Goal: Information Seeking & Learning: Learn about a topic

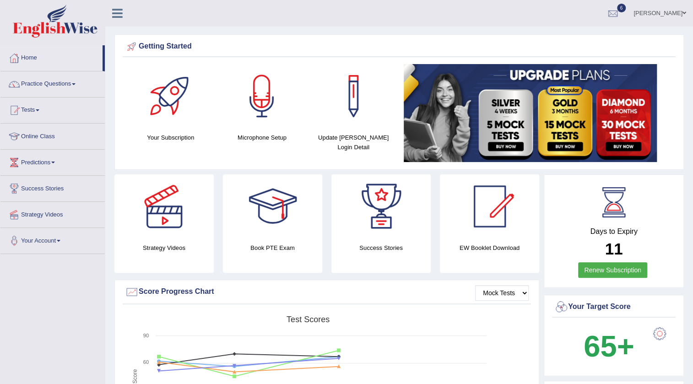
click at [41, 112] on link "Tests" at bounding box center [52, 108] width 104 height 23
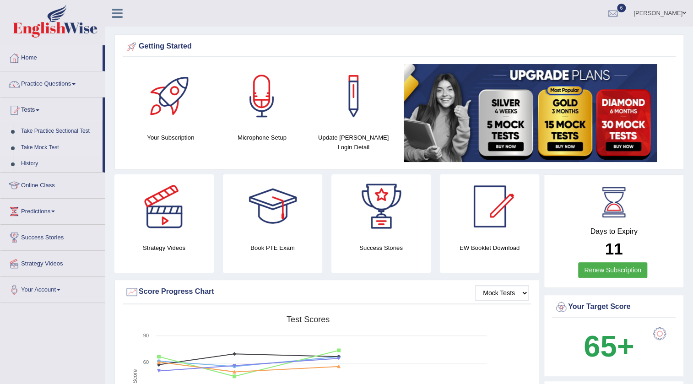
click at [46, 146] on link "Take Mock Test" at bounding box center [60, 148] width 86 height 16
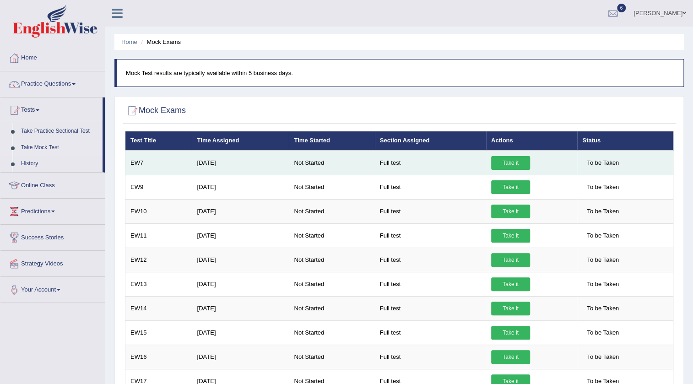
click at [501, 165] on link "Take it" at bounding box center [510, 163] width 39 height 14
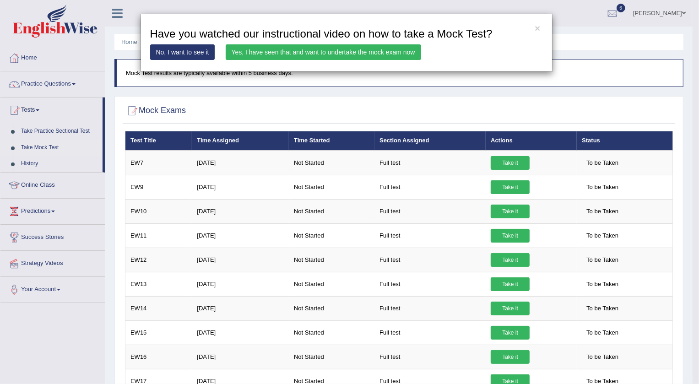
click at [323, 55] on link "Yes, I have seen that and want to undertake the mock exam now" at bounding box center [323, 52] width 195 height 16
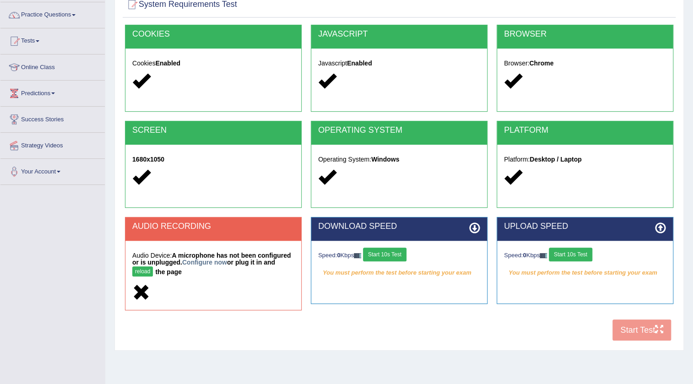
scroll to position [96, 0]
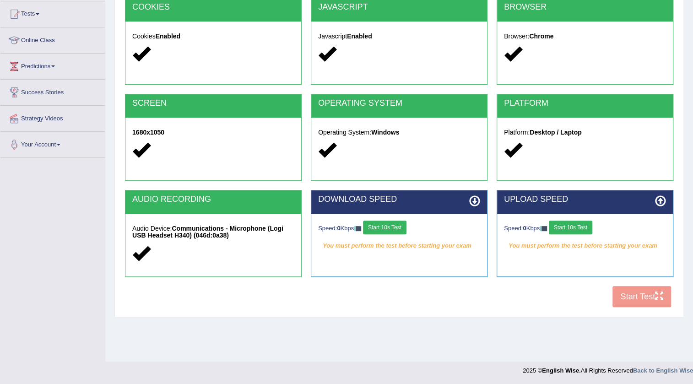
click at [395, 232] on button "Start 10s Test" at bounding box center [384, 228] width 43 height 14
click at [562, 225] on button "Start 10s Test" at bounding box center [570, 228] width 43 height 14
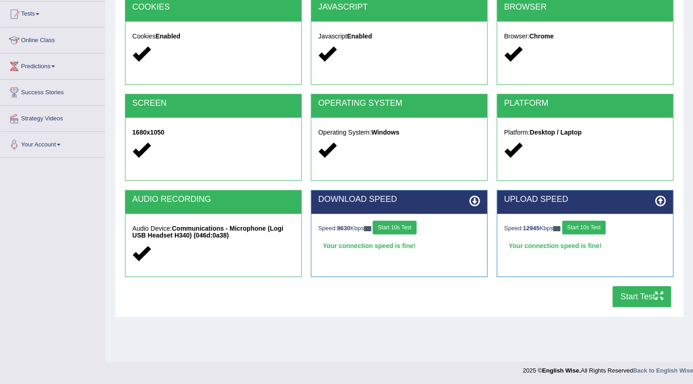
click at [636, 295] on button "Start Test" at bounding box center [641, 296] width 59 height 21
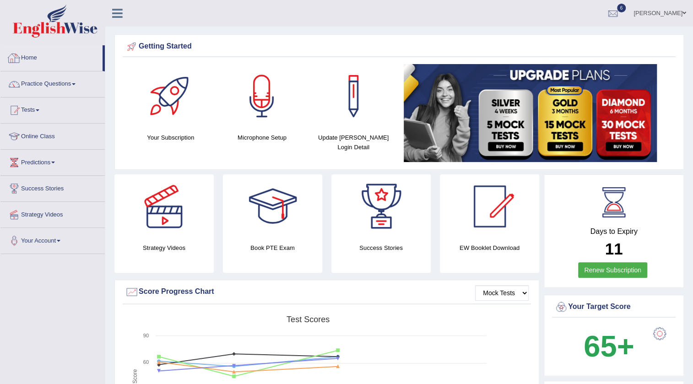
click at [31, 60] on link "Home" at bounding box center [51, 56] width 102 height 23
click at [73, 83] on link "Practice Questions" at bounding box center [52, 82] width 104 height 23
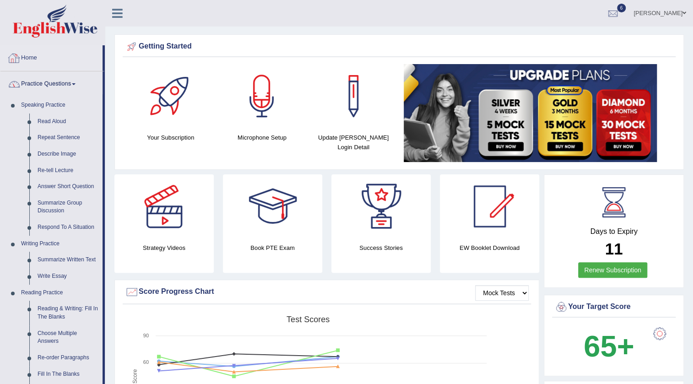
click at [36, 56] on link "Home" at bounding box center [51, 56] width 102 height 23
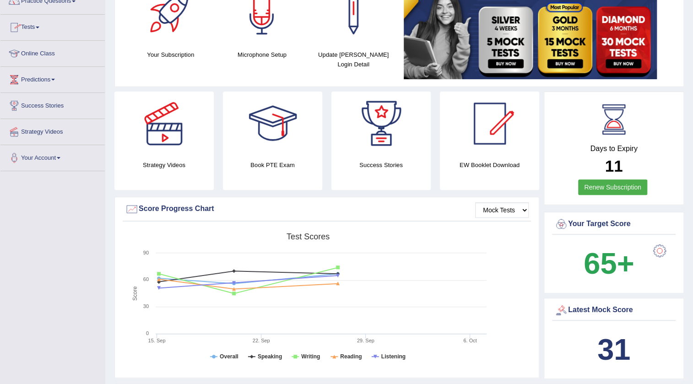
scroll to position [41, 0]
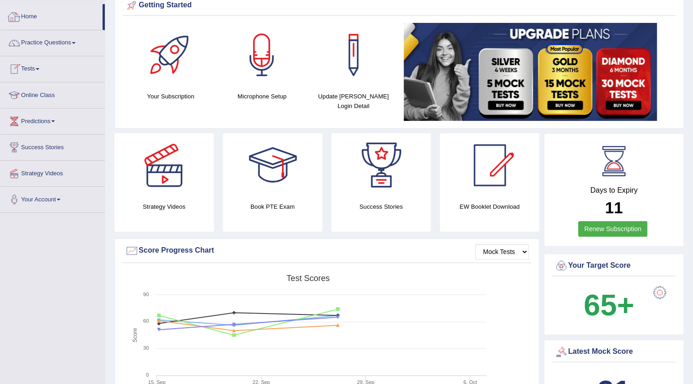
click at [34, 13] on link "Home" at bounding box center [51, 15] width 102 height 23
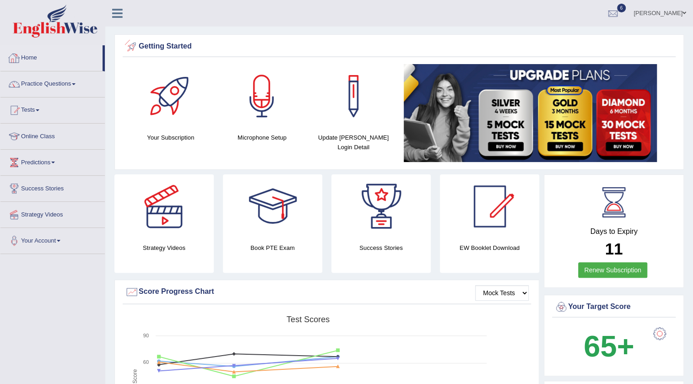
click at [37, 59] on link "Home" at bounding box center [51, 56] width 102 height 23
drag, startPoint x: 460, startPoint y: 312, endPoint x: 498, endPoint y: 275, distance: 53.4
click at [491, 298] on div "Mock Tests Score Progress Chart Created with Highcharts 7.1.2 Score Test scores…" at bounding box center [326, 370] width 425 height 181
click at [498, 275] on div "Strategy Videos Book PTE Exam Success Stories EW Booklet Download" at bounding box center [327, 226] width 434 height 105
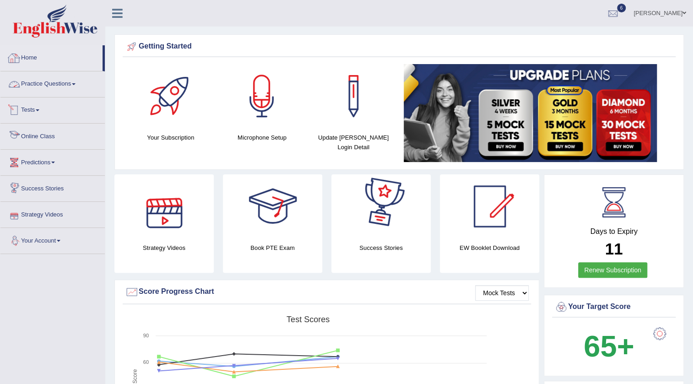
click at [23, 59] on link "Home" at bounding box center [51, 56] width 102 height 23
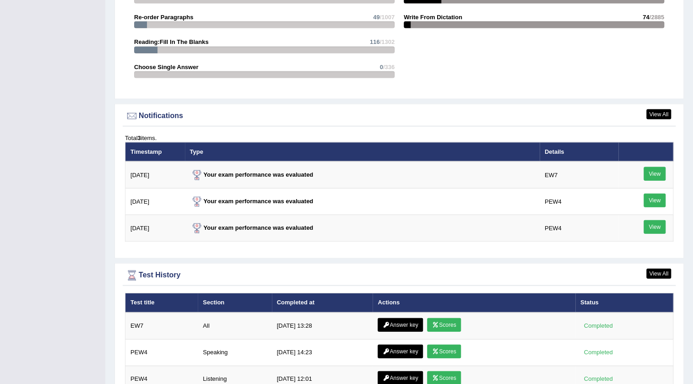
scroll to position [1082, 0]
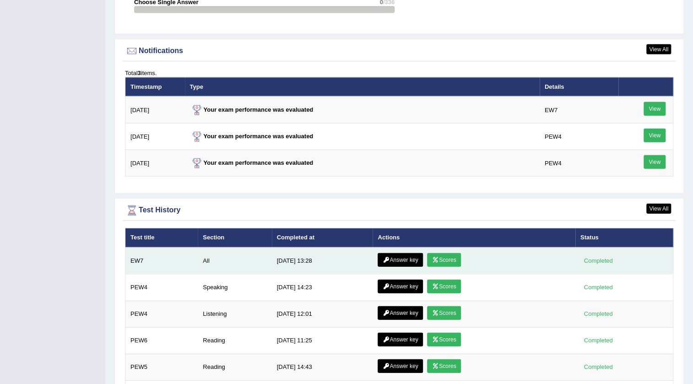
click at [452, 260] on link "Scores" at bounding box center [444, 260] width 34 height 14
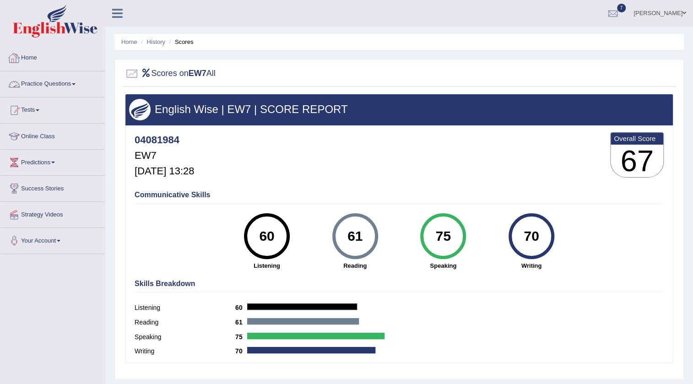
click at [35, 57] on link "Home" at bounding box center [52, 56] width 104 height 23
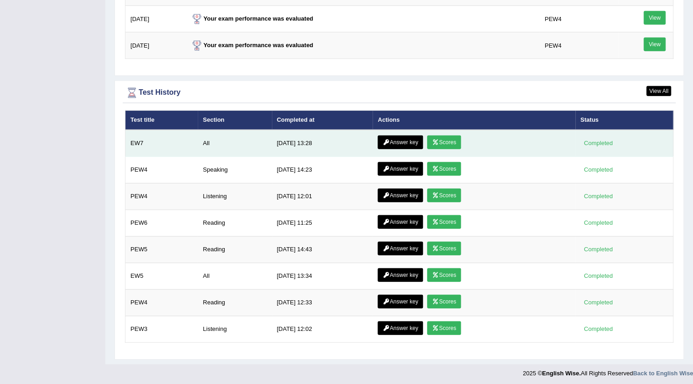
scroll to position [1199, 0]
click at [389, 139] on link "Answer key" at bounding box center [400, 142] width 45 height 14
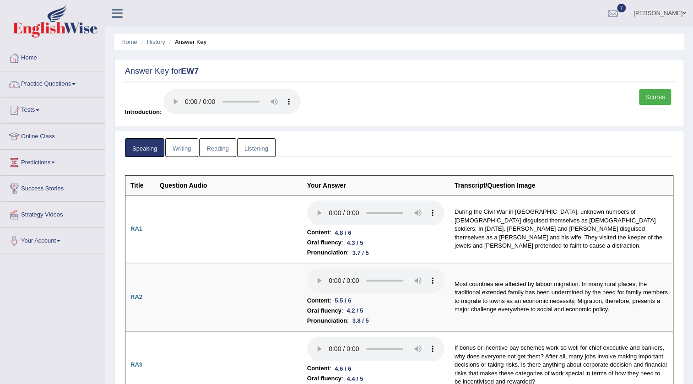
click at [189, 148] on link "Writing" at bounding box center [181, 147] width 33 height 19
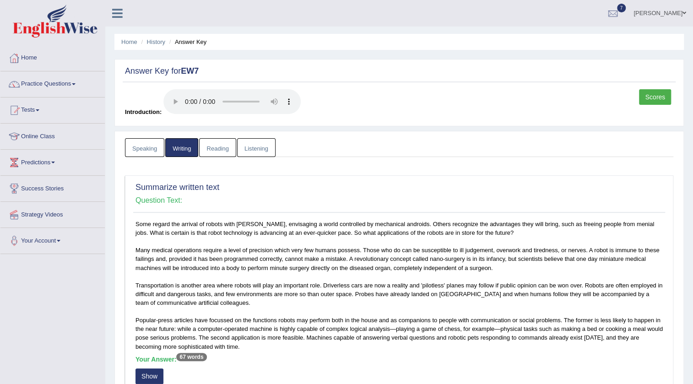
click at [220, 149] on link "Reading" at bounding box center [217, 147] width 37 height 19
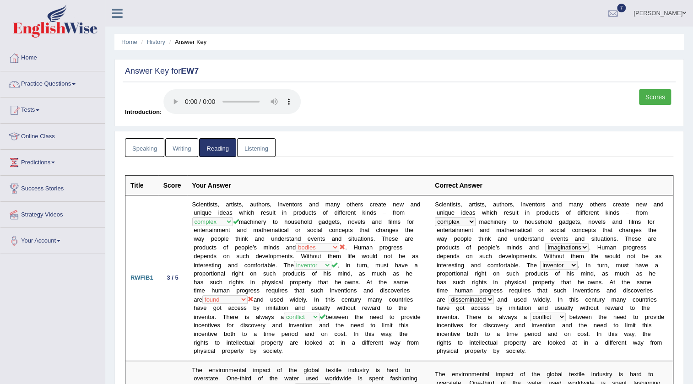
click at [257, 144] on link "Listening" at bounding box center [256, 147] width 38 height 19
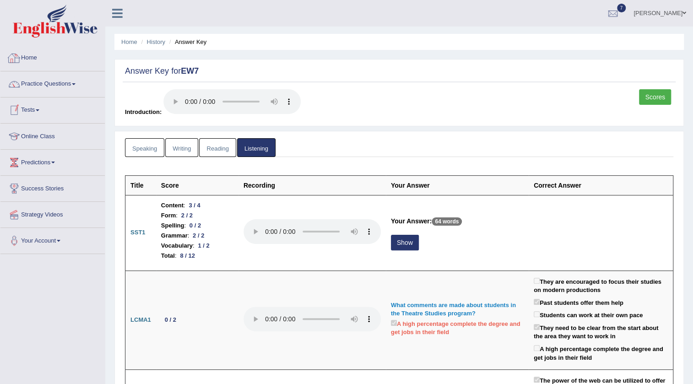
click at [32, 57] on link "Home" at bounding box center [52, 56] width 104 height 23
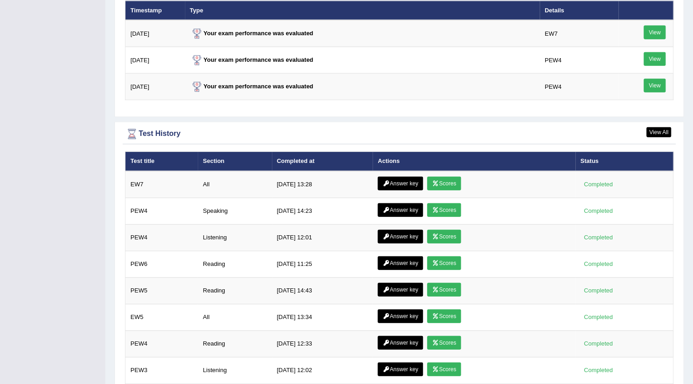
scroll to position [1199, 0]
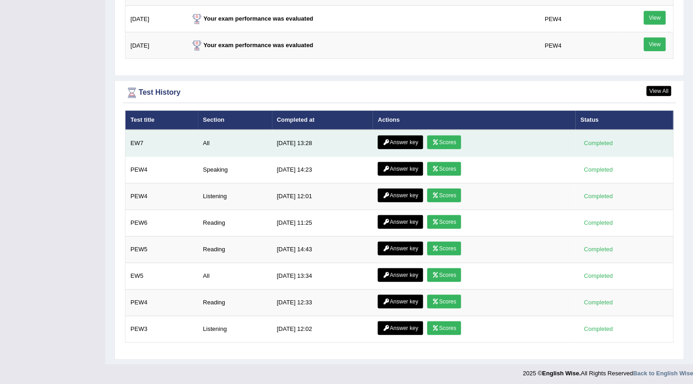
click at [452, 142] on link "Scores" at bounding box center [444, 142] width 34 height 14
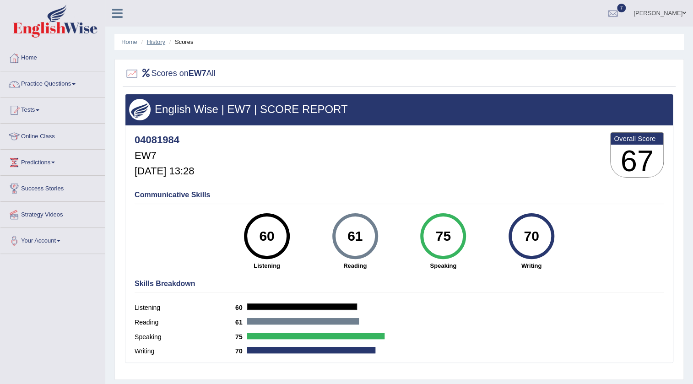
click at [148, 41] on link "History" at bounding box center [156, 41] width 18 height 7
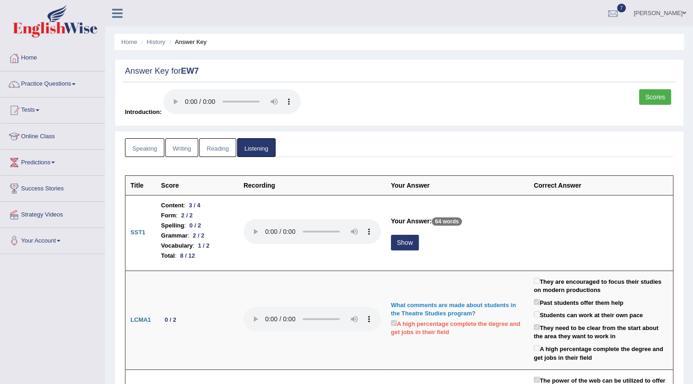
click at [211, 154] on link "Reading" at bounding box center [217, 147] width 37 height 19
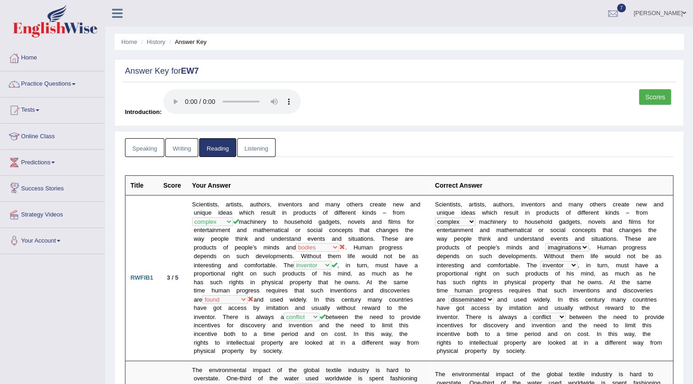
click at [180, 148] on link "Writing" at bounding box center [181, 147] width 33 height 19
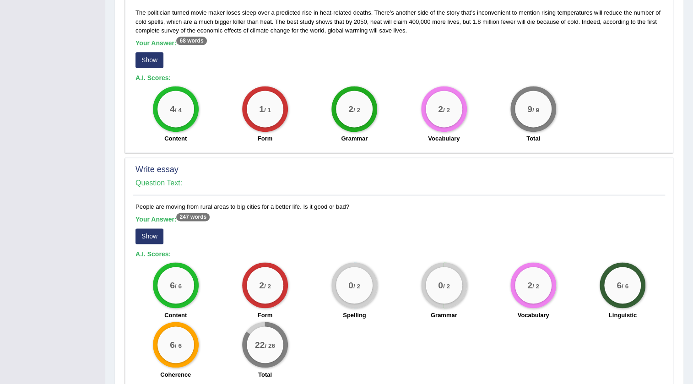
scroll to position [666, 0]
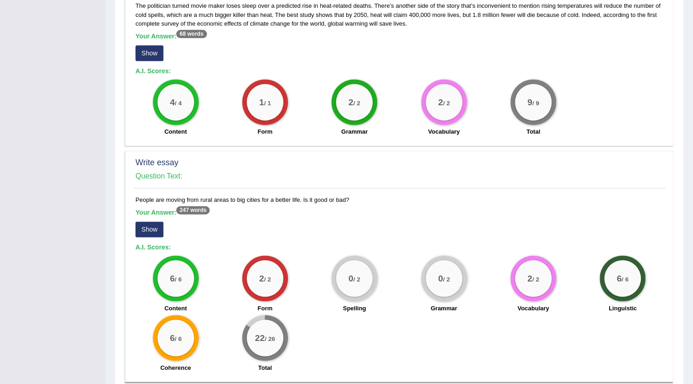
click at [149, 222] on button "Show" at bounding box center [149, 230] width 28 height 16
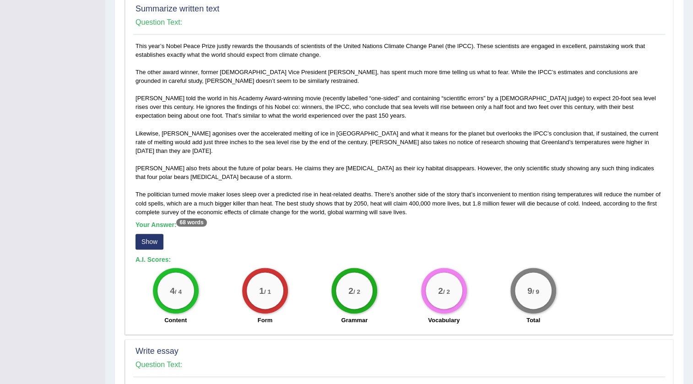
scroll to position [458, 0]
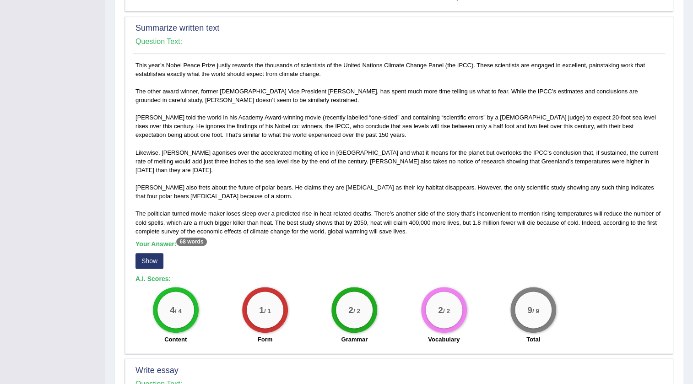
click at [150, 253] on button "Show" at bounding box center [149, 261] width 28 height 16
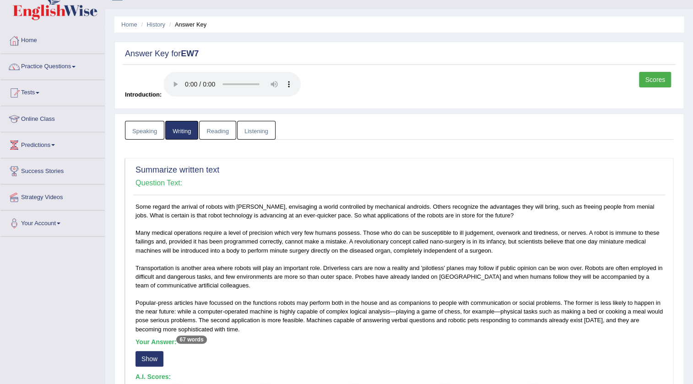
scroll to position [0, 0]
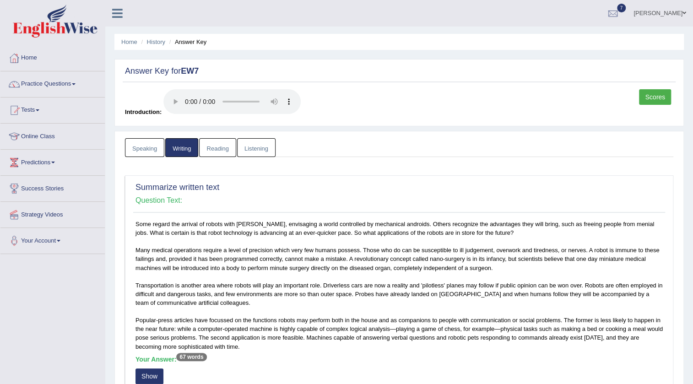
click at [264, 152] on link "Listening" at bounding box center [256, 147] width 38 height 19
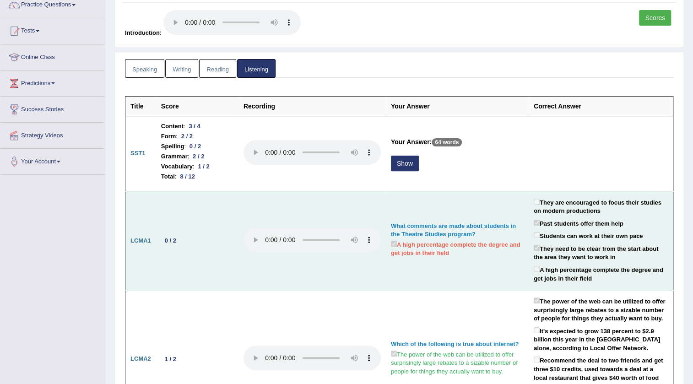
scroll to position [83, 0]
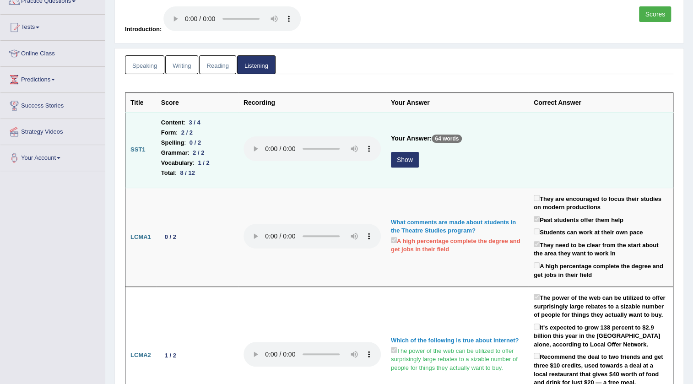
click at [402, 160] on button "Show" at bounding box center [405, 160] width 28 height 16
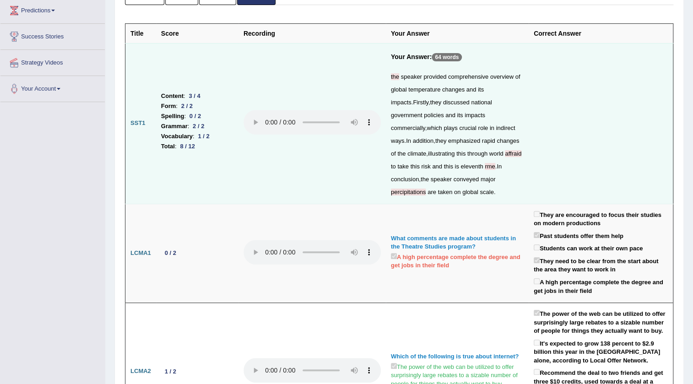
scroll to position [0, 0]
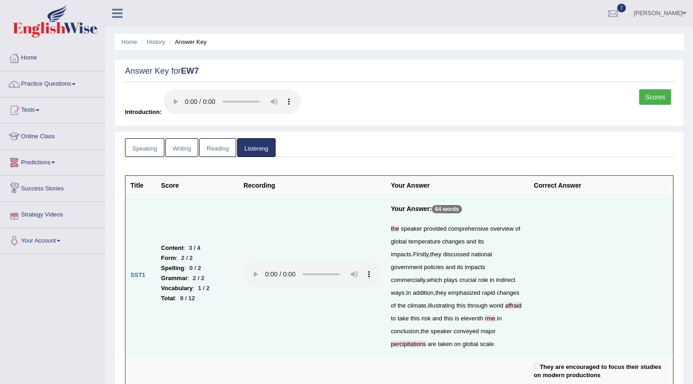
click at [144, 143] on link "Speaking" at bounding box center [144, 147] width 39 height 19
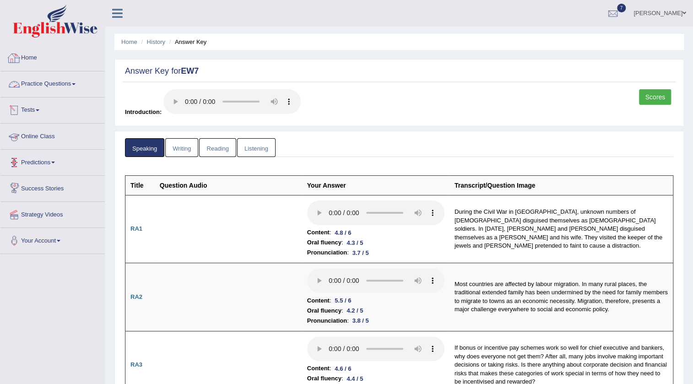
click at [31, 57] on link "Home" at bounding box center [52, 56] width 104 height 23
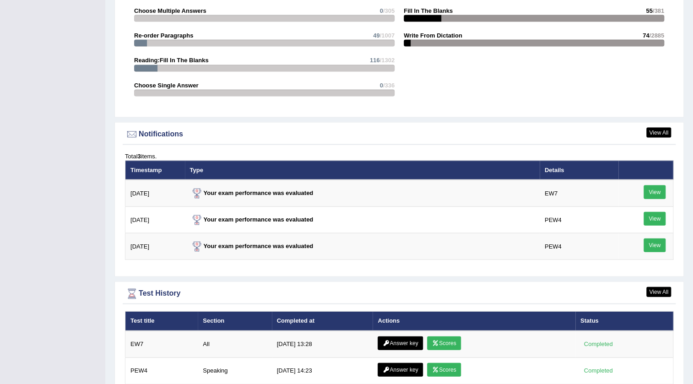
scroll to position [1165, 0]
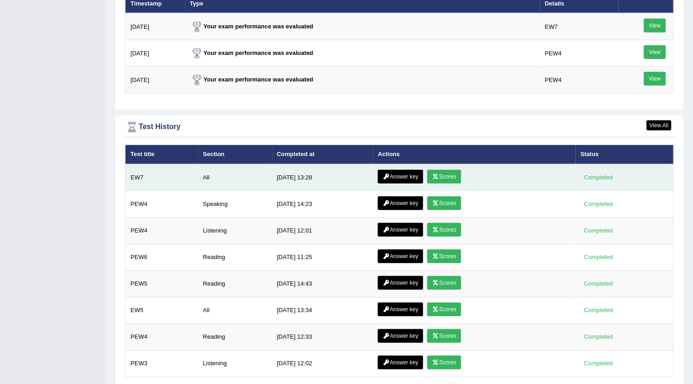
click at [433, 174] on icon at bounding box center [435, 176] width 7 height 5
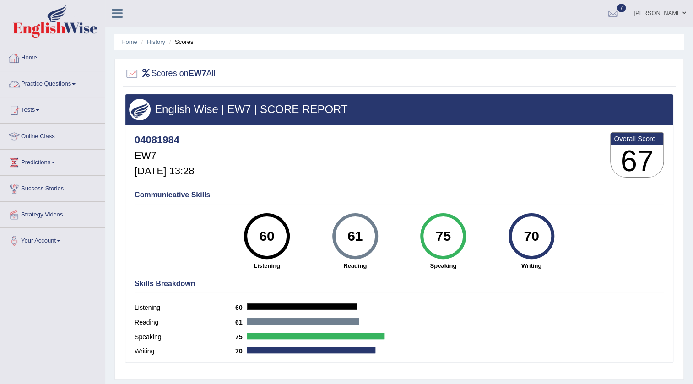
click at [66, 82] on link "Practice Questions" at bounding box center [52, 82] width 104 height 23
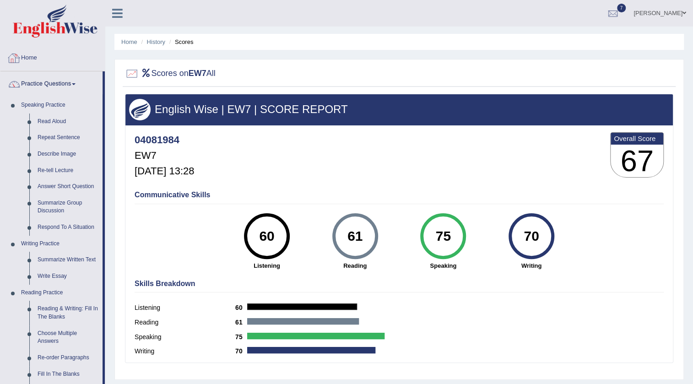
click at [24, 54] on link "Home" at bounding box center [52, 56] width 104 height 23
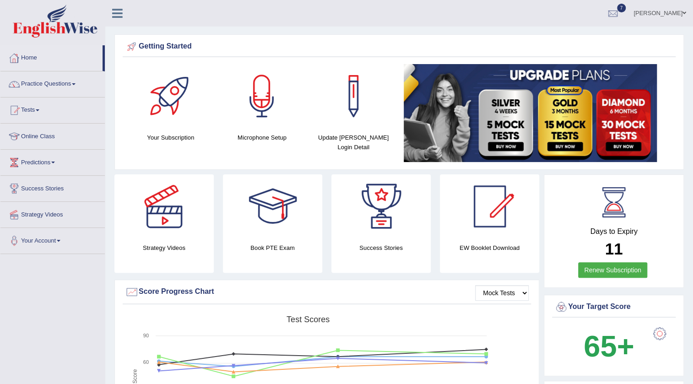
click at [32, 55] on link "Home" at bounding box center [51, 56] width 102 height 23
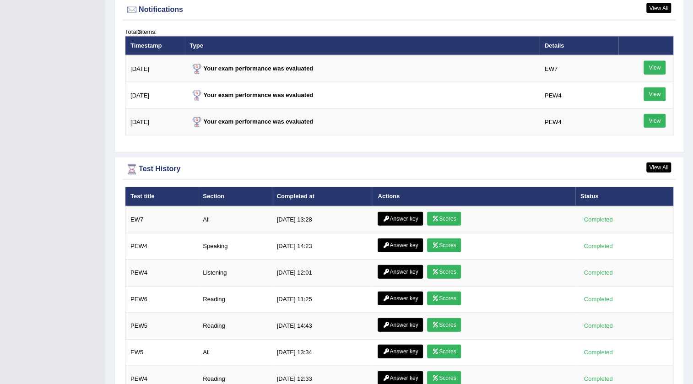
click at [388, 215] on link "Answer key" at bounding box center [400, 219] width 45 height 14
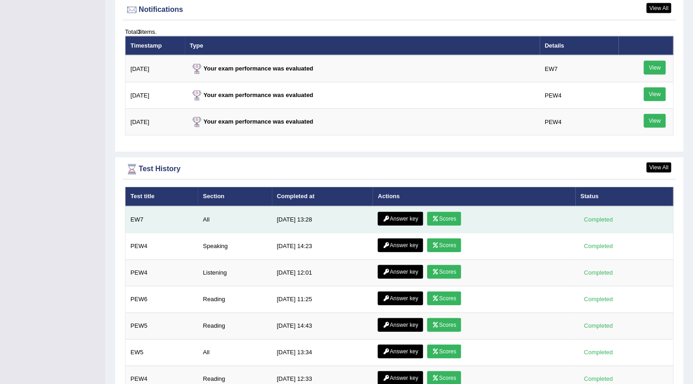
scroll to position [0, 0]
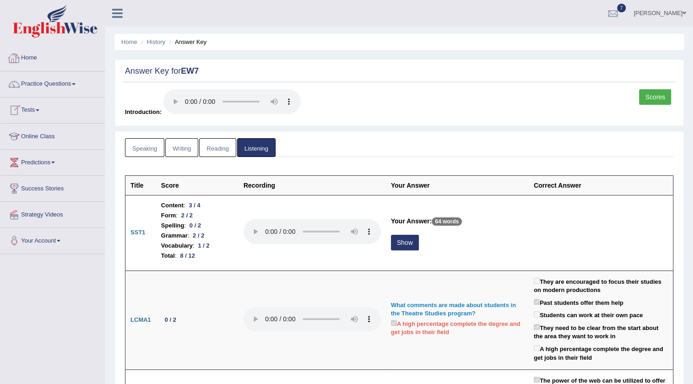
click at [36, 60] on link "Home" at bounding box center [52, 56] width 104 height 23
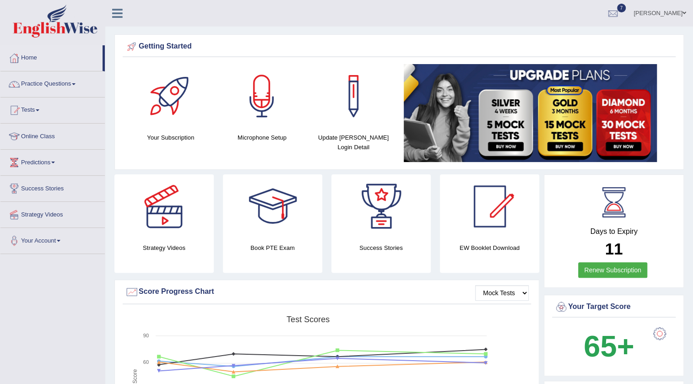
drag, startPoint x: 0, startPoint y: 0, endPoint x: 48, endPoint y: 345, distance: 347.9
click at [73, 80] on link "Practice Questions" at bounding box center [52, 82] width 104 height 23
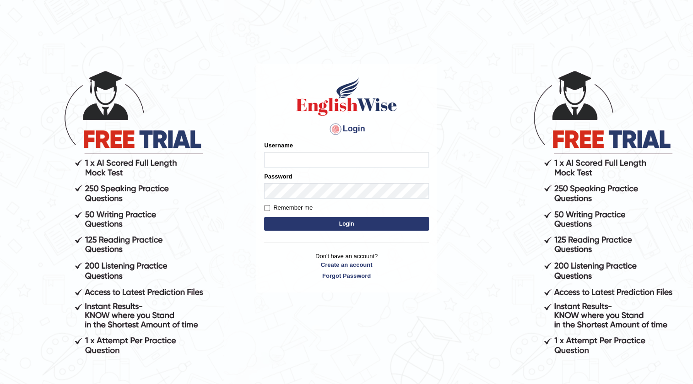
click at [284, 156] on input "Username" at bounding box center [346, 160] width 165 height 16
type input "issak"
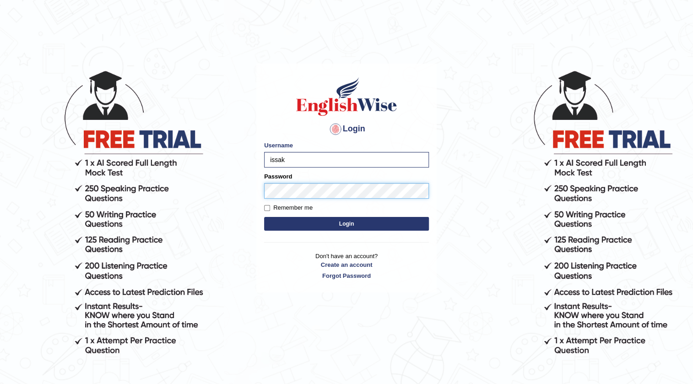
click at [264, 217] on button "Login" at bounding box center [346, 224] width 165 height 14
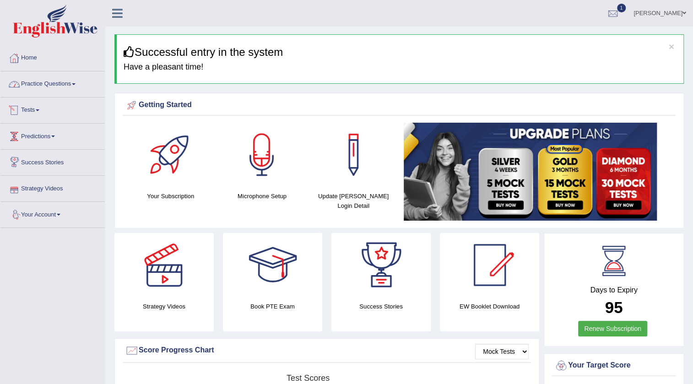
click at [58, 87] on link "Practice Questions" at bounding box center [52, 82] width 104 height 23
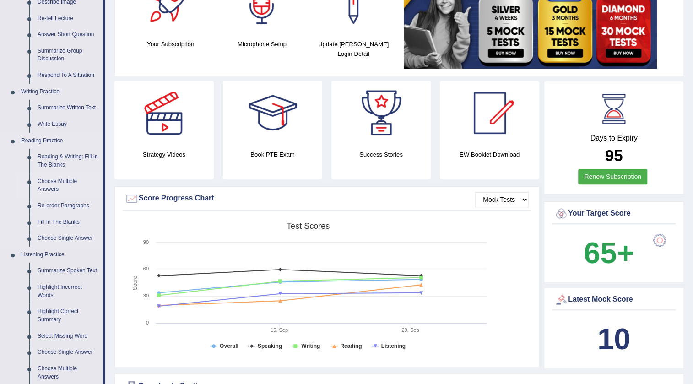
scroll to position [166, 0]
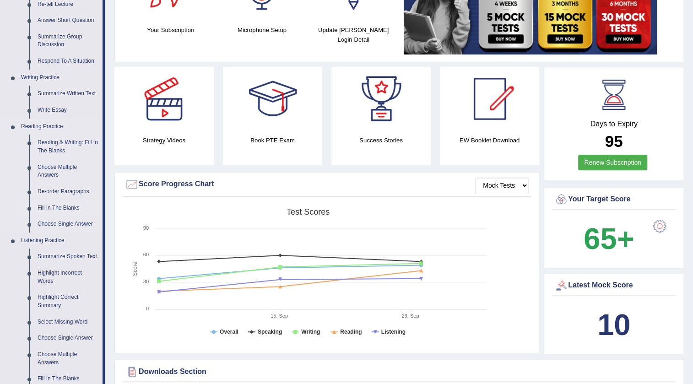
click at [69, 206] on link "Fill In The Blanks" at bounding box center [67, 208] width 69 height 16
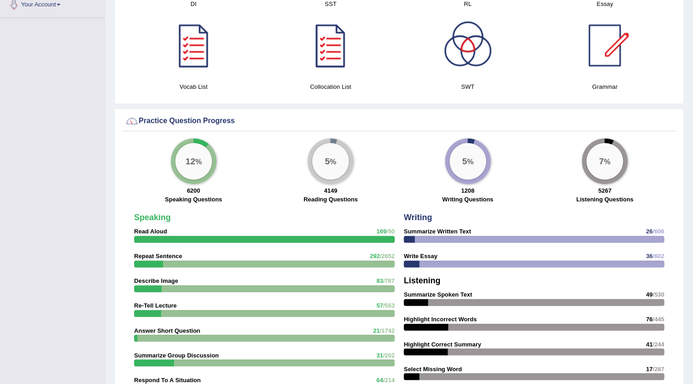
scroll to position [567, 0]
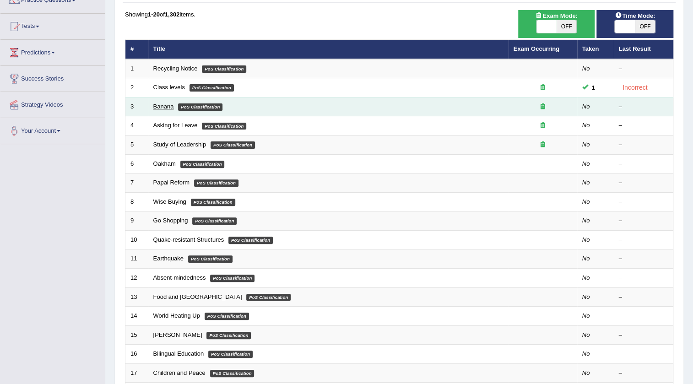
scroll to position [83, 0]
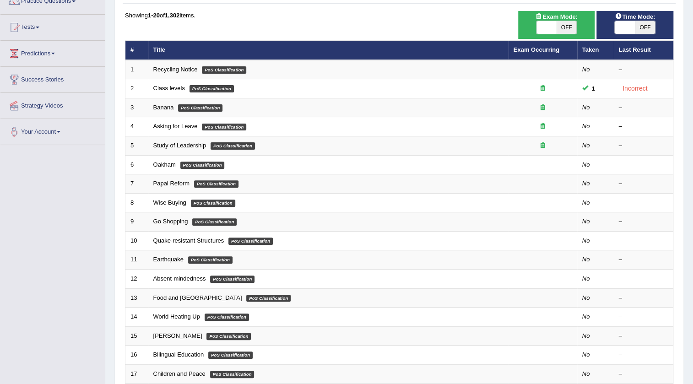
click at [641, 22] on span "OFF" at bounding box center [645, 27] width 20 height 13
checkbox input "true"
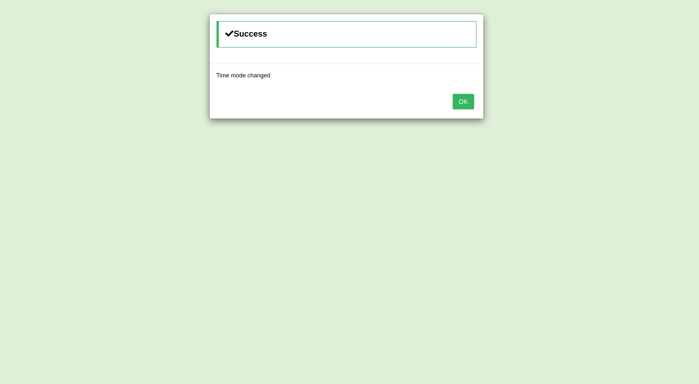
click at [466, 97] on button "OK" at bounding box center [463, 102] width 21 height 16
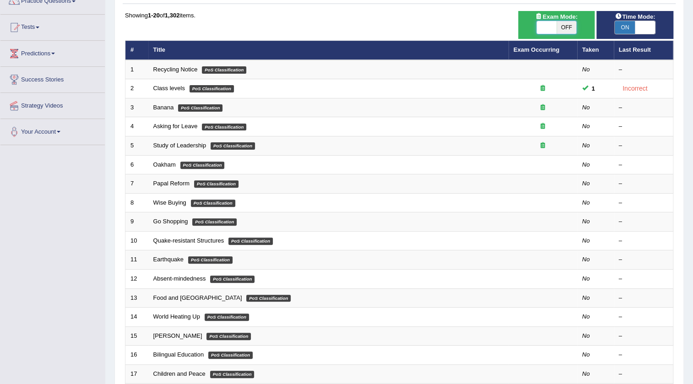
click at [542, 29] on span at bounding box center [546, 27] width 20 height 13
checkbox input "true"
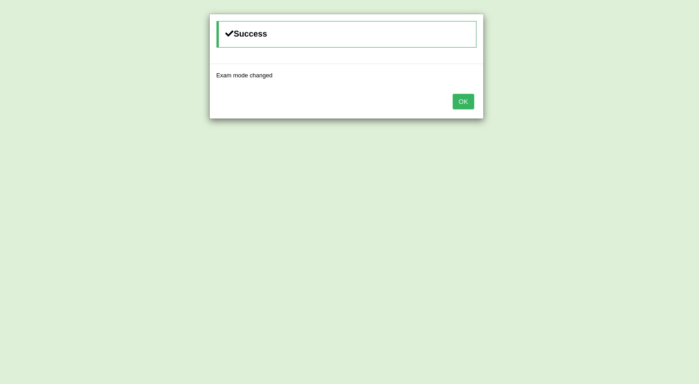
click at [455, 97] on button "OK" at bounding box center [463, 102] width 21 height 16
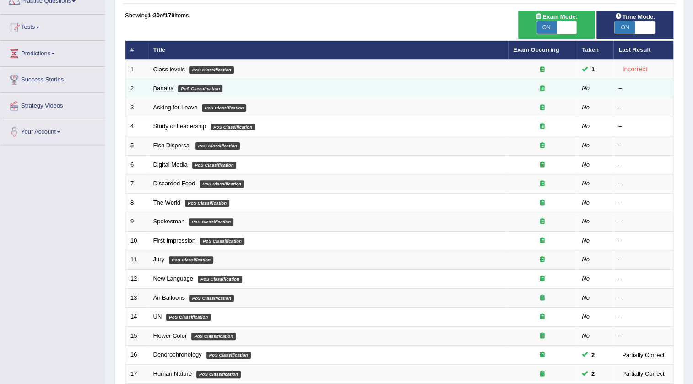
click at [163, 88] on link "Banana" at bounding box center [163, 88] width 21 height 7
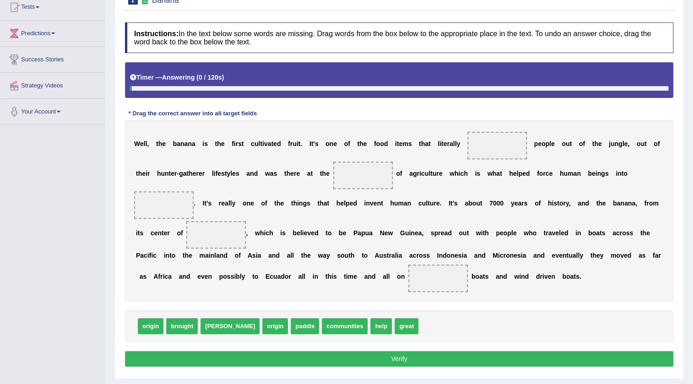
scroll to position [125, 0]
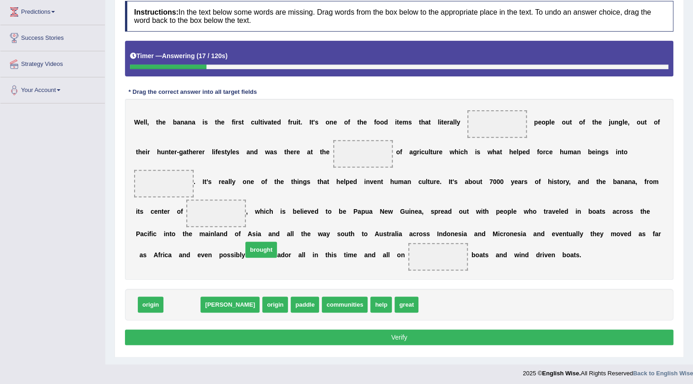
drag, startPoint x: 193, startPoint y: 302, endPoint x: 271, endPoint y: 247, distance: 95.2
click at [271, 247] on span "brought" at bounding box center [261, 250] width 32 height 16
click at [157, 301] on span "origin" at bounding box center [151, 305] width 26 height 16
drag, startPoint x: 175, startPoint y: 300, endPoint x: 490, endPoint y: 123, distance: 361.5
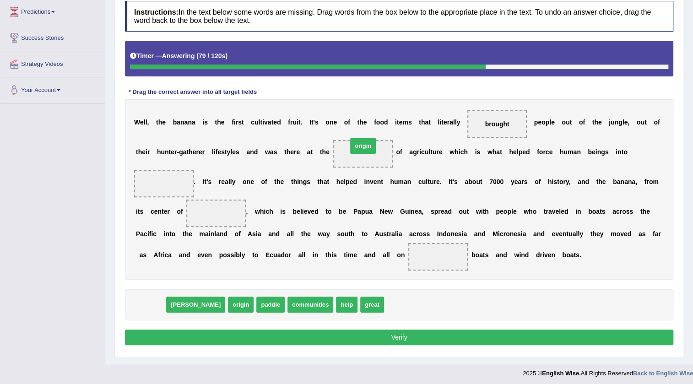
drag, startPoint x: 159, startPoint y: 305, endPoint x: 371, endPoint y: 146, distance: 265.2
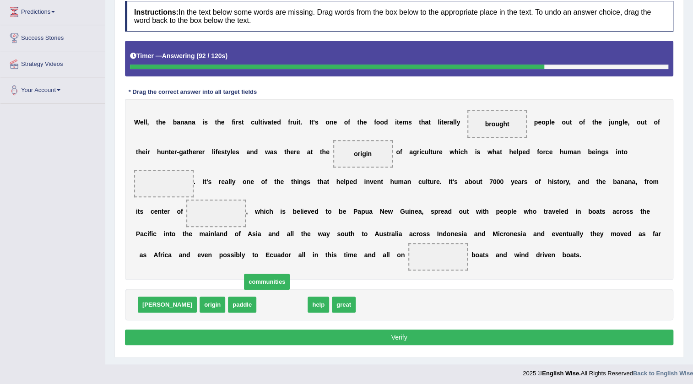
drag, startPoint x: 234, startPoint y: 305, endPoint x: 198, endPoint y: 259, distance: 58.4
drag, startPoint x: 190, startPoint y: 229, endPoint x: 210, endPoint y: 257, distance: 34.1
drag, startPoint x: 238, startPoint y: 298, endPoint x: 245, endPoint y: 303, distance: 8.0
click at [244, 298] on div "dawn origin paddle help great communities" at bounding box center [399, 305] width 548 height 32
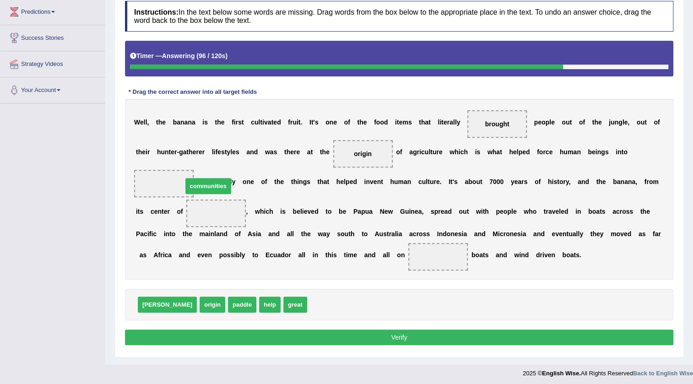
drag, startPoint x: 285, startPoint y: 307, endPoint x: 160, endPoint y: 188, distance: 172.2
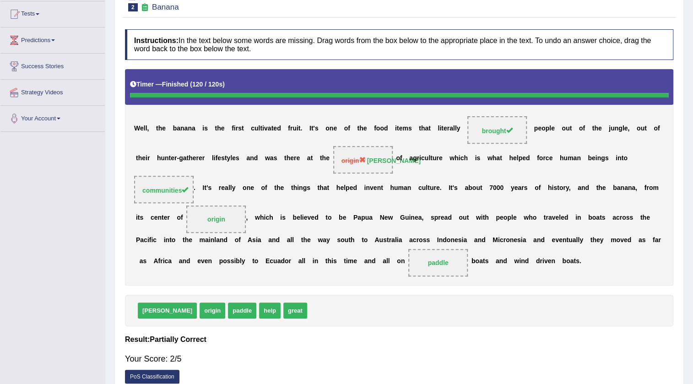
scroll to position [0, 0]
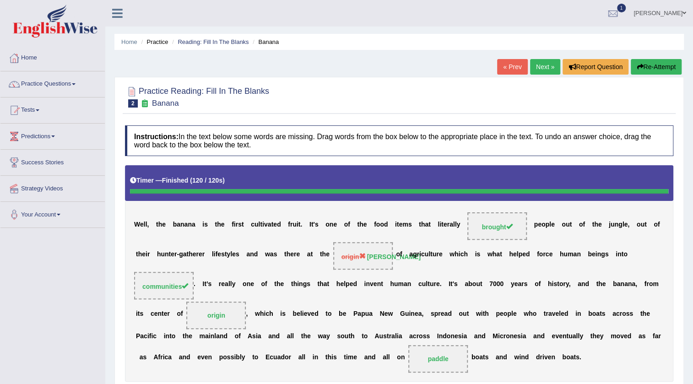
click at [536, 68] on link "Next »" at bounding box center [545, 67] width 30 height 16
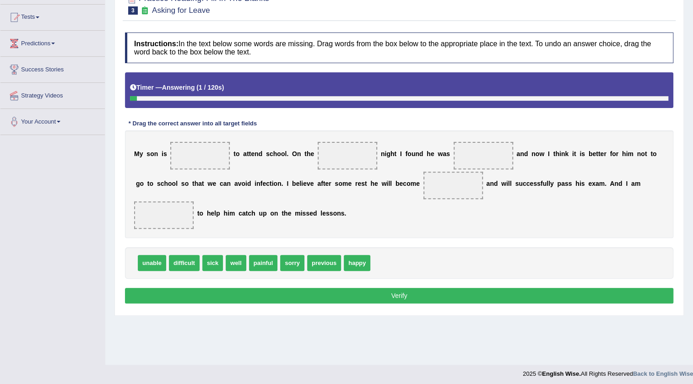
scroll to position [96, 0]
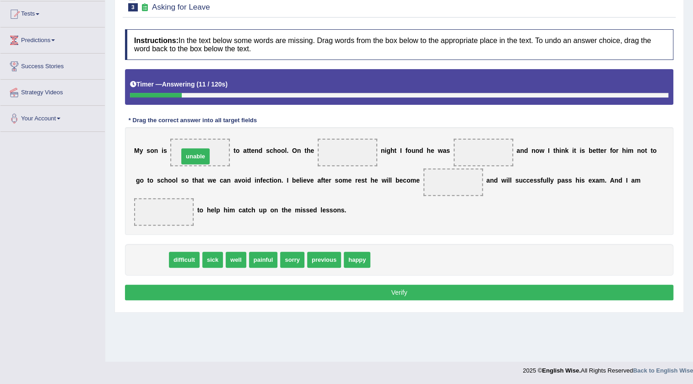
drag, startPoint x: 154, startPoint y: 263, endPoint x: 198, endPoint y: 160, distance: 111.8
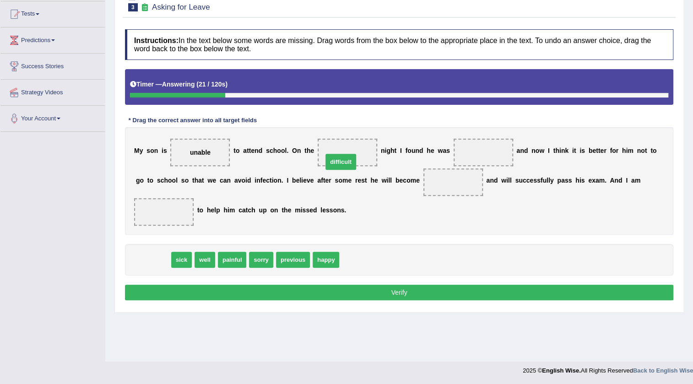
drag, startPoint x: 159, startPoint y: 261, endPoint x: 346, endPoint y: 162, distance: 211.9
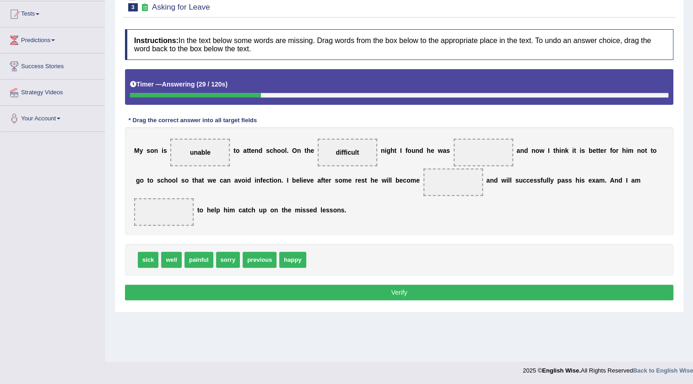
drag, startPoint x: 348, startPoint y: 161, endPoint x: 335, endPoint y: 195, distance: 36.8
click at [334, 206] on div "M y s o n i s unable t o a t t e n d s c h o o l . O n t h e difficult n i g h …" at bounding box center [399, 181] width 548 height 108
drag, startPoint x: 268, startPoint y: 257, endPoint x: 356, endPoint y: 149, distance: 139.6
drag, startPoint x: 381, startPoint y: 194, endPoint x: 489, endPoint y: 149, distance: 116.5
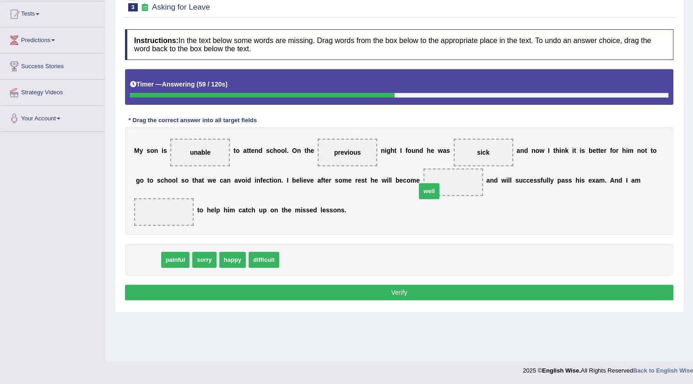
drag, startPoint x: 150, startPoint y: 259, endPoint x: 437, endPoint y: 185, distance: 296.2
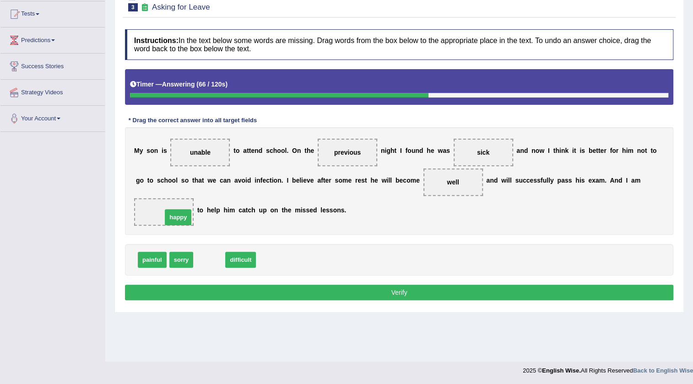
drag, startPoint x: 204, startPoint y: 260, endPoint x: 172, endPoint y: 212, distance: 57.4
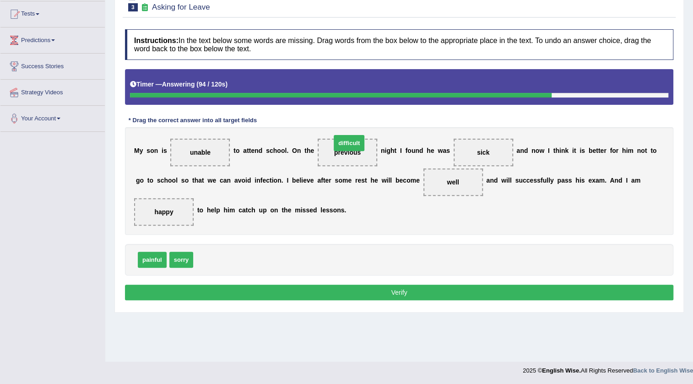
drag, startPoint x: 206, startPoint y: 259, endPoint x: 343, endPoint y: 146, distance: 177.9
click at [315, 287] on button "Verify" at bounding box center [399, 293] width 548 height 16
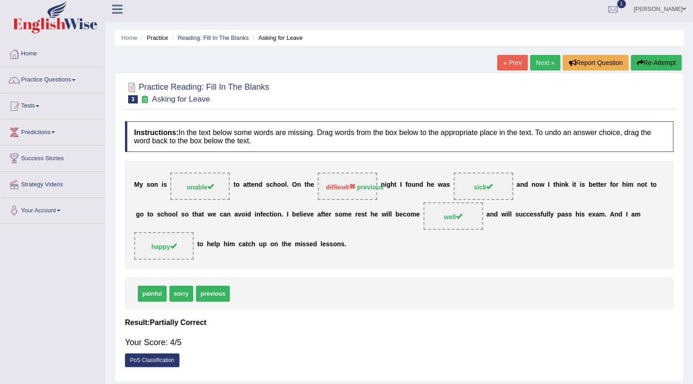
scroll to position [0, 0]
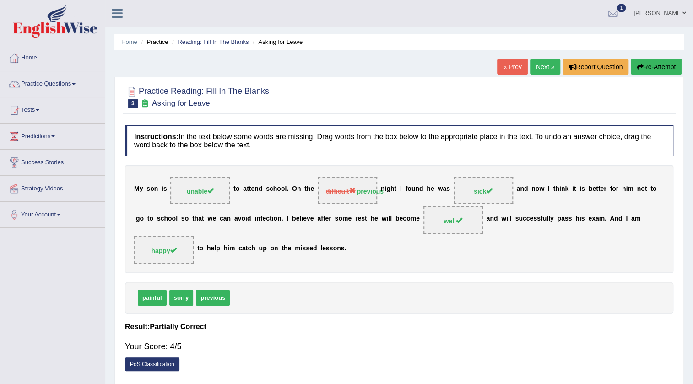
click at [541, 64] on link "Next »" at bounding box center [545, 67] width 30 height 16
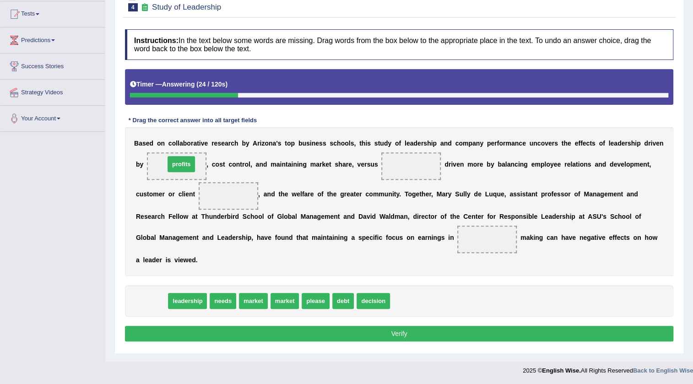
drag, startPoint x: 153, startPoint y: 298, endPoint x: 183, endPoint y: 161, distance: 140.1
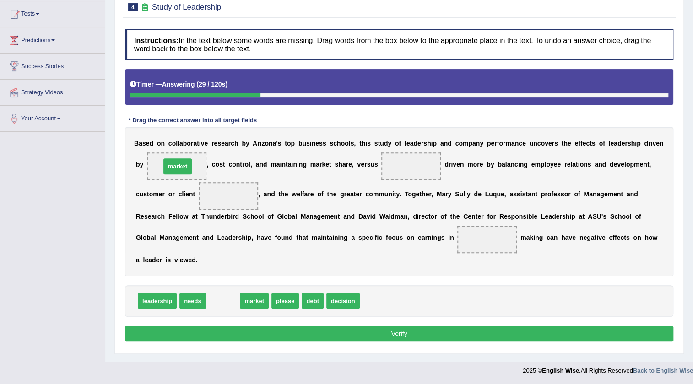
drag, startPoint x: 216, startPoint y: 303, endPoint x: 169, endPoint y: 169, distance: 141.9
drag, startPoint x: 301, startPoint y: 297, endPoint x: 160, endPoint y: 159, distance: 197.1
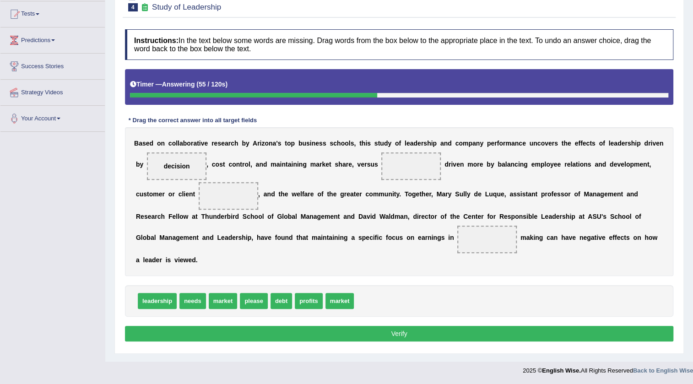
click at [260, 299] on span "please" at bounding box center [253, 301] width 27 height 16
drag, startPoint x: 169, startPoint y: 300, endPoint x: 410, endPoint y: 167, distance: 274.5
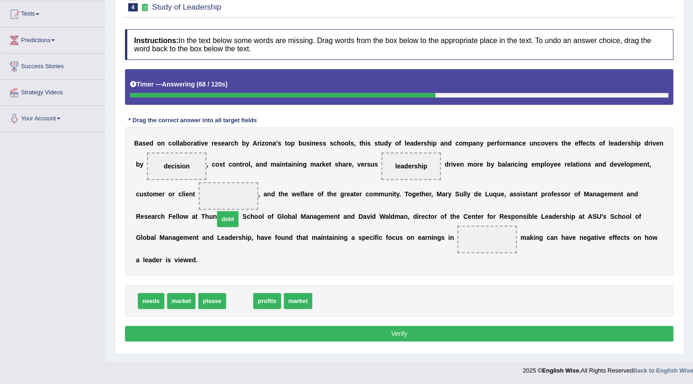
drag, startPoint x: 235, startPoint y: 302, endPoint x: 218, endPoint y: 209, distance: 94.5
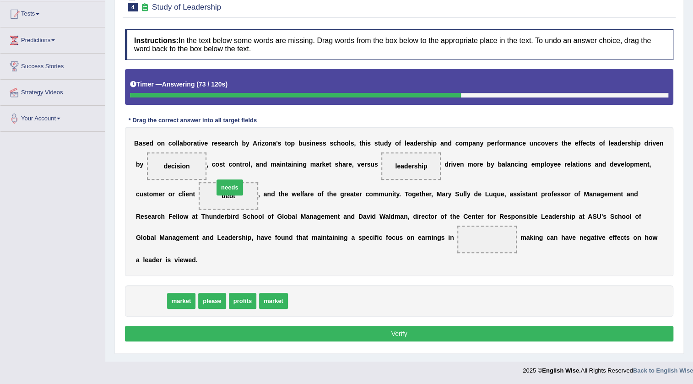
drag, startPoint x: 145, startPoint y: 303, endPoint x: 224, endPoint y: 190, distance: 138.1
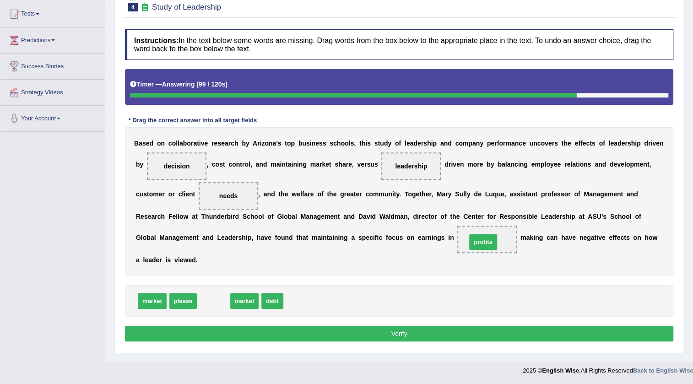
drag, startPoint x: 220, startPoint y: 300, endPoint x: 489, endPoint y: 241, distance: 276.0
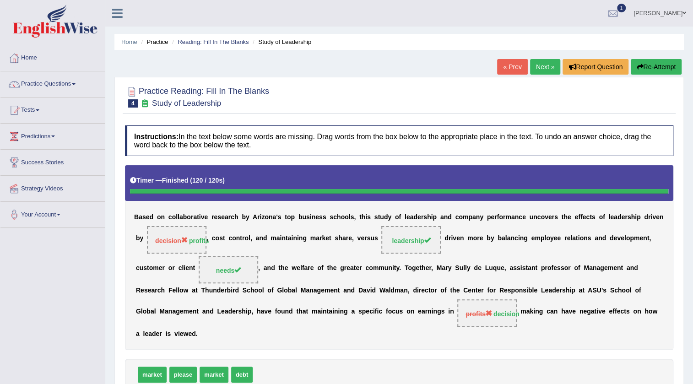
click at [534, 69] on link "Next »" at bounding box center [545, 67] width 30 height 16
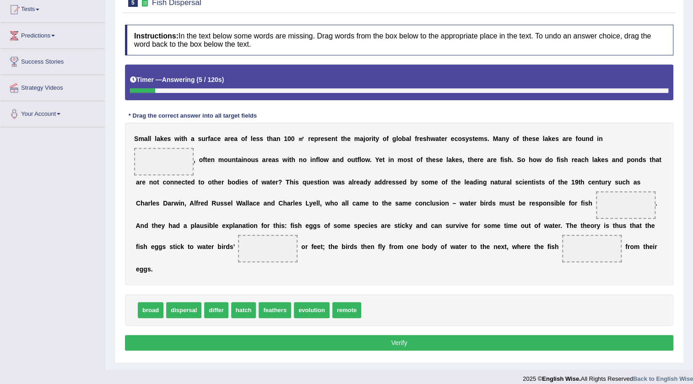
scroll to position [109, 0]
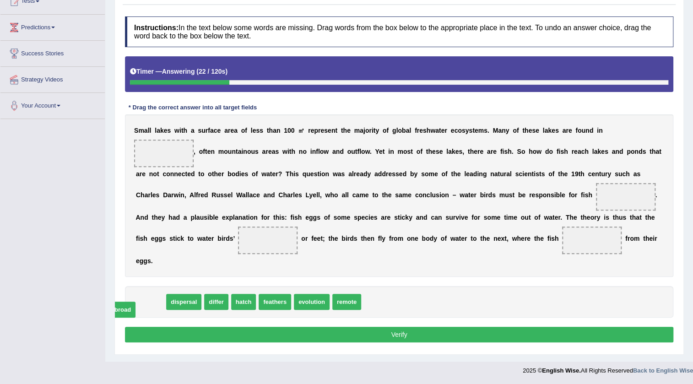
drag, startPoint x: 151, startPoint y: 303, endPoint x: 125, endPoint y: 307, distance: 26.3
click at [184, 303] on span "differ" at bounding box center [188, 302] width 24 height 16
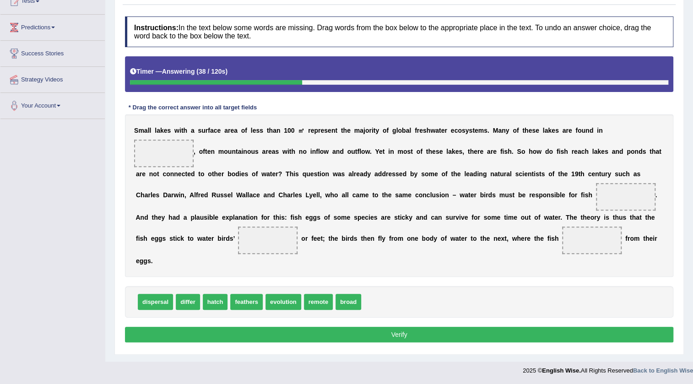
click at [191, 303] on span "differ" at bounding box center [188, 302] width 24 height 16
drag, startPoint x: 162, startPoint y: 302, endPoint x: 169, endPoint y: 151, distance: 151.2
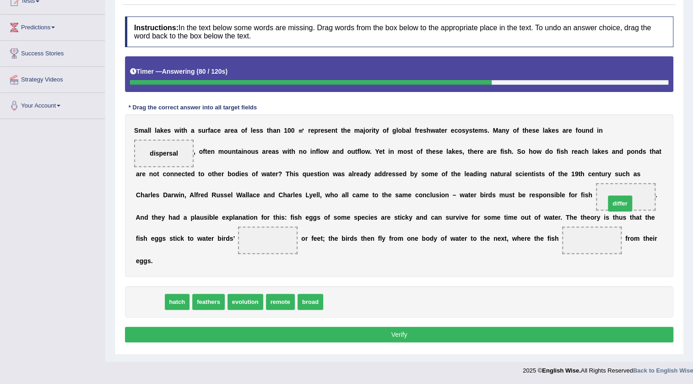
drag, startPoint x: 151, startPoint y: 301, endPoint x: 621, endPoint y: 202, distance: 480.3
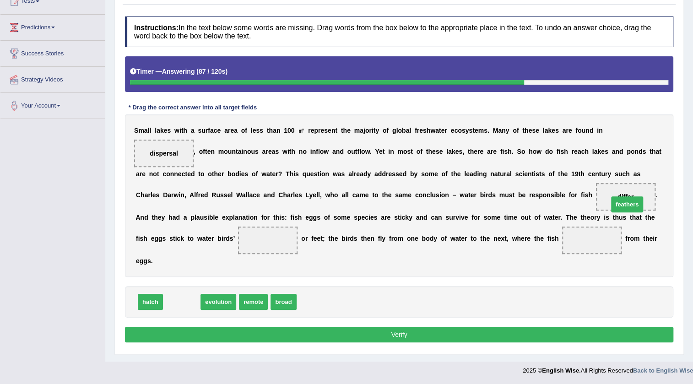
drag, startPoint x: 181, startPoint y: 304, endPoint x: 626, endPoint y: 206, distance: 456.1
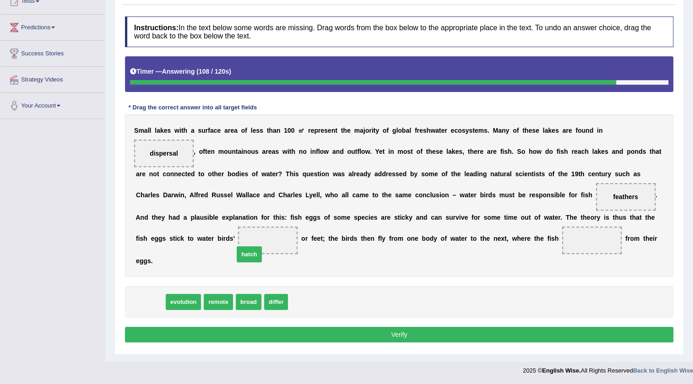
drag, startPoint x: 151, startPoint y: 299, endPoint x: 250, endPoint y: 252, distance: 109.7
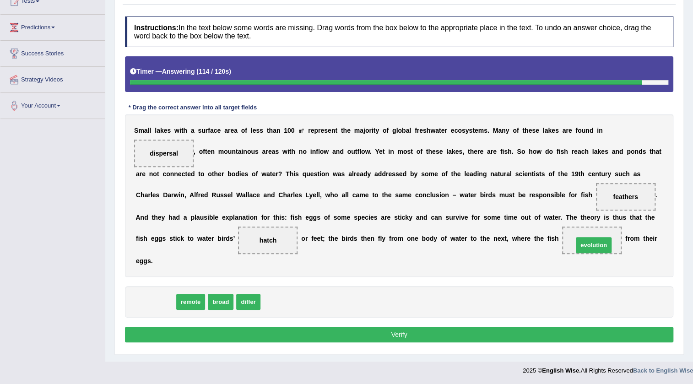
drag, startPoint x: 165, startPoint y: 302, endPoint x: 605, endPoint y: 238, distance: 443.9
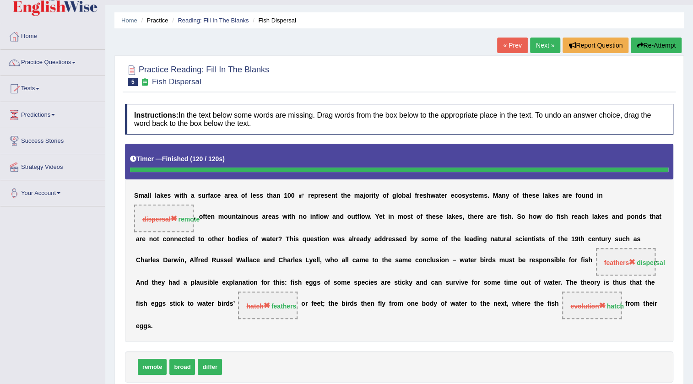
scroll to position [0, 0]
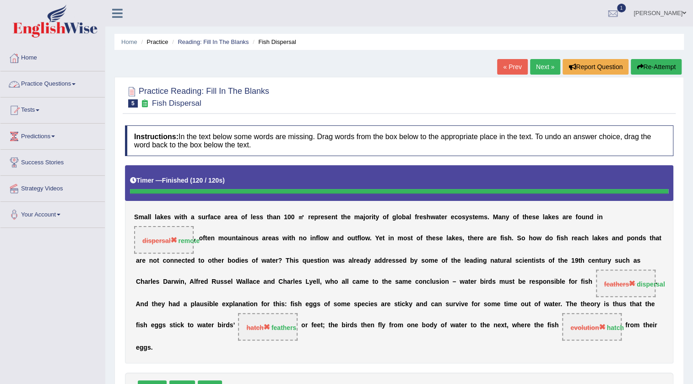
click at [75, 82] on link "Practice Questions" at bounding box center [52, 82] width 104 height 23
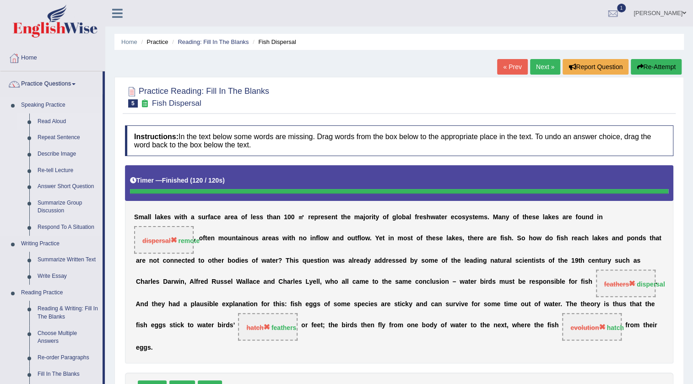
click at [57, 119] on link "Read Aloud" at bounding box center [67, 122] width 69 height 16
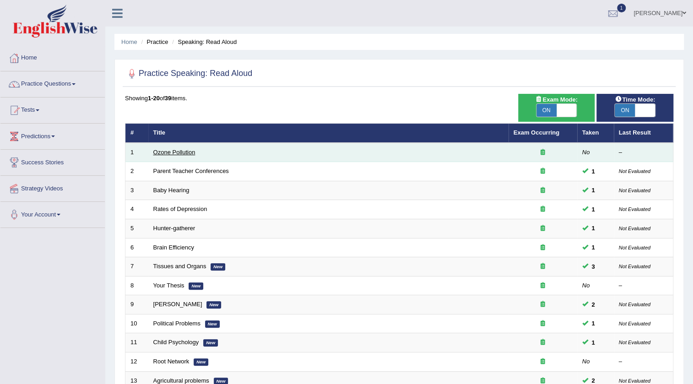
click at [176, 153] on link "Ozone Pollution" at bounding box center [174, 152] width 42 height 7
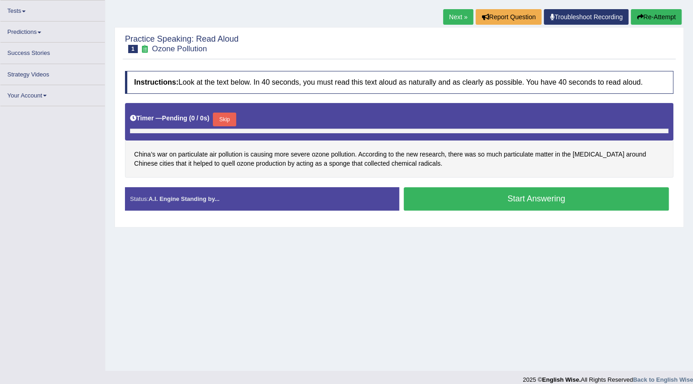
scroll to position [96, 0]
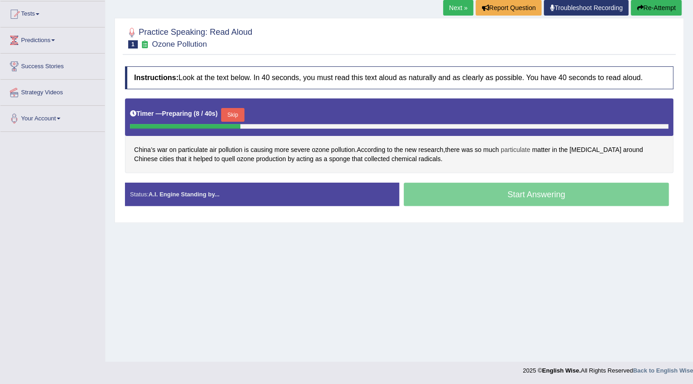
click at [522, 150] on span "particulate" at bounding box center [516, 150] width 30 height 10
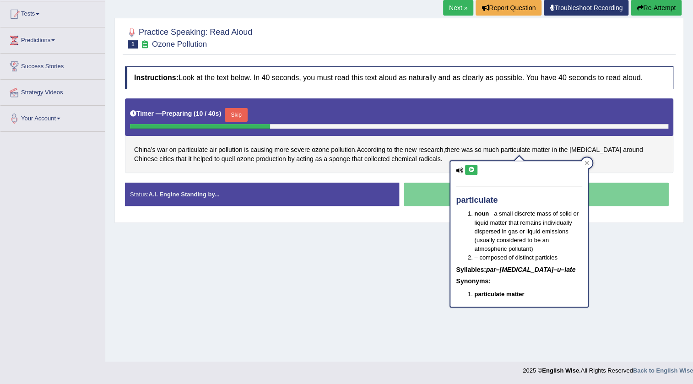
click at [470, 169] on button at bounding box center [471, 170] width 12 height 10
click at [413, 224] on div "Home Practice Speaking: Read Aloud Ozone Pollution * Remember to use the device…" at bounding box center [399, 133] width 588 height 458
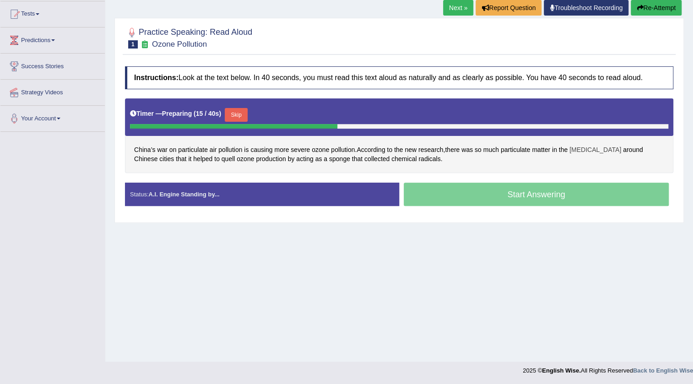
click at [583, 151] on span "smog" at bounding box center [595, 150] width 52 height 10
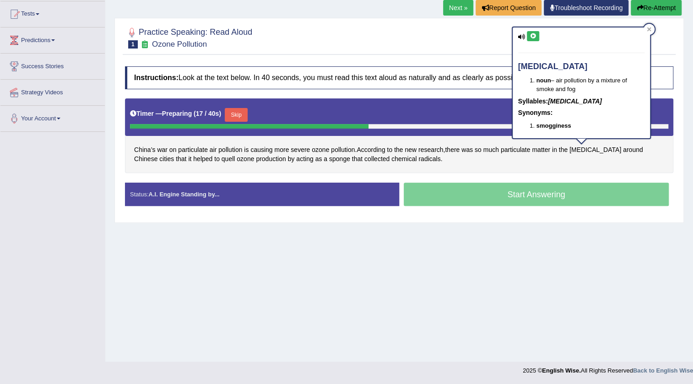
click at [530, 37] on icon at bounding box center [533, 35] width 7 height 5
drag, startPoint x: 504, startPoint y: 250, endPoint x: 511, endPoint y: 249, distance: 6.5
click at [509, 250] on div "Home Practice Speaking: Read Aloud Ozone Pollution * Remember to use the device…" at bounding box center [399, 133] width 588 height 458
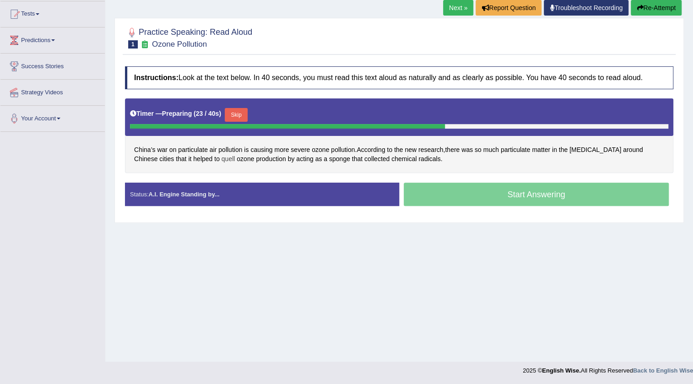
click at [222, 154] on span "quell" at bounding box center [229, 159] width 14 height 10
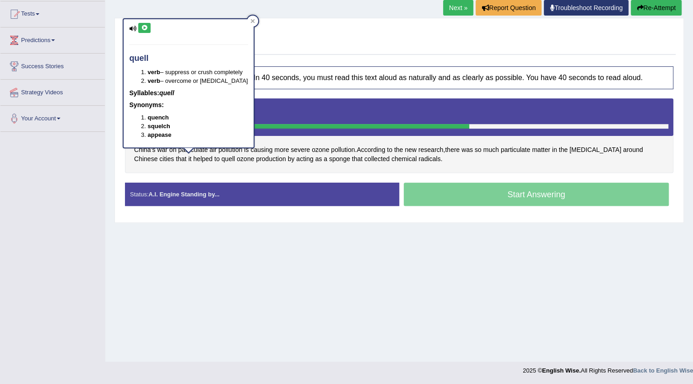
click at [146, 27] on icon at bounding box center [144, 27] width 7 height 5
click at [170, 212] on div "Status: A.I. Engine Standing by... Start Answering Stop Recording" at bounding box center [399, 199] width 548 height 32
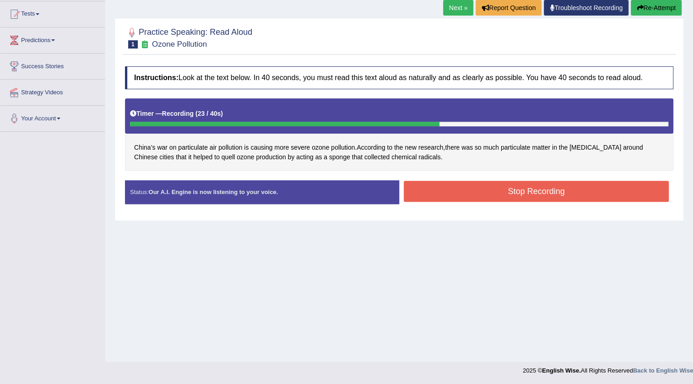
click at [449, 196] on button "Stop Recording" at bounding box center [536, 191] width 265 height 21
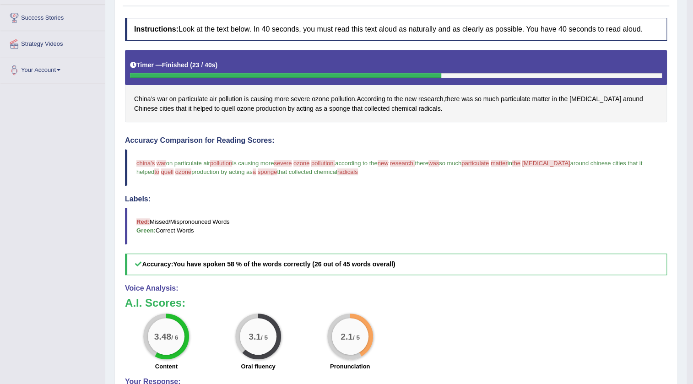
scroll to position [0, 0]
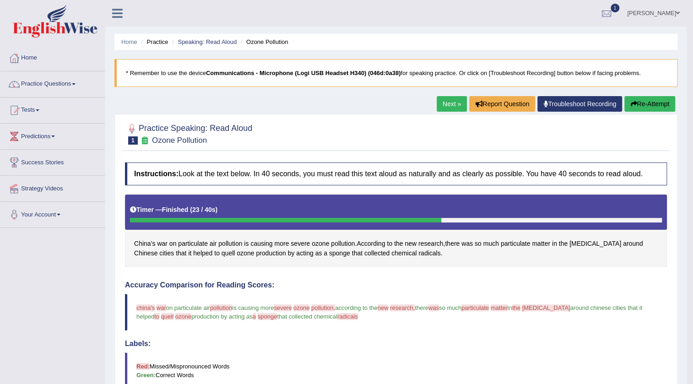
click at [444, 108] on link "Next »" at bounding box center [452, 104] width 30 height 16
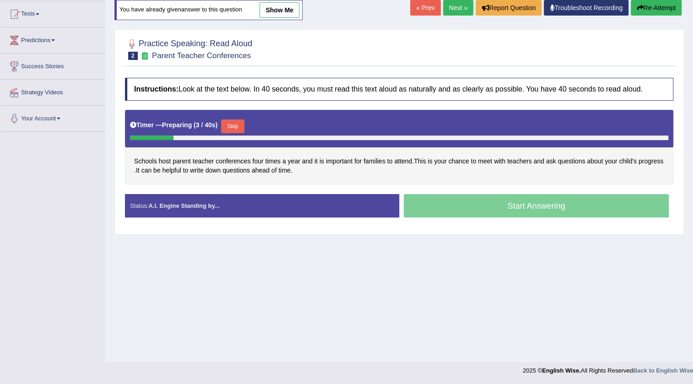
click at [445, 7] on link "Next »" at bounding box center [458, 8] width 30 height 16
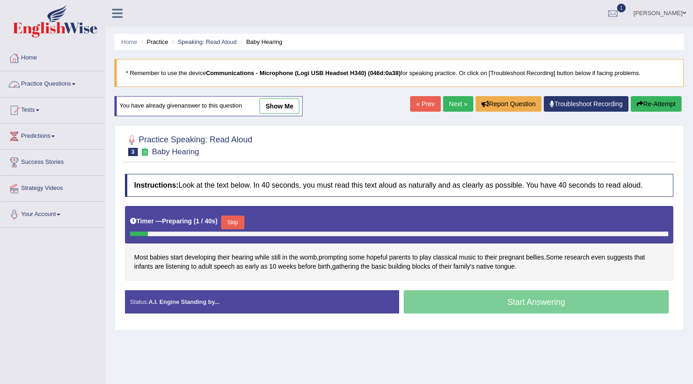
click at [59, 79] on link "Practice Questions" at bounding box center [52, 82] width 104 height 23
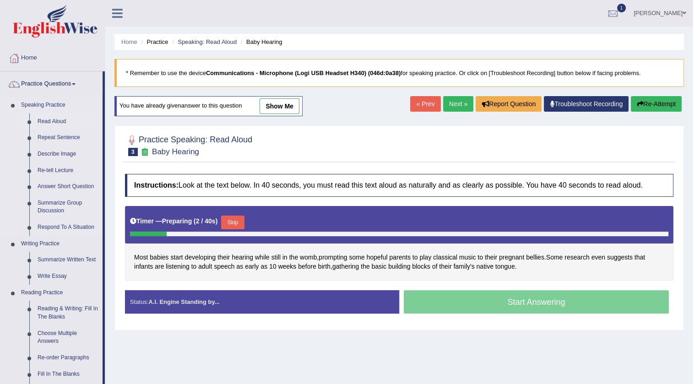
click at [48, 115] on link "Read Aloud" at bounding box center [67, 122] width 69 height 16
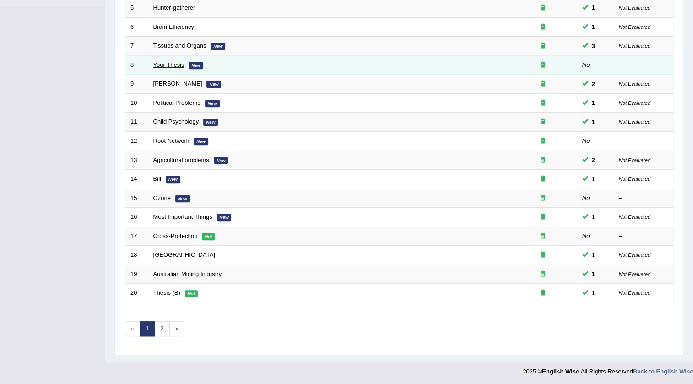
click at [168, 67] on link "Your Thesis" at bounding box center [168, 64] width 31 height 7
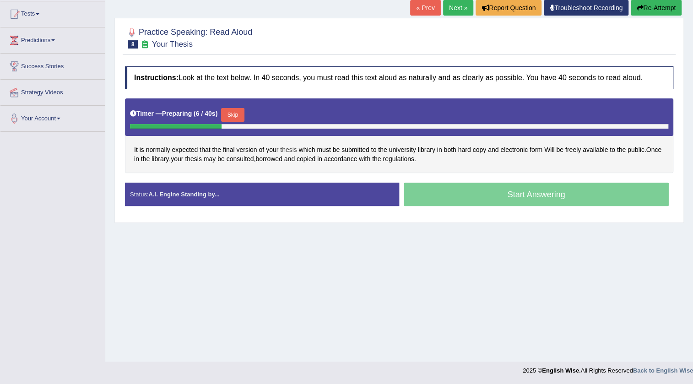
click at [290, 148] on span "thesis" at bounding box center [288, 150] width 17 height 10
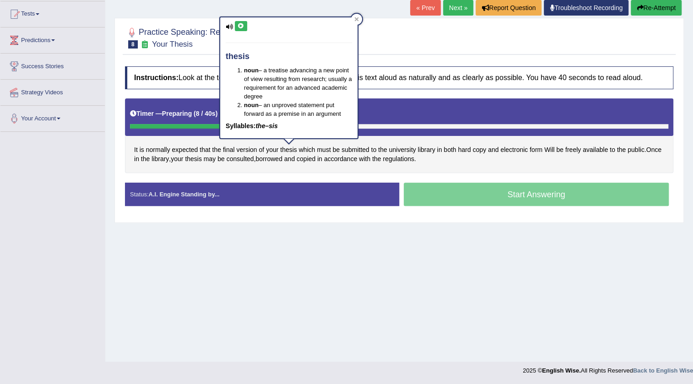
click at [241, 26] on icon at bounding box center [241, 25] width 7 height 5
click at [463, 292] on div "Home Practice Speaking: Read Aloud Your Thesis * Remember to use the device Com…" at bounding box center [399, 133] width 588 height 458
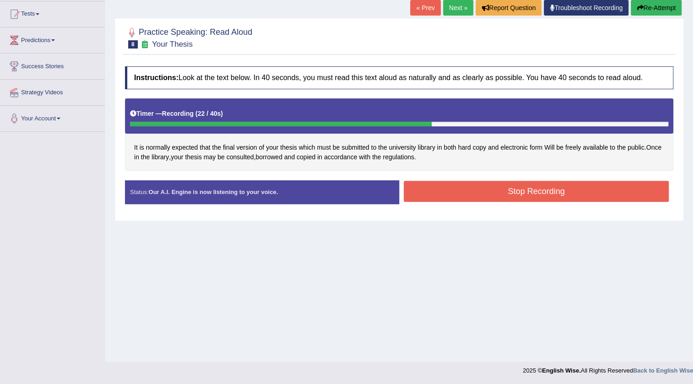
click at [447, 195] on button "Stop Recording" at bounding box center [536, 191] width 265 height 21
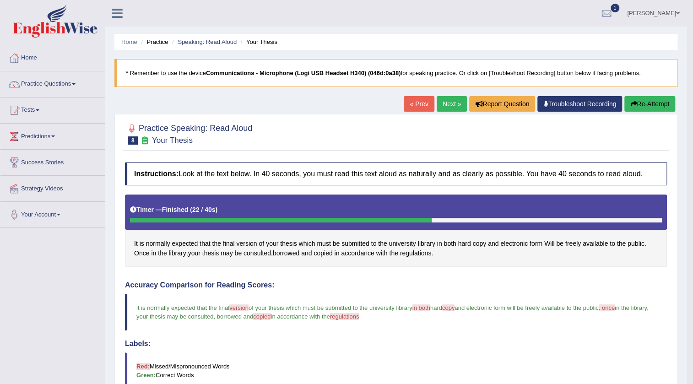
click at [441, 107] on link "Next »" at bounding box center [452, 104] width 30 height 16
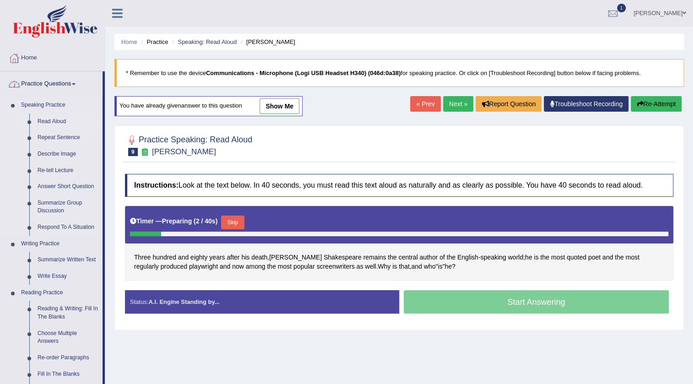
click at [49, 115] on link "Read Aloud" at bounding box center [67, 122] width 69 height 16
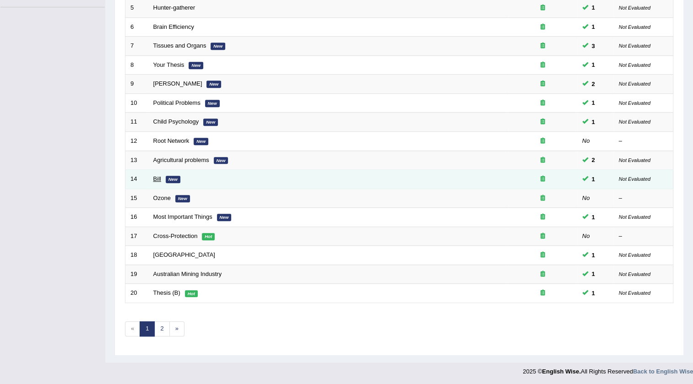
click at [156, 177] on link "Bill" at bounding box center [157, 178] width 8 height 7
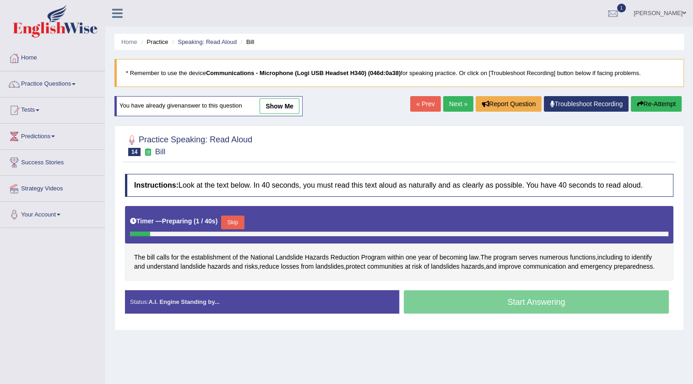
click at [445, 105] on link "Next »" at bounding box center [458, 104] width 30 height 16
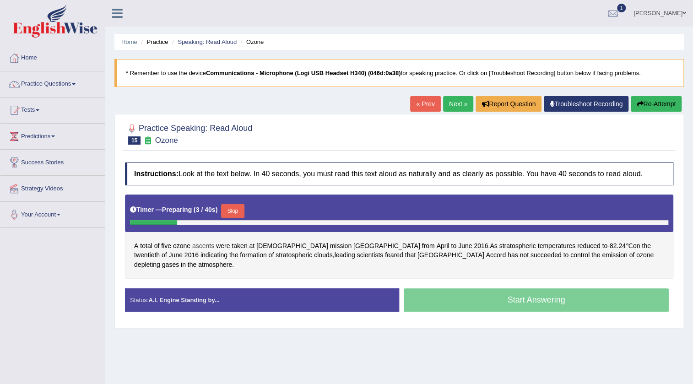
click at [201, 244] on span "ascents" at bounding box center [203, 246] width 22 height 10
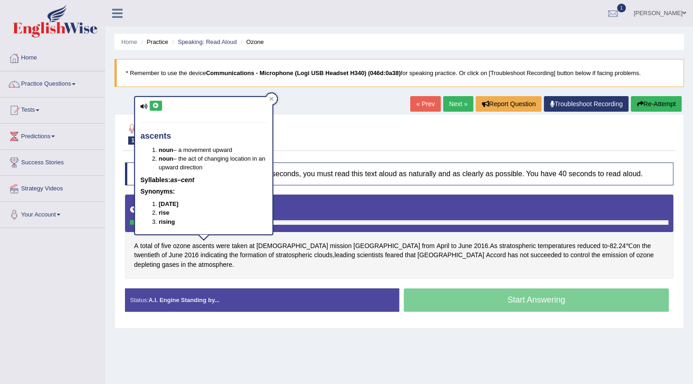
click at [156, 104] on icon at bounding box center [155, 105] width 7 height 5
click at [268, 252] on span "of" at bounding box center [270, 255] width 5 height 10
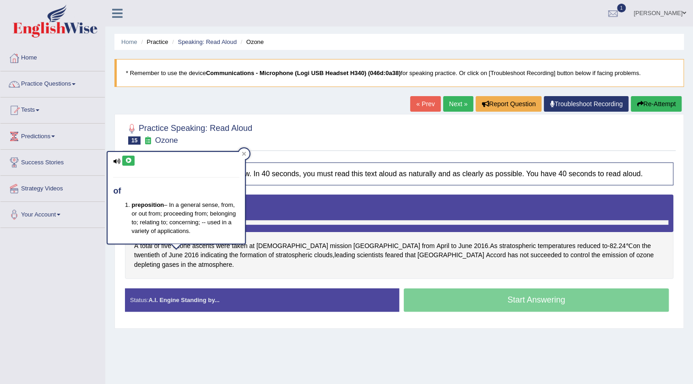
click at [177, 246] on div at bounding box center [176, 247] width 16 height 6
click at [192, 249] on div "of preposition – In a general sense, from, or out from; proceeding from; belong…" at bounding box center [176, 200] width 139 height 99
drag, startPoint x: 183, startPoint y: 247, endPoint x: 186, endPoint y: 250, distance: 5.2
click at [182, 247] on div at bounding box center [176, 247] width 16 height 6
click at [276, 254] on span "stratospheric" at bounding box center [294, 255] width 37 height 10
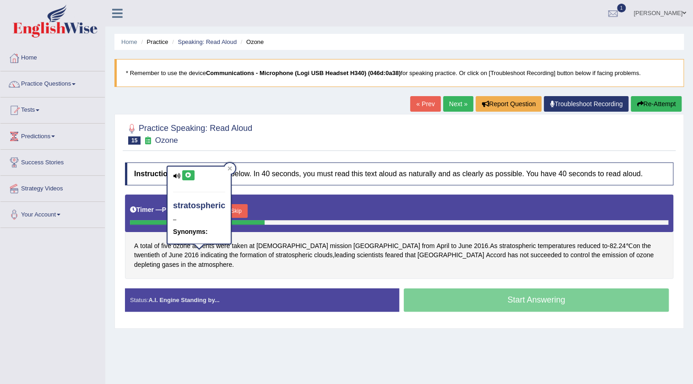
click at [181, 246] on div "stratospheric – Synonyms:" at bounding box center [199, 208] width 65 height 85
click at [203, 260] on div "A total of five ozone ascents were taken at Indian mission Antarctica from Apri…" at bounding box center [399, 237] width 548 height 84
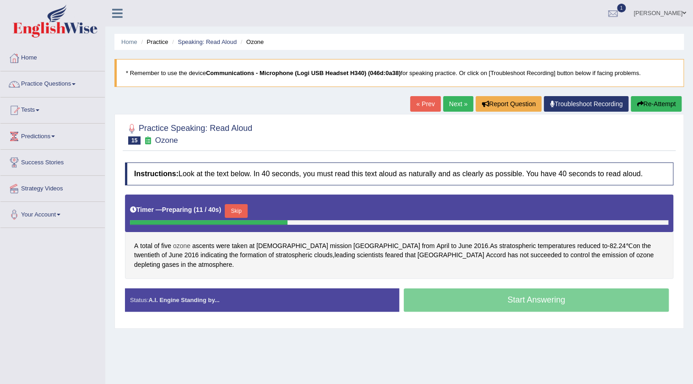
click at [181, 246] on span "ozone" at bounding box center [181, 246] width 17 height 10
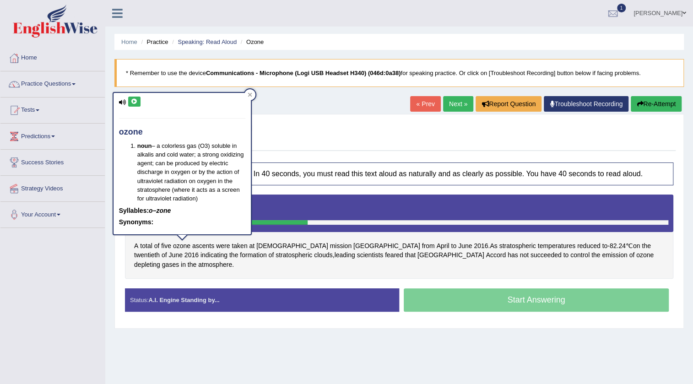
click at [133, 100] on icon at bounding box center [134, 101] width 7 height 5
click at [353, 245] on span "Antarctica" at bounding box center [386, 246] width 67 height 10
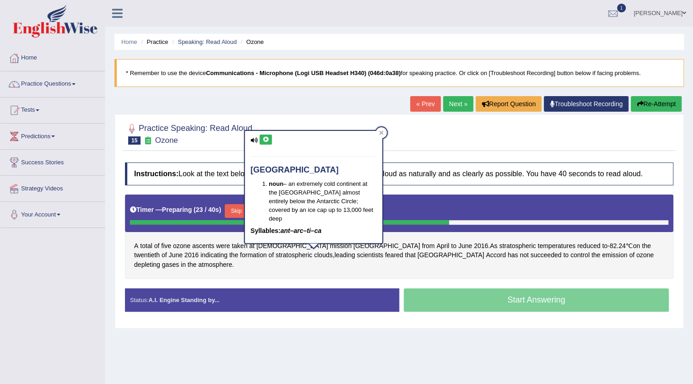
click at [262, 139] on icon at bounding box center [265, 139] width 7 height 5
click at [378, 260] on div "A total of five ozone ascents were taken at Indian mission Antarctica from Apri…" at bounding box center [399, 237] width 548 height 84
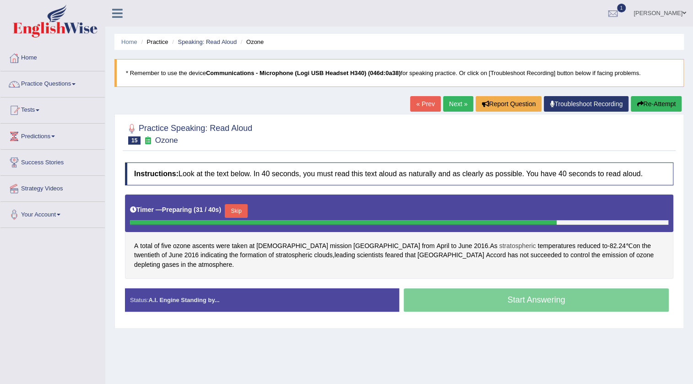
click at [499, 244] on span "stratospheric" at bounding box center [517, 246] width 37 height 10
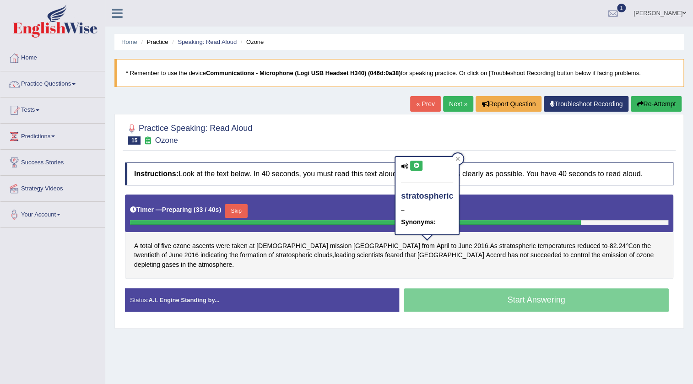
click at [414, 163] on icon at bounding box center [416, 165] width 7 height 5
click at [618, 247] on span "24" at bounding box center [621, 246] width 7 height 10
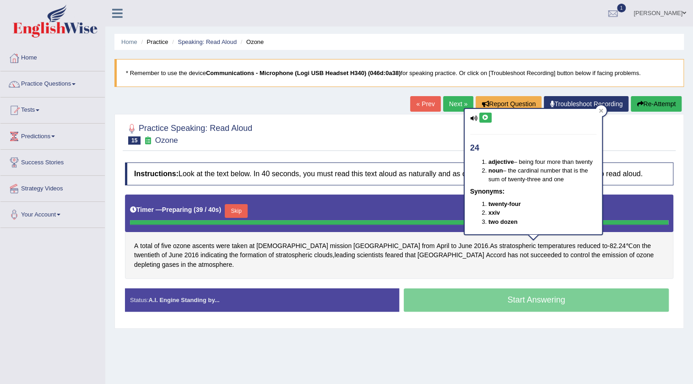
click at [464, 223] on div "24 adjective – being four more than twenty noun – the cardinal number that is t…" at bounding box center [533, 171] width 139 height 127
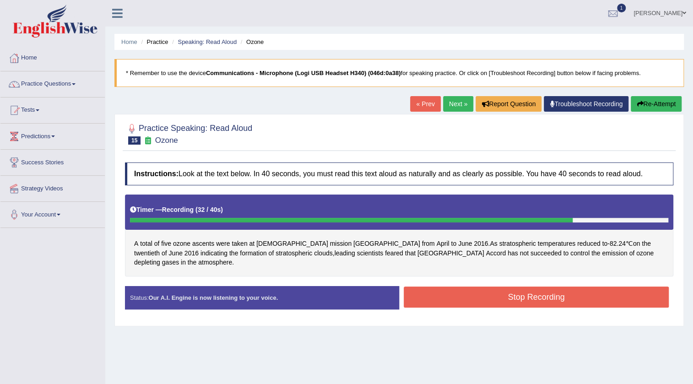
click at [552, 289] on button "Stop Recording" at bounding box center [536, 297] width 265 height 21
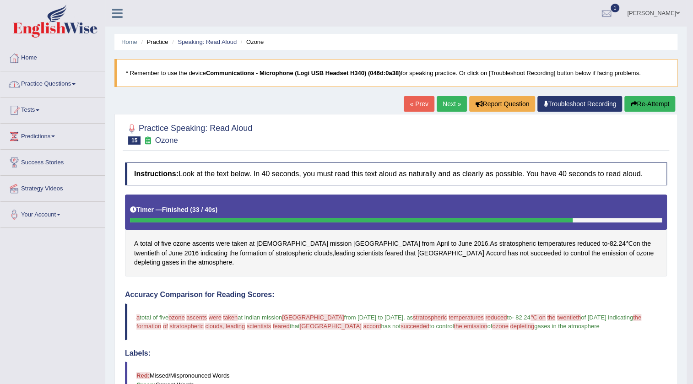
click at [76, 84] on span at bounding box center [74, 84] width 4 height 2
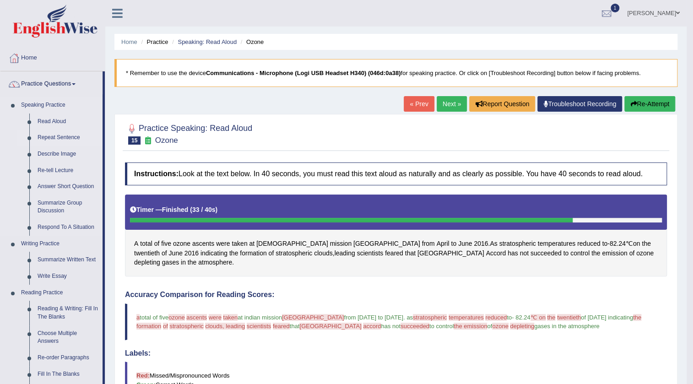
click at [57, 138] on link "Repeat Sentence" at bounding box center [67, 138] width 69 height 16
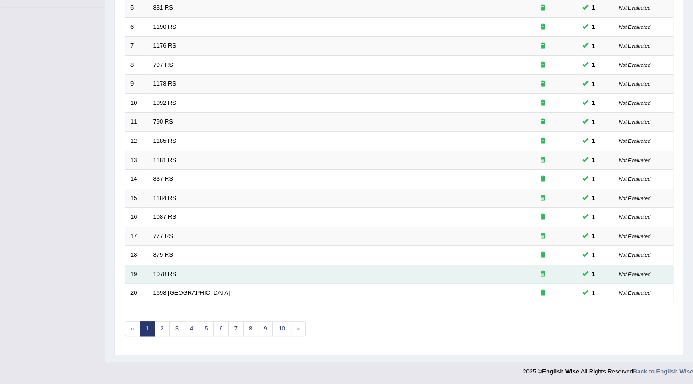
scroll to position [221, 0]
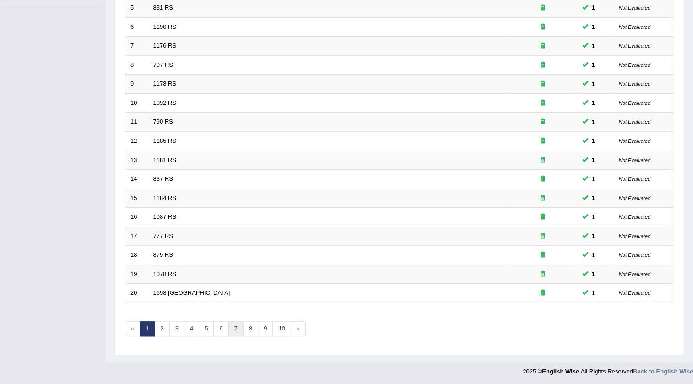
click at [232, 324] on link "7" at bounding box center [235, 328] width 15 height 15
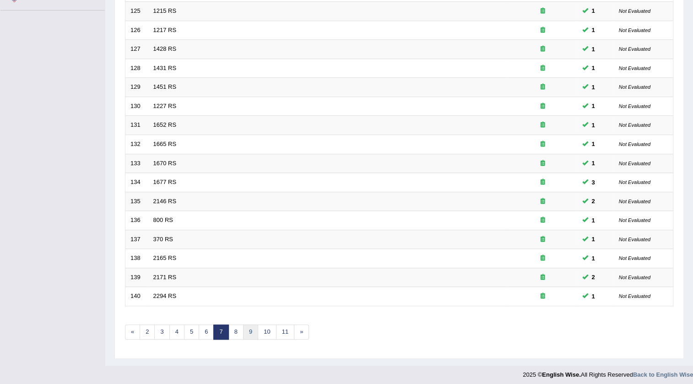
click at [244, 329] on link "9" at bounding box center [250, 332] width 15 height 15
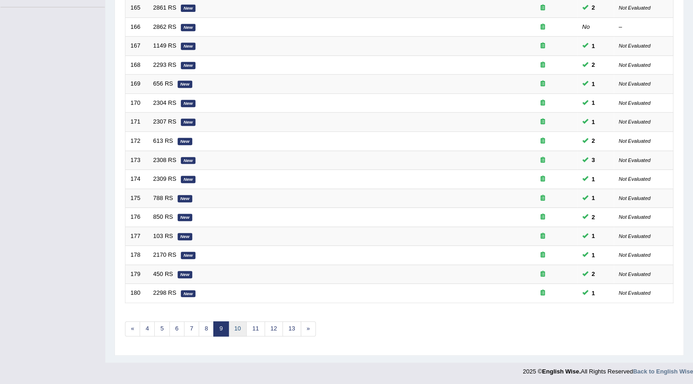
click at [238, 328] on link "10" at bounding box center [237, 328] width 18 height 15
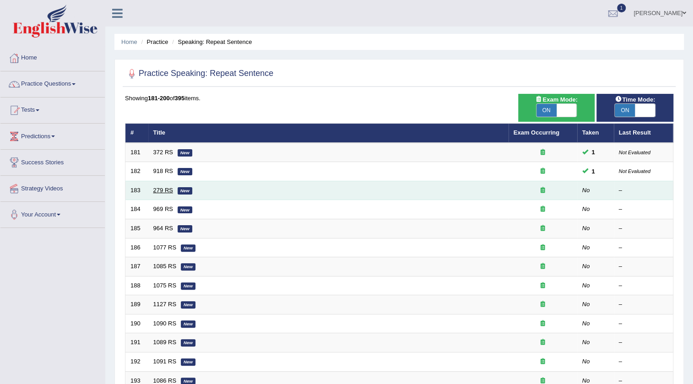
click at [167, 189] on link "279 RS" at bounding box center [163, 190] width 20 height 7
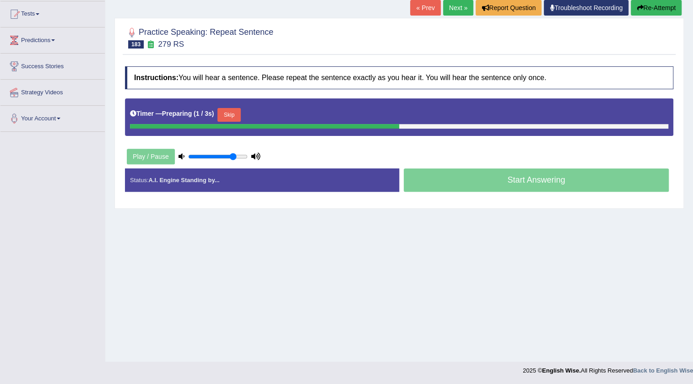
click at [235, 116] on button "Skip" at bounding box center [228, 115] width 23 height 14
click at [273, 114] on button "Skip" at bounding box center [269, 115] width 23 height 14
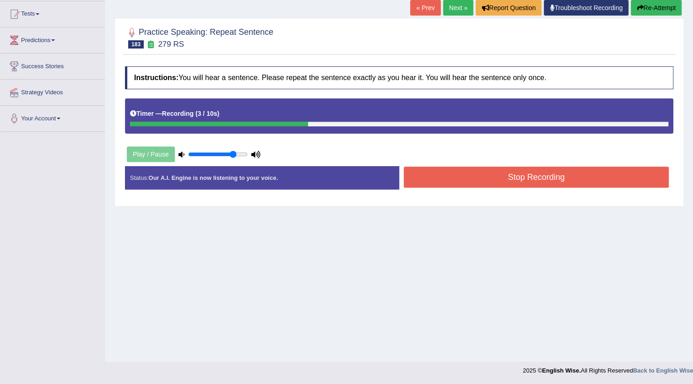
click at [440, 177] on button "Stop Recording" at bounding box center [536, 177] width 265 height 21
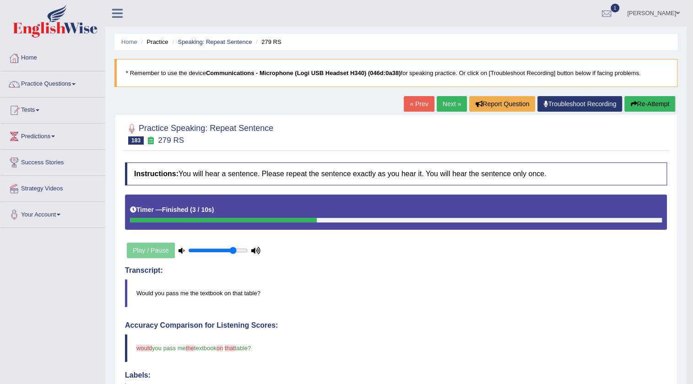
click at [444, 103] on link "Next »" at bounding box center [452, 104] width 30 height 16
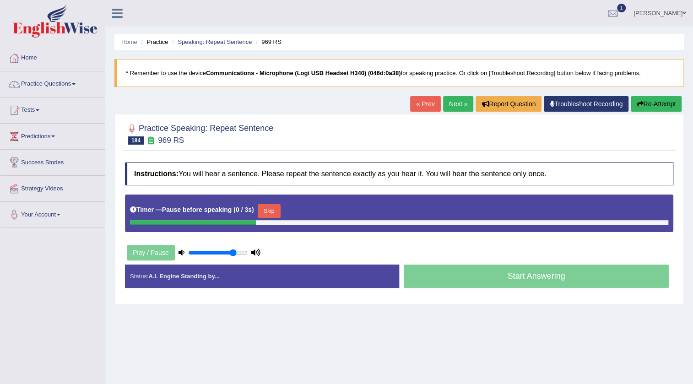
click at [269, 206] on button "Skip" at bounding box center [269, 211] width 23 height 14
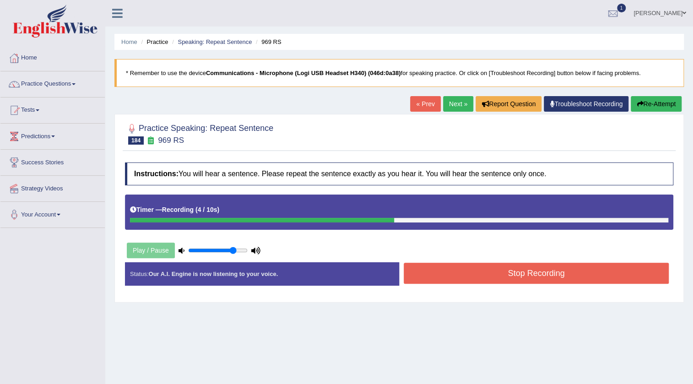
click at [469, 271] on button "Stop Recording" at bounding box center [536, 273] width 265 height 21
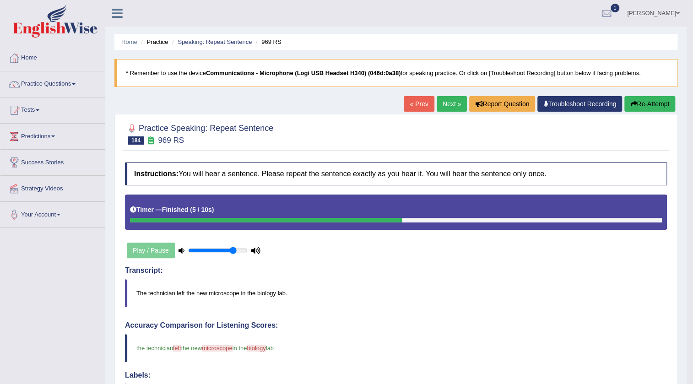
click at [453, 99] on link "Next »" at bounding box center [452, 104] width 30 height 16
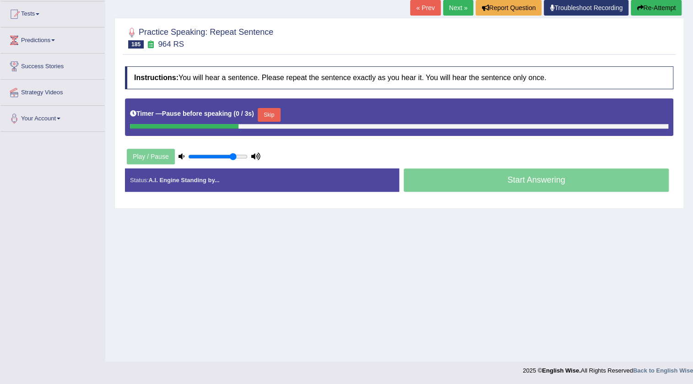
click at [274, 114] on button "Skip" at bounding box center [269, 115] width 23 height 14
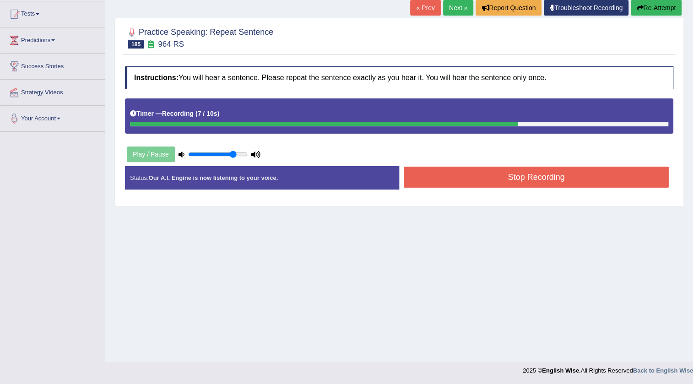
click at [454, 174] on button "Stop Recording" at bounding box center [536, 177] width 265 height 21
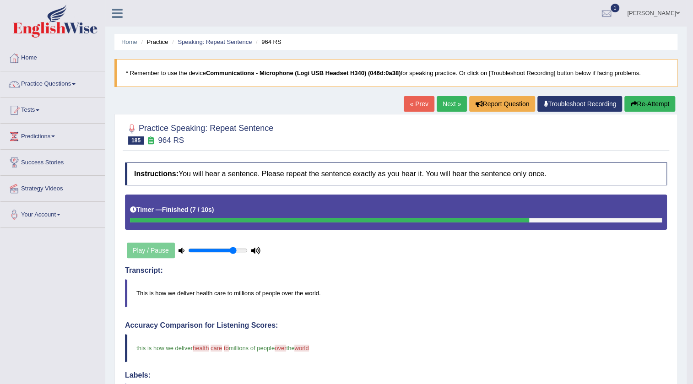
click at [456, 106] on link "Next »" at bounding box center [452, 104] width 30 height 16
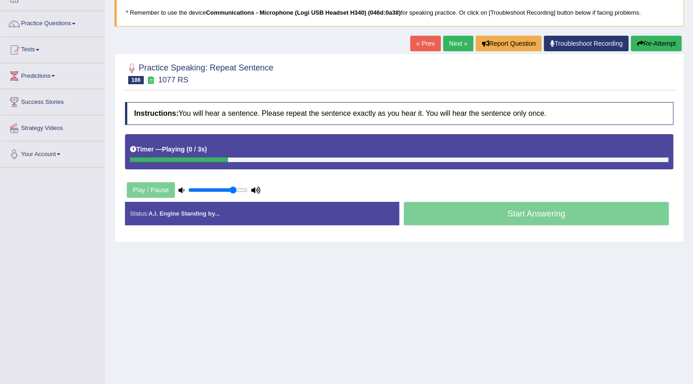
scroll to position [96, 0]
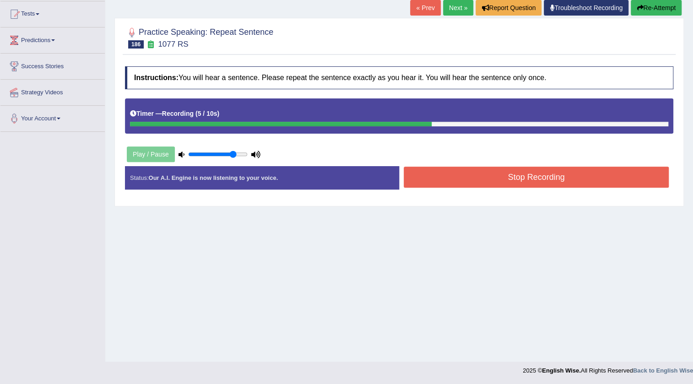
click at [421, 174] on button "Stop Recording" at bounding box center [536, 177] width 265 height 21
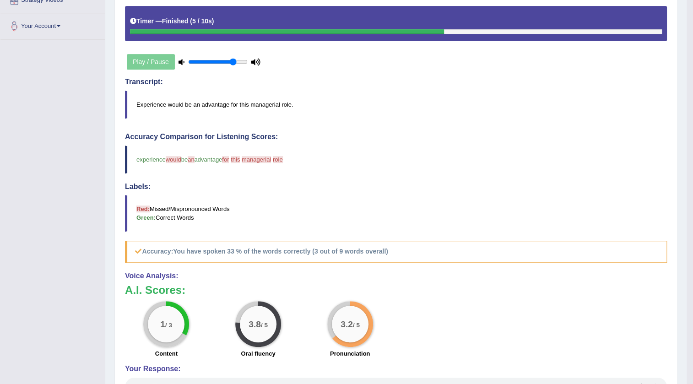
scroll to position [0, 0]
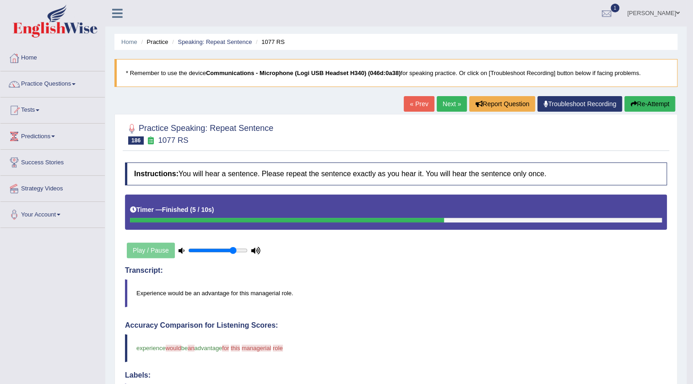
click at [441, 103] on link "Next »" at bounding box center [452, 104] width 30 height 16
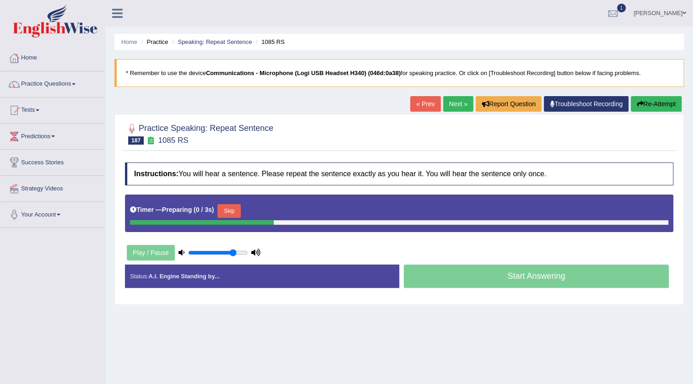
click at [229, 205] on button "Skip" at bounding box center [228, 211] width 23 height 14
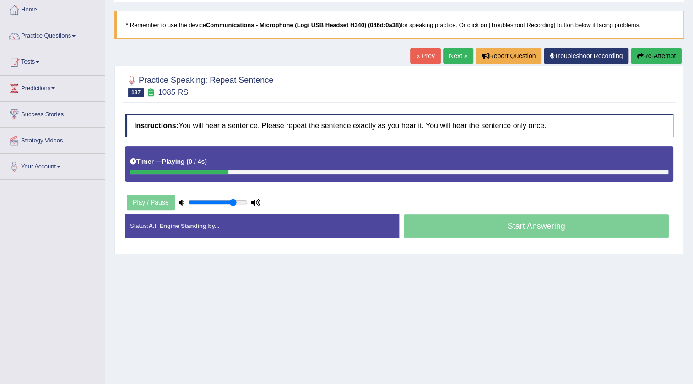
scroll to position [96, 0]
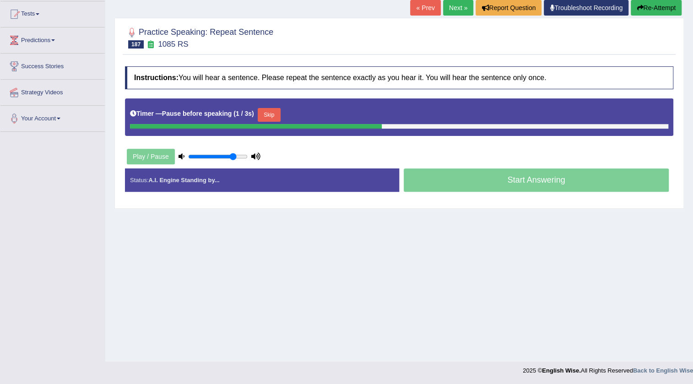
click at [269, 112] on button "Skip" at bounding box center [269, 115] width 23 height 14
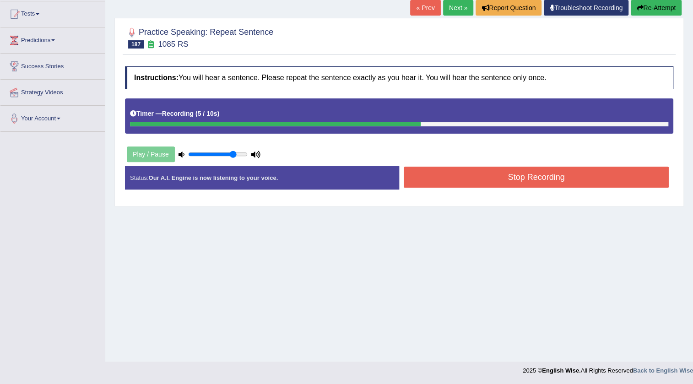
click at [451, 180] on button "Stop Recording" at bounding box center [536, 177] width 265 height 21
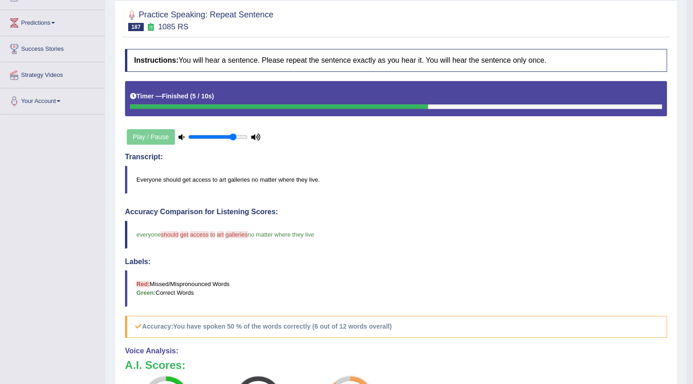
scroll to position [0, 0]
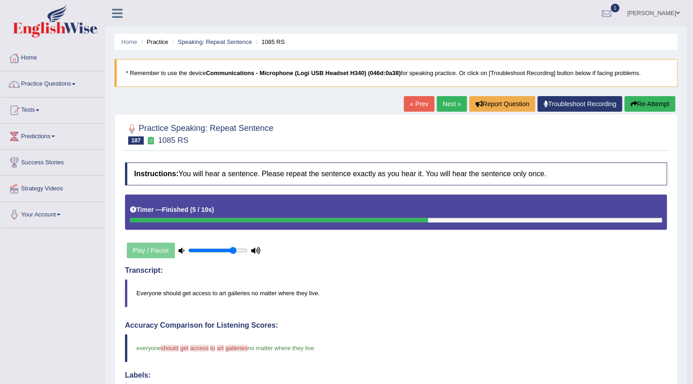
click at [444, 105] on link "Next »" at bounding box center [452, 104] width 30 height 16
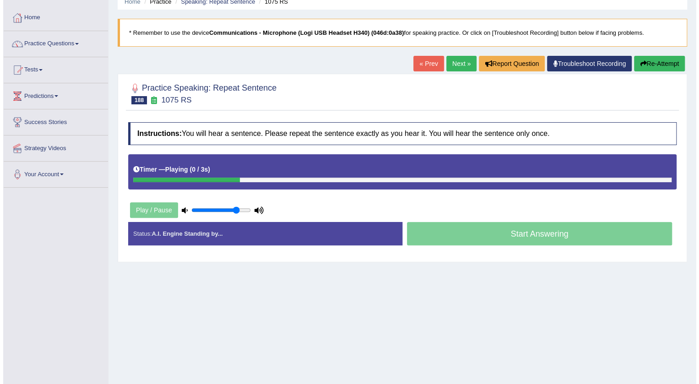
scroll to position [96, 0]
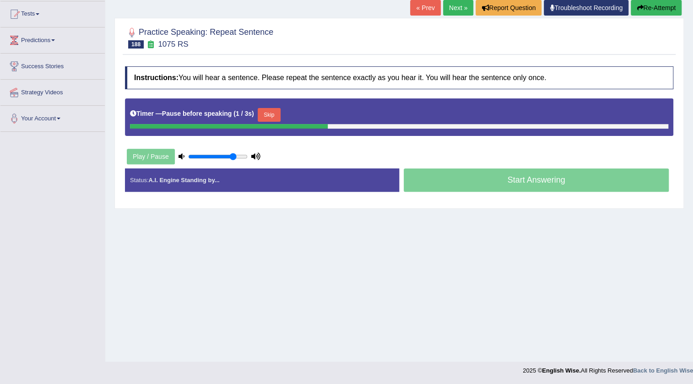
click at [270, 114] on button "Skip" at bounding box center [269, 115] width 23 height 14
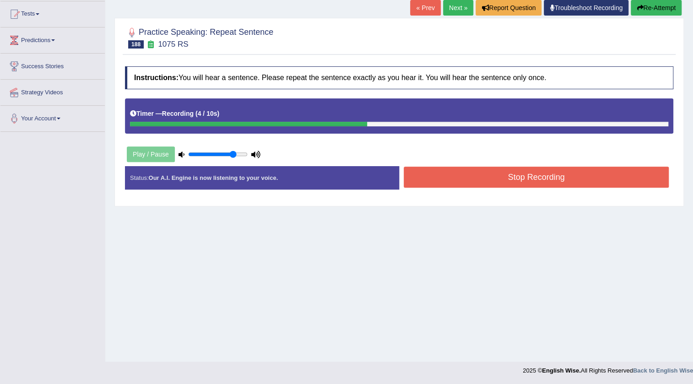
click at [451, 176] on button "Stop Recording" at bounding box center [536, 177] width 265 height 21
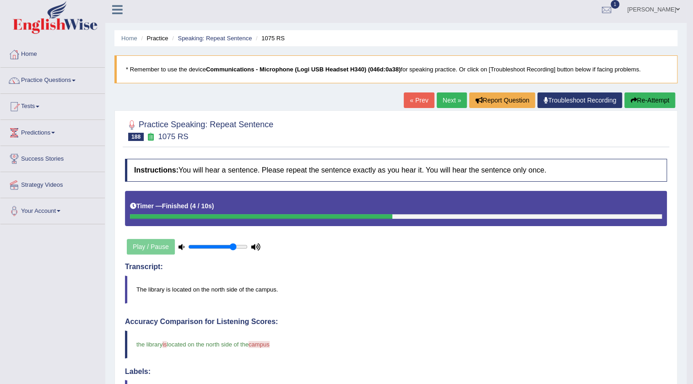
scroll to position [0, 0]
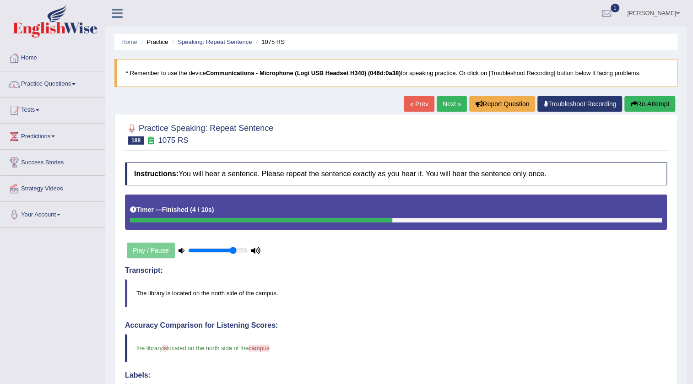
click at [442, 105] on link "Next »" at bounding box center [452, 104] width 30 height 16
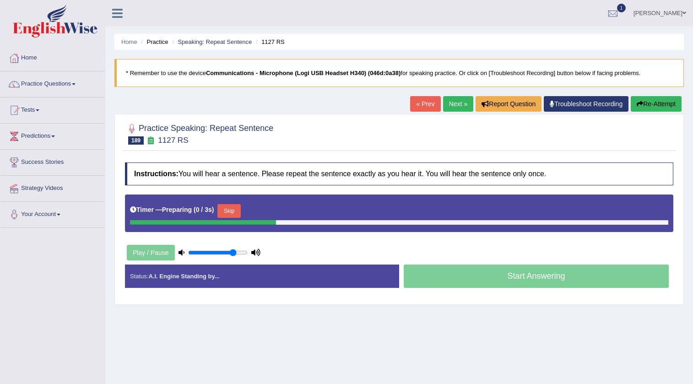
click at [240, 211] on button "Skip" at bounding box center [228, 211] width 23 height 14
click at [271, 206] on button "Skip" at bounding box center [269, 211] width 23 height 14
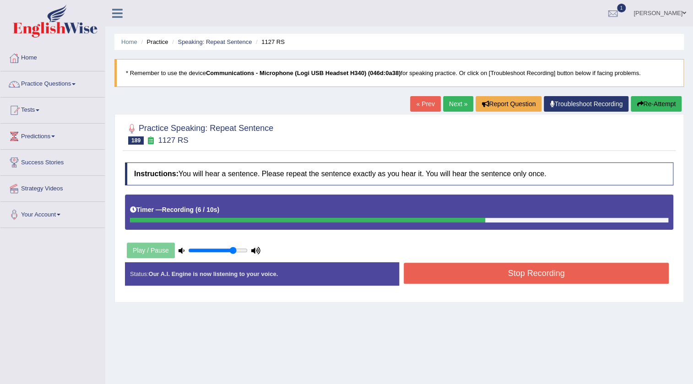
click at [435, 278] on button "Stop Recording" at bounding box center [536, 273] width 265 height 21
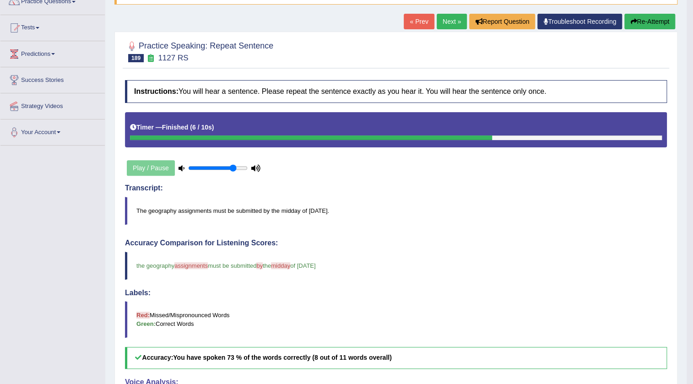
scroll to position [64, 0]
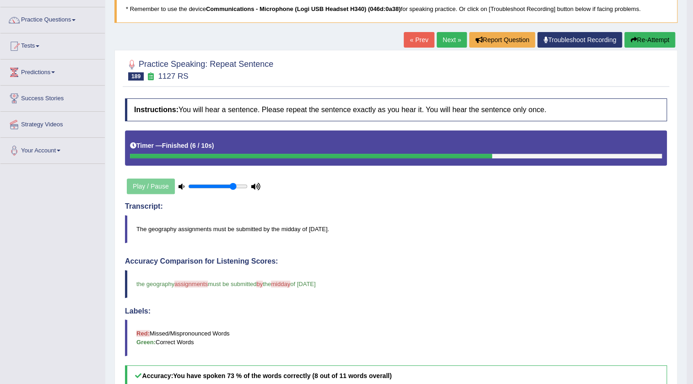
drag, startPoint x: 281, startPoint y: 191, endPoint x: 358, endPoint y: 206, distance: 78.6
click at [444, 43] on link "Next »" at bounding box center [452, 40] width 30 height 16
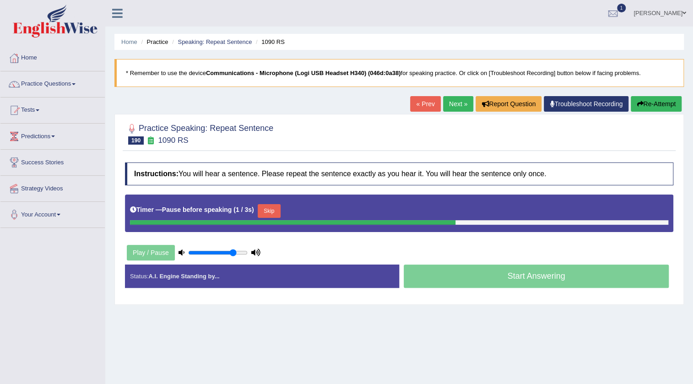
click at [267, 210] on button "Skip" at bounding box center [269, 211] width 23 height 14
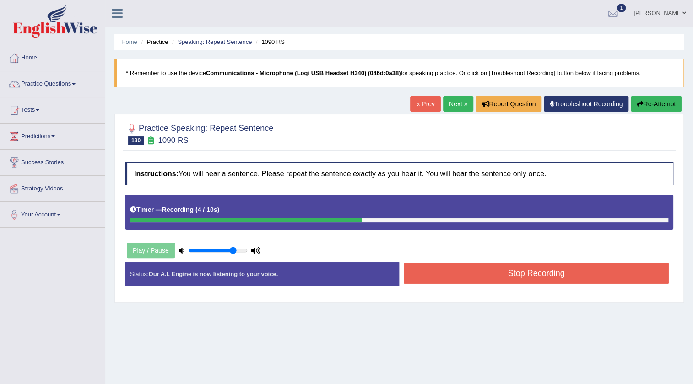
click at [433, 265] on button "Stop Recording" at bounding box center [536, 273] width 265 height 21
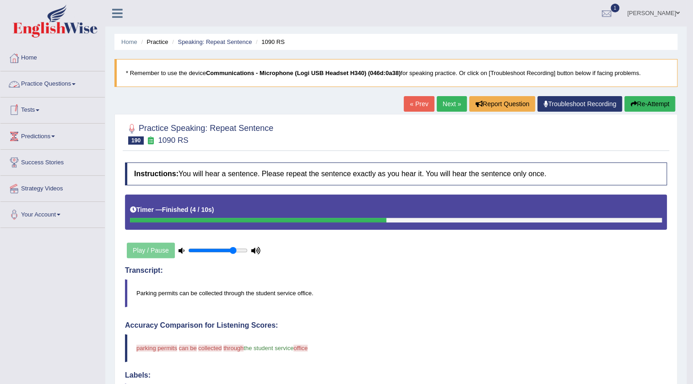
click at [58, 79] on link "Practice Questions" at bounding box center [52, 82] width 104 height 23
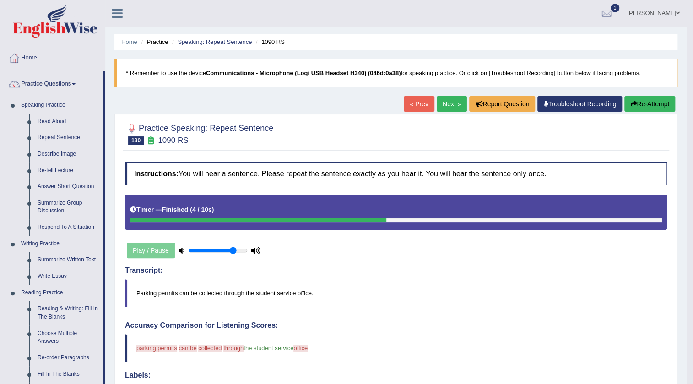
click at [422, 110] on link "« Prev" at bounding box center [419, 104] width 30 height 16
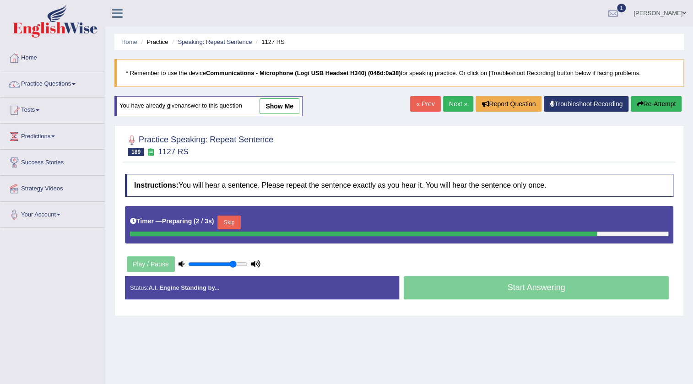
drag, startPoint x: 229, startPoint y: 212, endPoint x: 232, endPoint y: 220, distance: 8.3
click at [232, 220] on div "Timer — Preparing ( 2 / 3s ) Skip" at bounding box center [399, 222] width 538 height 18
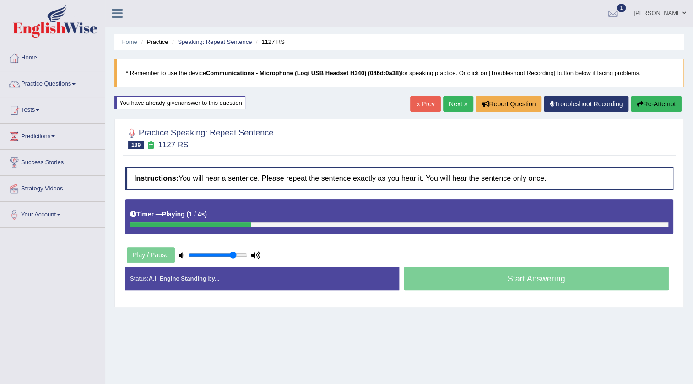
click at [449, 108] on link "Next »" at bounding box center [458, 104] width 30 height 16
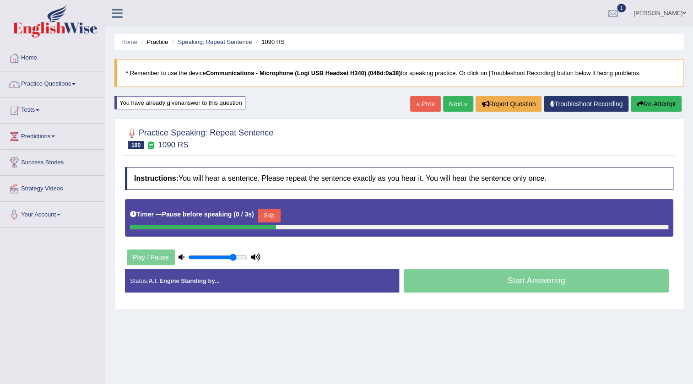
click at [270, 215] on button "Skip" at bounding box center [269, 216] width 23 height 14
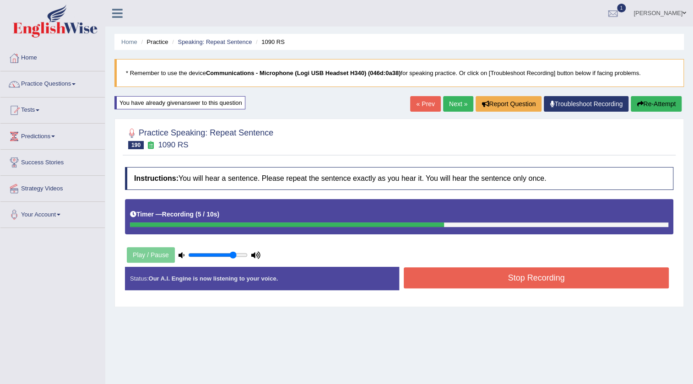
click at [434, 274] on button "Stop Recording" at bounding box center [536, 277] width 265 height 21
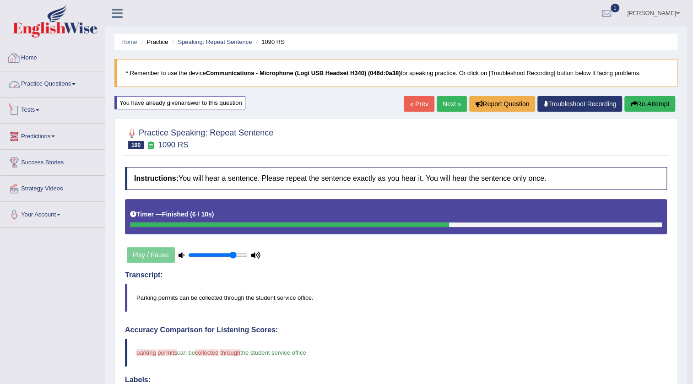
click at [59, 79] on link "Practice Questions" at bounding box center [52, 82] width 104 height 23
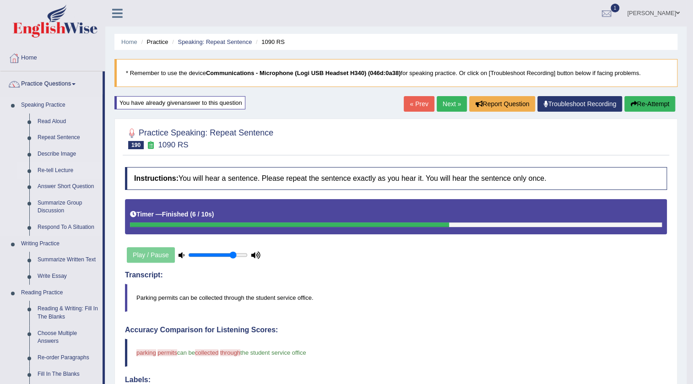
click at [54, 169] on link "Re-tell Lecture" at bounding box center [67, 170] width 69 height 16
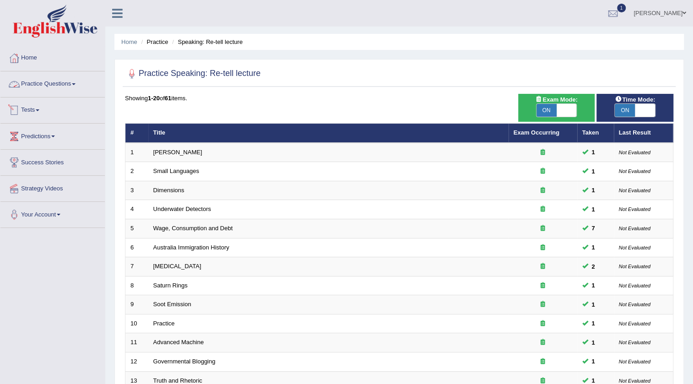
click at [47, 81] on link "Practice Questions" at bounding box center [52, 82] width 104 height 23
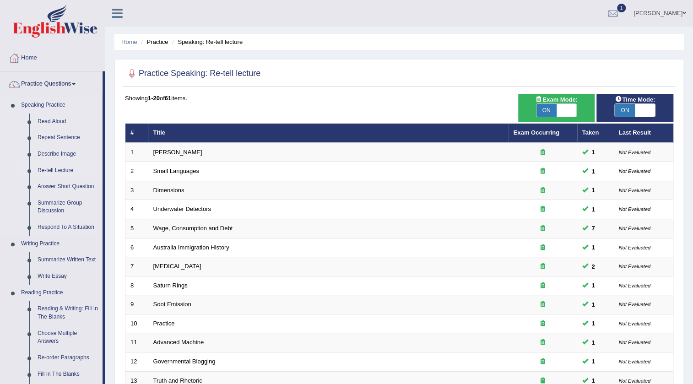
click at [52, 165] on link "Re-tell Lecture" at bounding box center [67, 170] width 69 height 16
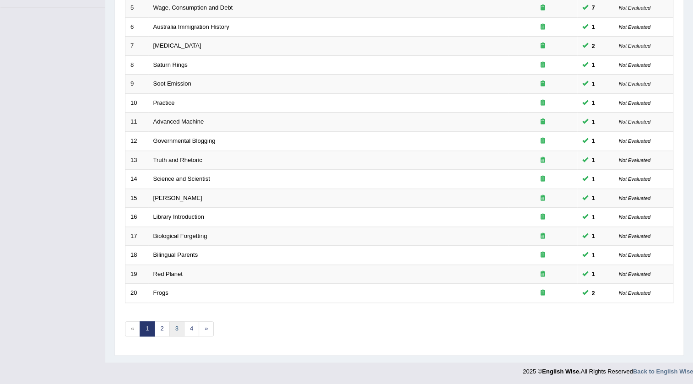
click at [173, 329] on link "3" at bounding box center [176, 328] width 15 height 15
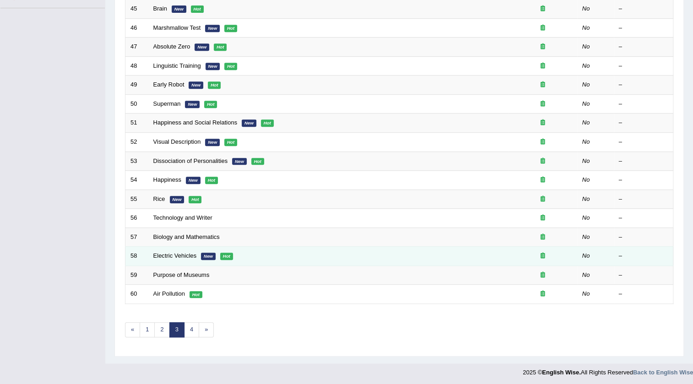
scroll to position [221, 0]
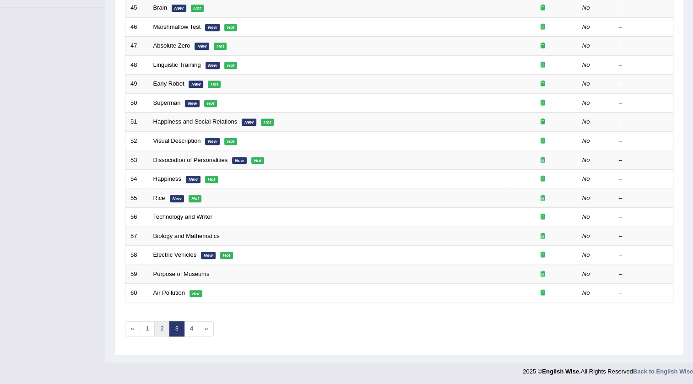
click at [163, 325] on link "2" at bounding box center [161, 328] width 15 height 15
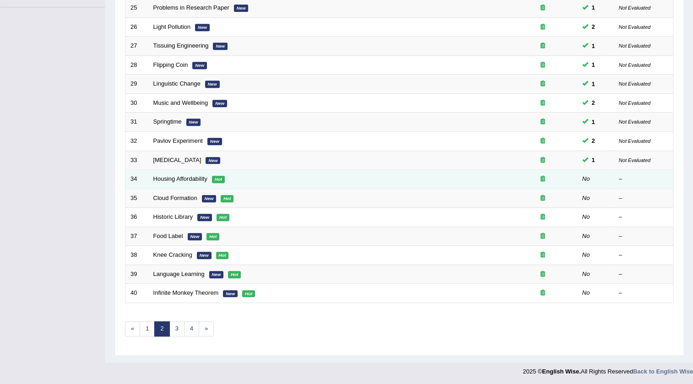
scroll to position [221, 0]
click at [169, 179] on link "Housing Affordability" at bounding box center [180, 178] width 54 height 7
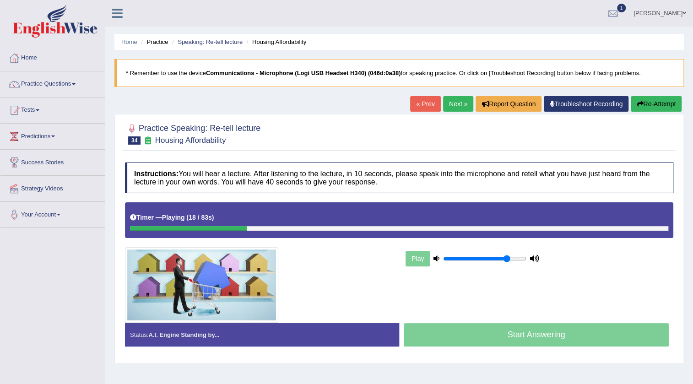
click at [425, 104] on link "« Prev" at bounding box center [425, 104] width 30 height 16
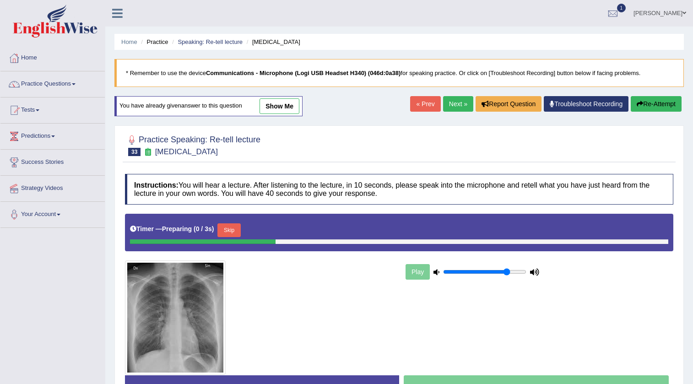
click at [452, 105] on link "Next »" at bounding box center [458, 104] width 30 height 16
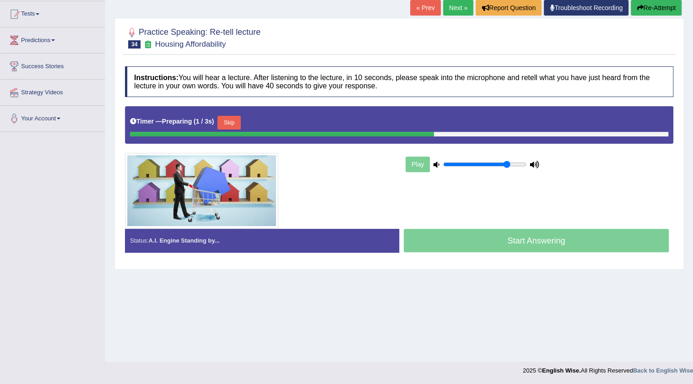
scroll to position [96, 0]
click at [233, 120] on button "Skip" at bounding box center [228, 123] width 23 height 14
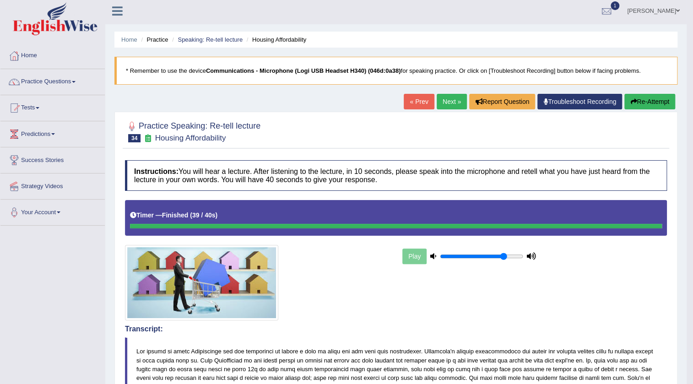
scroll to position [0, 0]
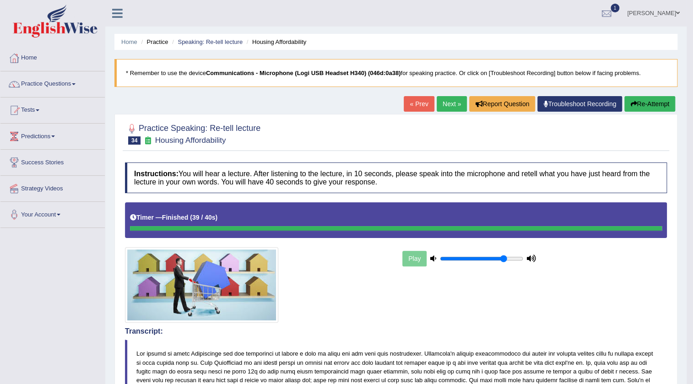
click at [444, 104] on link "Next »" at bounding box center [452, 104] width 30 height 16
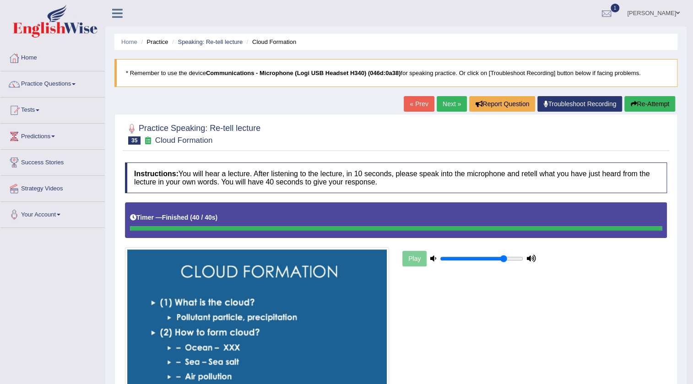
click at [446, 98] on link "Next »" at bounding box center [452, 104] width 30 height 16
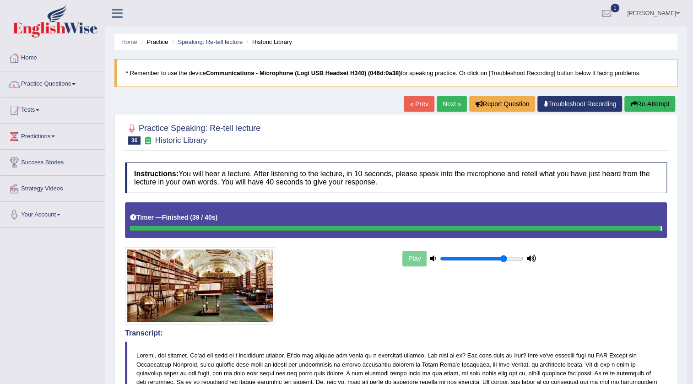
click at [421, 98] on link "« Prev" at bounding box center [419, 104] width 30 height 16
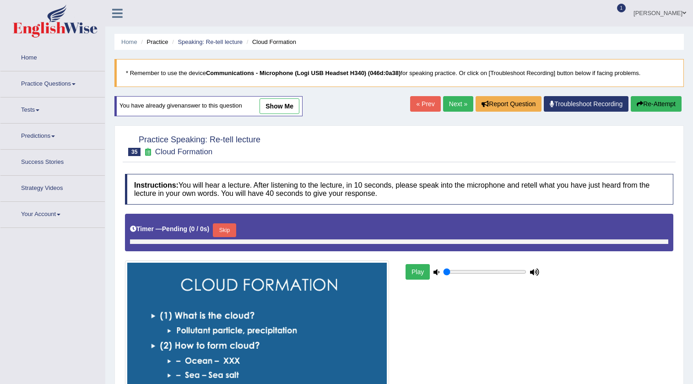
type input "0.8"
drag, startPoint x: 460, startPoint y: 108, endPoint x: 452, endPoint y: 108, distance: 8.3
click at [460, 108] on link "Next »" at bounding box center [458, 104] width 30 height 16
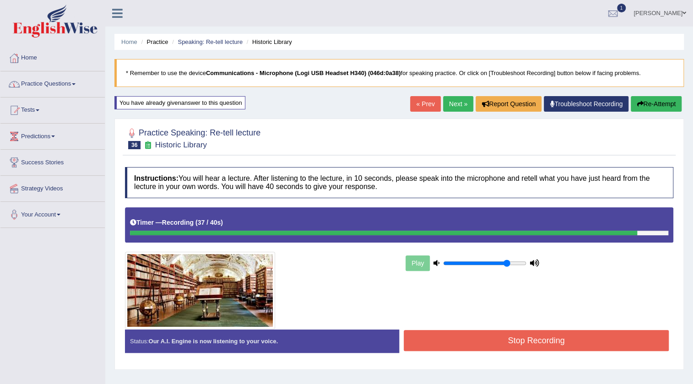
click at [432, 335] on button "Stop Recording" at bounding box center [536, 340] width 265 height 21
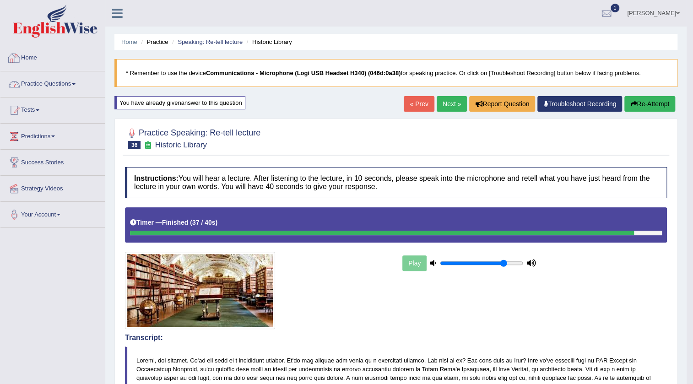
click at [46, 82] on link "Practice Questions" at bounding box center [52, 82] width 104 height 23
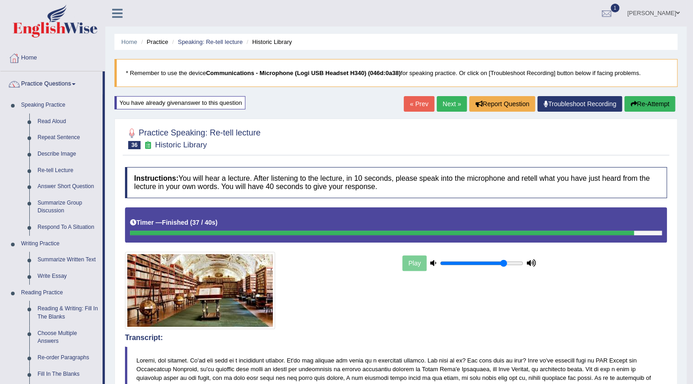
click at [448, 107] on link "Next »" at bounding box center [452, 104] width 30 height 16
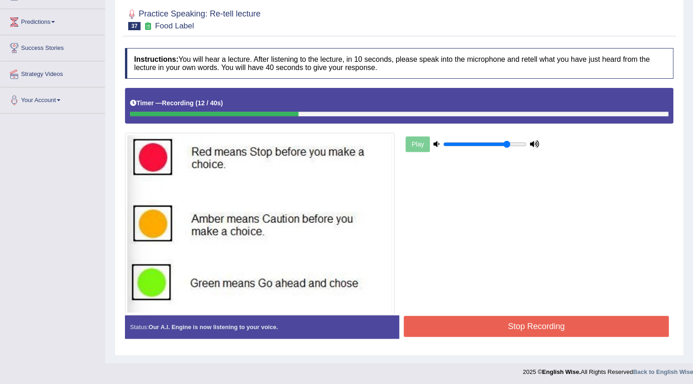
scroll to position [115, 0]
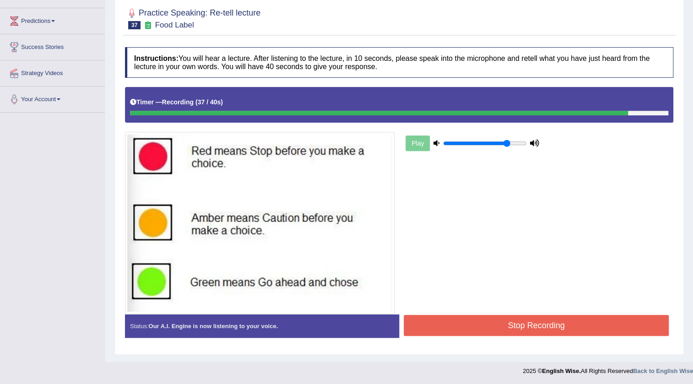
click at [437, 326] on button "Stop Recording" at bounding box center [536, 325] width 265 height 21
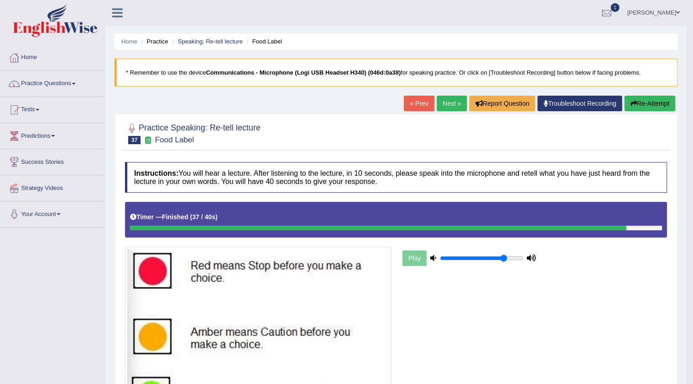
scroll to position [0, 0]
click at [422, 104] on link "« Prev" at bounding box center [419, 104] width 30 height 16
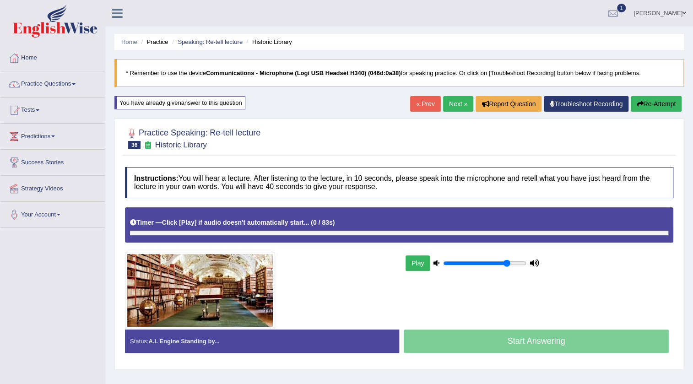
click at [449, 104] on link "Next »" at bounding box center [458, 104] width 30 height 16
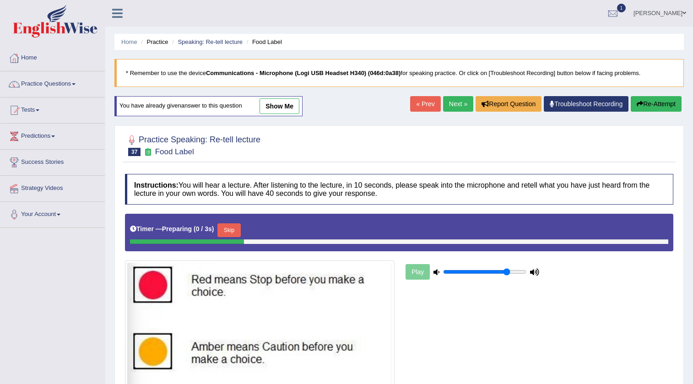
click at [449, 104] on link "Next »" at bounding box center [458, 104] width 30 height 16
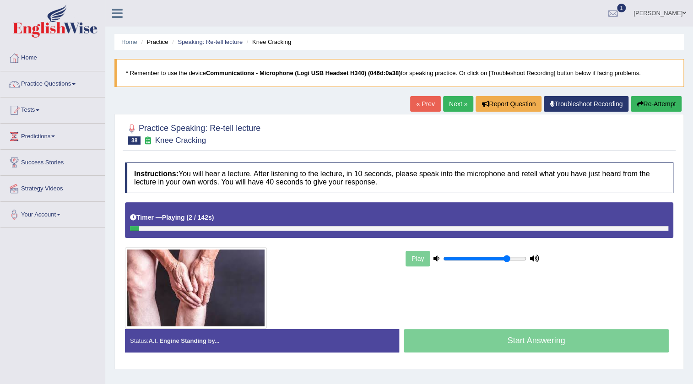
click at [422, 104] on link "« Prev" at bounding box center [425, 104] width 30 height 16
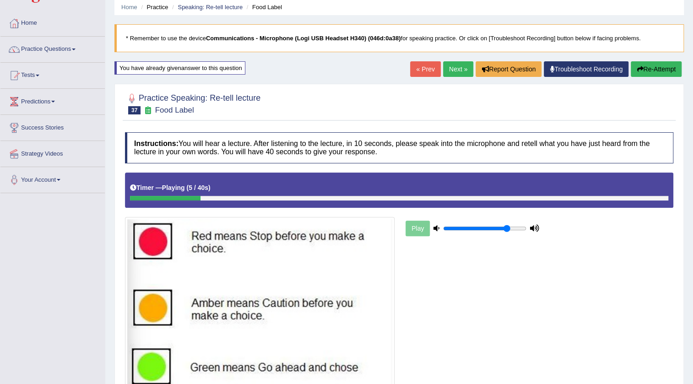
scroll to position [83, 0]
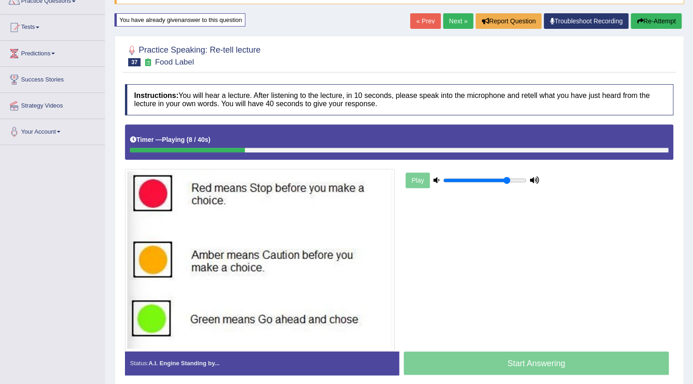
click at [427, 19] on link "« Prev" at bounding box center [425, 21] width 30 height 16
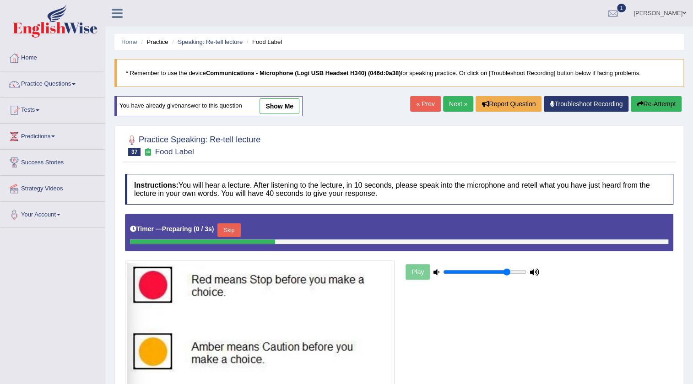
click at [240, 227] on button "Skip" at bounding box center [228, 230] width 23 height 14
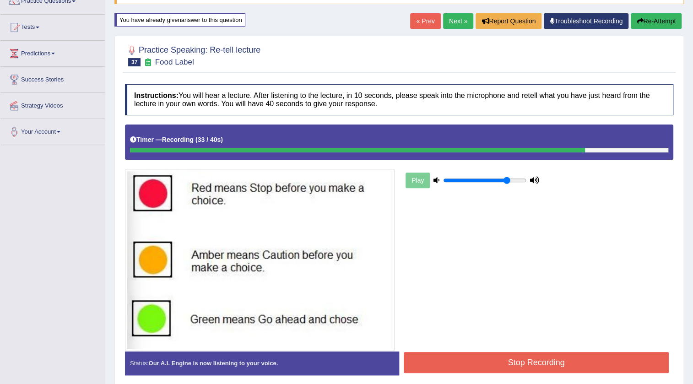
scroll to position [120, 0]
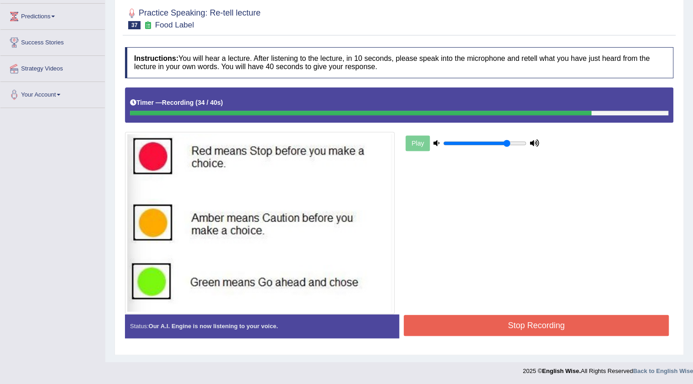
click at [521, 331] on button "Stop Recording" at bounding box center [536, 325] width 265 height 21
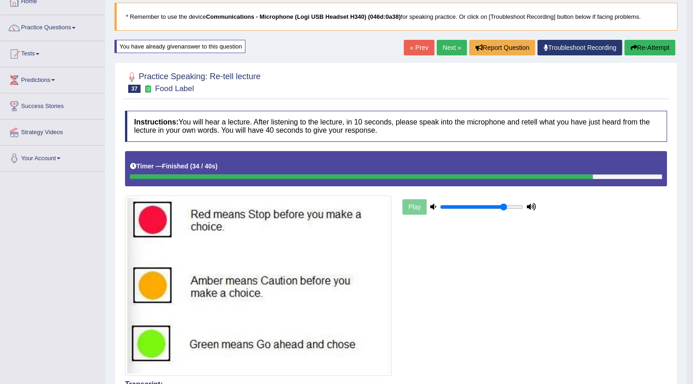
scroll to position [0, 0]
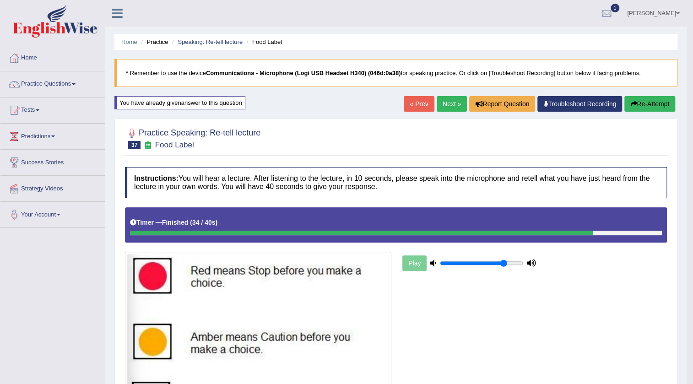
click at [442, 103] on link "Next »" at bounding box center [452, 104] width 30 height 16
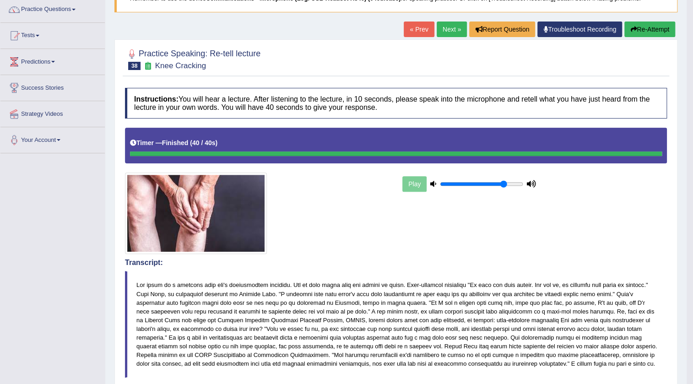
scroll to position [59, 0]
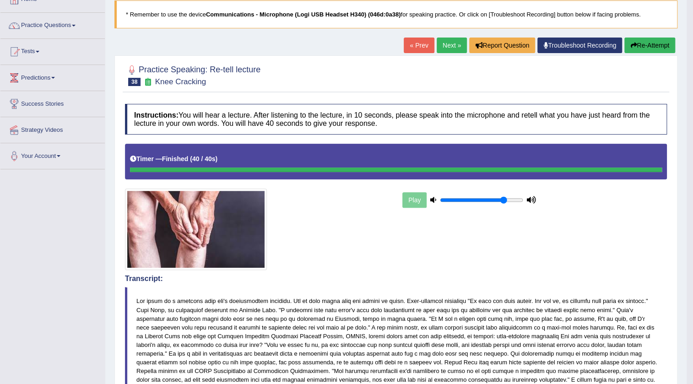
click at [451, 46] on link "Next »" at bounding box center [452, 46] width 30 height 16
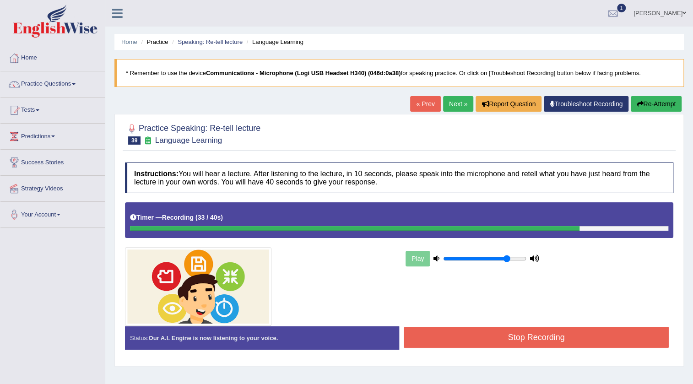
click at [444, 346] on button "Stop Recording" at bounding box center [536, 337] width 265 height 21
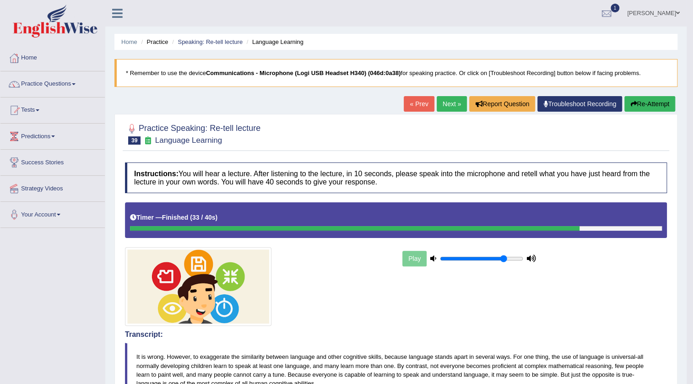
click at [457, 104] on link "Next »" at bounding box center [452, 104] width 30 height 16
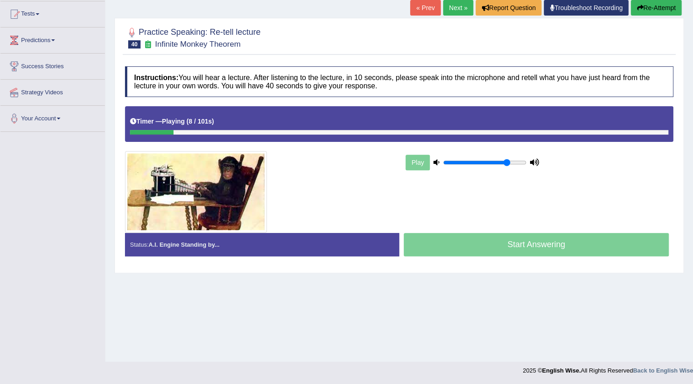
click at [420, 10] on link "« Prev" at bounding box center [425, 8] width 30 height 16
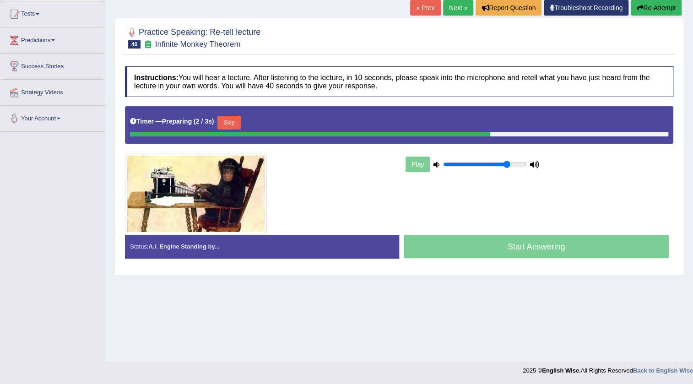
click at [240, 126] on button "Skip" at bounding box center [228, 123] width 23 height 14
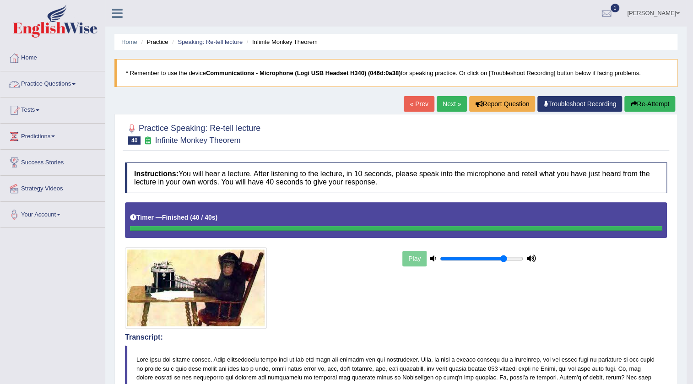
click at [73, 94] on li "Practice Questions Speaking Practice Read Aloud Repeat Sentence Describe Image …" at bounding box center [52, 84] width 104 height 26
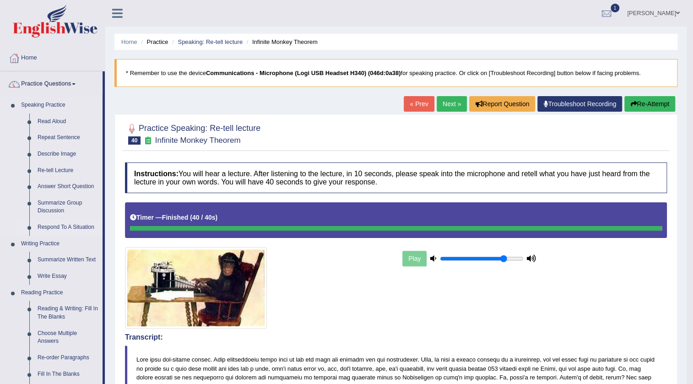
click at [69, 228] on link "Respond To A Situation" at bounding box center [67, 227] width 69 height 16
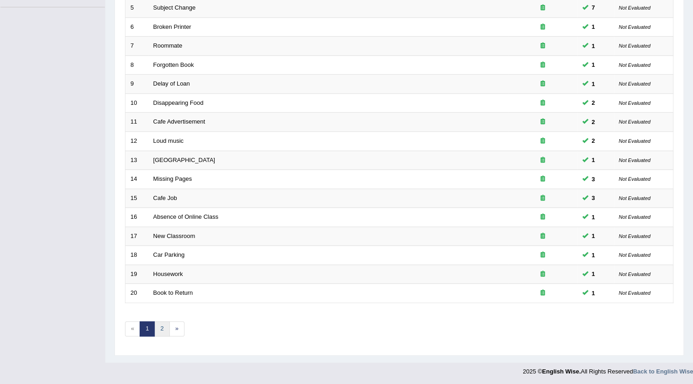
click at [162, 330] on link "2" at bounding box center [161, 328] width 15 height 15
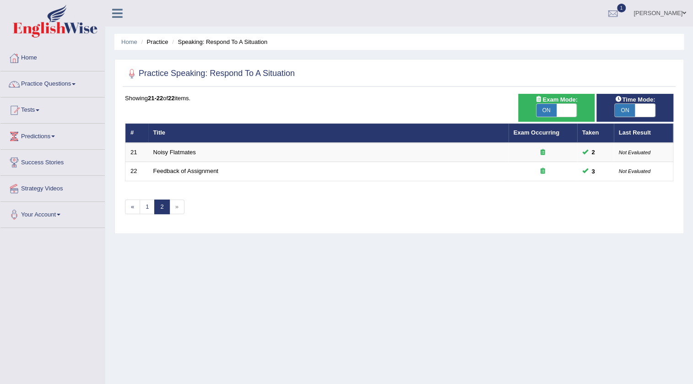
click at [629, 111] on span "ON" at bounding box center [625, 110] width 20 height 13
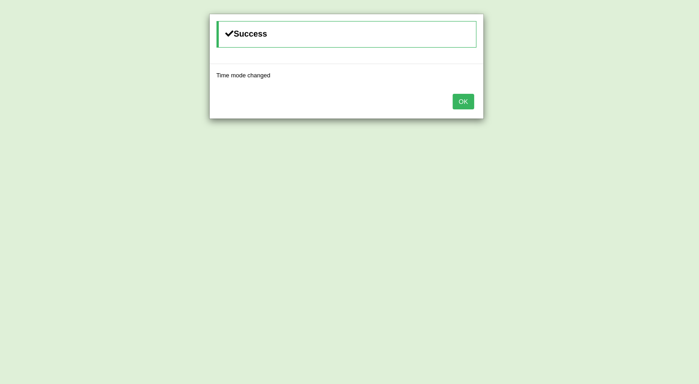
click at [464, 105] on button "OK" at bounding box center [463, 102] width 21 height 16
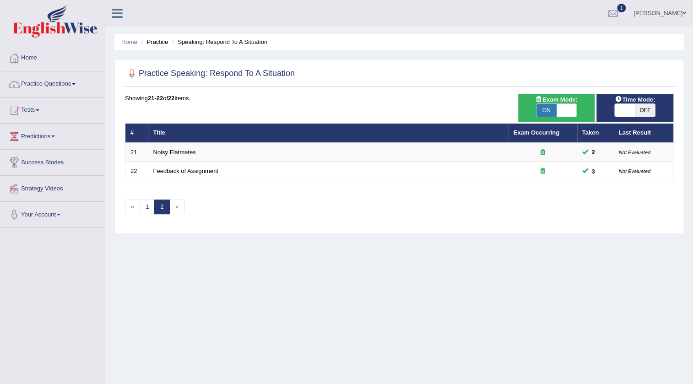
click at [618, 110] on span at bounding box center [625, 110] width 20 height 13
click at [632, 107] on span at bounding box center [625, 110] width 20 height 13
checkbox input "true"
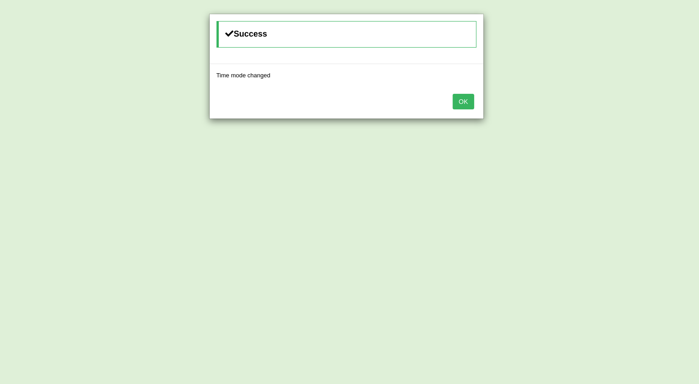
click at [466, 96] on button "OK" at bounding box center [463, 102] width 21 height 16
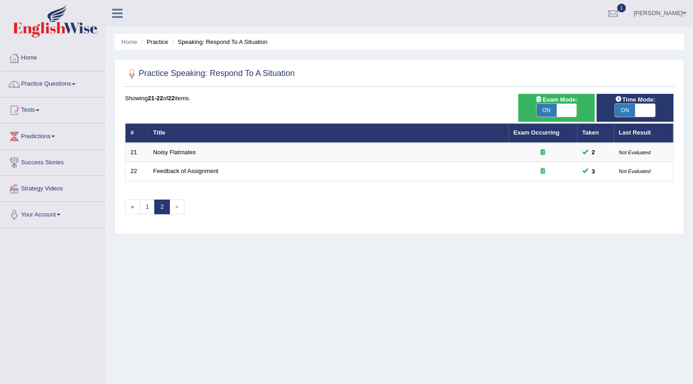
click at [552, 102] on span "Exam Mode:" at bounding box center [555, 100] width 49 height 10
click at [549, 108] on span "ON" at bounding box center [546, 110] width 20 height 13
checkbox input "false"
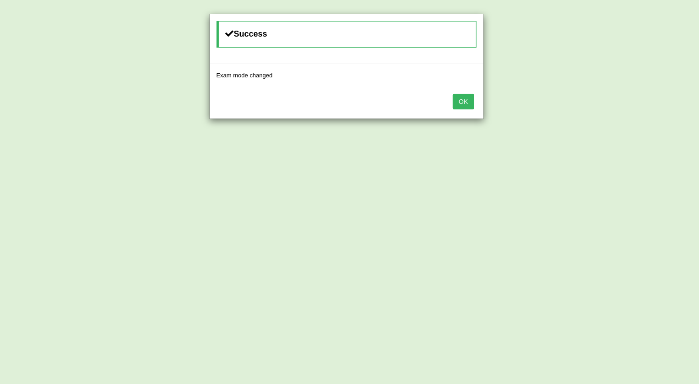
click at [462, 97] on button "OK" at bounding box center [463, 102] width 21 height 16
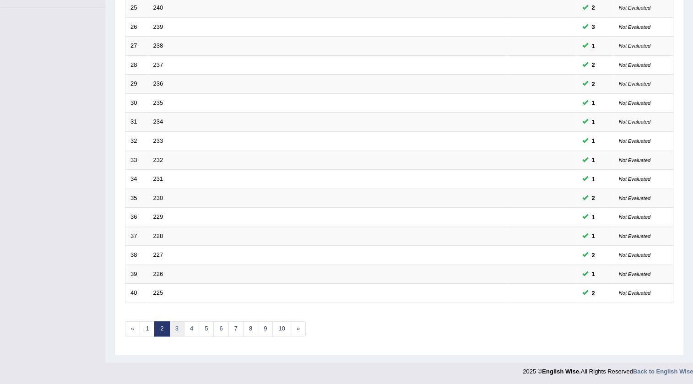
click at [172, 329] on link "3" at bounding box center [176, 328] width 15 height 15
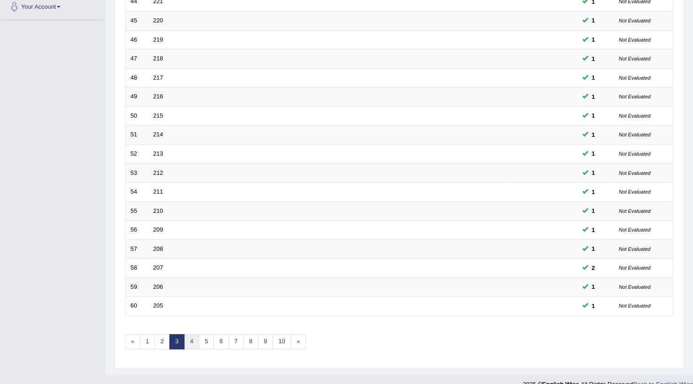
click at [189, 334] on link "4" at bounding box center [191, 341] width 15 height 15
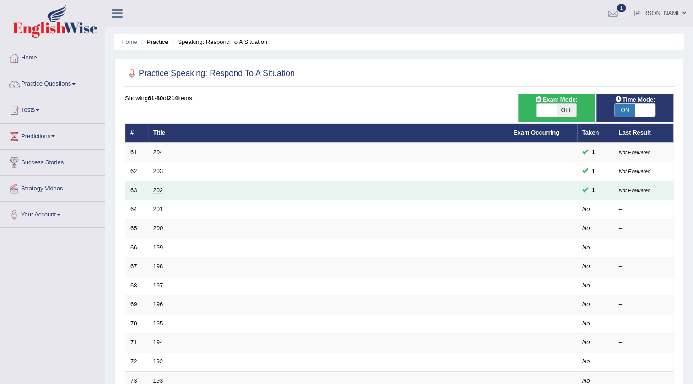
click at [160, 190] on link "202" at bounding box center [158, 190] width 10 height 7
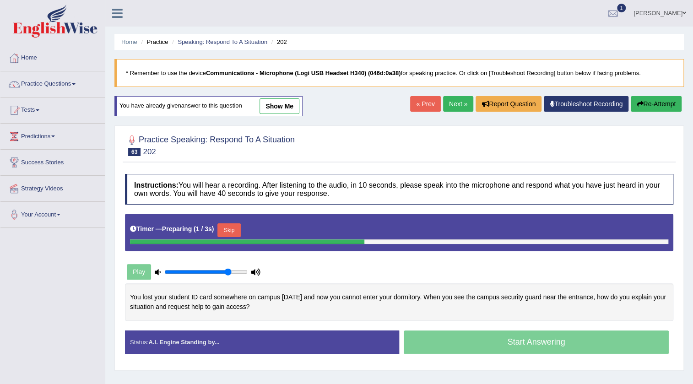
click at [448, 98] on link "Next »" at bounding box center [458, 104] width 30 height 16
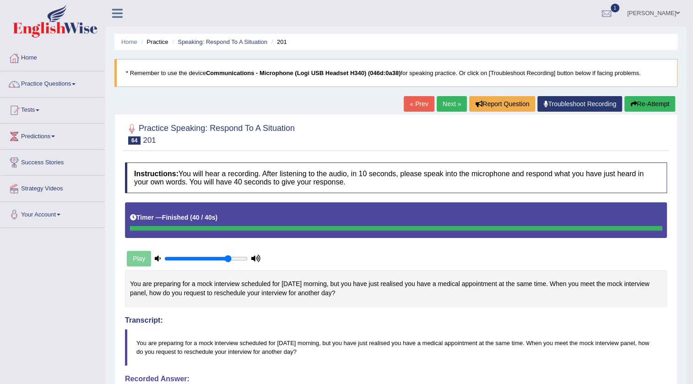
click at [411, 97] on link "« Prev" at bounding box center [419, 104] width 30 height 16
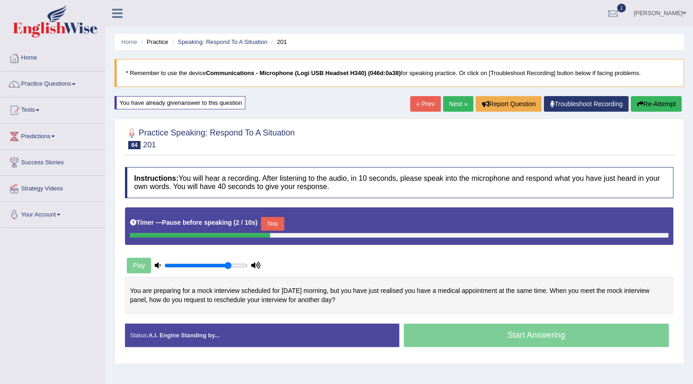
click at [276, 218] on button "Skip" at bounding box center [272, 224] width 23 height 14
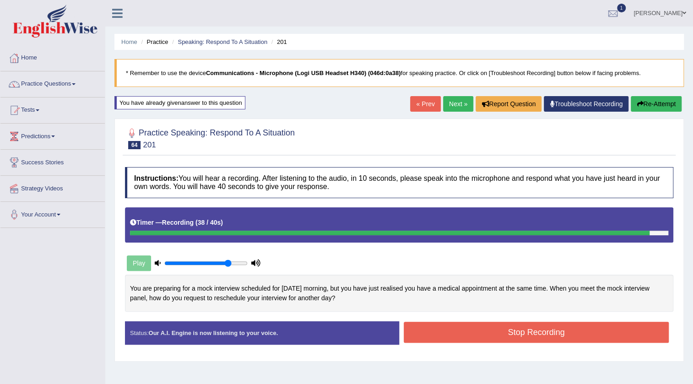
click at [507, 330] on button "Stop Recording" at bounding box center [536, 332] width 265 height 21
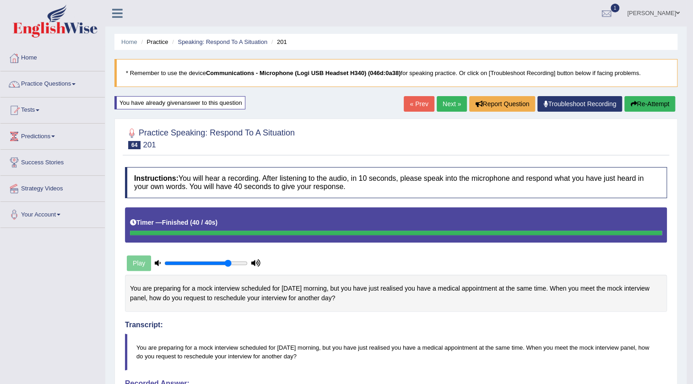
click at [438, 99] on link "Next »" at bounding box center [452, 104] width 30 height 16
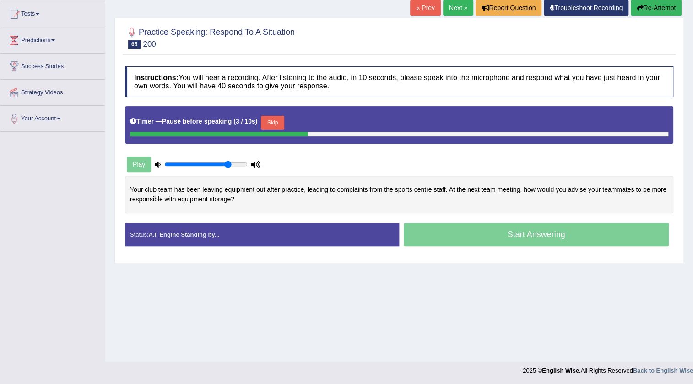
click at [270, 120] on button "Skip" at bounding box center [272, 123] width 23 height 14
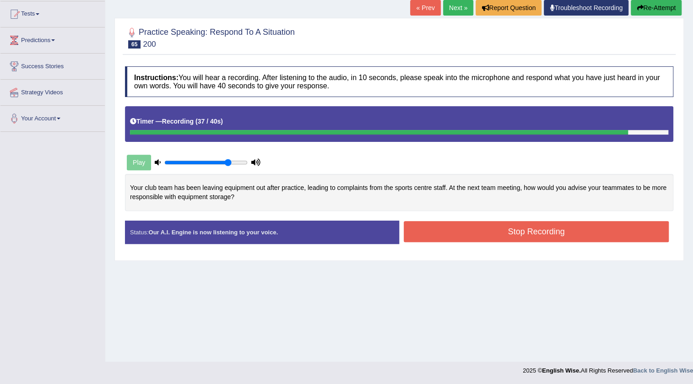
click at [462, 222] on button "Stop Recording" at bounding box center [536, 231] width 265 height 21
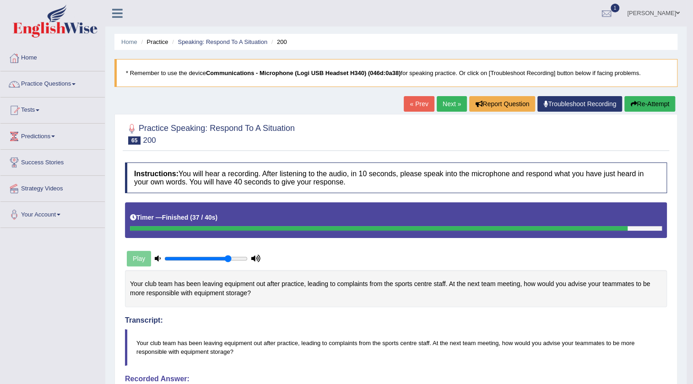
click at [421, 104] on link "« Prev" at bounding box center [419, 104] width 30 height 16
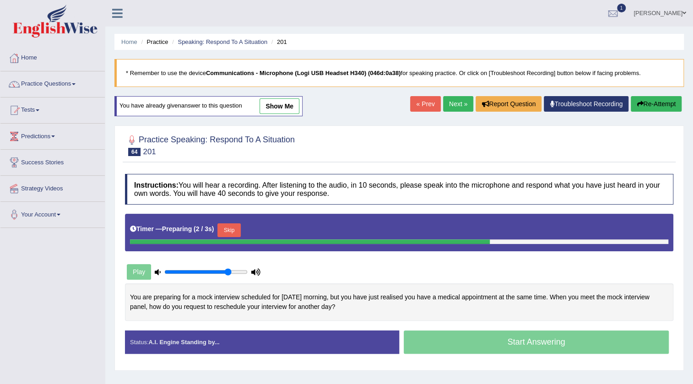
click at [444, 109] on link "Next »" at bounding box center [458, 104] width 30 height 16
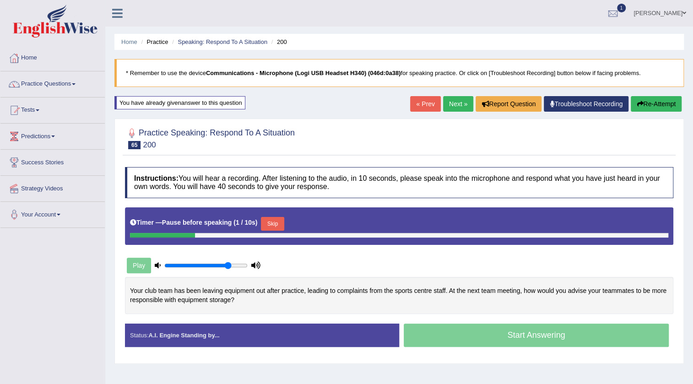
click at [271, 223] on button "Skip" at bounding box center [272, 224] width 23 height 14
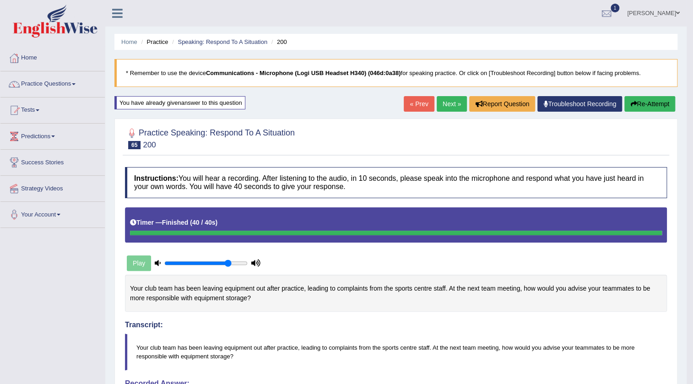
click at [455, 105] on link "Next »" at bounding box center [452, 104] width 30 height 16
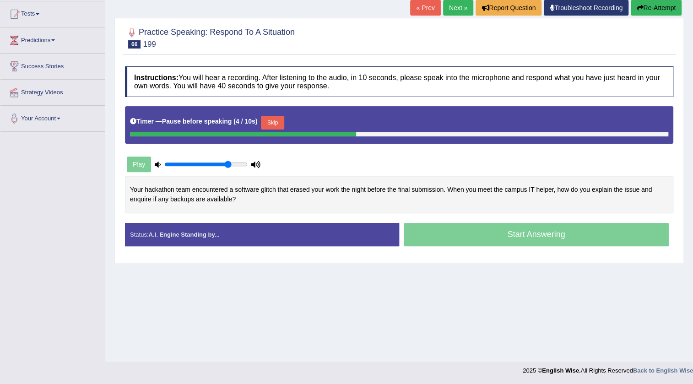
click at [273, 119] on button "Skip" at bounding box center [272, 123] width 23 height 14
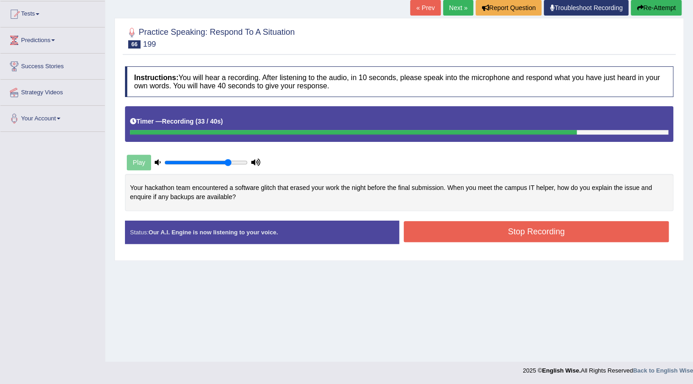
click at [472, 229] on button "Stop Recording" at bounding box center [536, 231] width 265 height 21
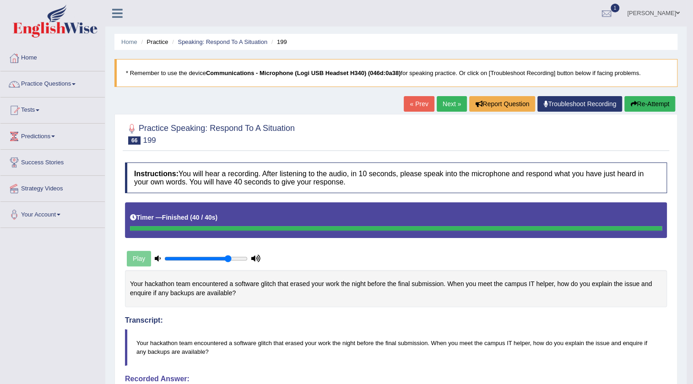
click at [418, 103] on link "« Prev" at bounding box center [419, 104] width 30 height 16
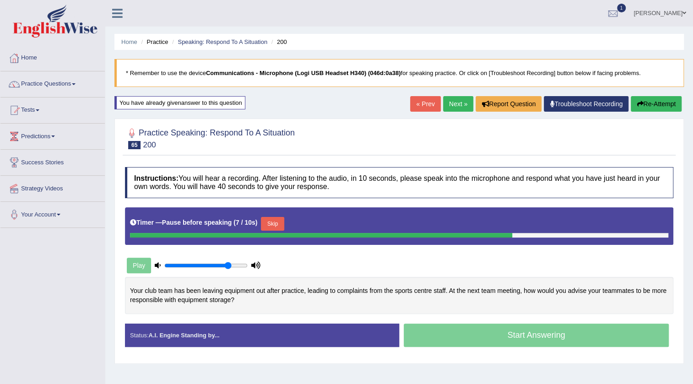
click at [448, 105] on link "Next »" at bounding box center [458, 104] width 30 height 16
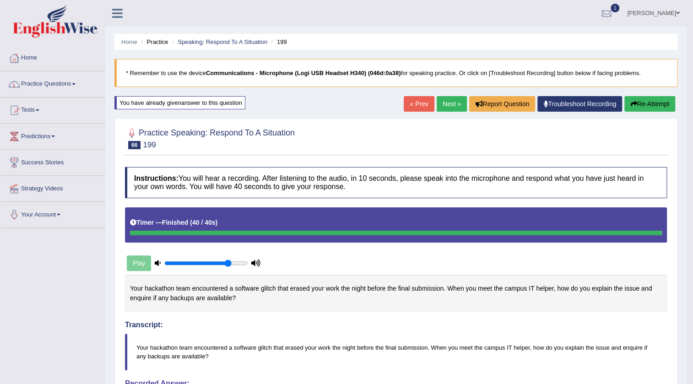
click at [440, 100] on link "Next »" at bounding box center [452, 104] width 30 height 16
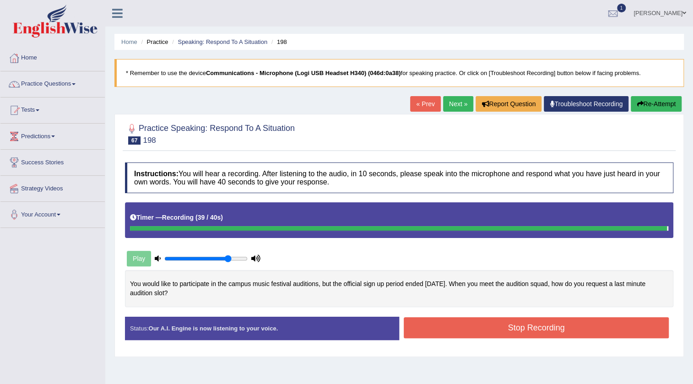
click at [509, 333] on button "Stop Recording" at bounding box center [536, 327] width 265 height 21
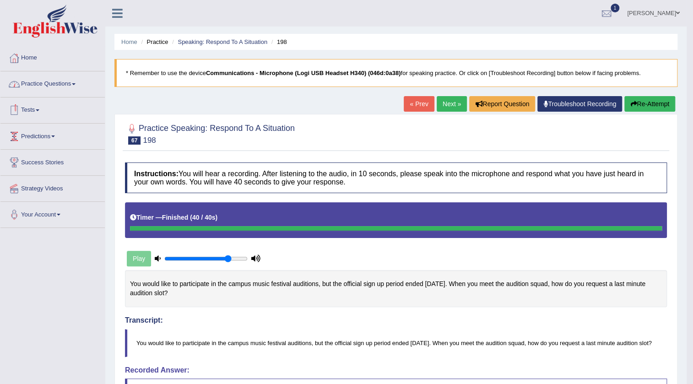
click at [61, 85] on link "Practice Questions" at bounding box center [52, 82] width 104 height 23
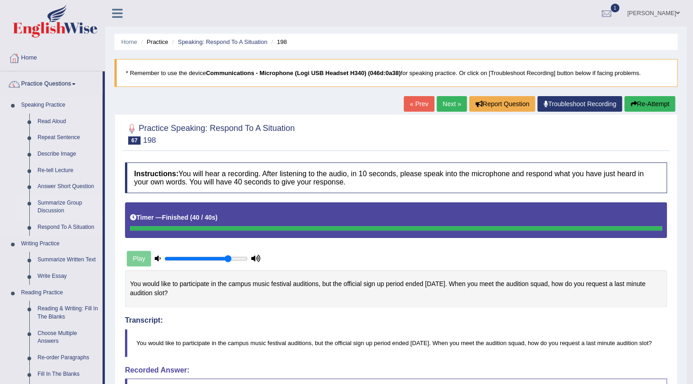
click at [57, 201] on link "Summarize Group Discussion" at bounding box center [67, 207] width 69 height 24
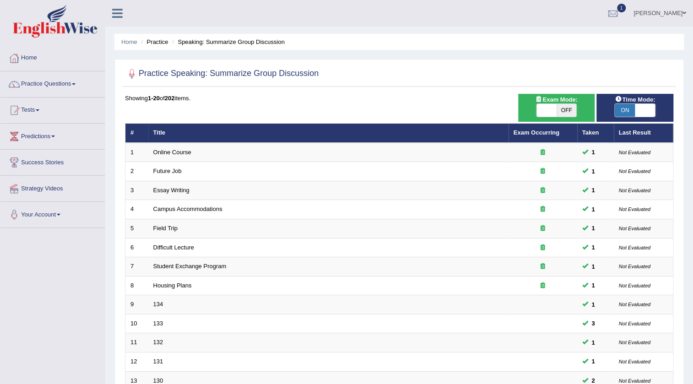
click at [551, 104] on span at bounding box center [546, 110] width 20 height 13
checkbox input "true"
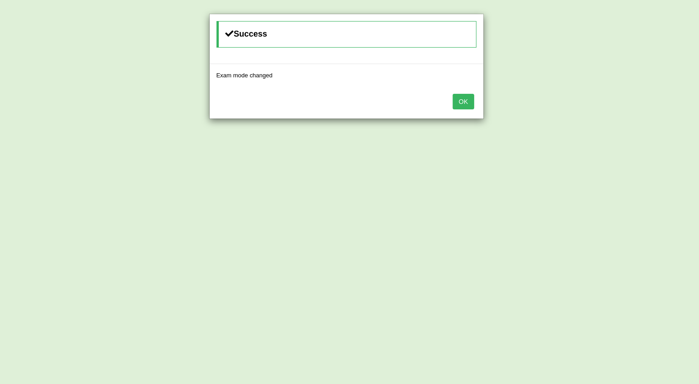
click at [462, 105] on button "OK" at bounding box center [463, 102] width 21 height 16
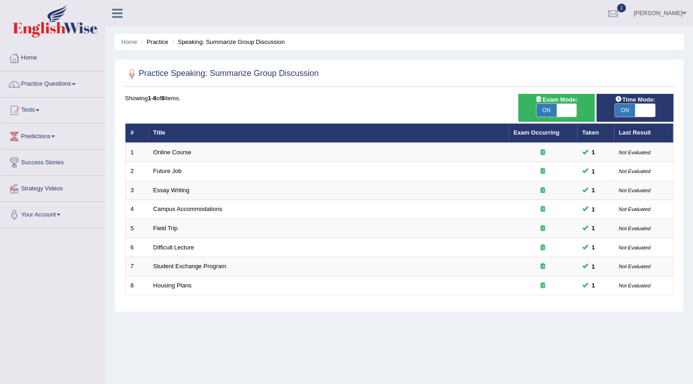
click at [549, 112] on span "ON" at bounding box center [546, 110] width 20 height 13
checkbox input "false"
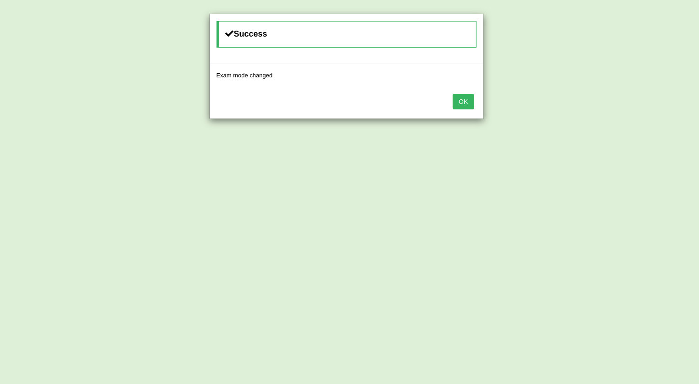
click at [543, 108] on div "Success Exam mode changed OK" at bounding box center [349, 192] width 699 height 384
click at [473, 97] on button "OK" at bounding box center [463, 102] width 21 height 16
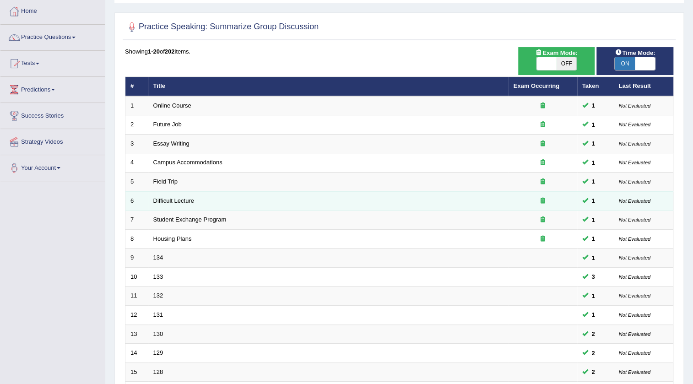
scroll to position [221, 0]
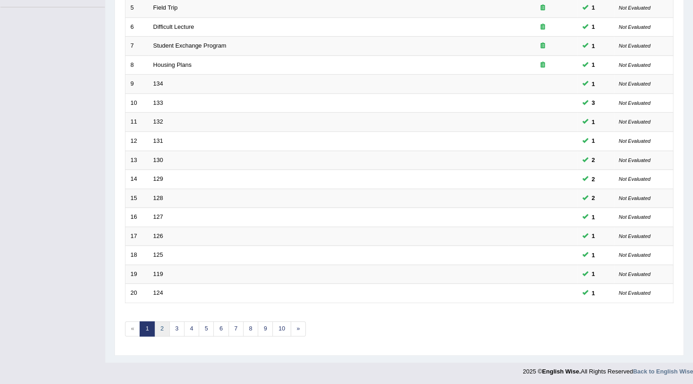
click at [162, 327] on link "2" at bounding box center [161, 328] width 15 height 15
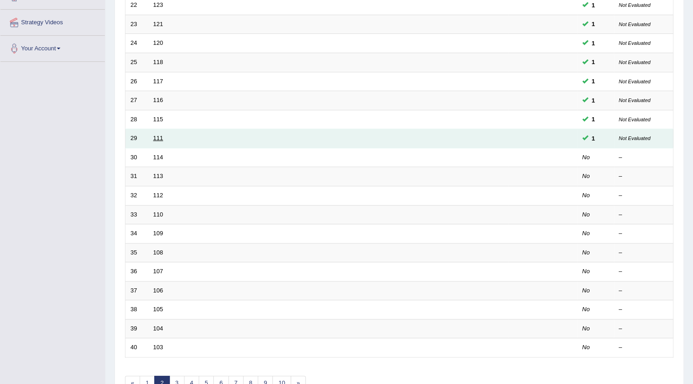
click at [156, 136] on link "111" at bounding box center [158, 138] width 10 height 7
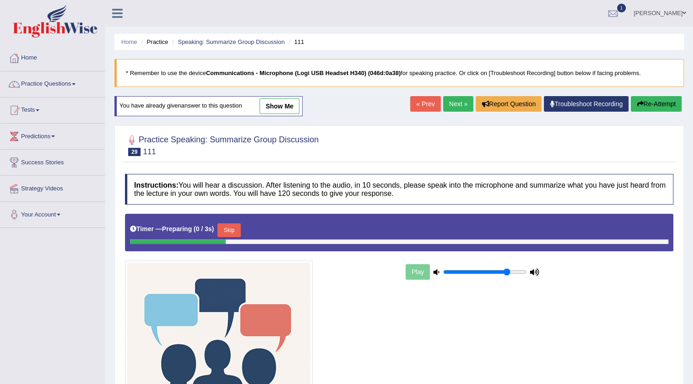
click at [446, 105] on link "Next »" at bounding box center [458, 104] width 30 height 16
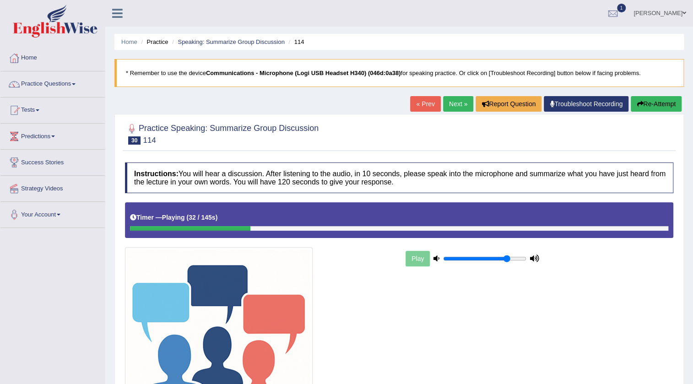
click at [423, 100] on link "« Prev" at bounding box center [425, 104] width 30 height 16
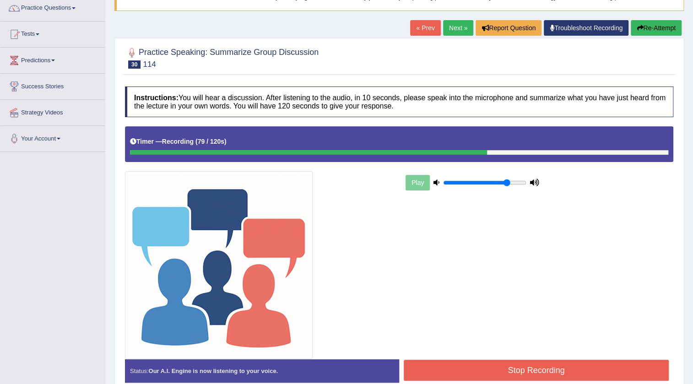
scroll to position [121, 0]
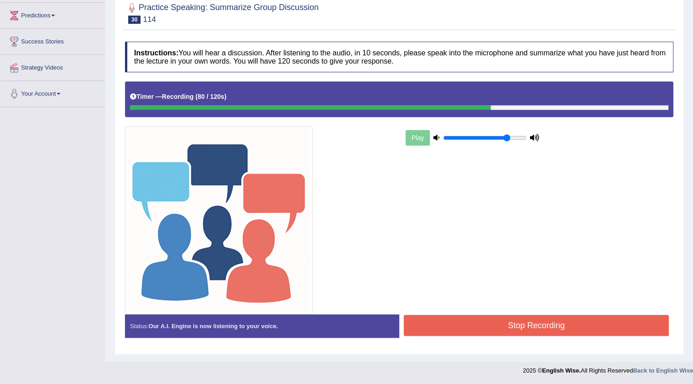
click at [473, 327] on button "Stop Recording" at bounding box center [536, 325] width 265 height 21
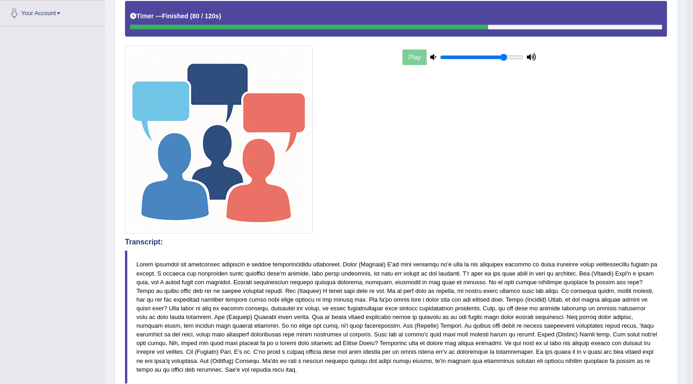
scroll to position [0, 0]
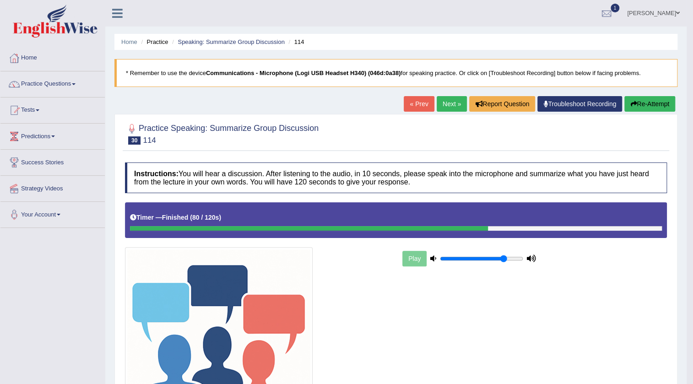
click at [438, 109] on link "Next »" at bounding box center [452, 104] width 30 height 16
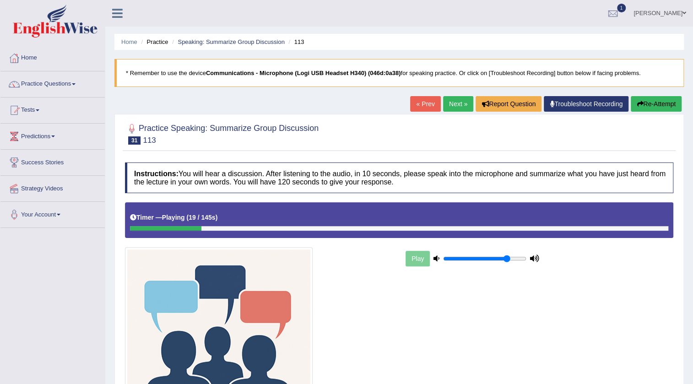
click at [429, 105] on link "« Prev" at bounding box center [425, 104] width 30 height 16
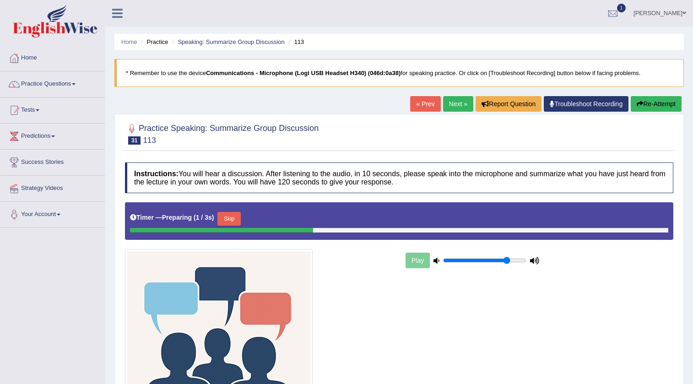
click at [234, 214] on button "Skip" at bounding box center [228, 219] width 23 height 14
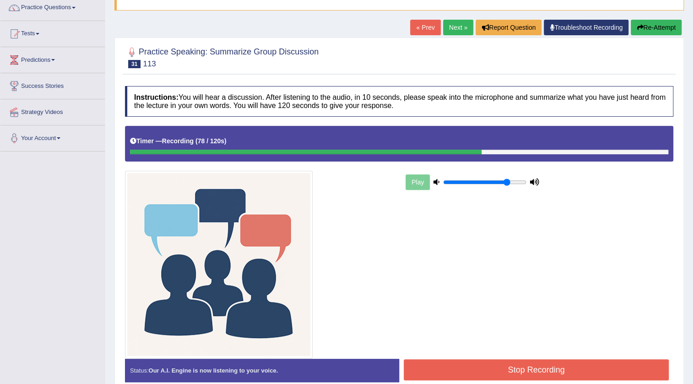
scroll to position [121, 0]
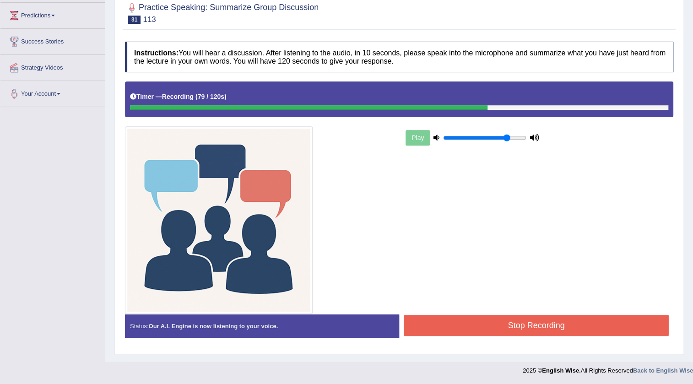
click at [441, 319] on button "Stop Recording" at bounding box center [536, 325] width 265 height 21
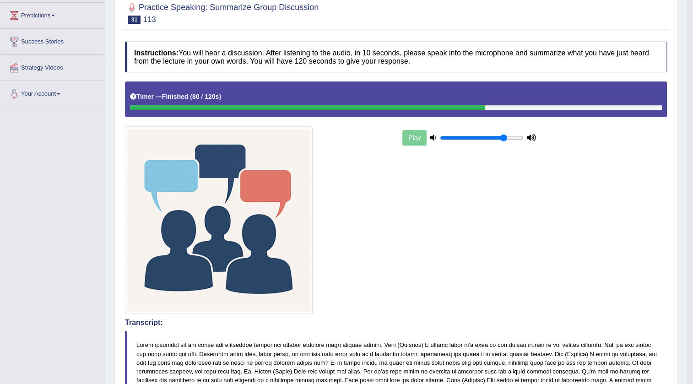
scroll to position [0, 0]
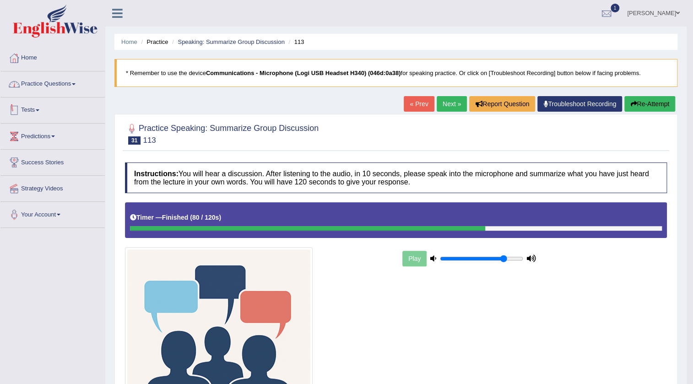
click at [56, 82] on link "Practice Questions" at bounding box center [52, 82] width 104 height 23
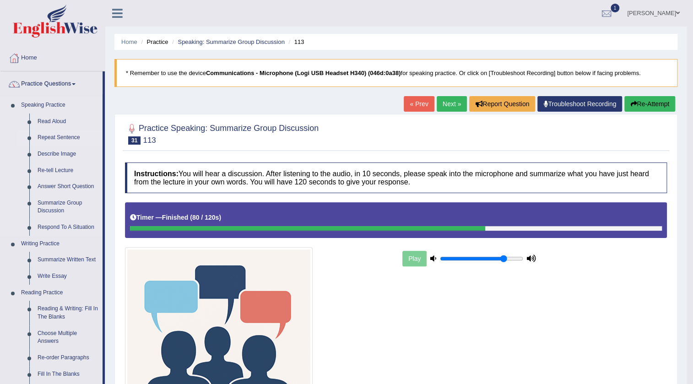
click at [63, 136] on link "Repeat Sentence" at bounding box center [67, 138] width 69 height 16
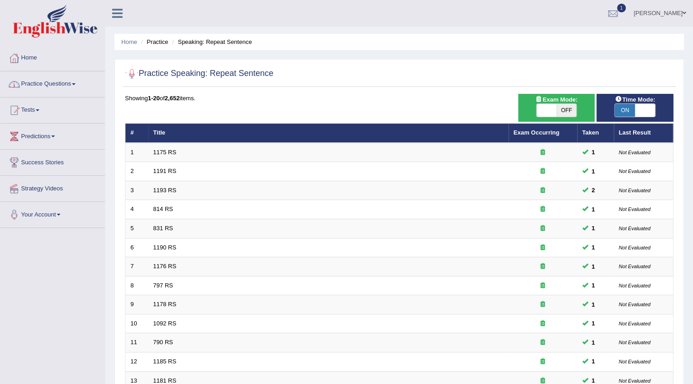
click at [74, 78] on link "Practice Questions" at bounding box center [52, 82] width 104 height 23
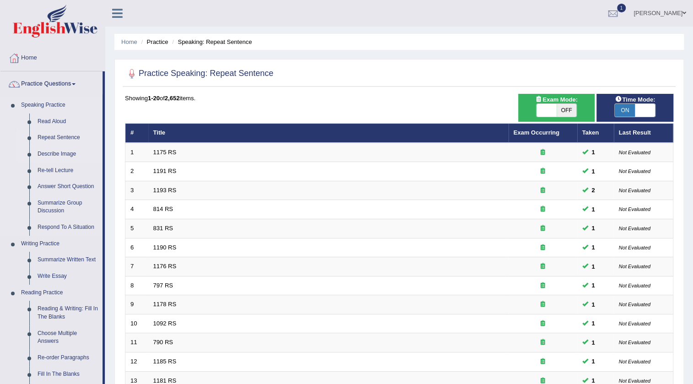
click at [59, 151] on link "Describe Image" at bounding box center [67, 154] width 69 height 16
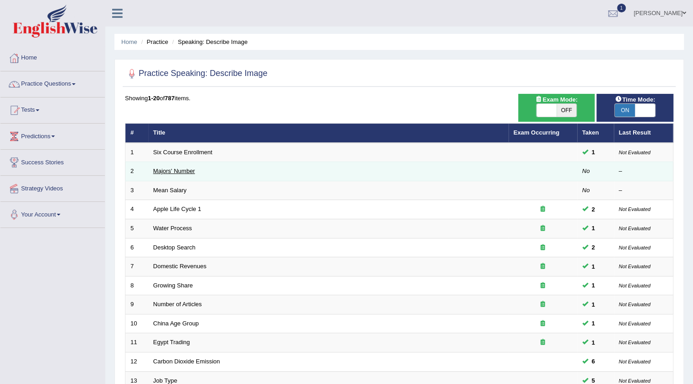
click at [166, 172] on link "Majors' Number" at bounding box center [174, 171] width 42 height 7
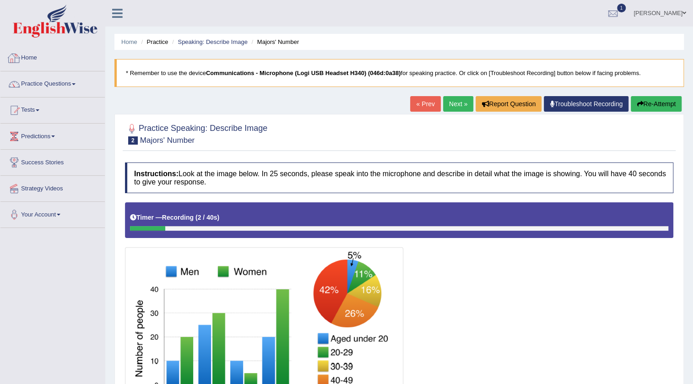
click at [32, 54] on link "Home" at bounding box center [52, 56] width 104 height 23
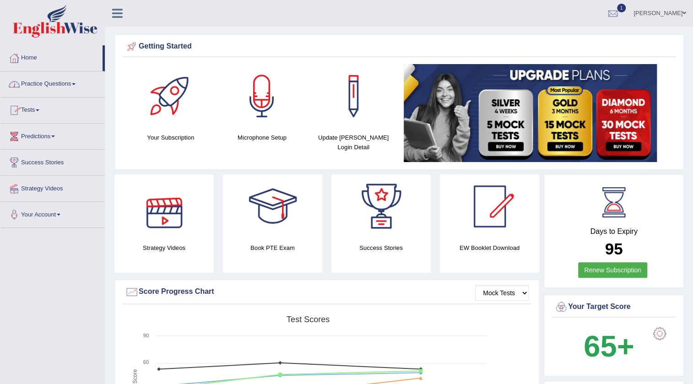
click at [67, 87] on link "Practice Questions" at bounding box center [52, 82] width 104 height 23
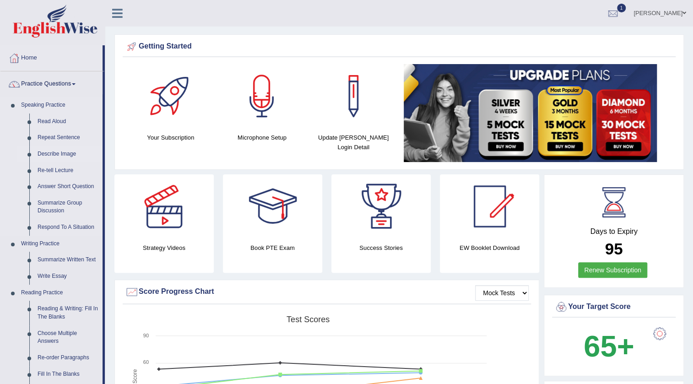
click at [55, 154] on link "Describe Image" at bounding box center [67, 154] width 69 height 16
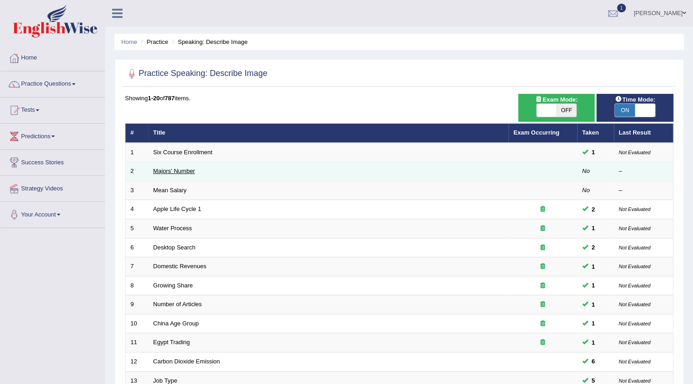
click at [175, 171] on link "Majors' Number" at bounding box center [174, 171] width 42 height 7
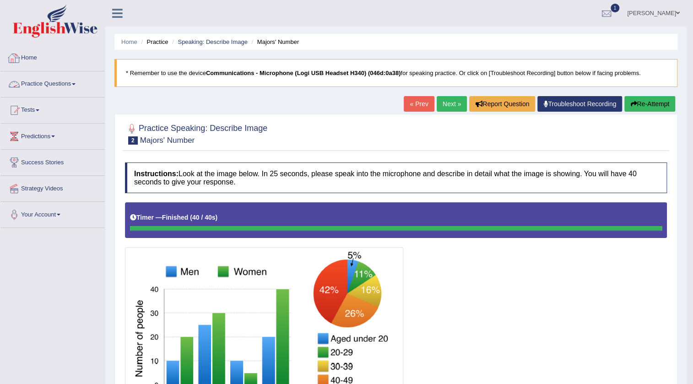
click at [53, 81] on link "Practice Questions" at bounding box center [52, 82] width 104 height 23
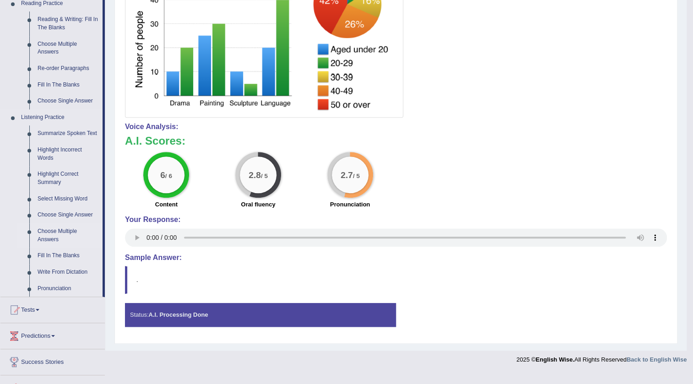
scroll to position [291, 0]
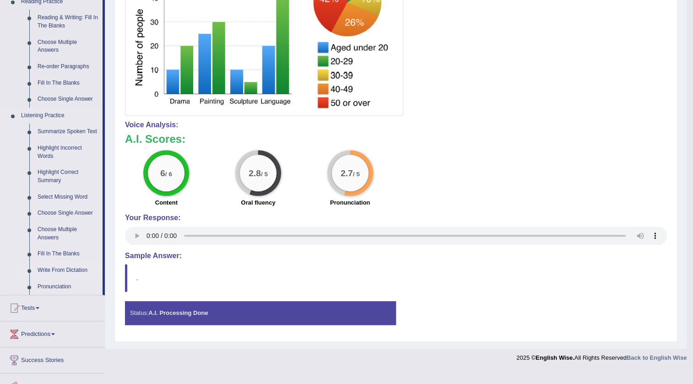
click at [72, 271] on link "Write From Dictation" at bounding box center [67, 270] width 69 height 16
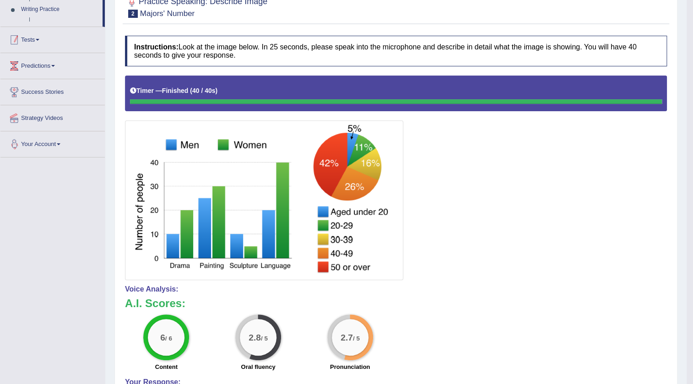
scroll to position [152, 0]
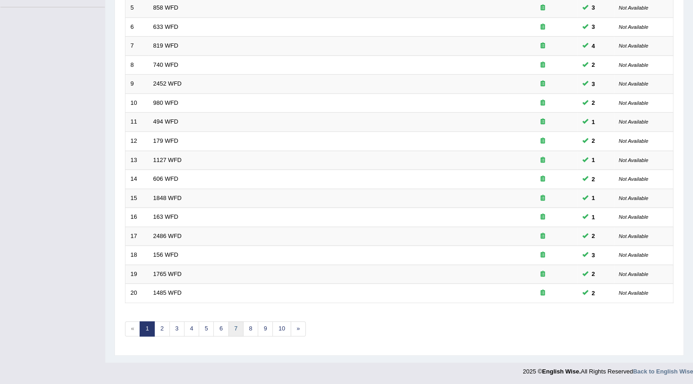
click at [235, 330] on link "7" at bounding box center [235, 328] width 15 height 15
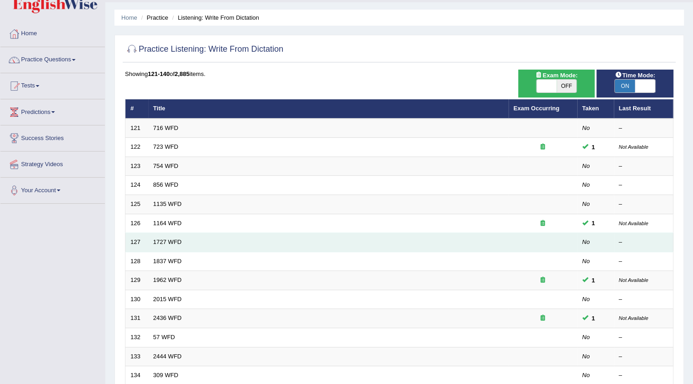
scroll to position [13, 0]
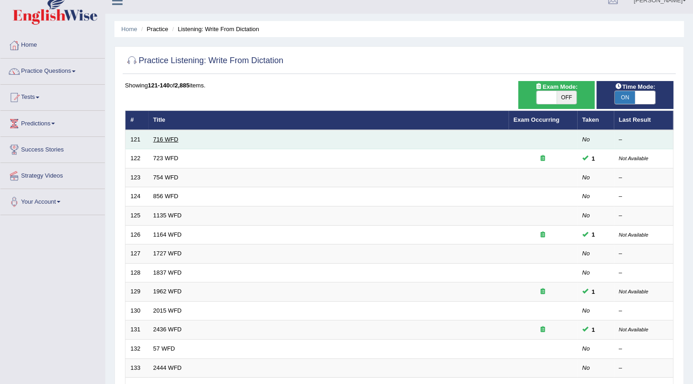
click at [169, 137] on link "716 WFD" at bounding box center [165, 139] width 25 height 7
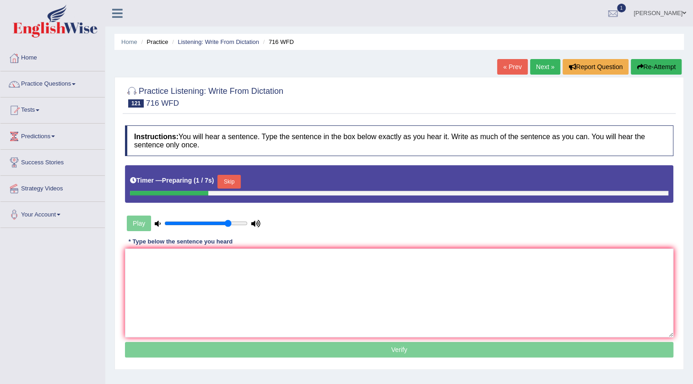
click at [230, 182] on button "Skip" at bounding box center [228, 182] width 23 height 14
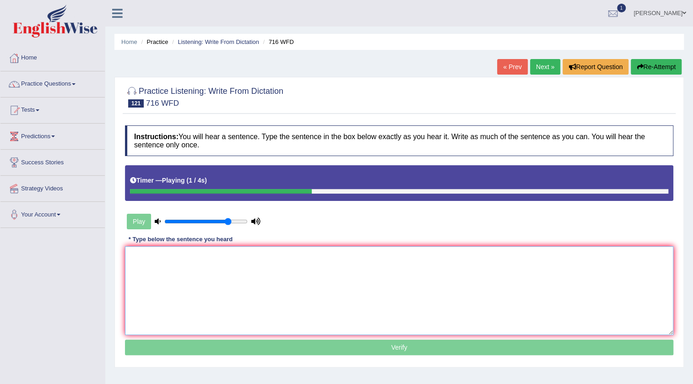
click at [211, 260] on textarea at bounding box center [399, 290] width 548 height 89
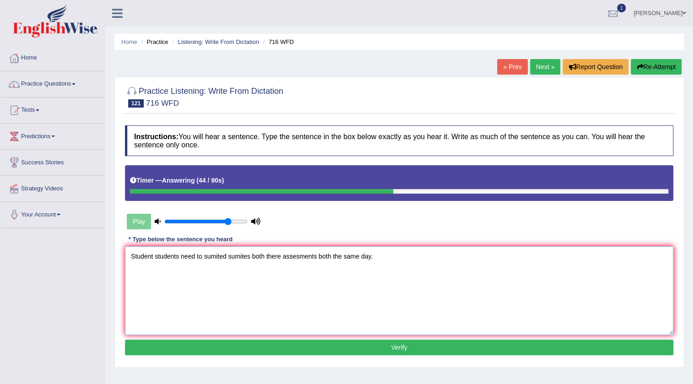
click at [317, 256] on textarea "Student students need to sumited sumites both there assesments both the same da…" at bounding box center [399, 290] width 548 height 89
click at [250, 256] on textarea "Student students need to sumited sumites both there assesments assesment of the…" at bounding box center [399, 290] width 548 height 89
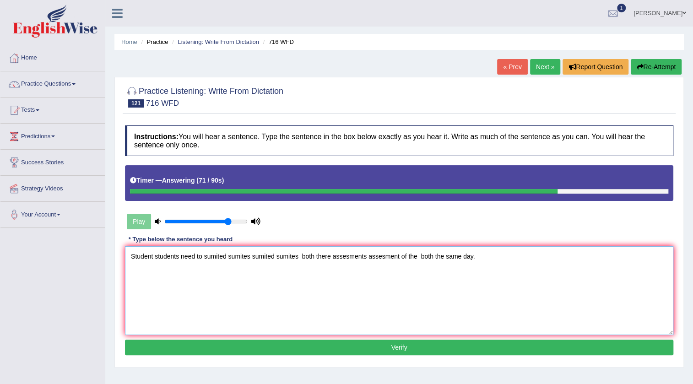
type textarea "Student students need to sumited sumites sumited sumites both there assesments …"
click at [387, 342] on button "Verify" at bounding box center [399, 348] width 548 height 16
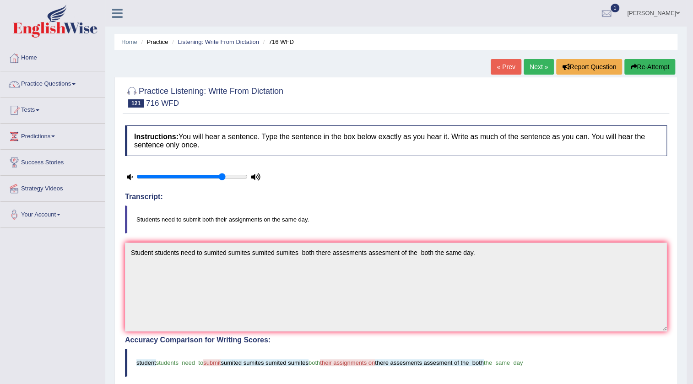
click at [528, 64] on link "Next »" at bounding box center [539, 67] width 30 height 16
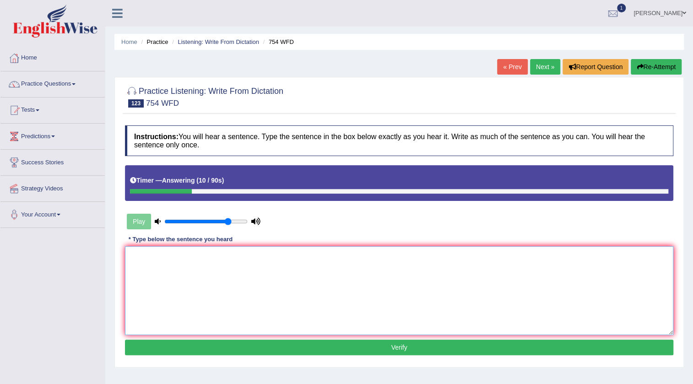
click at [225, 252] on textarea at bounding box center [399, 290] width 548 height 89
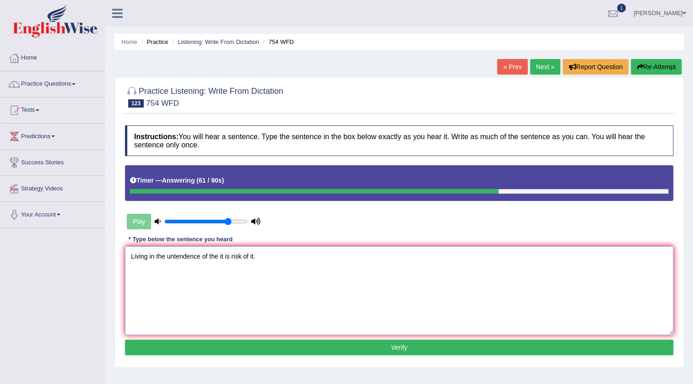
type textarea "Living in the untendence of the it is risk of it."
click at [379, 347] on button "Verify" at bounding box center [399, 348] width 548 height 16
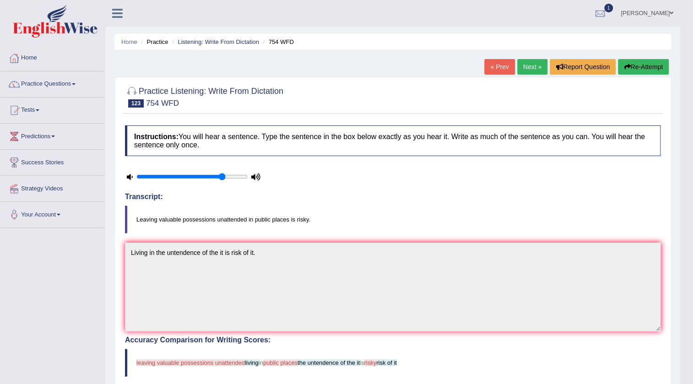
click at [521, 66] on link "Next »" at bounding box center [532, 67] width 30 height 16
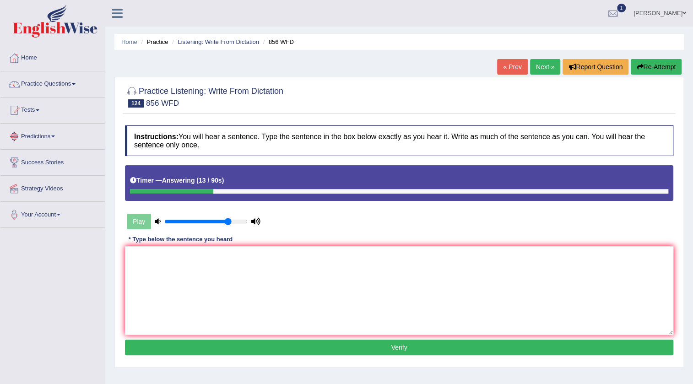
click at [505, 68] on link "« Prev" at bounding box center [512, 67] width 30 height 16
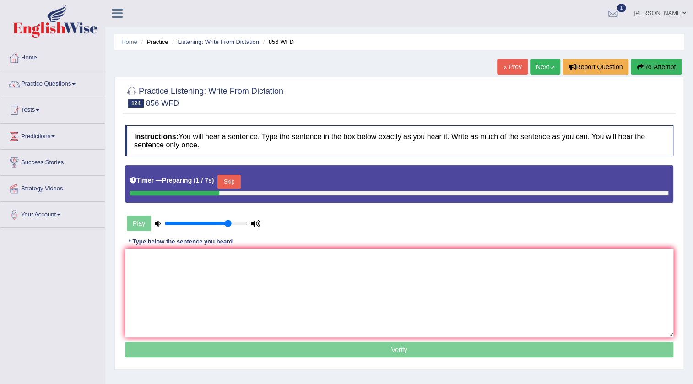
click at [234, 183] on button "Skip" at bounding box center [228, 182] width 23 height 14
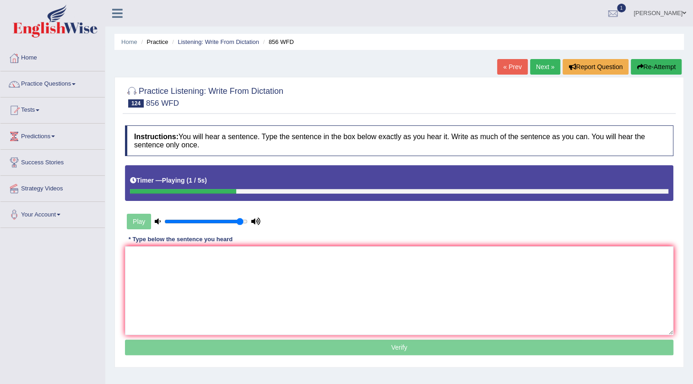
type input "0.95"
click at [238, 222] on input "range" at bounding box center [205, 221] width 83 height 7
click at [258, 263] on textarea at bounding box center [399, 290] width 548 height 89
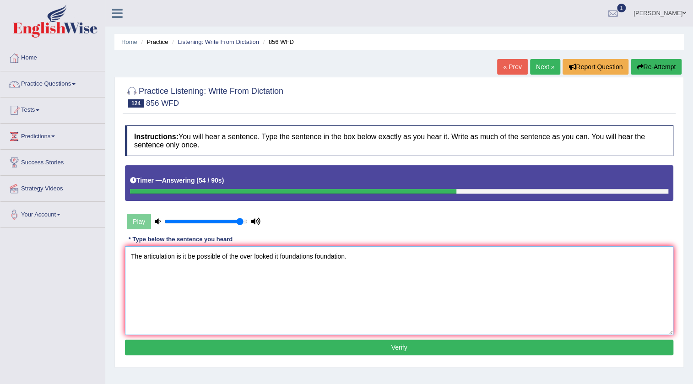
type textarea "The articulation is it be possible of the over looked it foundations foundation."
click at [357, 340] on button "Verify" at bounding box center [399, 348] width 548 height 16
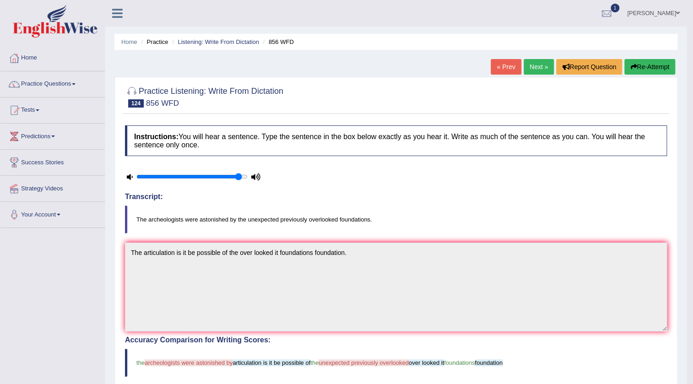
click at [540, 67] on link "Next »" at bounding box center [539, 67] width 30 height 16
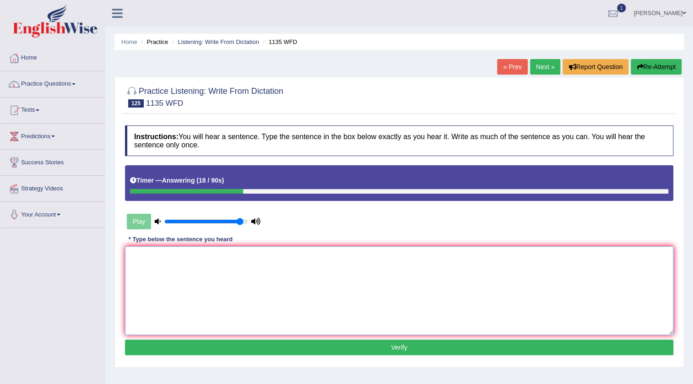
click at [237, 257] on textarea at bounding box center [399, 290] width 548 height 89
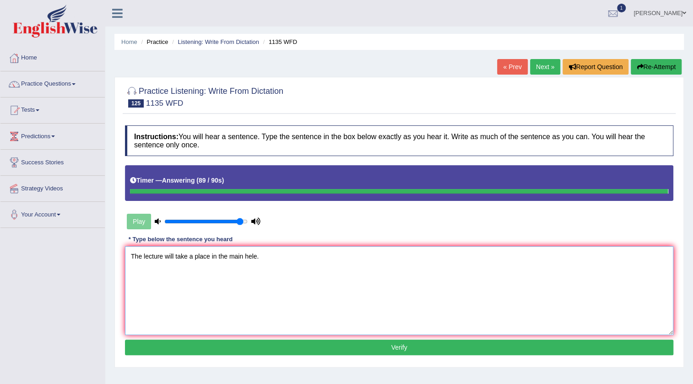
type textarea "The lecture will take a place in the main hele."
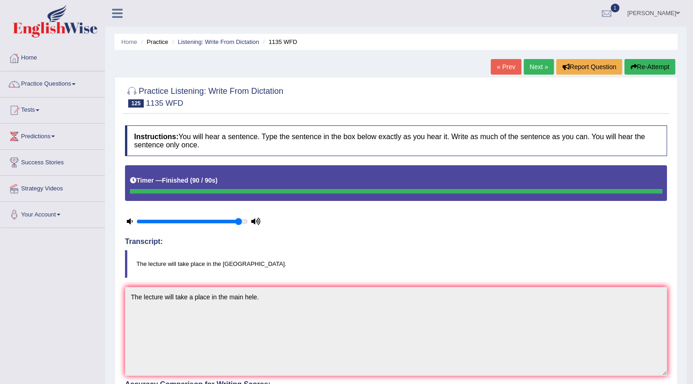
click at [541, 64] on link "Next »" at bounding box center [539, 67] width 30 height 16
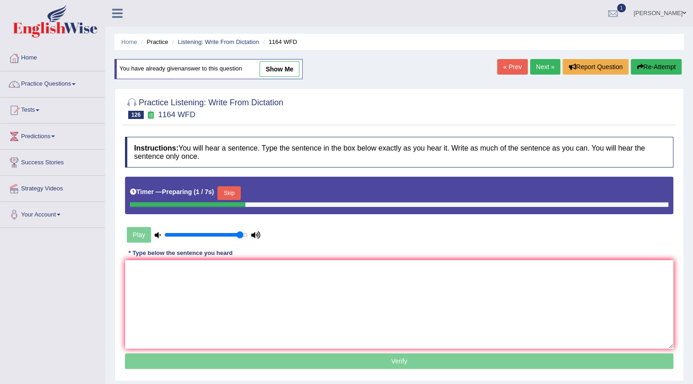
click at [538, 61] on link "Next »" at bounding box center [545, 67] width 30 height 16
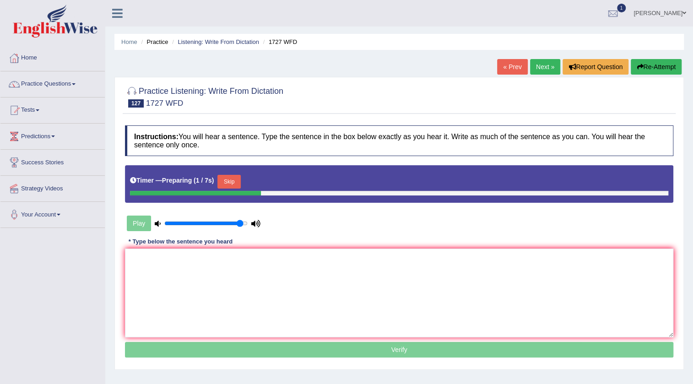
click at [233, 178] on button "Skip" at bounding box center [228, 182] width 23 height 14
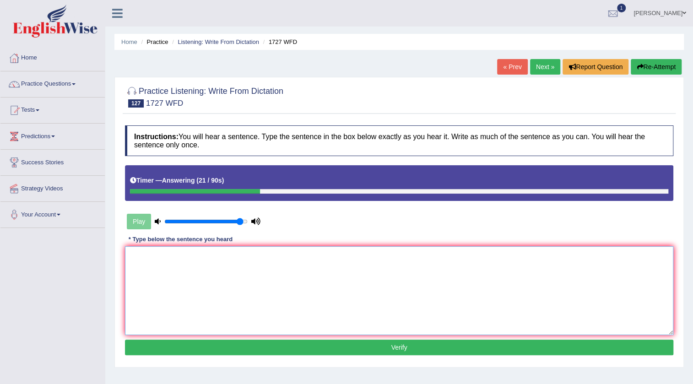
click at [241, 265] on textarea at bounding box center [399, 290] width 548 height 89
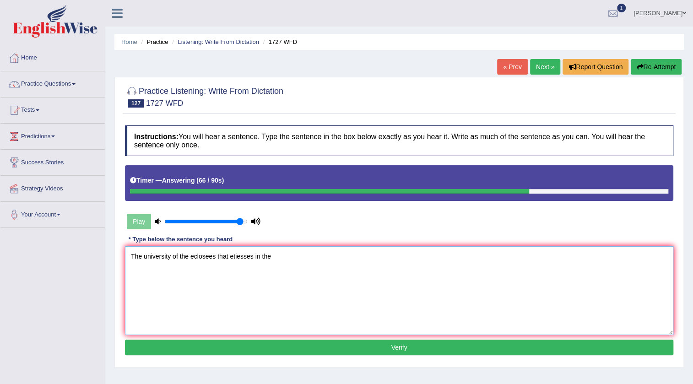
type textarea "The university of the eclosees that etiesses in the"
click at [679, 16] on link "anisa" at bounding box center [660, 12] width 66 height 24
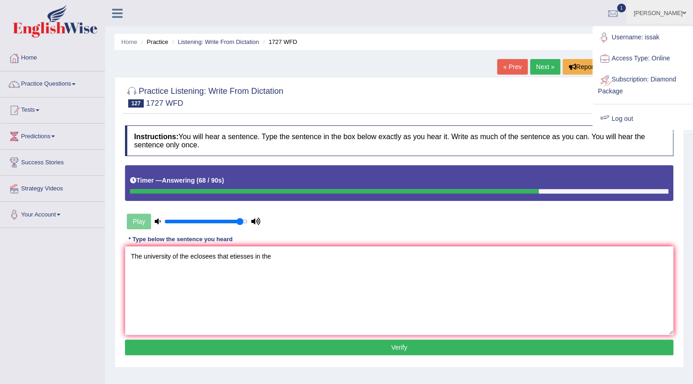
click at [627, 119] on link "Log out" at bounding box center [642, 118] width 99 height 21
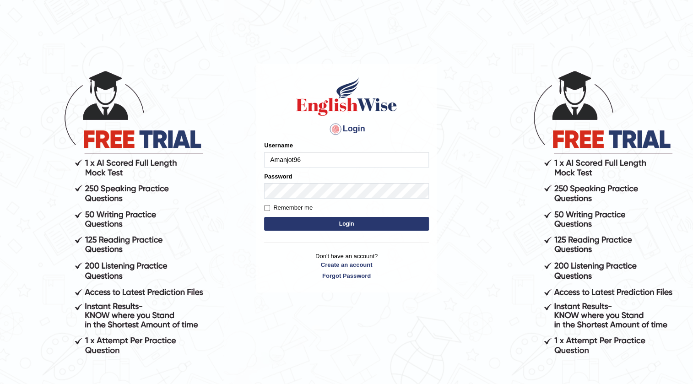
type input "Amanjot96"
click at [390, 218] on button "Login" at bounding box center [346, 224] width 165 height 14
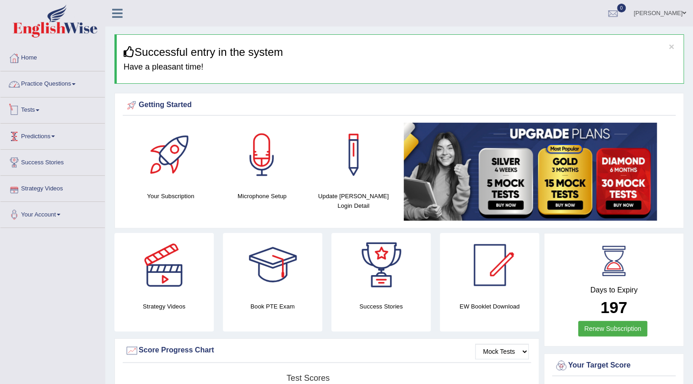
click at [41, 81] on link "Practice Questions" at bounding box center [52, 82] width 104 height 23
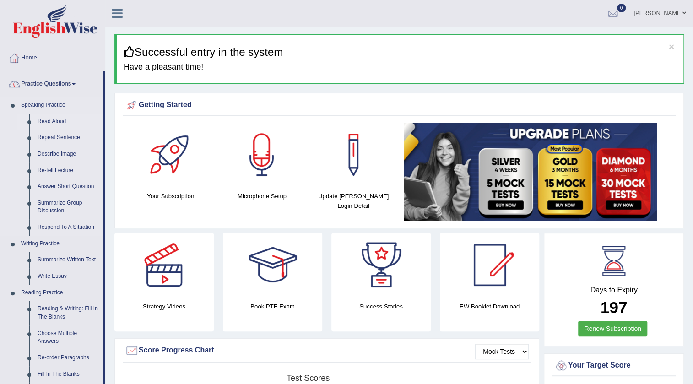
click at [50, 118] on link "Read Aloud" at bounding box center [67, 122] width 69 height 16
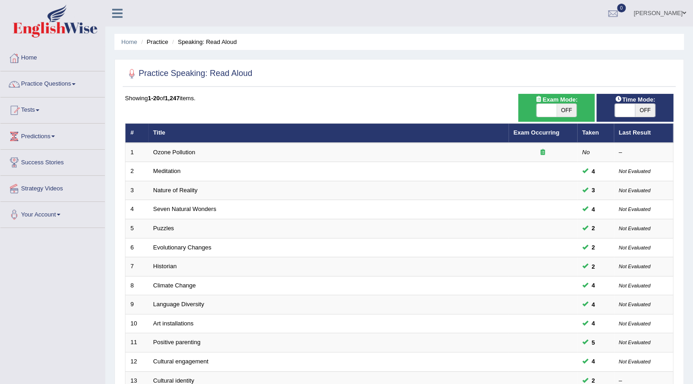
click at [572, 108] on span "OFF" at bounding box center [567, 110] width 20 height 13
checkbox input "true"
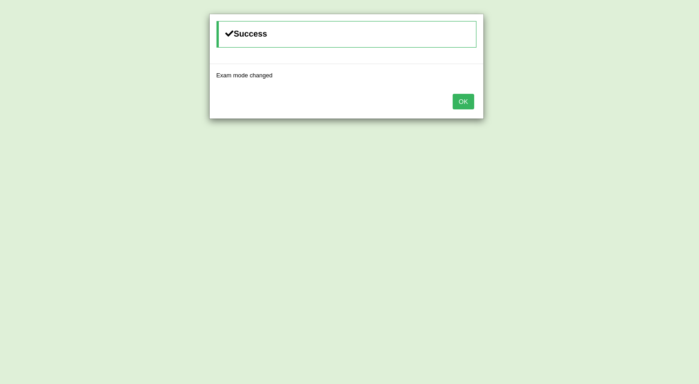
click at [474, 100] on button "OK" at bounding box center [463, 102] width 21 height 16
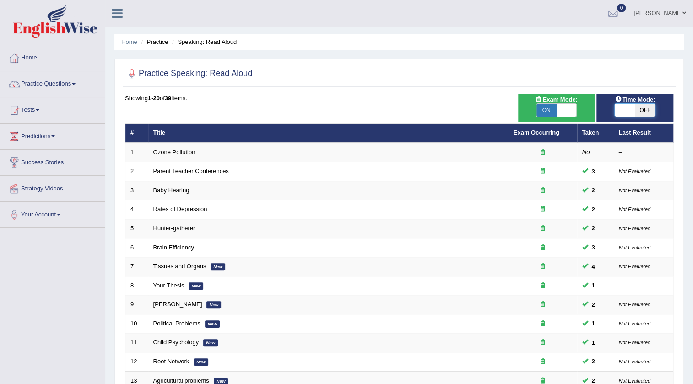
click at [622, 110] on span at bounding box center [625, 110] width 20 height 13
checkbox input "true"
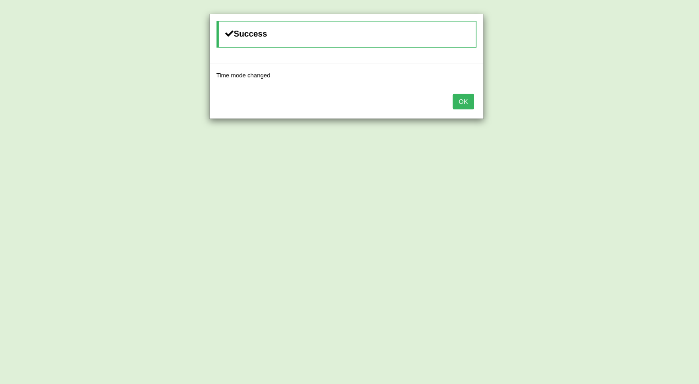
click at [462, 101] on button "OK" at bounding box center [463, 102] width 21 height 16
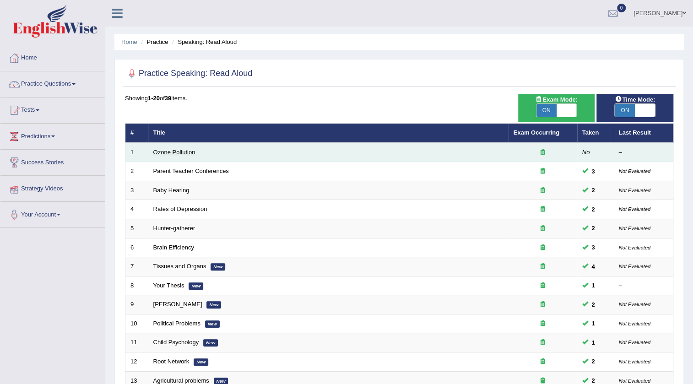
click at [165, 152] on link "Ozone Pollution" at bounding box center [174, 152] width 42 height 7
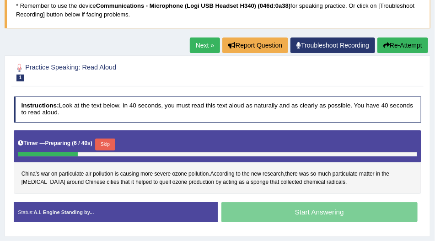
scroll to position [104, 0]
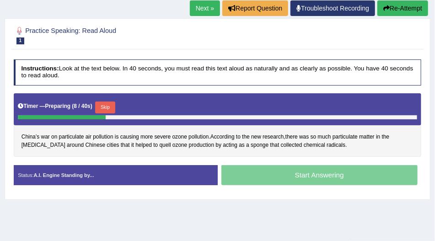
click at [396, 7] on button "Re-Attempt" at bounding box center [403, 8] width 51 height 16
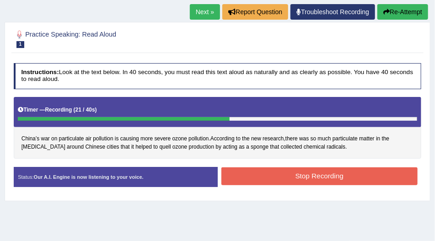
click at [336, 168] on button "Stop Recording" at bounding box center [320, 177] width 196 height 18
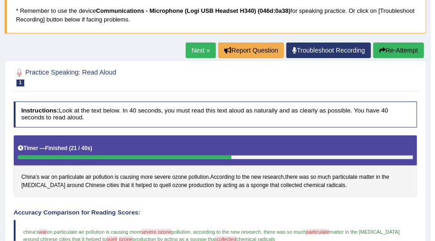
scroll to position [48, 0]
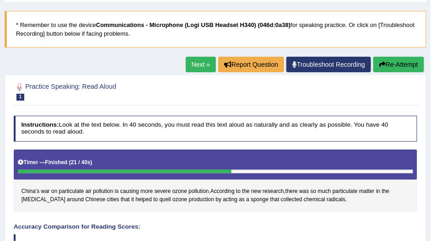
click at [400, 67] on button "Re-Attempt" at bounding box center [399, 65] width 51 height 16
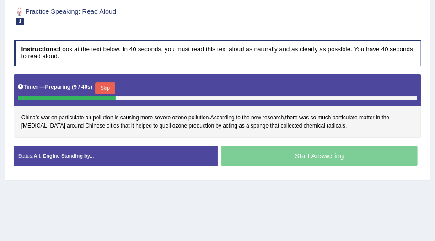
click at [105, 86] on button "Skip" at bounding box center [105, 88] width 20 height 12
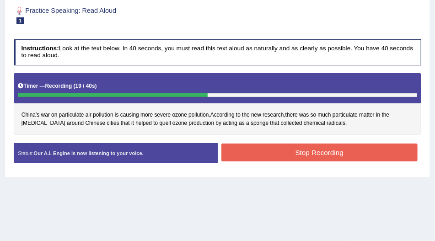
click at [276, 156] on button "Stop Recording" at bounding box center [320, 153] width 196 height 18
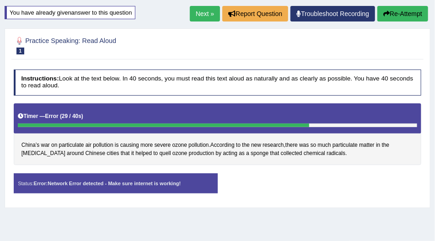
scroll to position [50, 0]
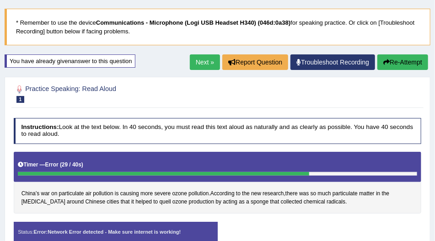
click at [392, 64] on button "Re-Attempt" at bounding box center [403, 62] width 51 height 16
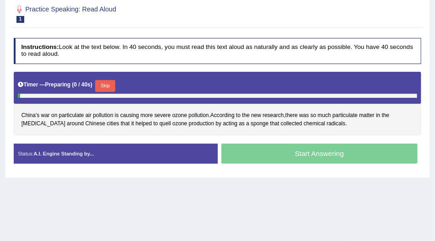
scroll to position [155, 0]
click at [114, 83] on button "Skip" at bounding box center [105, 86] width 20 height 12
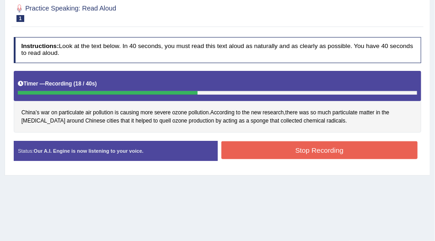
click at [282, 148] on button "Stop Recording" at bounding box center [320, 150] width 196 height 18
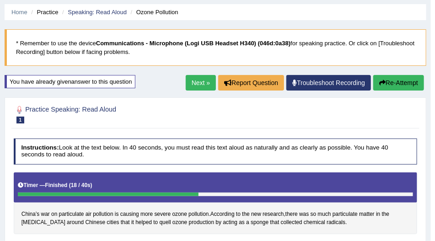
scroll to position [27, 0]
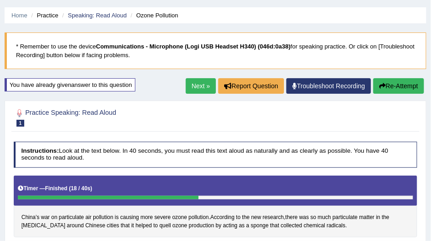
click at [206, 89] on link "Next »" at bounding box center [201, 86] width 30 height 16
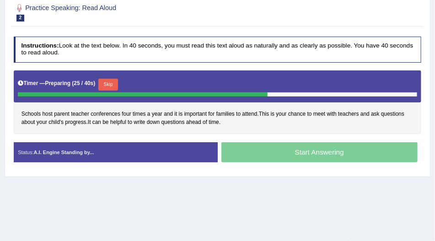
click at [105, 85] on button "Skip" at bounding box center [108, 85] width 20 height 12
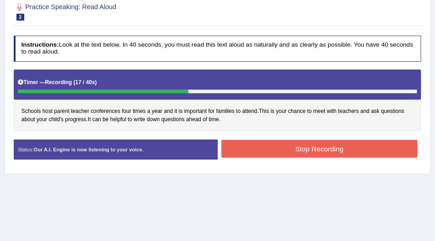
click at [248, 152] on button "Stop Recording" at bounding box center [320, 149] width 196 height 18
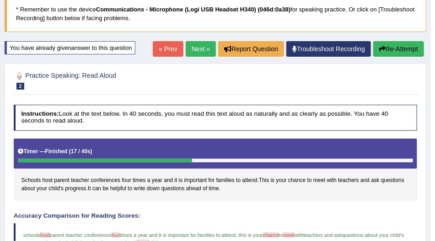
scroll to position [54, 0]
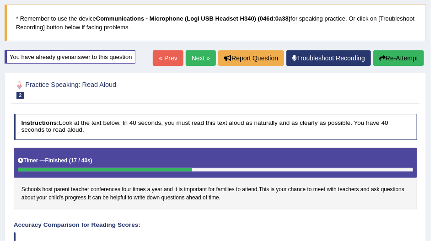
click at [196, 60] on link "Next »" at bounding box center [201, 58] width 30 height 16
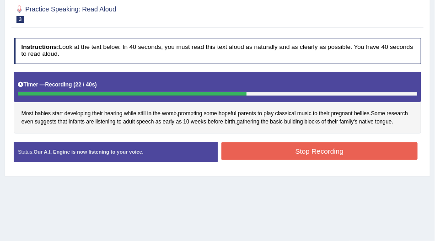
click at [291, 156] on button "Stop Recording" at bounding box center [320, 151] width 196 height 18
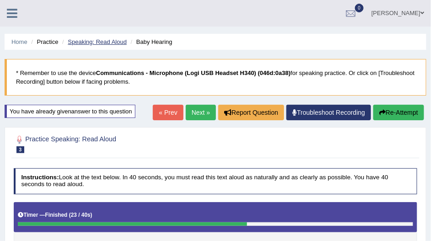
click at [89, 43] on link "Speaking: Read Aloud" at bounding box center [97, 41] width 59 height 7
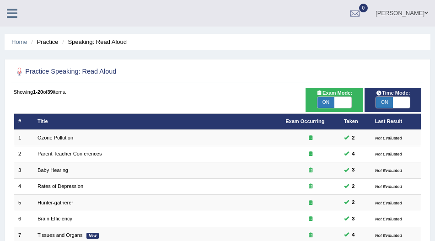
click at [331, 99] on span "ON" at bounding box center [326, 102] width 17 height 11
checkbox input "false"
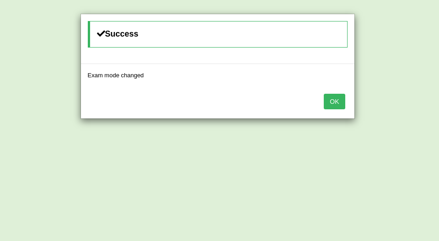
click at [330, 99] on button "OK" at bounding box center [334, 102] width 21 height 16
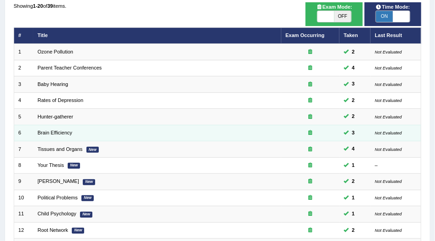
scroll to position [130, 0]
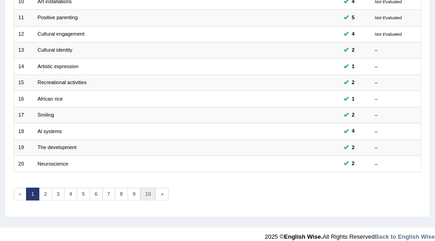
click at [146, 191] on link "10" at bounding box center [149, 194] width 16 height 13
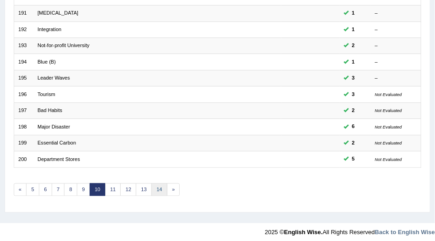
click at [155, 185] on link "14" at bounding box center [160, 190] width 16 height 13
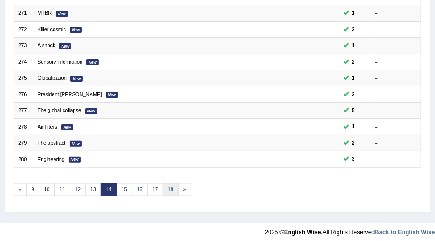
click at [163, 184] on link "18" at bounding box center [171, 190] width 16 height 13
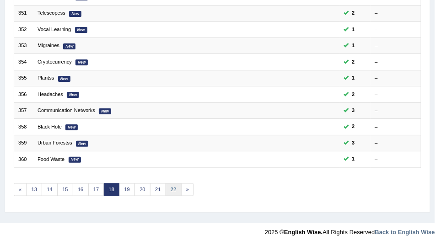
click at [166, 184] on link "22" at bounding box center [174, 190] width 16 height 13
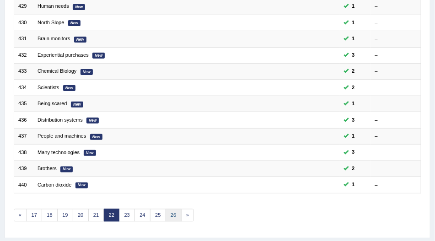
click at [170, 209] on link "26" at bounding box center [174, 215] width 16 height 13
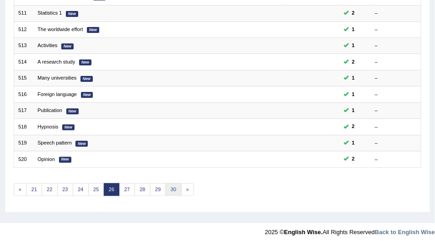
click at [170, 186] on link "30" at bounding box center [174, 190] width 16 height 13
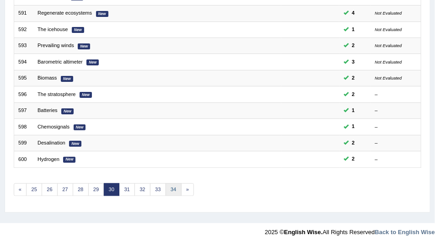
click at [168, 185] on link "34" at bounding box center [174, 190] width 16 height 13
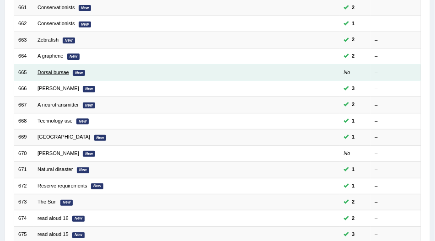
click at [60, 70] on link "Dorsal bursae" at bounding box center [54, 72] width 32 height 5
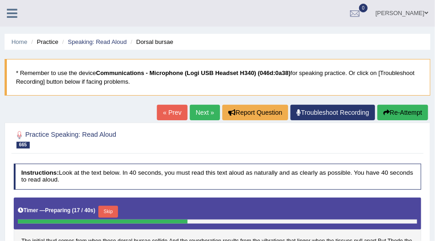
click at [74, 45] on li "Speaking: Read Aloud" at bounding box center [93, 42] width 67 height 9
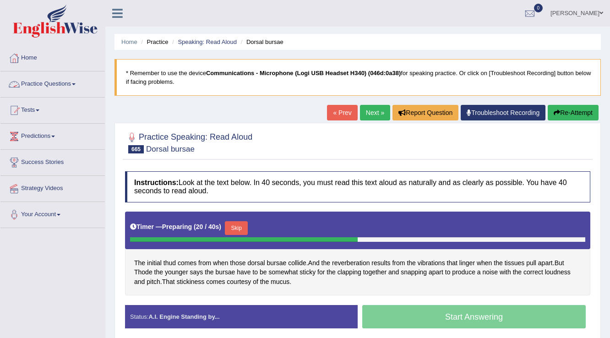
click at [71, 80] on link "Practice Questions" at bounding box center [52, 82] width 104 height 23
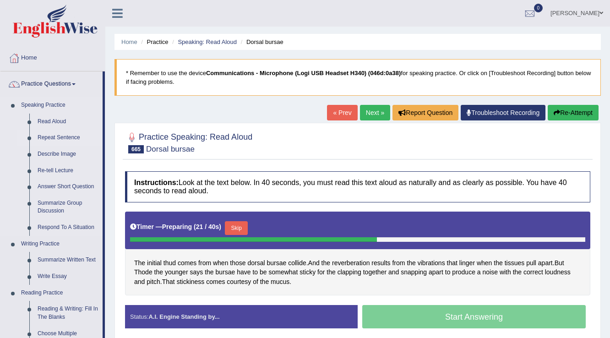
click at [69, 136] on link "Repeat Sentence" at bounding box center [67, 138] width 69 height 16
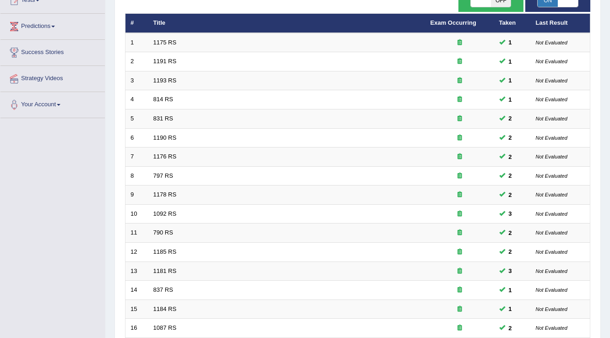
click at [502, 5] on span "OFF" at bounding box center [501, 0] width 20 height 13
checkbox input "true"
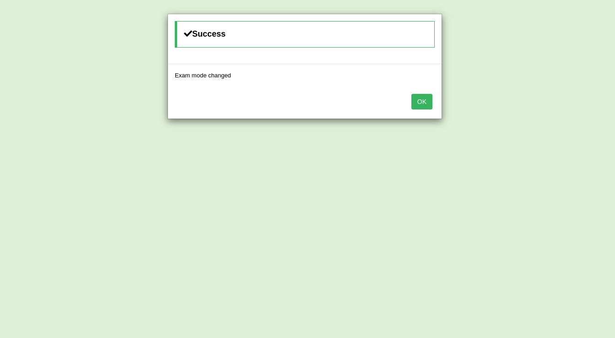
click at [425, 101] on button "OK" at bounding box center [421, 102] width 21 height 16
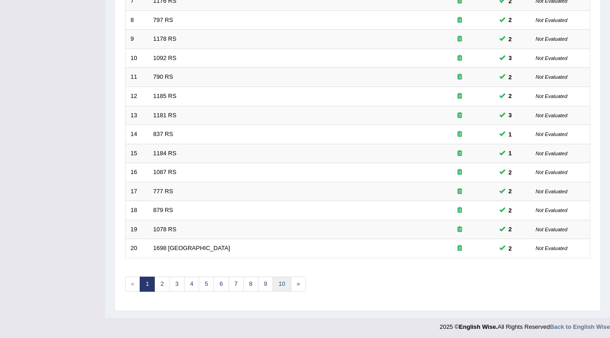
click at [280, 279] on link "10" at bounding box center [281, 283] width 18 height 15
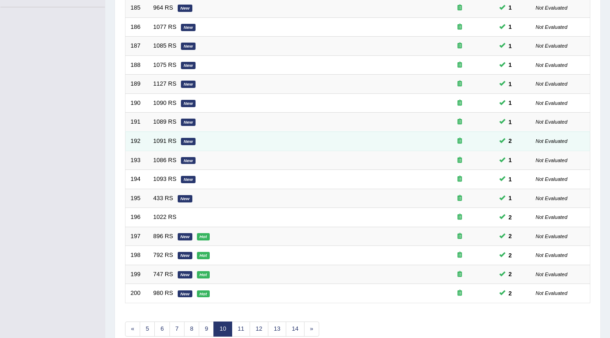
scroll to position [265, 0]
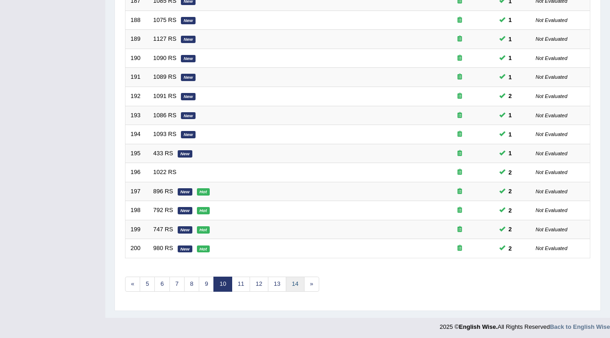
click at [287, 281] on link "14" at bounding box center [295, 283] width 18 height 15
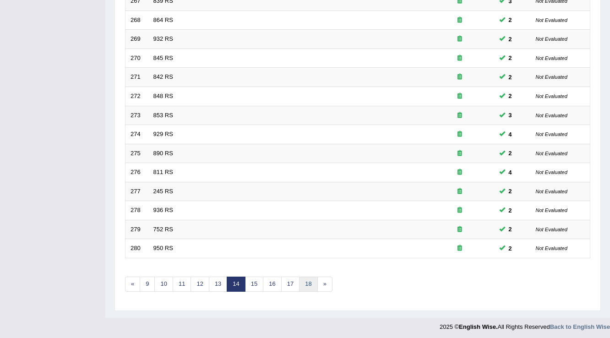
click at [299, 282] on link "18" at bounding box center [308, 283] width 18 height 15
click at [302, 284] on link "20" at bounding box center [311, 283] width 18 height 15
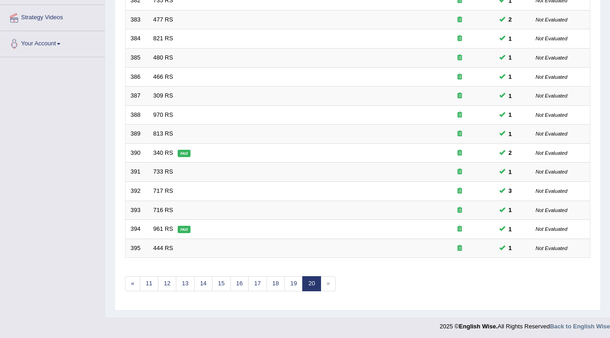
click at [314, 285] on link "20" at bounding box center [311, 283] width 18 height 15
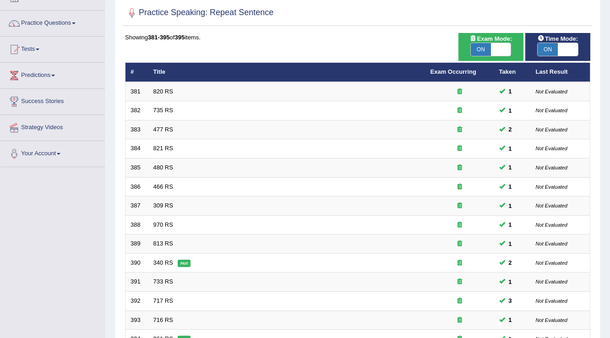
scroll to position [24, 0]
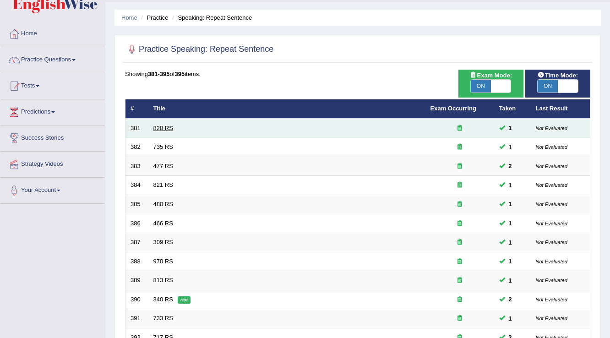
click at [166, 125] on link "820 RS" at bounding box center [163, 128] width 20 height 7
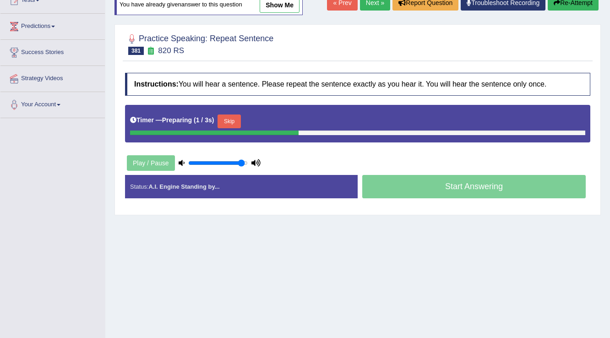
click at [227, 123] on button "Skip" at bounding box center [228, 121] width 23 height 14
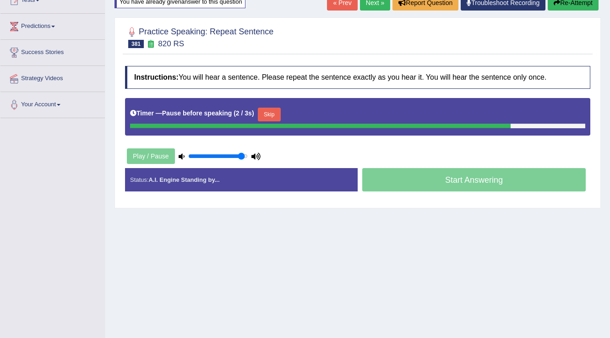
click at [268, 117] on button "Skip" at bounding box center [269, 115] width 23 height 14
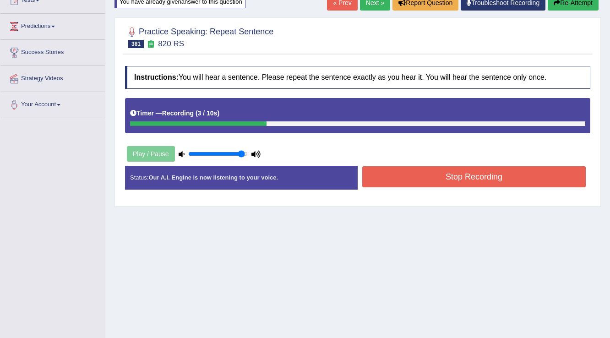
click at [384, 179] on button "Stop Recording" at bounding box center [473, 176] width 223 height 21
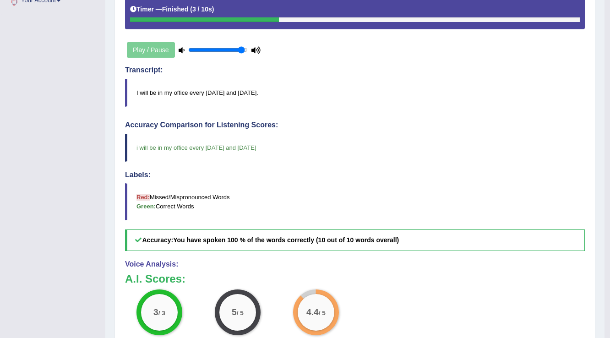
scroll to position [73, 0]
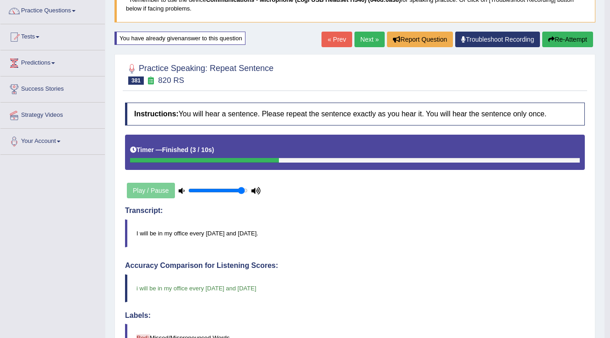
click at [362, 39] on link "Next »" at bounding box center [369, 40] width 30 height 16
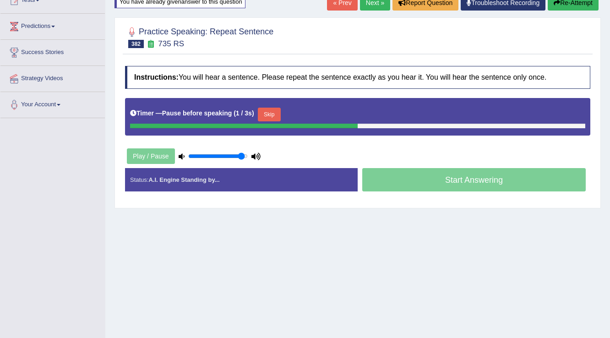
click at [265, 108] on button "Skip" at bounding box center [269, 115] width 23 height 14
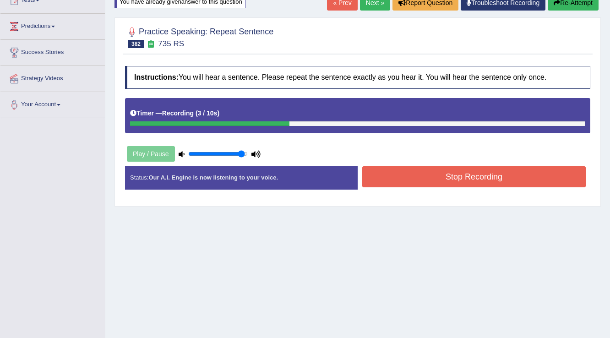
click at [377, 176] on button "Stop Recording" at bounding box center [473, 176] width 223 height 21
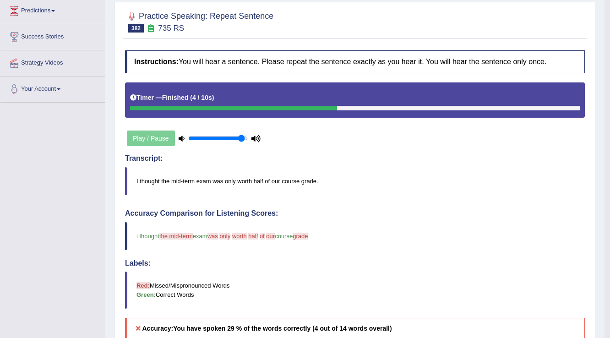
scroll to position [54, 0]
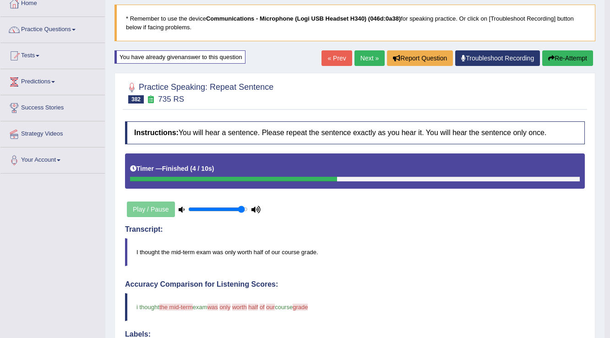
click at [358, 61] on link "Next »" at bounding box center [369, 58] width 30 height 16
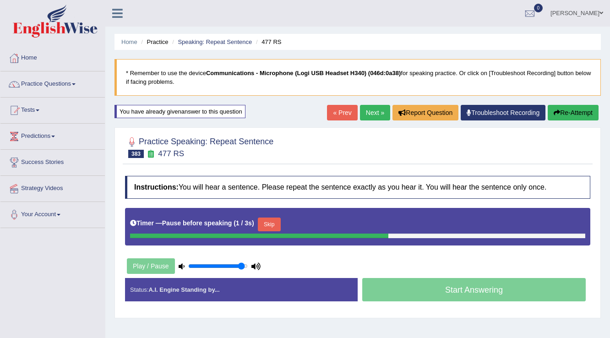
click at [269, 222] on button "Skip" at bounding box center [269, 224] width 23 height 14
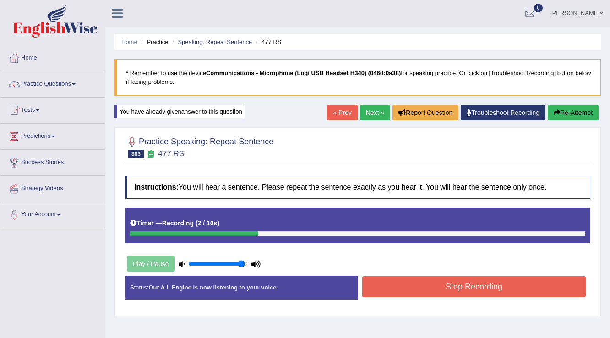
click at [402, 277] on button "Stop Recording" at bounding box center [473, 286] width 223 height 21
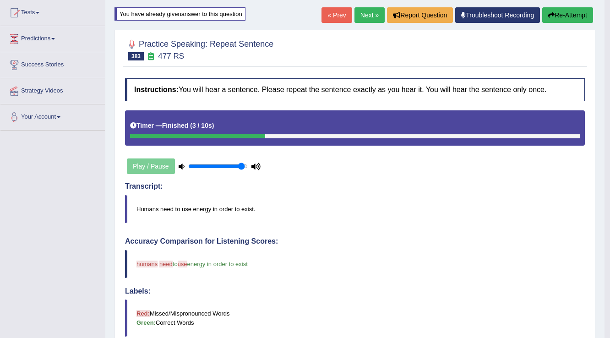
scroll to position [74, 0]
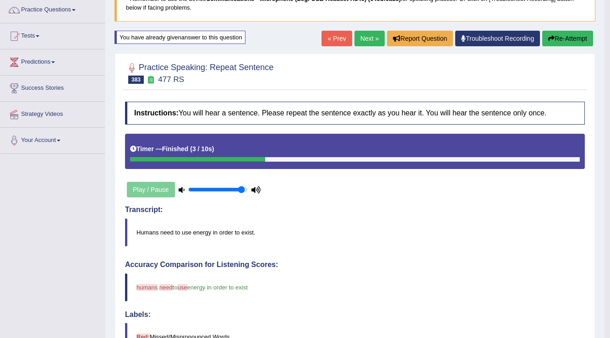
click at [363, 34] on link "Next »" at bounding box center [369, 39] width 30 height 16
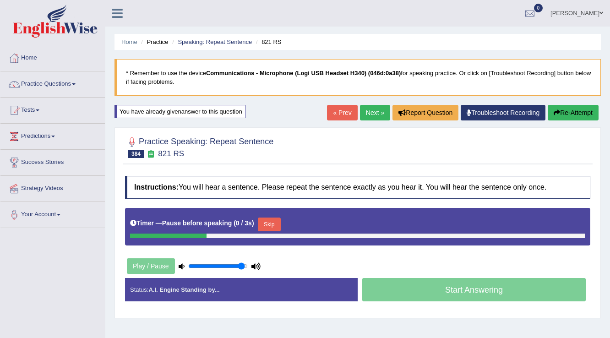
click at [266, 224] on button "Skip" at bounding box center [269, 224] width 23 height 14
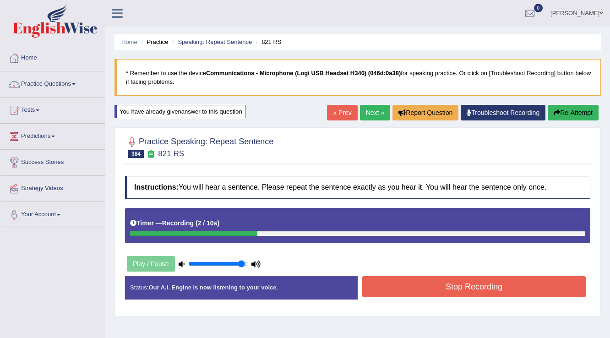
click at [393, 283] on button "Stop Recording" at bounding box center [473, 286] width 223 height 21
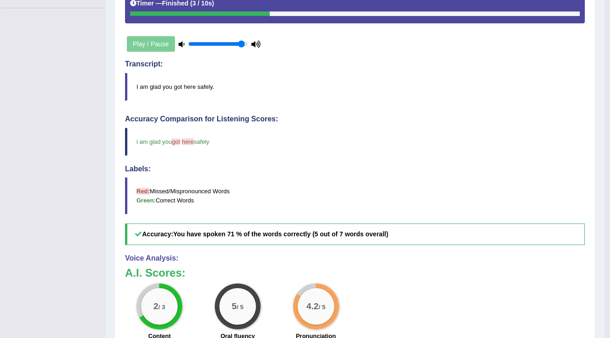
scroll to position [37, 0]
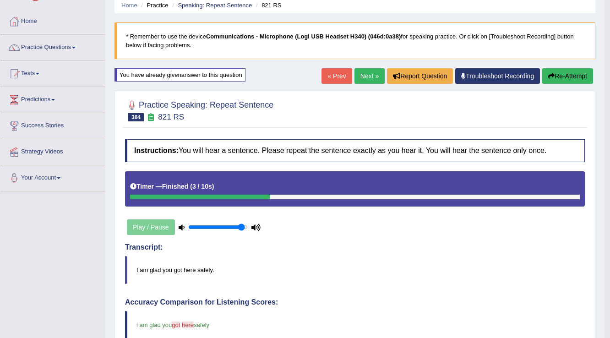
click at [355, 77] on link "Next »" at bounding box center [369, 76] width 30 height 16
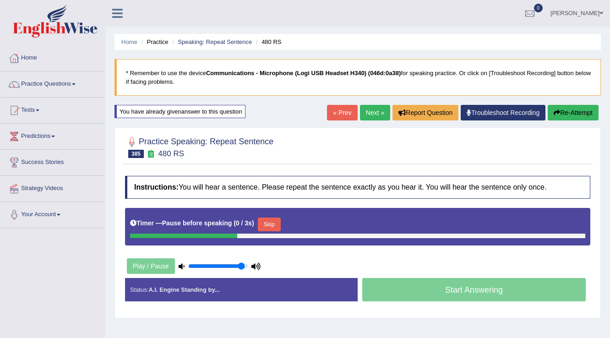
click at [267, 222] on button "Skip" at bounding box center [269, 224] width 23 height 14
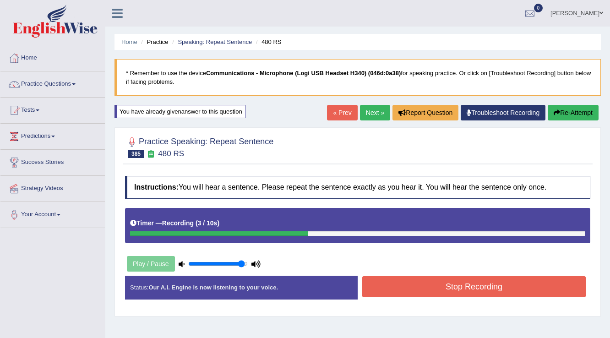
click at [422, 285] on button "Stop Recording" at bounding box center [473, 286] width 223 height 21
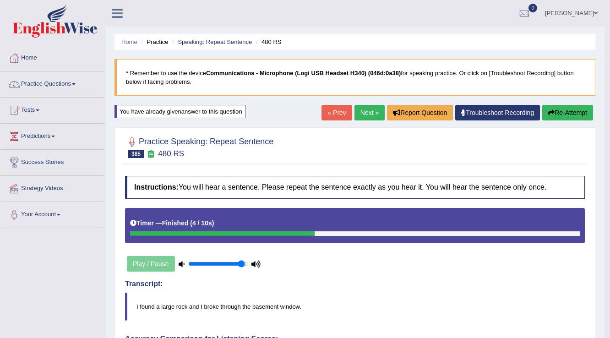
click at [362, 116] on link "Next »" at bounding box center [369, 113] width 30 height 16
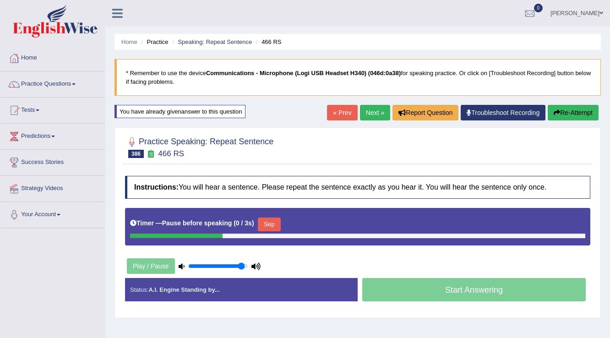
click at [276, 223] on button "Skip" at bounding box center [269, 224] width 23 height 14
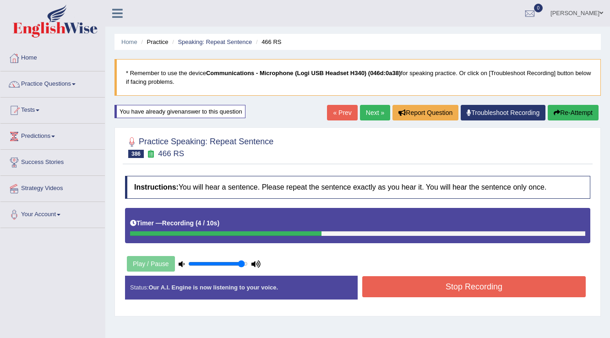
click at [378, 287] on button "Stop Recording" at bounding box center [473, 286] width 223 height 21
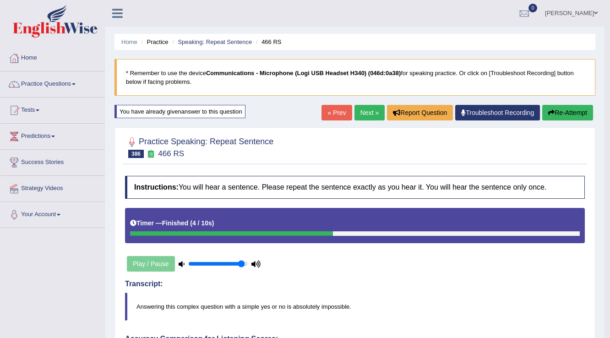
click at [362, 118] on link "Next »" at bounding box center [369, 113] width 30 height 16
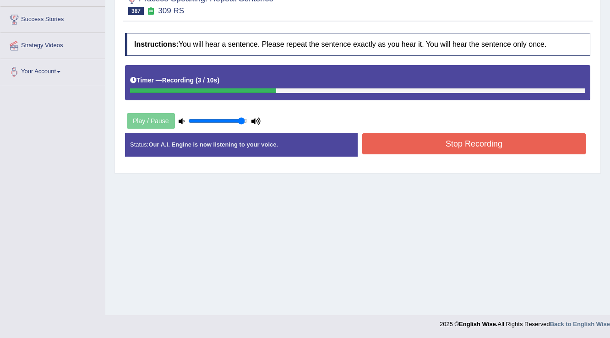
click at [378, 140] on button "Stop Recording" at bounding box center [473, 143] width 223 height 21
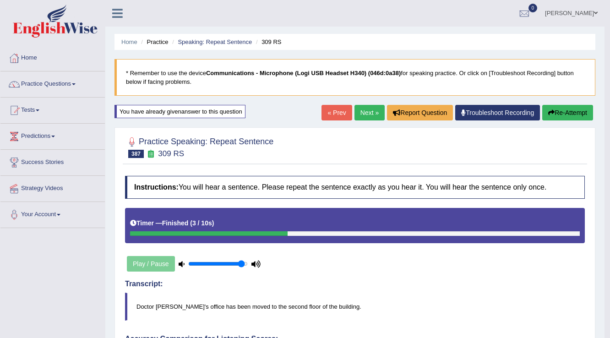
click at [44, 137] on link "Predictions" at bounding box center [52, 135] width 104 height 23
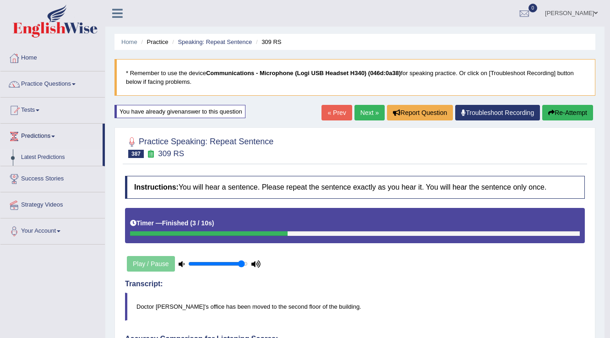
click at [48, 159] on link "Latest Predictions" at bounding box center [60, 157] width 86 height 16
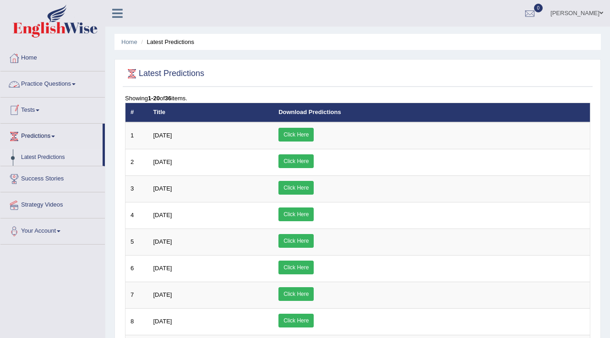
click at [69, 85] on link "Practice Questions" at bounding box center [52, 82] width 104 height 23
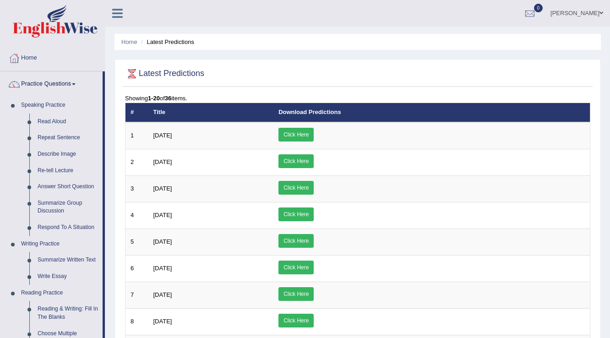
click at [69, 84] on link "Practice Questions" at bounding box center [51, 82] width 102 height 23
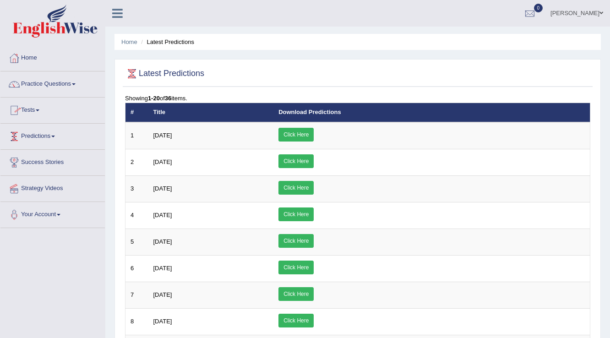
click at [42, 135] on link "Predictions" at bounding box center [52, 135] width 104 height 23
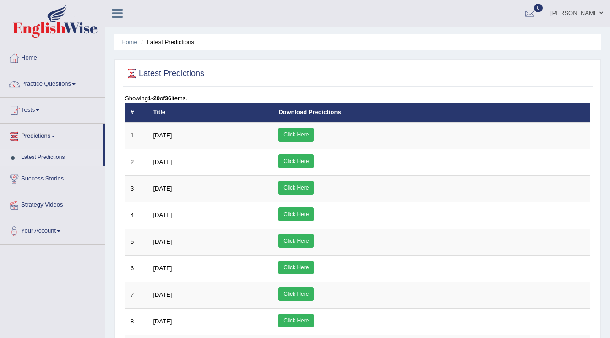
click at [65, 156] on link "Latest Predictions" at bounding box center [60, 157] width 86 height 16
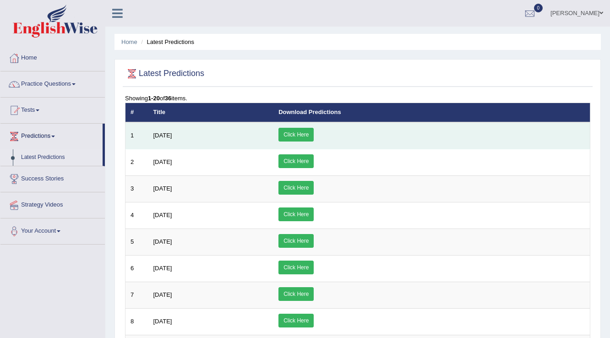
click at [314, 131] on link "Click Here" at bounding box center [295, 135] width 35 height 14
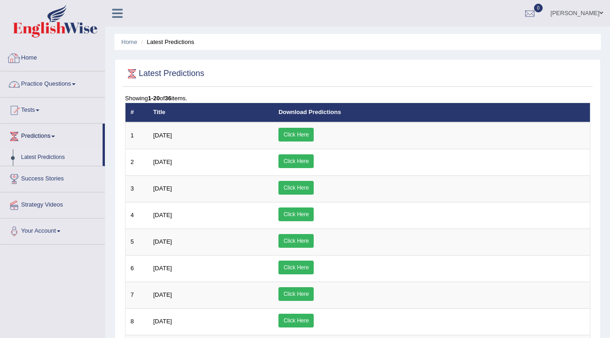
click at [63, 81] on link "Practice Questions" at bounding box center [52, 82] width 104 height 23
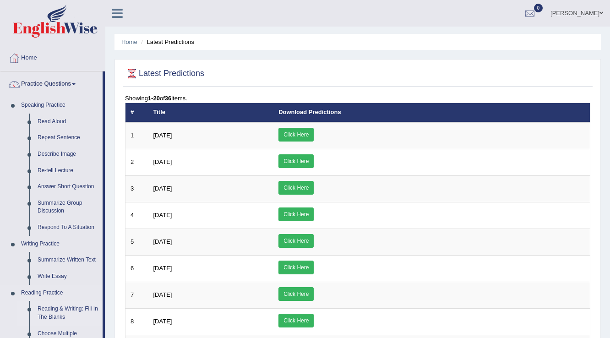
click at [65, 312] on link "Reading & Writing: Fill In The Blanks" at bounding box center [67, 313] width 69 height 24
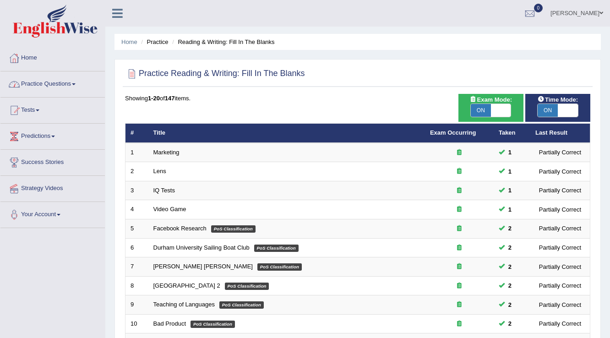
click at [39, 86] on link "Practice Questions" at bounding box center [52, 82] width 104 height 23
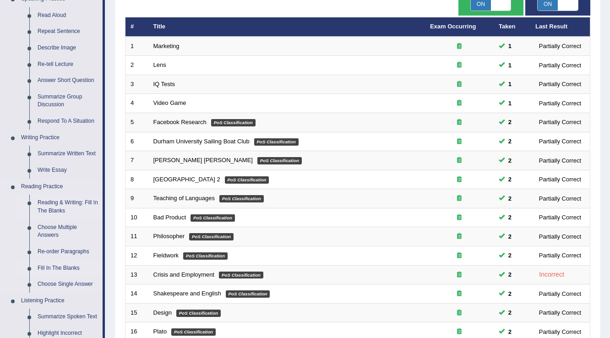
scroll to position [110, 0]
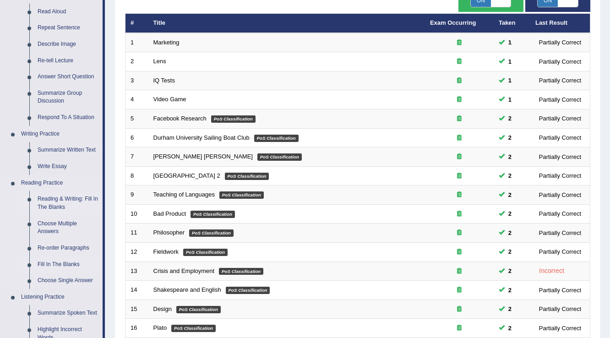
click at [54, 265] on link "Fill In The Blanks" at bounding box center [67, 264] width 69 height 16
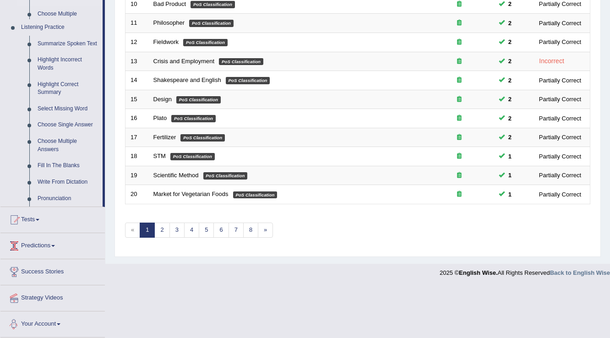
scroll to position [294, 0]
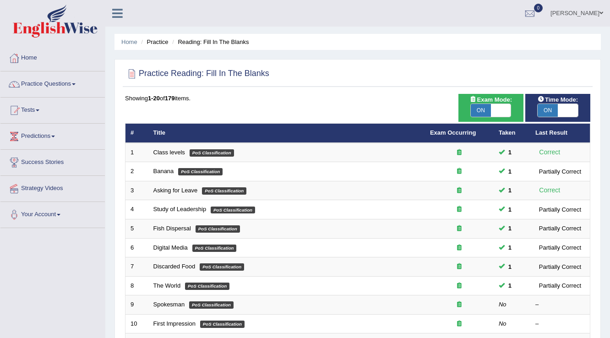
click at [44, 88] on link "Practice Questions" at bounding box center [52, 82] width 104 height 23
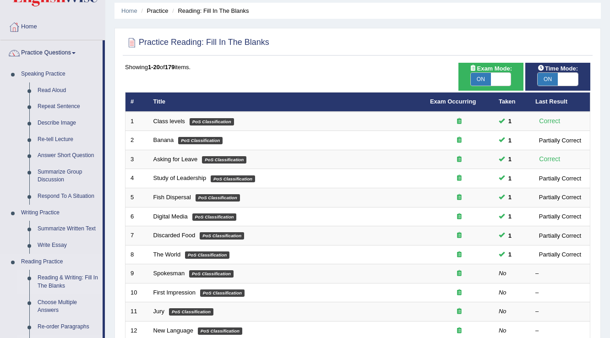
scroll to position [73, 0]
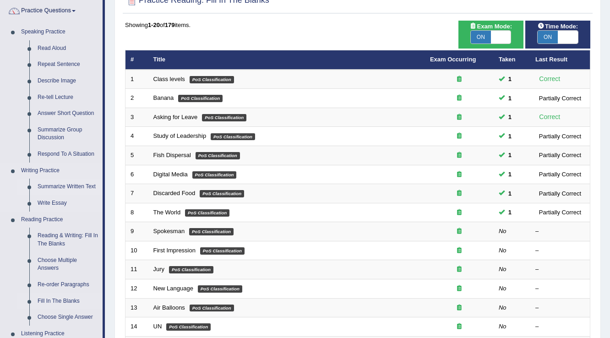
click at [70, 184] on link "Summarize Written Text" at bounding box center [67, 187] width 69 height 16
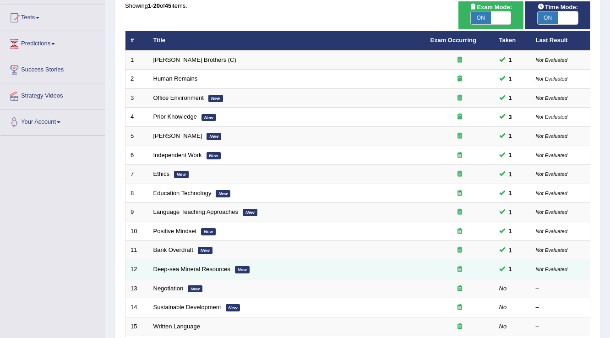
scroll to position [146, 0]
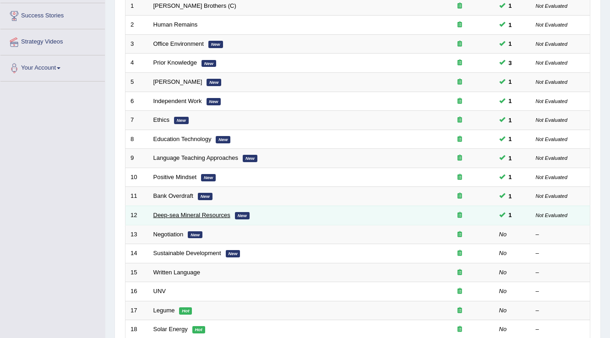
click at [180, 214] on link "Deep-sea Mineral Resources" at bounding box center [191, 214] width 77 height 7
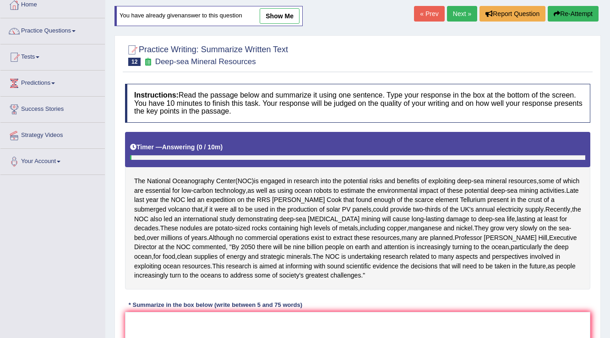
click at [278, 15] on link "show me" at bounding box center [280, 16] width 40 height 16
type textarea "The National Oceanography Center is engaged in research into the potential risk…"
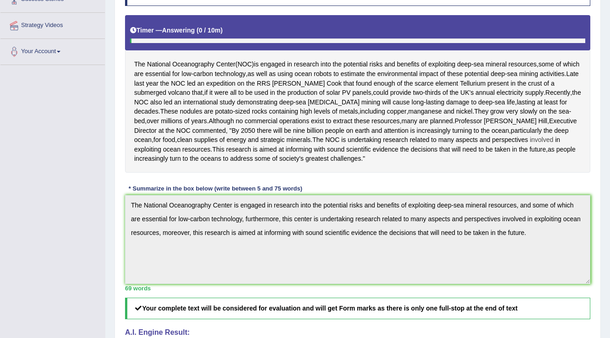
scroll to position [16, 0]
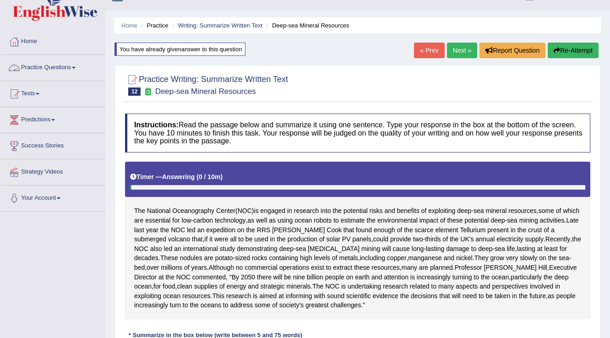
click at [65, 68] on link "Practice Questions" at bounding box center [52, 66] width 104 height 23
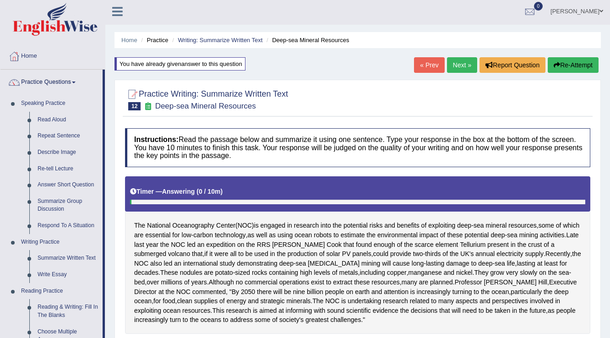
scroll to position [0, 0]
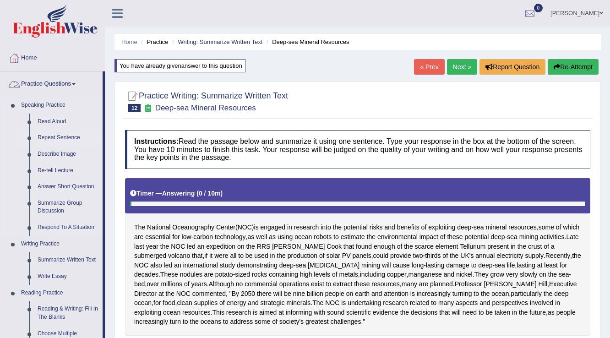
click at [59, 141] on link "Repeat Sentence" at bounding box center [67, 138] width 69 height 16
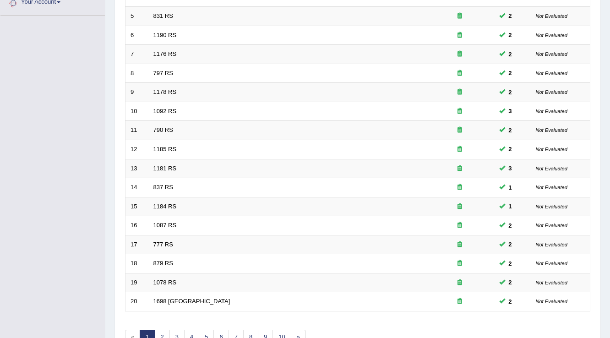
scroll to position [265, 0]
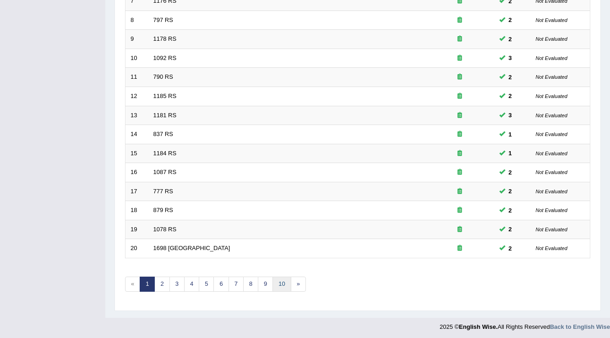
click at [284, 283] on link "10" at bounding box center [281, 283] width 18 height 15
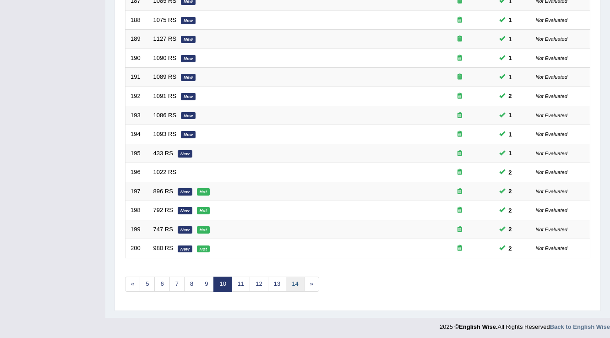
click at [293, 282] on link "14" at bounding box center [295, 283] width 18 height 15
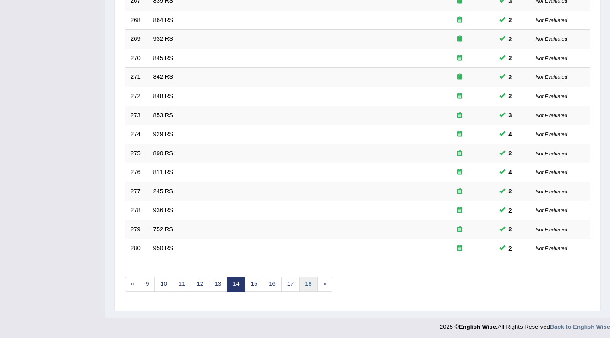
click at [304, 282] on link "18" at bounding box center [308, 283] width 18 height 15
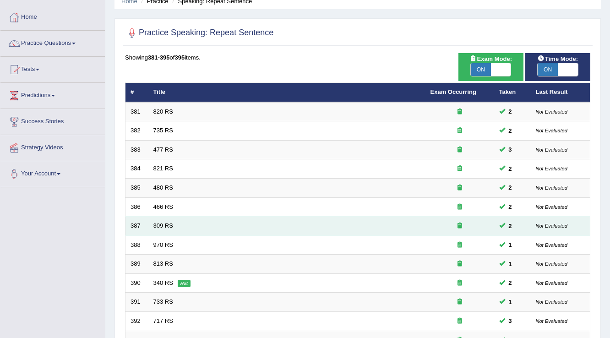
scroll to position [37, 0]
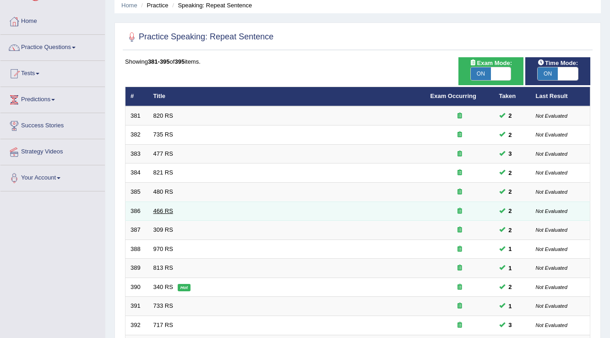
click at [168, 210] on link "466 RS" at bounding box center [163, 210] width 20 height 7
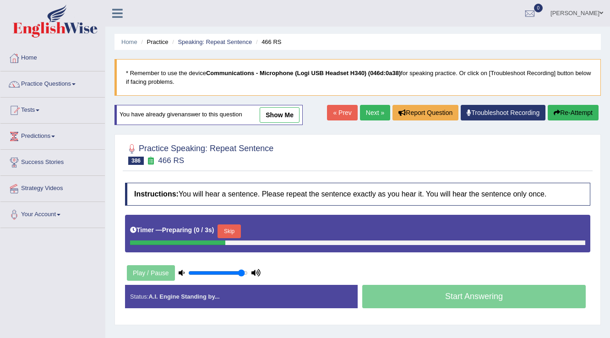
click at [234, 224] on button "Skip" at bounding box center [228, 231] width 23 height 14
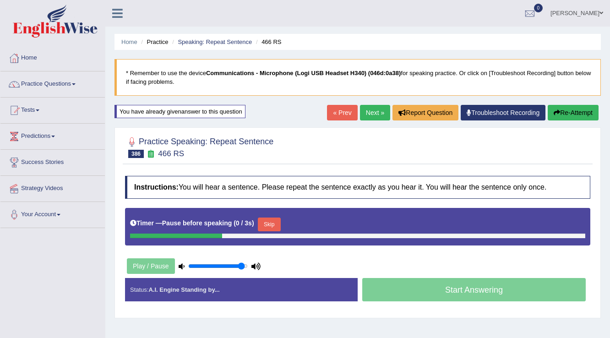
click at [272, 225] on button "Skip" at bounding box center [269, 224] width 23 height 14
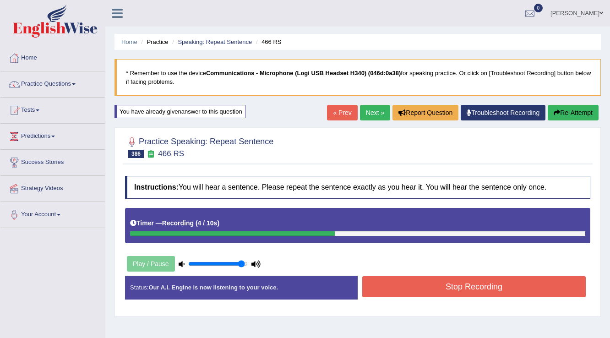
click at [395, 287] on button "Stop Recording" at bounding box center [473, 286] width 223 height 21
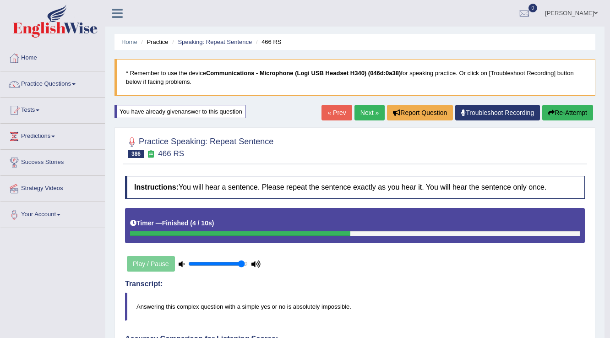
click at [359, 114] on link "Next »" at bounding box center [369, 113] width 30 height 16
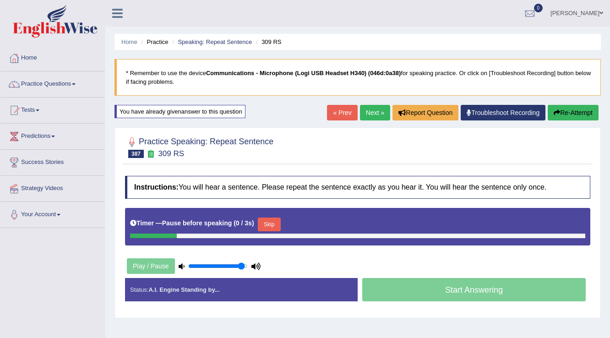
click at [264, 225] on button "Skip" at bounding box center [269, 224] width 23 height 14
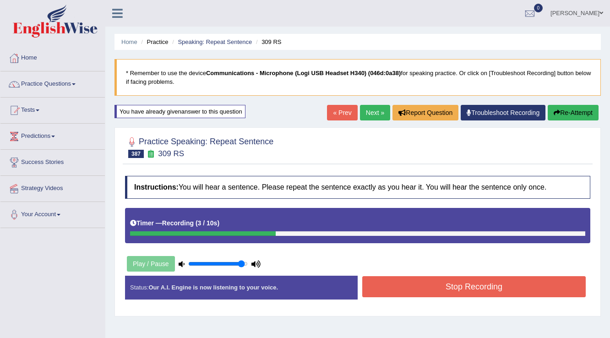
click at [396, 283] on button "Stop Recording" at bounding box center [473, 286] width 223 height 21
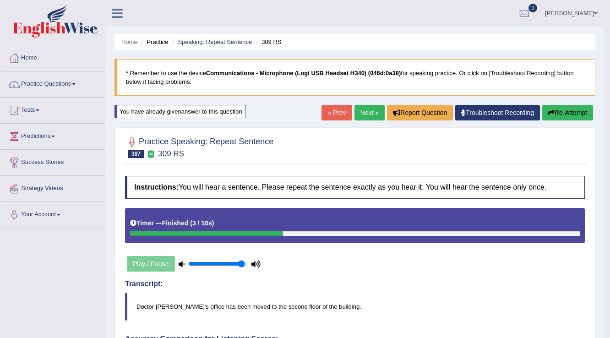
click at [368, 119] on link "Next »" at bounding box center [369, 113] width 30 height 16
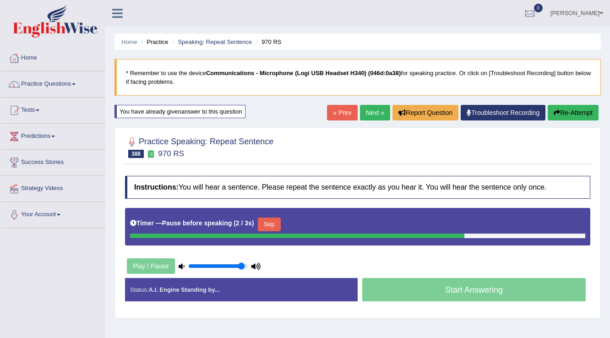
click at [275, 224] on button "Skip" at bounding box center [269, 224] width 23 height 14
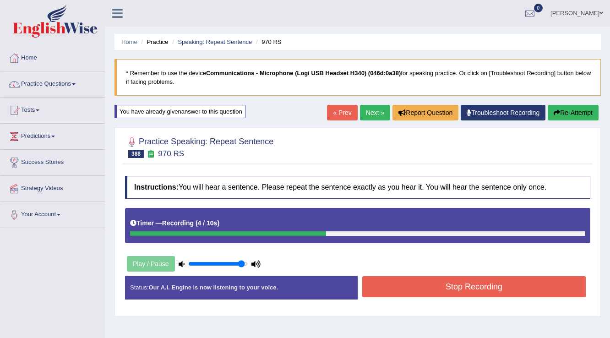
click at [415, 281] on button "Stop Recording" at bounding box center [473, 286] width 223 height 21
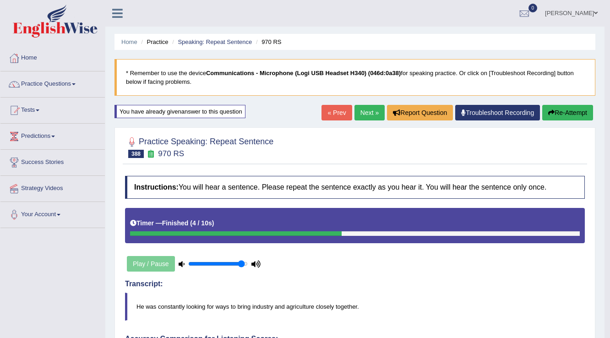
click at [562, 114] on button "Re-Attempt" at bounding box center [567, 113] width 51 height 16
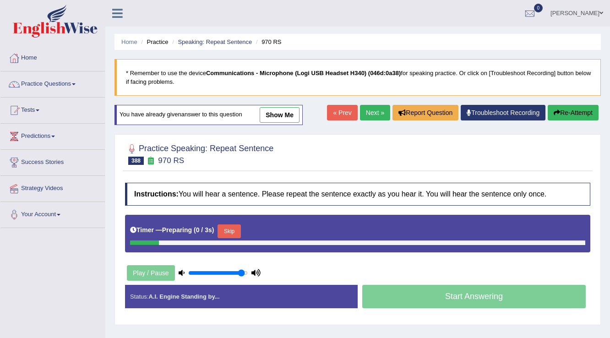
click at [232, 229] on button "Skip" at bounding box center [228, 231] width 23 height 14
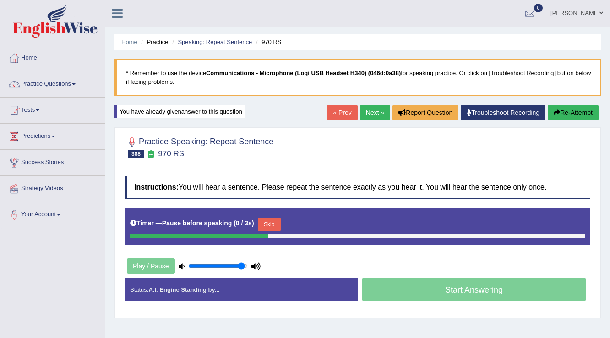
click at [265, 222] on button "Skip" at bounding box center [269, 224] width 23 height 14
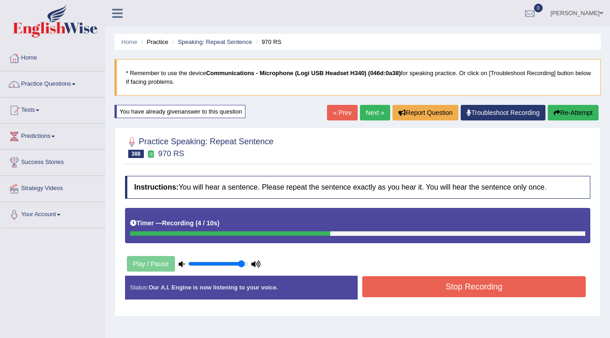
click at [414, 286] on button "Stop Recording" at bounding box center [473, 286] width 223 height 21
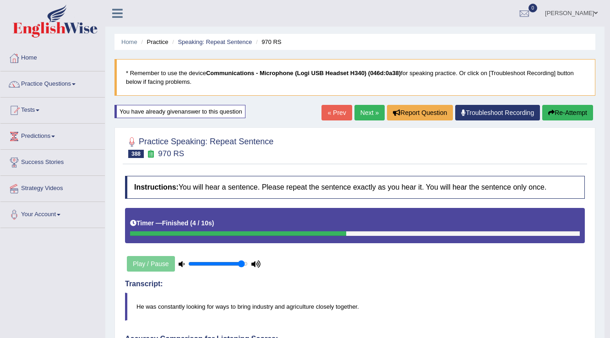
click at [361, 118] on link "Next »" at bounding box center [369, 113] width 30 height 16
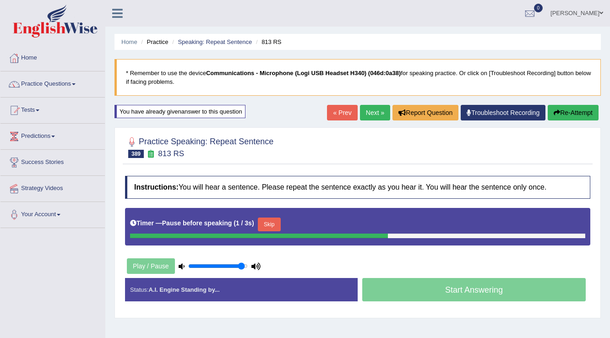
click at [264, 219] on button "Skip" at bounding box center [269, 224] width 23 height 14
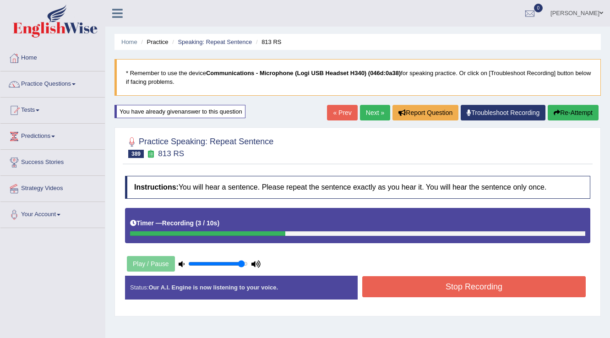
click at [404, 284] on button "Stop Recording" at bounding box center [473, 286] width 223 height 21
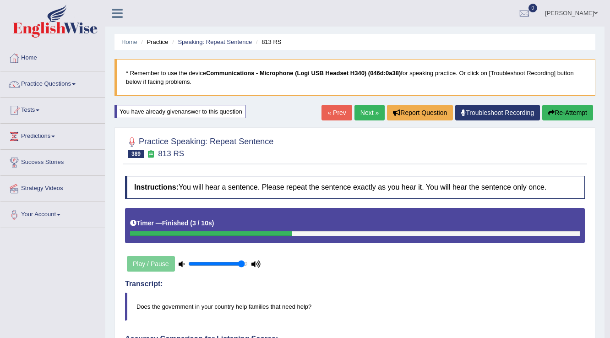
click at [366, 114] on link "Next »" at bounding box center [369, 113] width 30 height 16
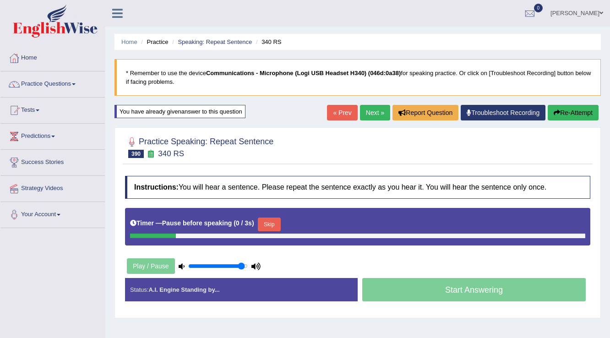
click at [263, 222] on button "Skip" at bounding box center [269, 224] width 23 height 14
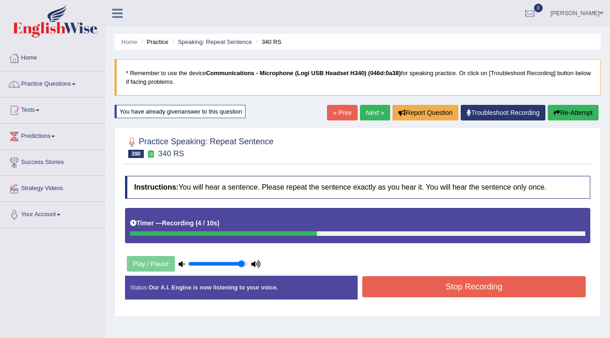
click at [395, 291] on button "Stop Recording" at bounding box center [473, 286] width 223 height 21
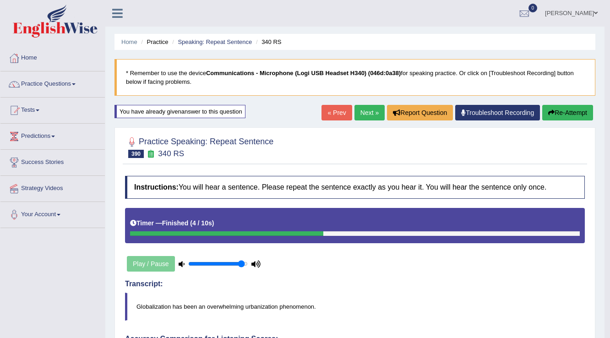
click at [549, 112] on icon "button" at bounding box center [551, 112] width 6 height 6
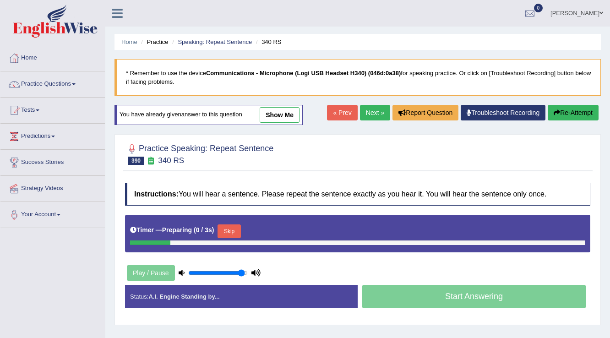
click at [228, 233] on button "Skip" at bounding box center [228, 231] width 23 height 14
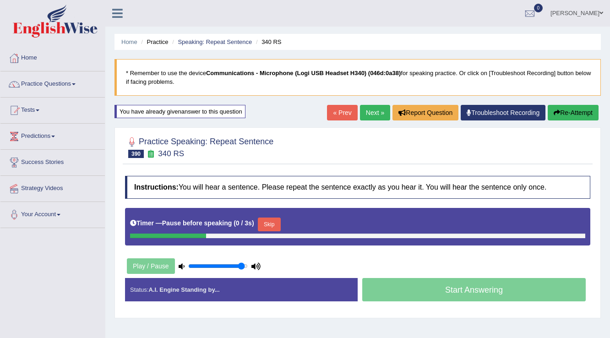
click at [266, 222] on button "Skip" at bounding box center [269, 224] width 23 height 14
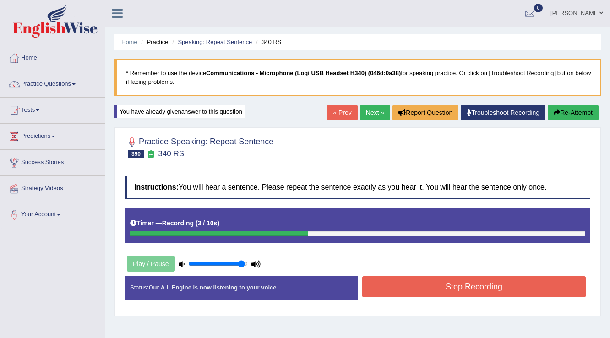
click at [387, 285] on button "Stop Recording" at bounding box center [473, 286] width 223 height 21
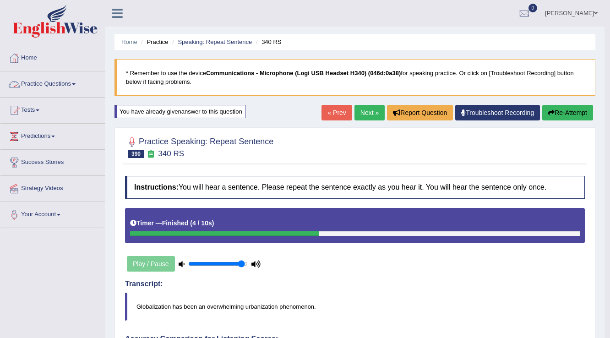
click at [76, 84] on span at bounding box center [74, 84] width 4 height 2
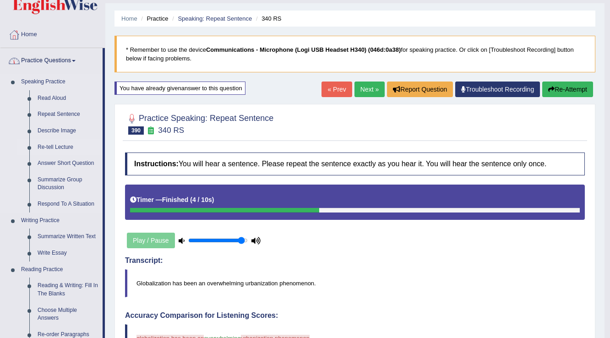
scroll to position [37, 0]
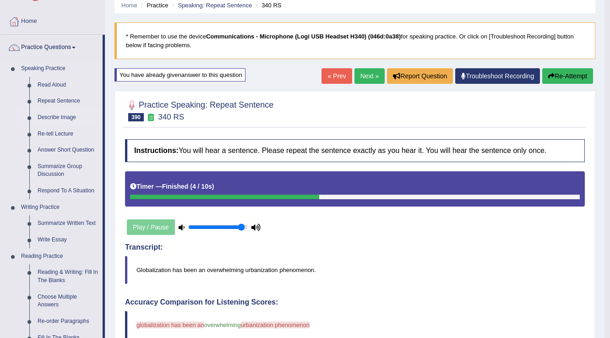
click at [57, 116] on link "Describe Image" at bounding box center [67, 117] width 69 height 16
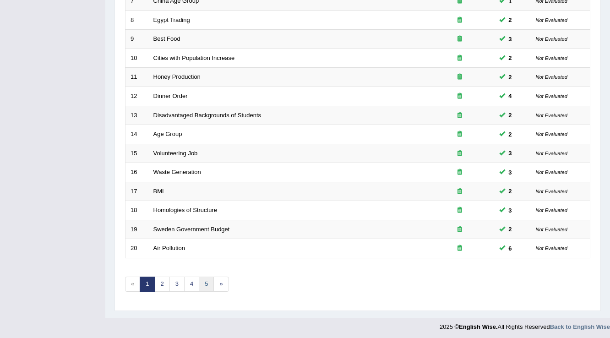
click at [203, 281] on link "5" at bounding box center [206, 283] width 15 height 15
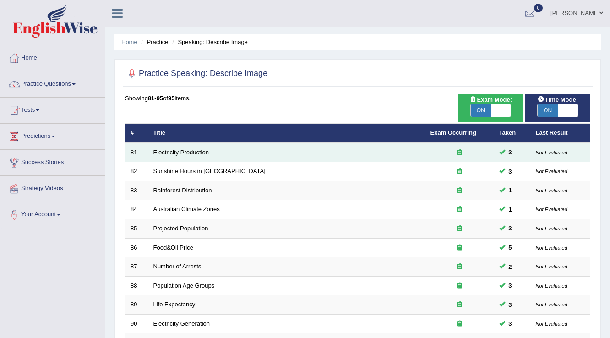
click at [163, 149] on link "Electricity Production" at bounding box center [180, 152] width 55 height 7
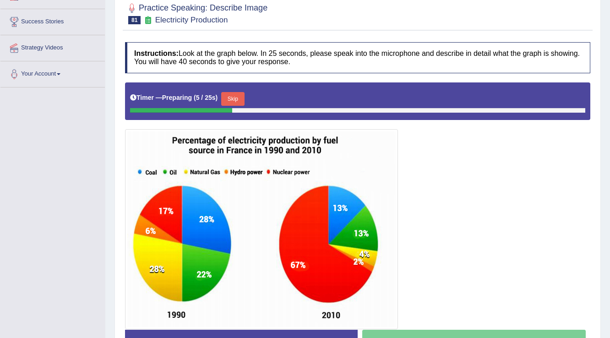
scroll to position [183, 0]
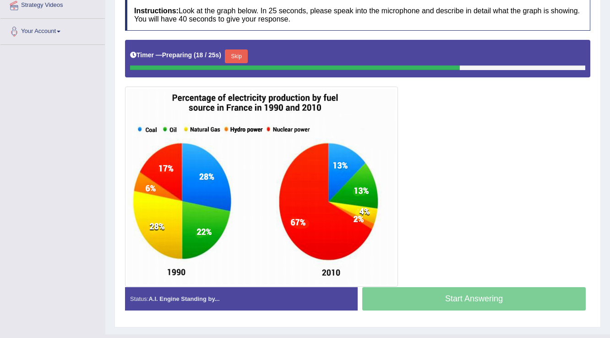
click at [240, 57] on button "Skip" at bounding box center [236, 56] width 23 height 14
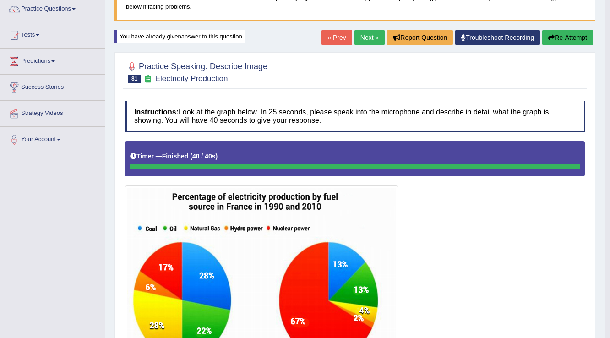
scroll to position [0, 0]
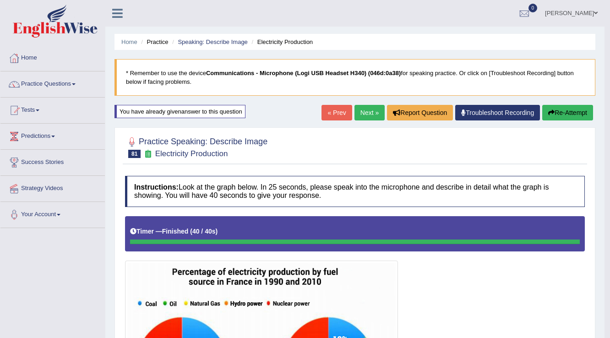
click at [361, 110] on link "Next »" at bounding box center [369, 113] width 30 height 16
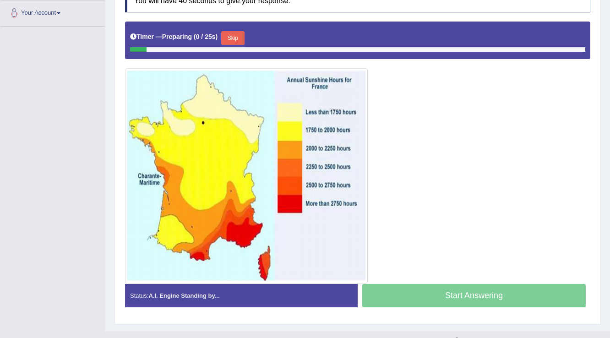
click at [237, 39] on button "Skip" at bounding box center [232, 38] width 23 height 14
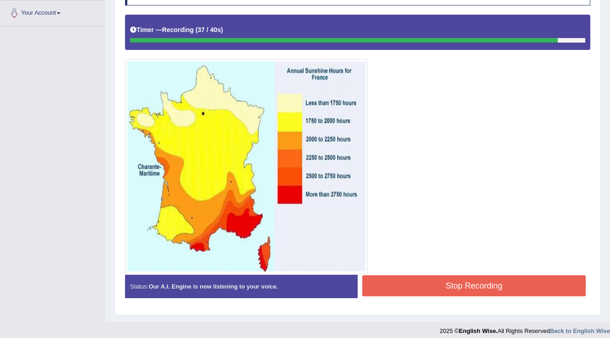
click at [433, 278] on button "Stop Recording" at bounding box center [473, 285] width 223 height 21
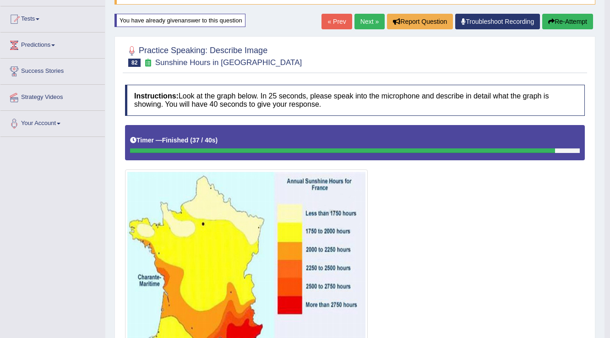
scroll to position [18, 0]
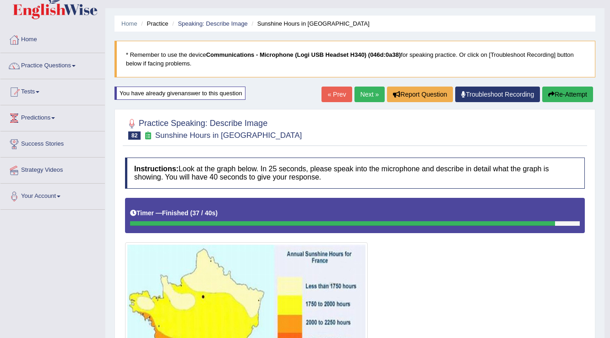
drag, startPoint x: 363, startPoint y: 92, endPoint x: 359, endPoint y: 97, distance: 6.8
click at [364, 91] on link "Next »" at bounding box center [369, 95] width 30 height 16
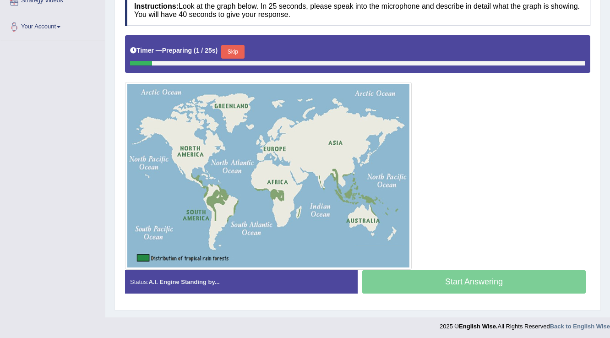
click at [234, 51] on button "Skip" at bounding box center [232, 52] width 23 height 14
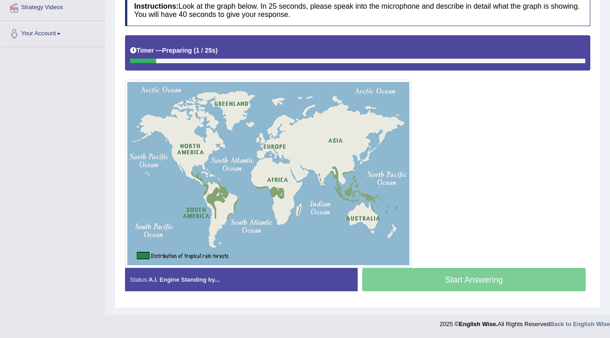
scroll to position [179, 0]
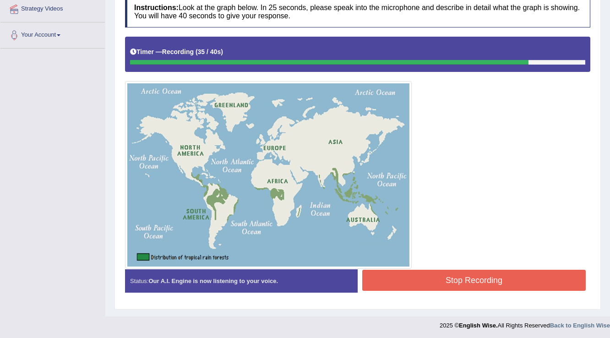
click at [424, 278] on button "Stop Recording" at bounding box center [473, 280] width 223 height 21
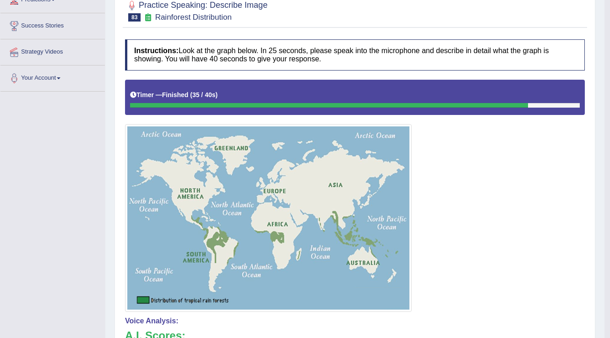
scroll to position [0, 0]
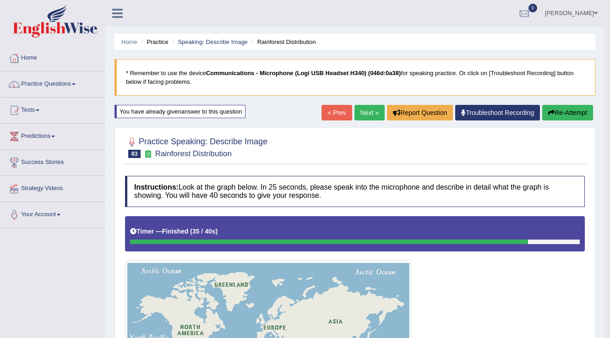
click at [365, 114] on link "Next »" at bounding box center [369, 113] width 30 height 16
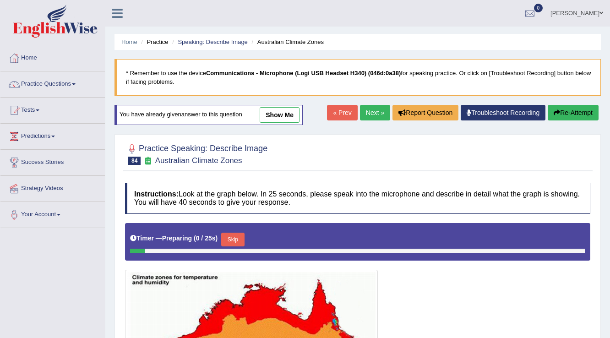
click at [239, 233] on button "Skip" at bounding box center [232, 240] width 23 height 14
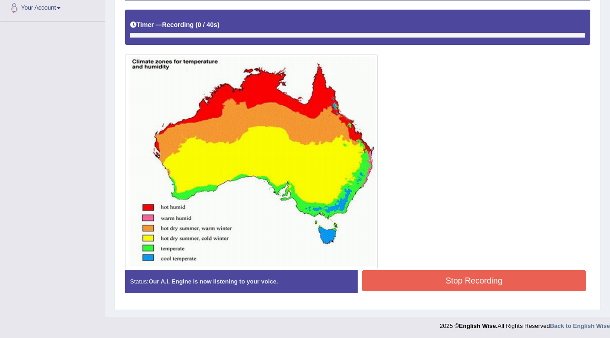
scroll to position [207, 0]
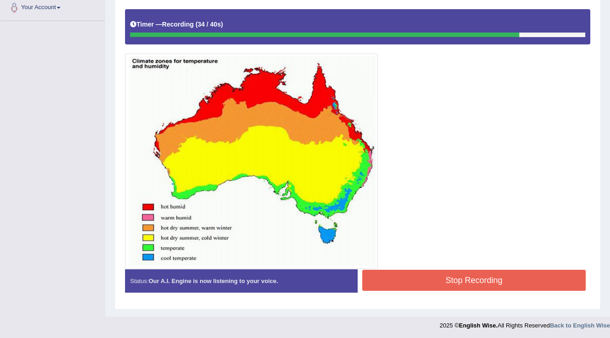
click at [434, 278] on button "Stop Recording" at bounding box center [473, 280] width 223 height 21
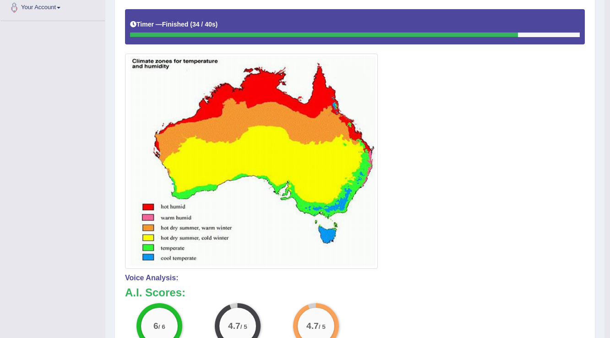
scroll to position [0, 0]
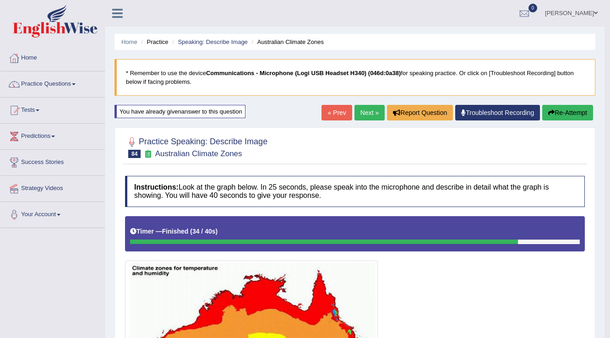
click at [369, 112] on link "Next »" at bounding box center [369, 113] width 30 height 16
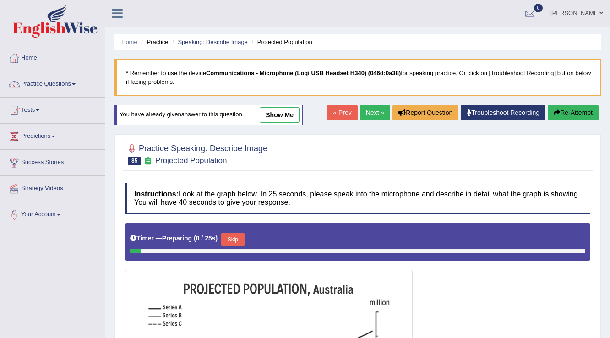
scroll to position [183, 0]
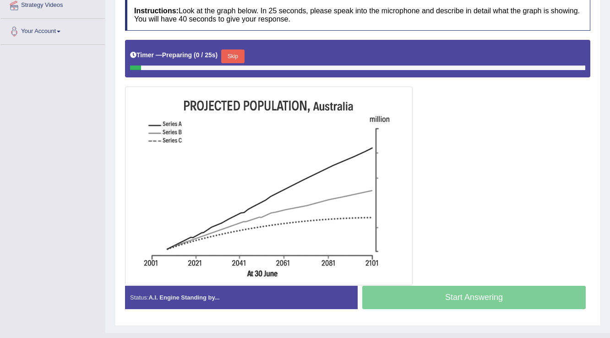
click at [239, 58] on button "Skip" at bounding box center [232, 56] width 23 height 14
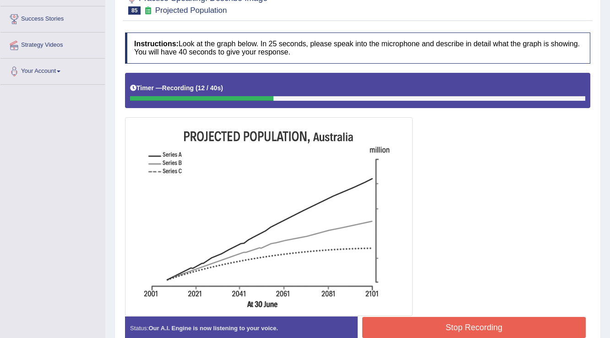
scroll to position [73, 0]
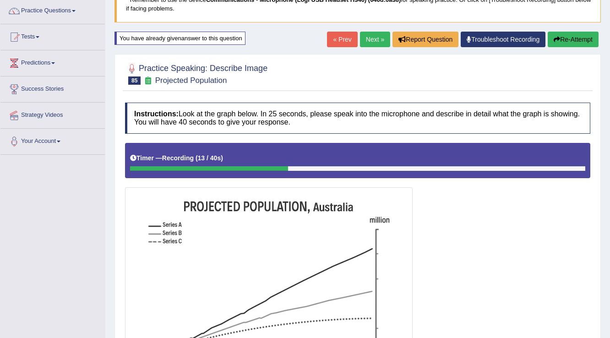
click at [566, 43] on button "Re-Attempt" at bounding box center [572, 40] width 51 height 16
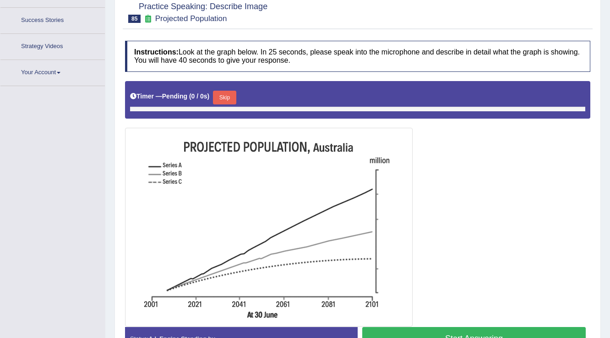
click at [231, 88] on div "Timer — Pending ( 0 / 0s ) Skip" at bounding box center [357, 100] width 465 height 38
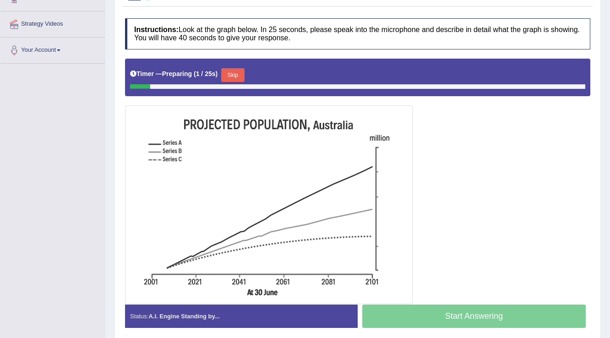
click at [234, 72] on button "Skip" at bounding box center [232, 75] width 23 height 14
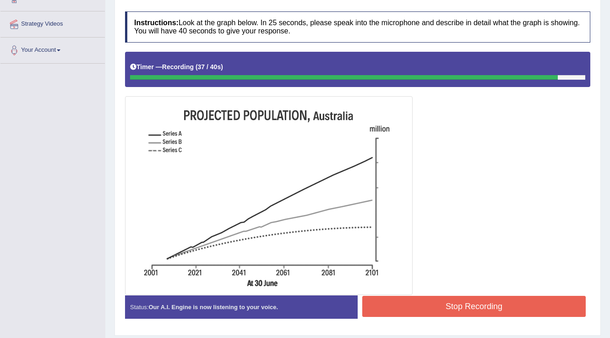
drag, startPoint x: 404, startPoint y: 305, endPoint x: 401, endPoint y: 290, distance: 15.4
click at [404, 304] on button "Stop Recording" at bounding box center [473, 306] width 223 height 21
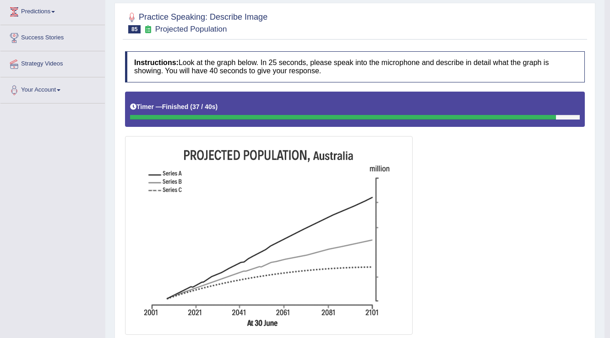
scroll to position [0, 0]
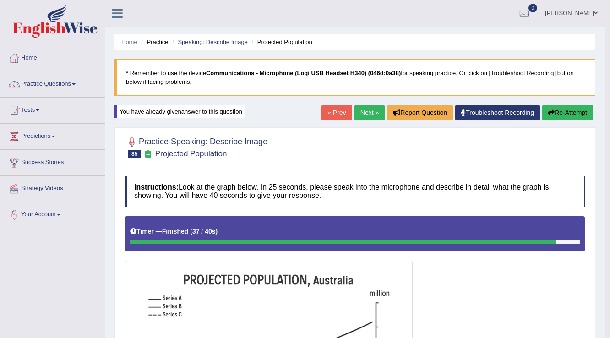
click at [365, 113] on link "Next »" at bounding box center [369, 113] width 30 height 16
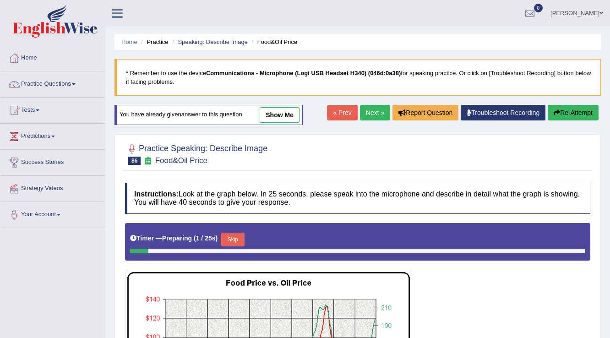
click at [240, 233] on button "Skip" at bounding box center [232, 240] width 23 height 14
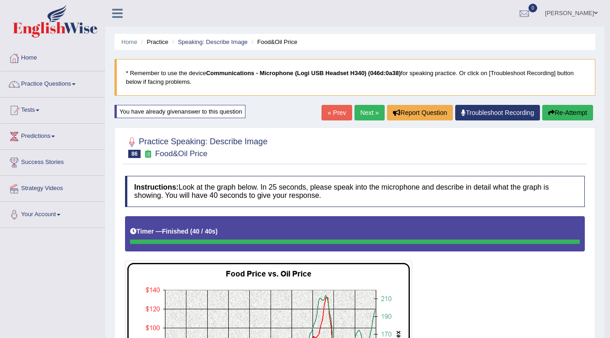
click at [366, 115] on link "Next »" at bounding box center [369, 113] width 30 height 16
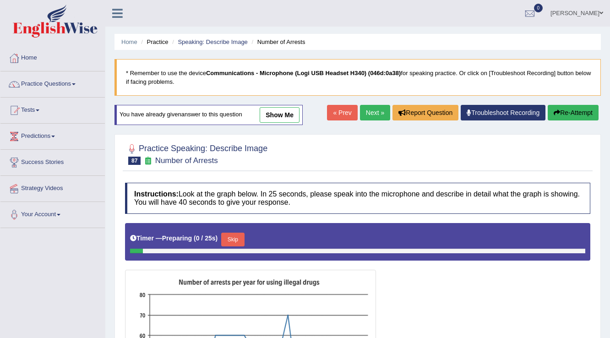
click at [239, 233] on button "Skip" at bounding box center [232, 240] width 23 height 14
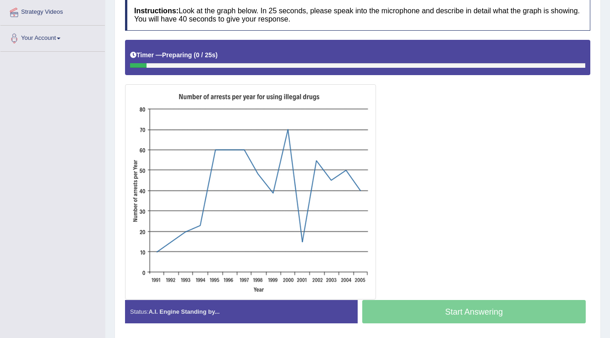
scroll to position [207, 0]
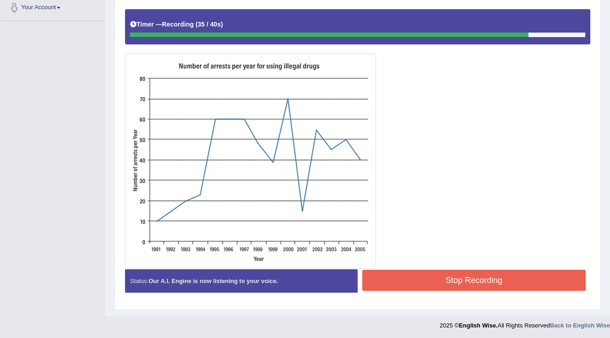
click at [423, 275] on button "Stop Recording" at bounding box center [473, 280] width 223 height 21
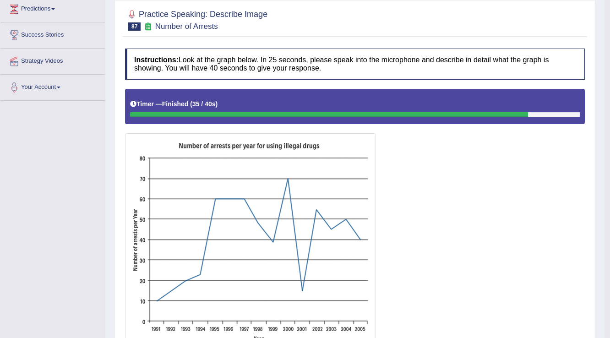
scroll to position [0, 0]
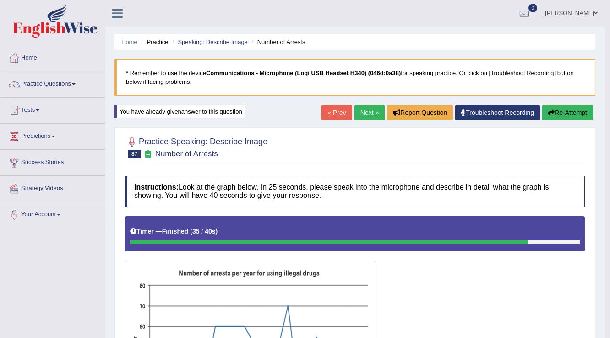
click at [367, 110] on link "Next »" at bounding box center [369, 113] width 30 height 16
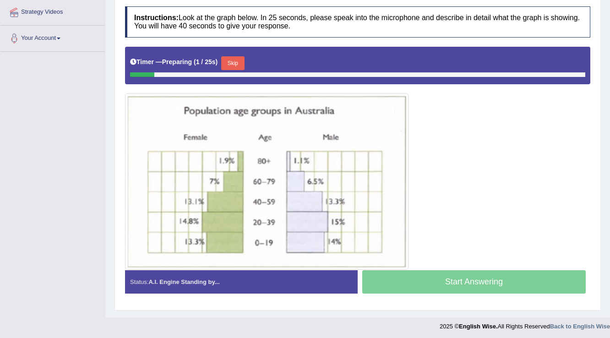
scroll to position [176, 0]
click at [238, 56] on button "Skip" at bounding box center [232, 63] width 23 height 14
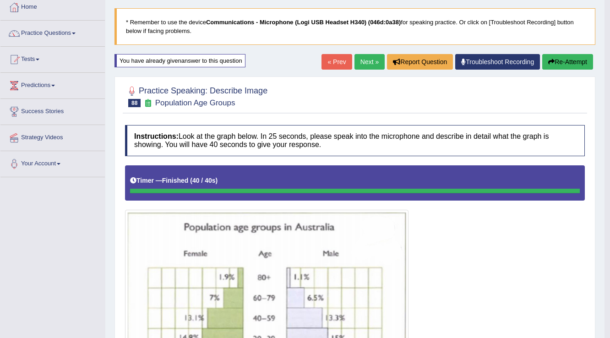
scroll to position [0, 0]
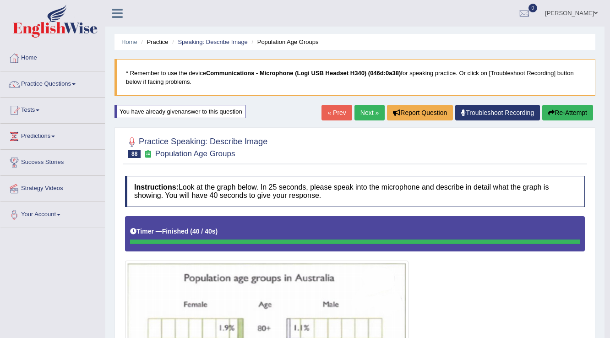
click at [370, 111] on link "Next »" at bounding box center [369, 113] width 30 height 16
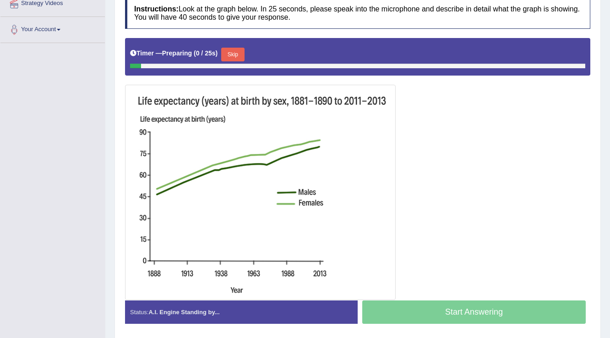
click at [231, 48] on button "Skip" at bounding box center [232, 55] width 23 height 14
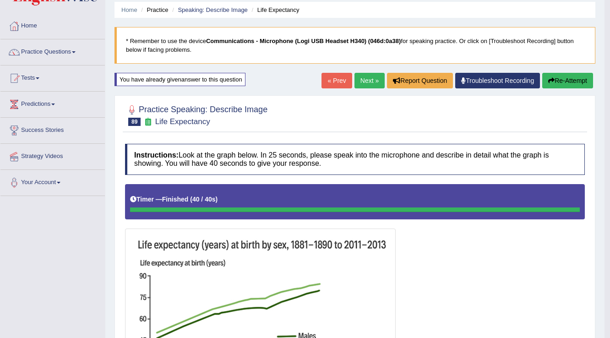
scroll to position [31, 0]
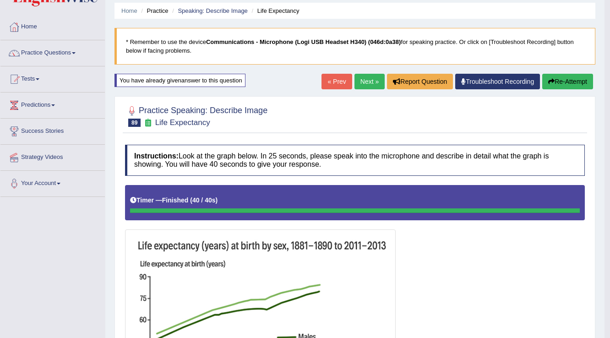
click at [361, 79] on link "Next »" at bounding box center [369, 82] width 30 height 16
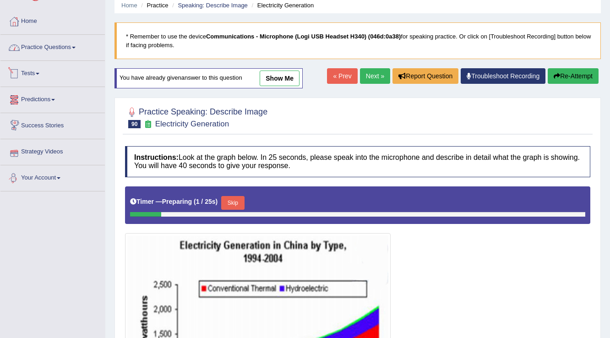
click at [64, 45] on link "Practice Questions" at bounding box center [52, 46] width 104 height 23
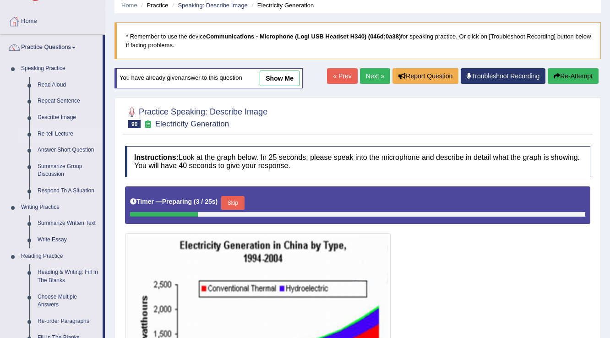
click at [54, 135] on link "Re-tell Lecture" at bounding box center [67, 134] width 69 height 16
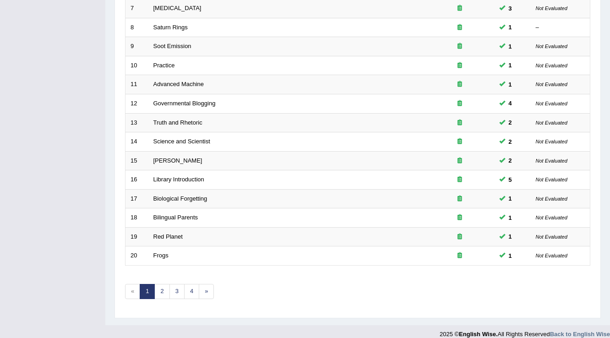
scroll to position [265, 0]
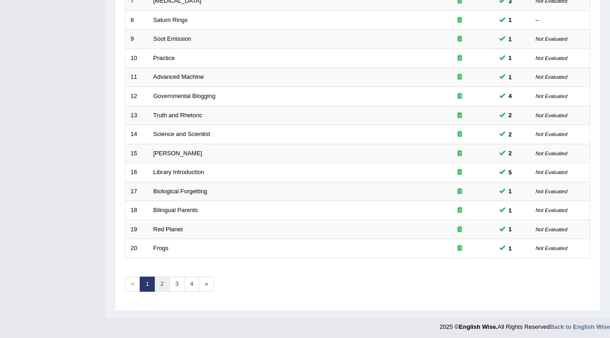
click at [158, 279] on link "2" at bounding box center [161, 283] width 15 height 15
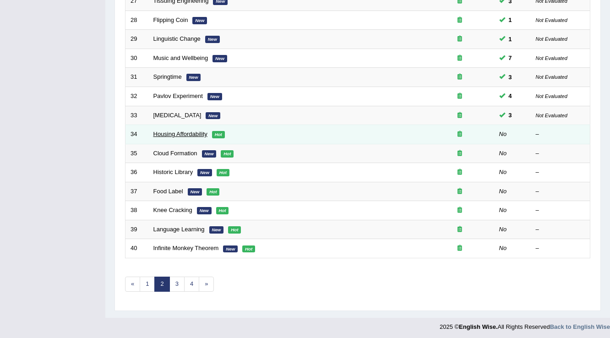
click at [185, 131] on link "Housing Affordability" at bounding box center [180, 133] width 54 height 7
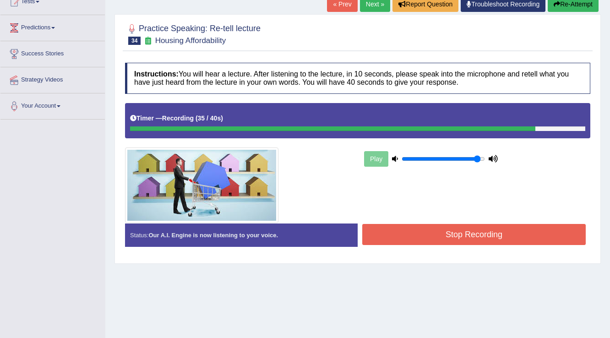
scroll to position [110, 0]
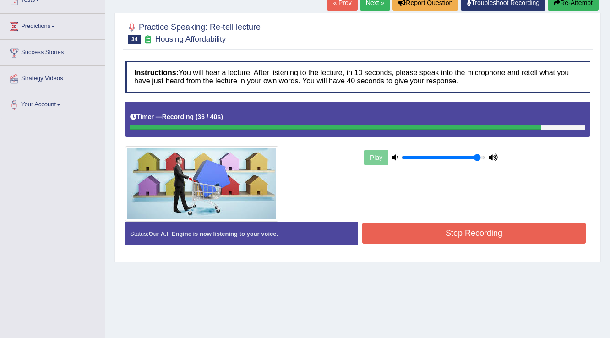
click at [379, 234] on button "Stop Recording" at bounding box center [473, 232] width 223 height 21
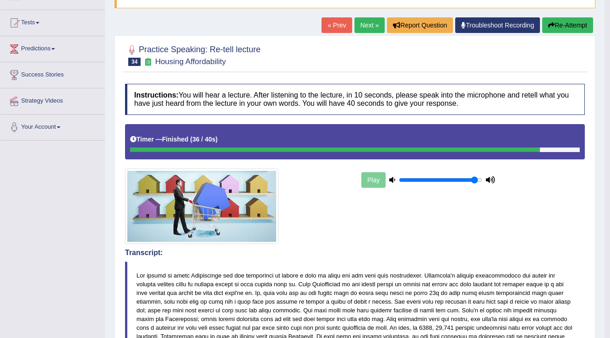
scroll to position [51, 0]
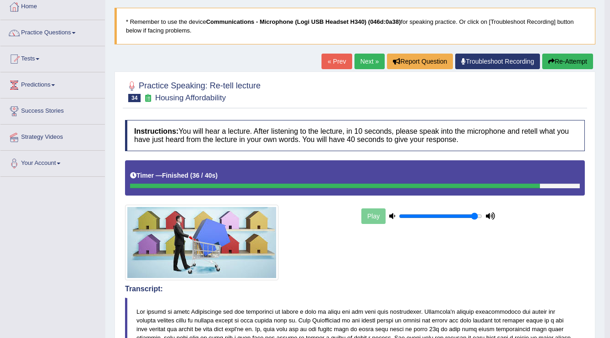
click at [356, 63] on link "Next »" at bounding box center [369, 62] width 30 height 16
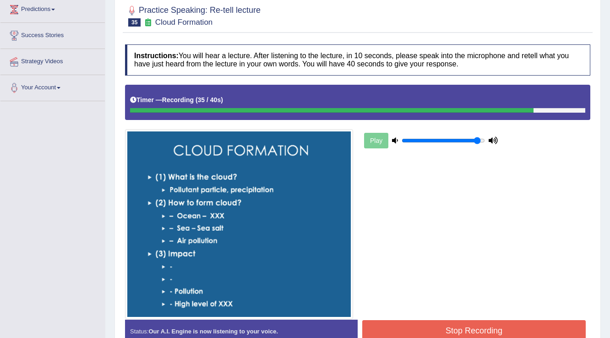
click at [437, 326] on button "Stop Recording" at bounding box center [473, 330] width 223 height 21
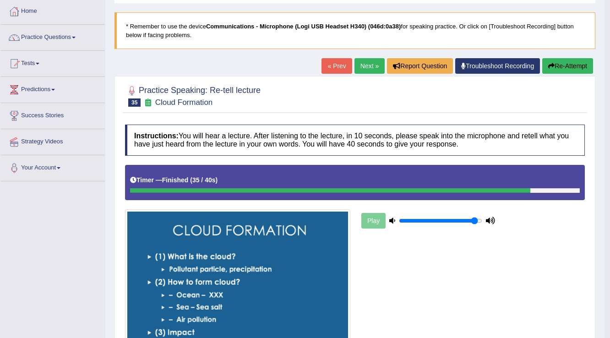
scroll to position [30, 0]
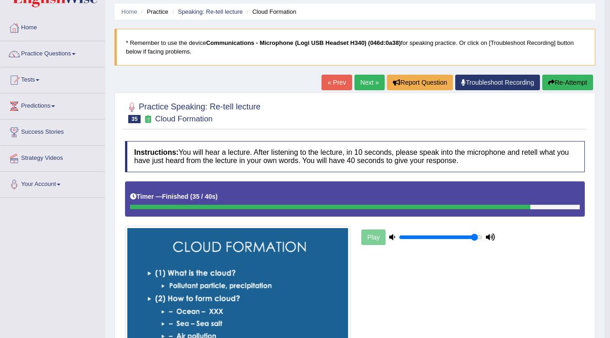
click at [369, 79] on link "Next »" at bounding box center [369, 83] width 30 height 16
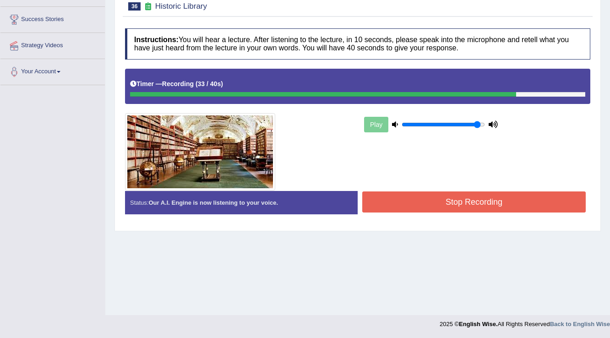
click at [423, 193] on button "Stop Recording" at bounding box center [473, 201] width 223 height 21
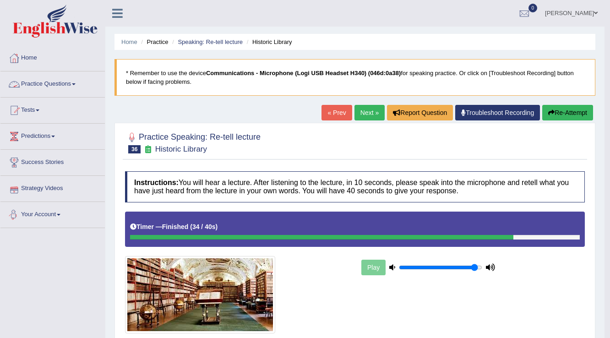
click at [68, 85] on link "Practice Questions" at bounding box center [52, 82] width 104 height 23
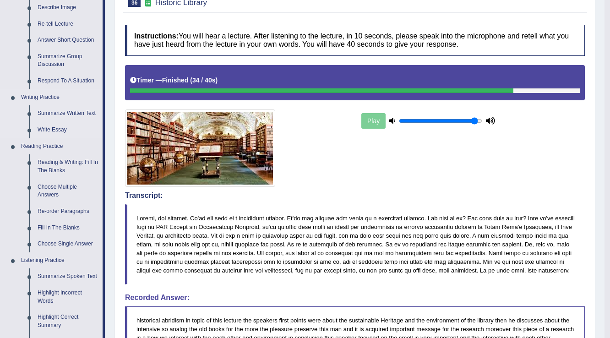
scroll to position [110, 0]
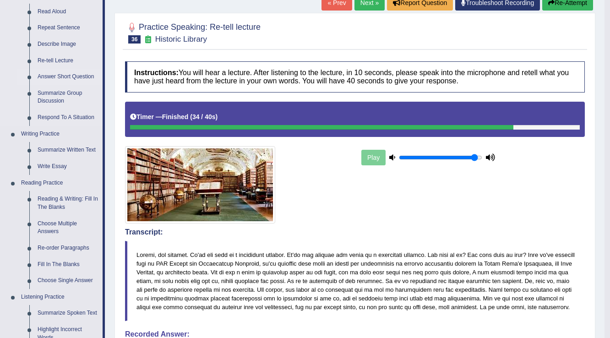
click at [62, 77] on link "Answer Short Question" at bounding box center [67, 77] width 69 height 16
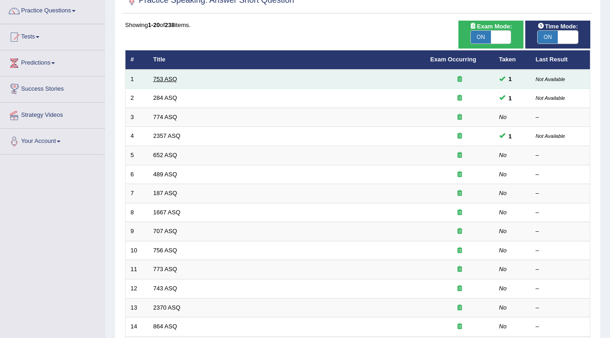
click at [161, 77] on link "753 ASQ" at bounding box center [165, 79] width 24 height 7
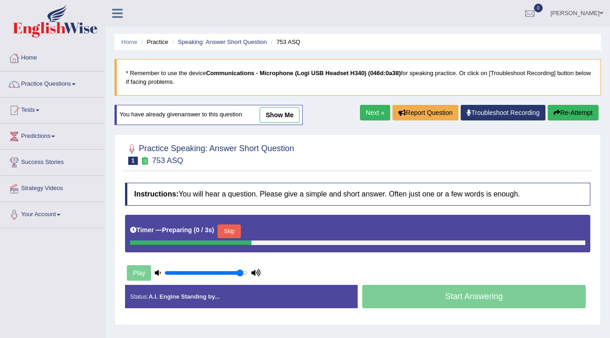
scroll to position [73, 0]
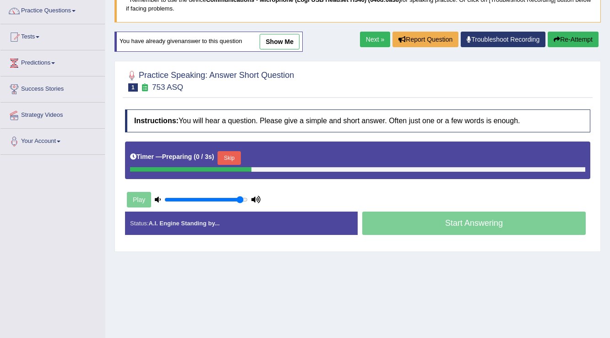
click at [234, 158] on button "Skip" at bounding box center [228, 158] width 23 height 14
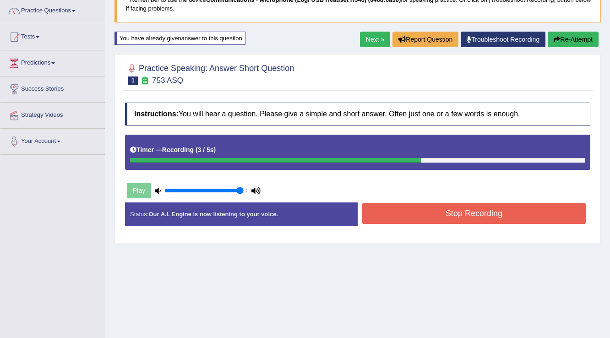
click at [384, 212] on button "Stop Recording" at bounding box center [473, 213] width 223 height 21
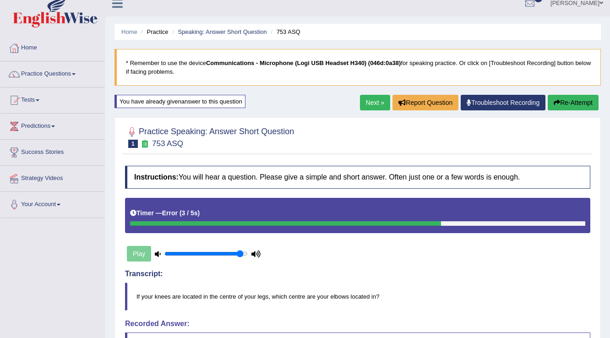
scroll to position [9, 0]
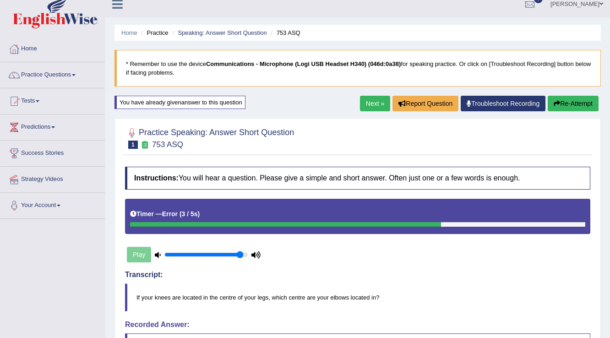
click at [587, 103] on button "Re-Attempt" at bounding box center [572, 104] width 51 height 16
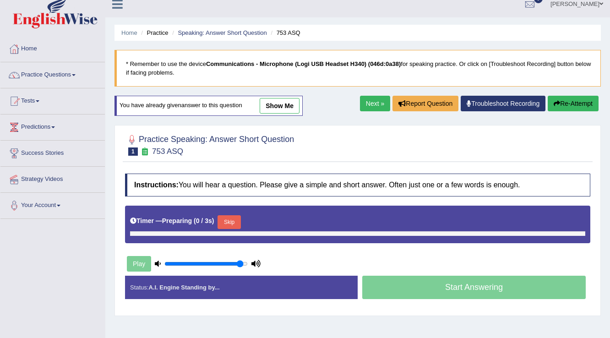
click at [232, 218] on button "Skip" at bounding box center [228, 222] width 23 height 14
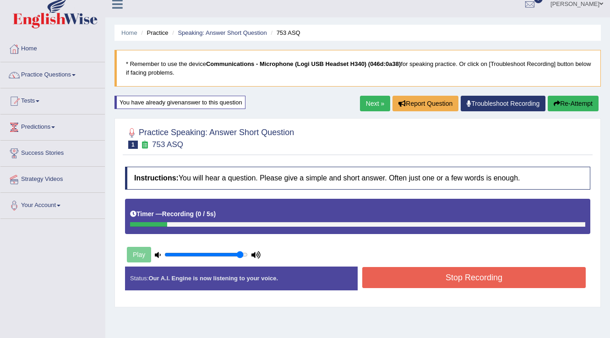
click at [275, 214] on div "Timer — Recording ( 0 / 5s )" at bounding box center [357, 214] width 455 height 16
click at [383, 270] on button "Stop Recording" at bounding box center [473, 277] width 223 height 21
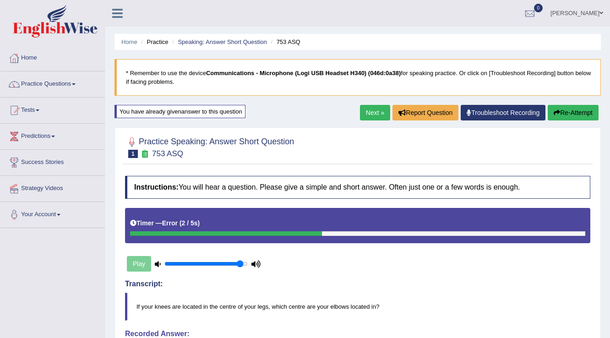
click at [377, 115] on link "Next »" at bounding box center [375, 113] width 30 height 16
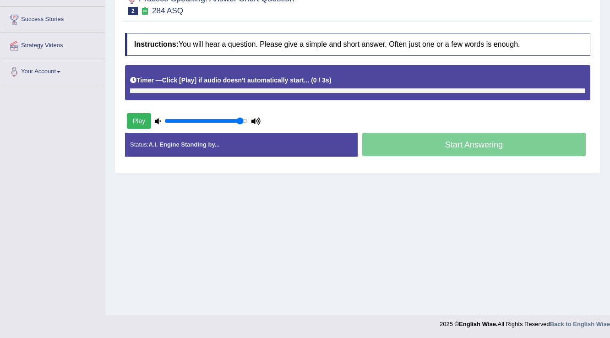
scroll to position [143, 0]
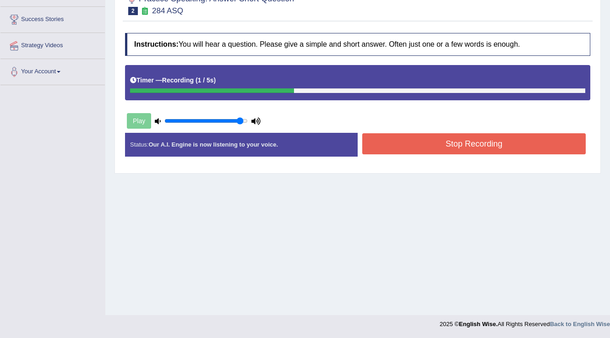
click at [366, 139] on button "Stop Recording" at bounding box center [473, 143] width 223 height 21
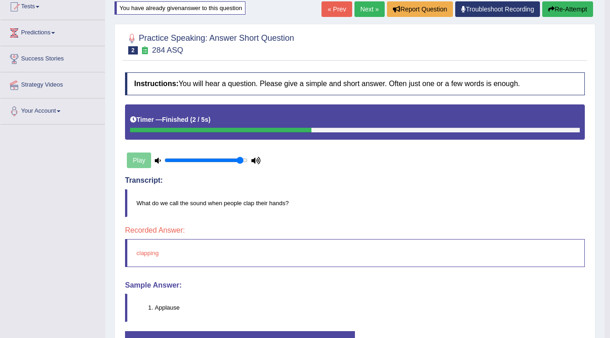
scroll to position [0, 0]
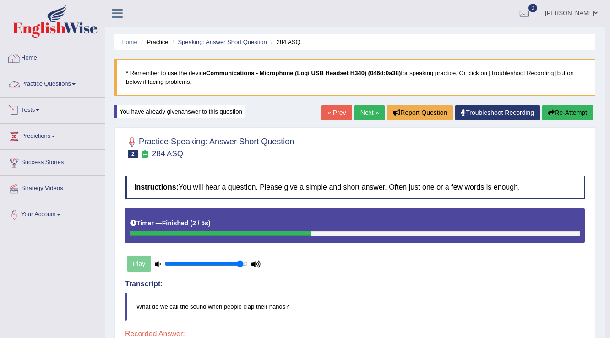
click at [42, 85] on link "Practice Questions" at bounding box center [52, 82] width 104 height 23
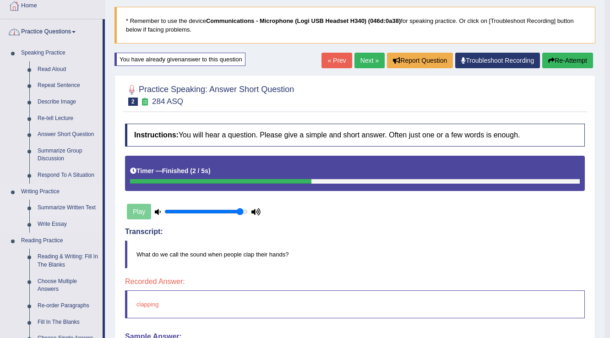
scroll to position [110, 0]
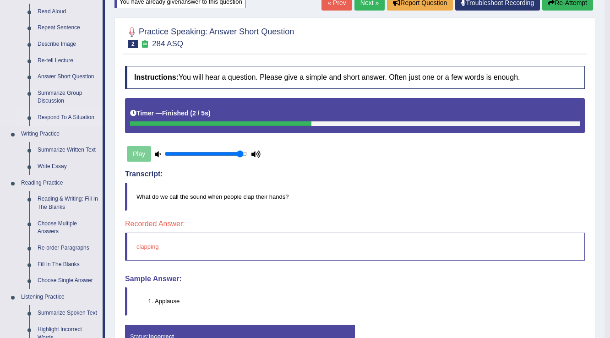
click at [58, 118] on link "Respond To A Situation" at bounding box center [67, 117] width 69 height 16
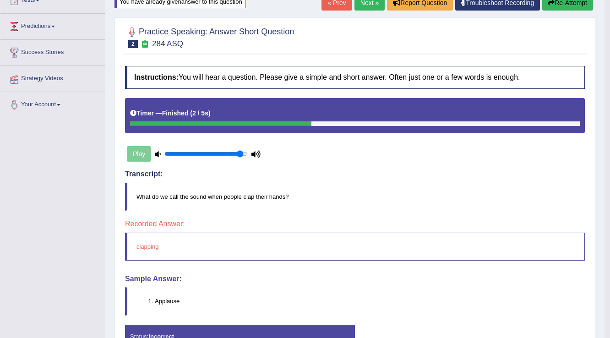
scroll to position [165, 0]
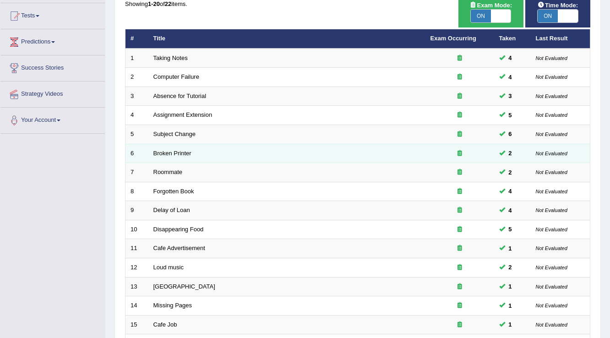
scroll to position [37, 0]
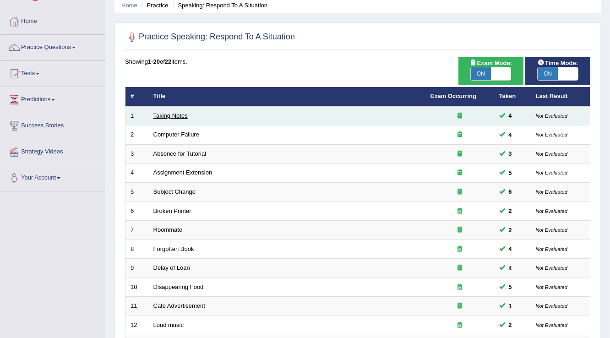
click at [173, 115] on link "Taking Notes" at bounding box center [170, 115] width 34 height 7
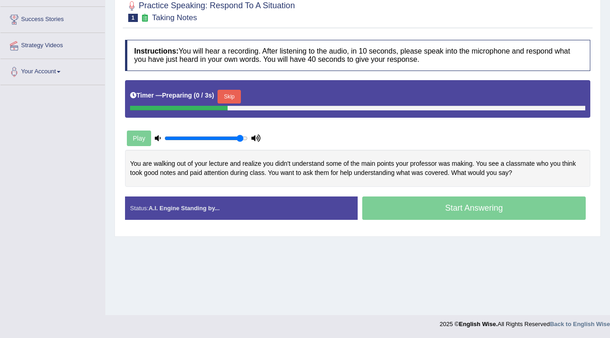
scroll to position [143, 0]
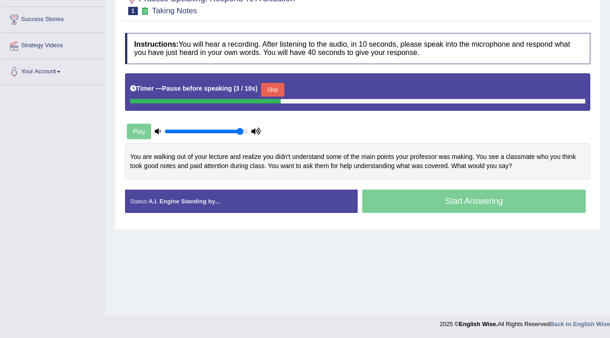
click at [276, 92] on button "Skip" at bounding box center [272, 90] width 23 height 14
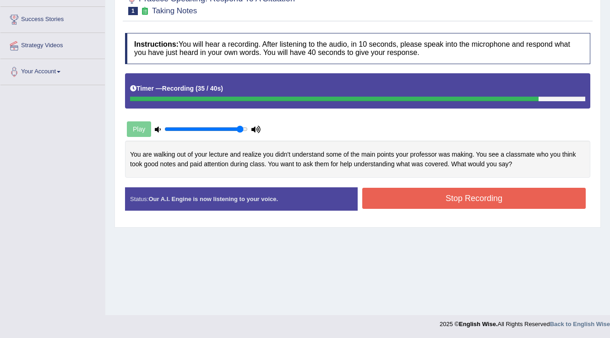
click at [379, 193] on button "Stop Recording" at bounding box center [473, 198] width 223 height 21
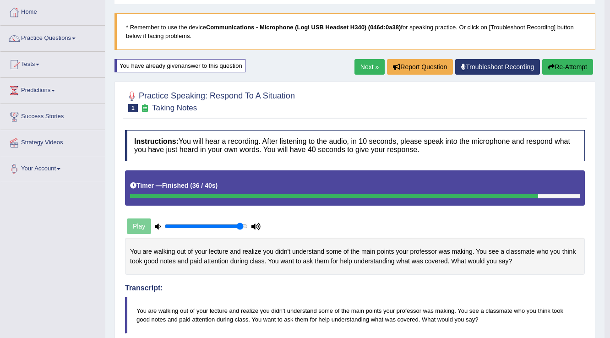
scroll to position [0, 0]
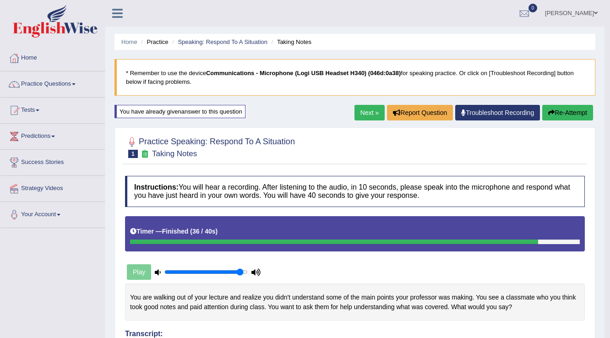
click at [358, 115] on link "Next »" at bounding box center [369, 113] width 30 height 16
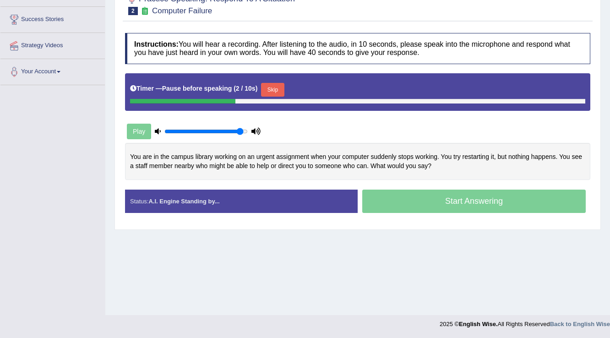
click at [272, 90] on button "Skip" at bounding box center [272, 90] width 23 height 14
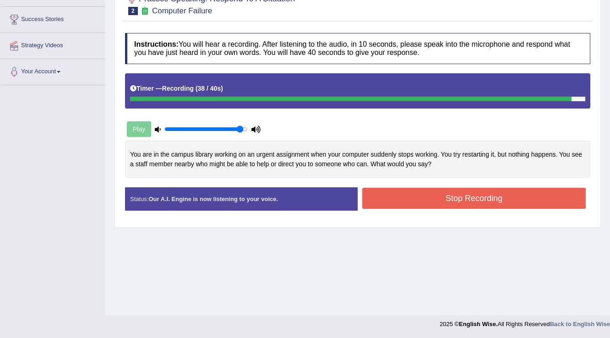
drag, startPoint x: 416, startPoint y: 194, endPoint x: 414, endPoint y: 189, distance: 6.0
click at [416, 191] on button "Stop Recording" at bounding box center [473, 198] width 223 height 21
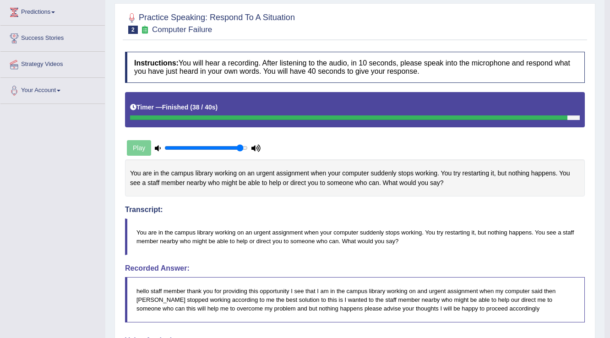
scroll to position [94, 0]
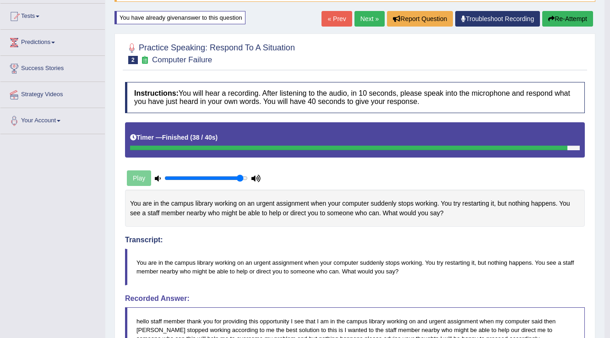
click at [354, 14] on link "Next »" at bounding box center [369, 19] width 30 height 16
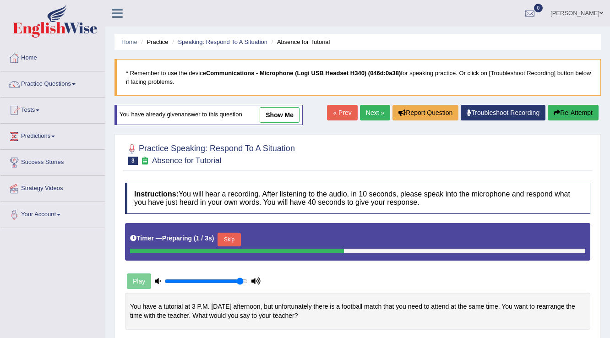
click at [240, 233] on button "Skip" at bounding box center [228, 240] width 23 height 14
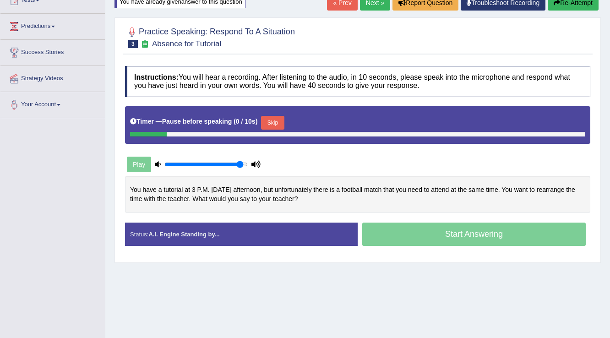
click at [275, 119] on button "Skip" at bounding box center [272, 123] width 23 height 14
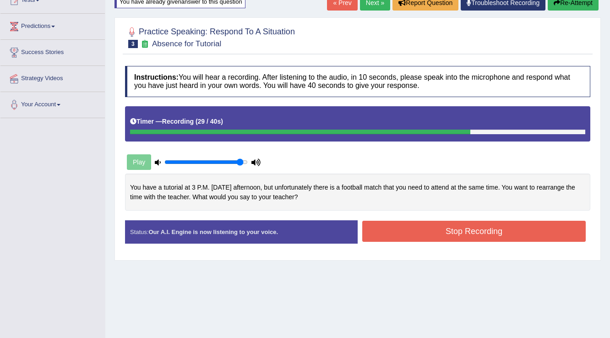
click at [408, 229] on button "Stop Recording" at bounding box center [473, 231] width 223 height 21
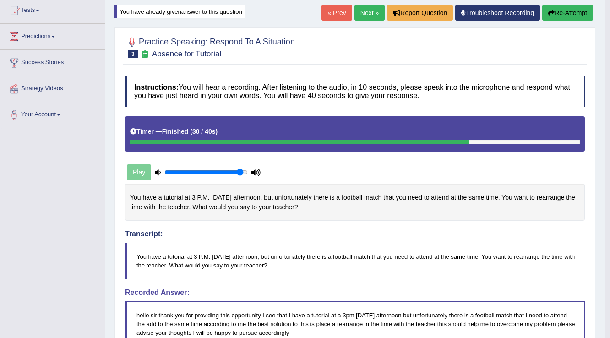
scroll to position [57, 0]
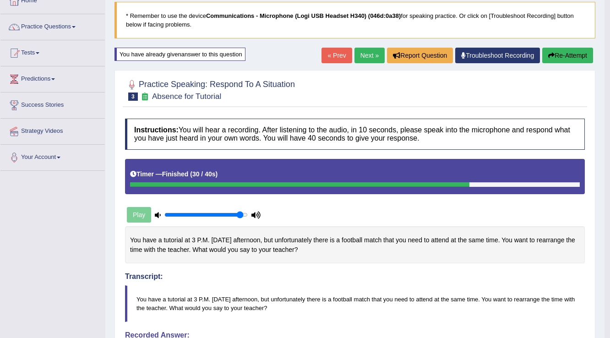
click at [373, 49] on link "Next »" at bounding box center [369, 56] width 30 height 16
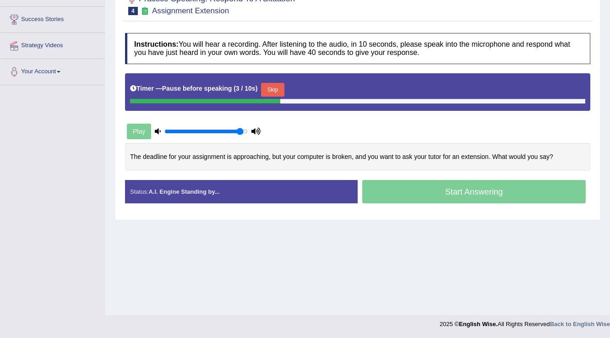
click at [283, 90] on button "Skip" at bounding box center [272, 90] width 23 height 14
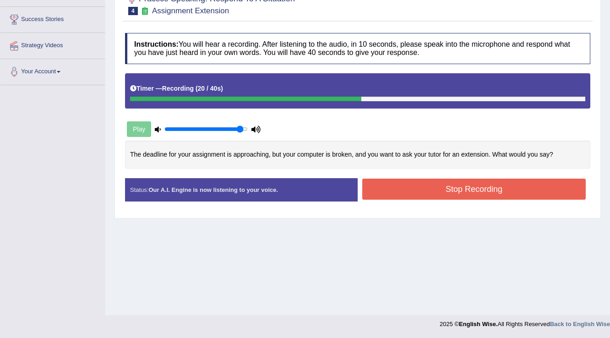
click at [415, 190] on button "Stop Recording" at bounding box center [473, 189] width 223 height 21
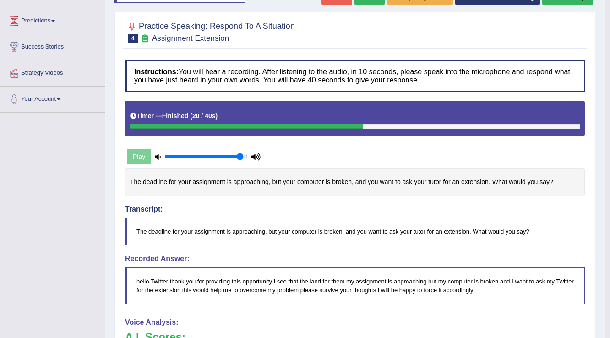
scroll to position [67, 0]
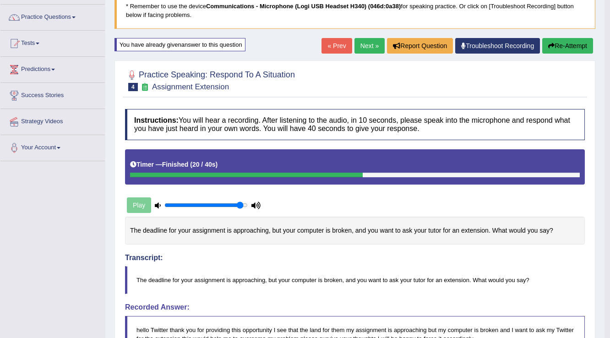
click at [582, 43] on button "Re-Attempt" at bounding box center [567, 46] width 51 height 16
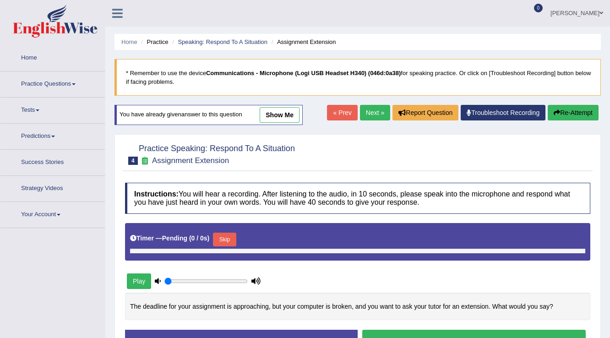
type input "0.95"
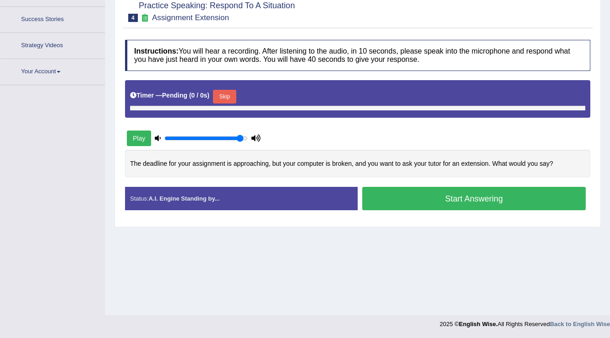
click at [229, 95] on button "Skip" at bounding box center [224, 97] width 23 height 14
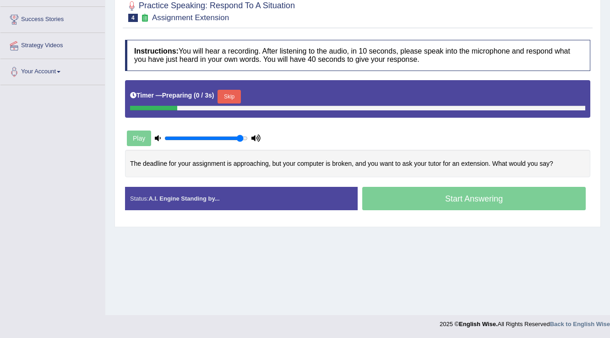
scroll to position [143, 0]
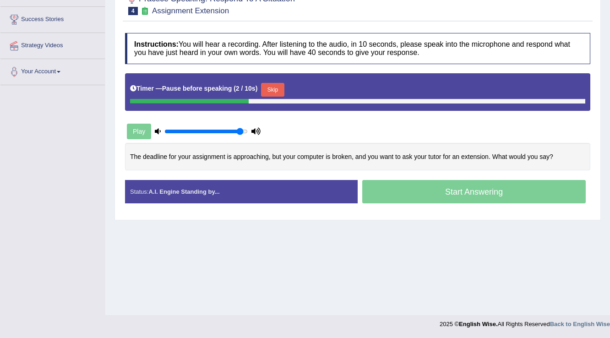
click at [282, 90] on button "Skip" at bounding box center [272, 90] width 23 height 14
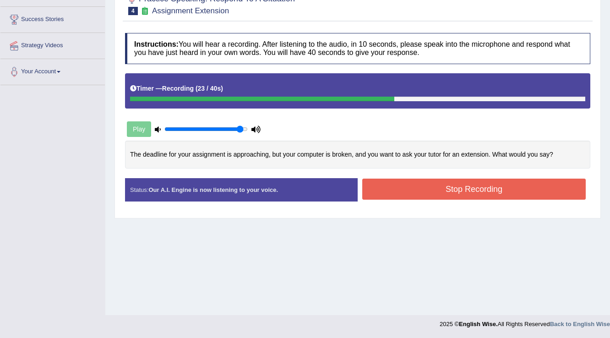
click at [388, 187] on button "Stop Recording" at bounding box center [473, 189] width 223 height 21
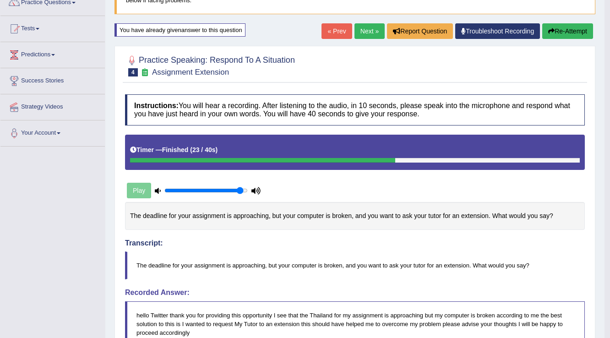
scroll to position [76, 0]
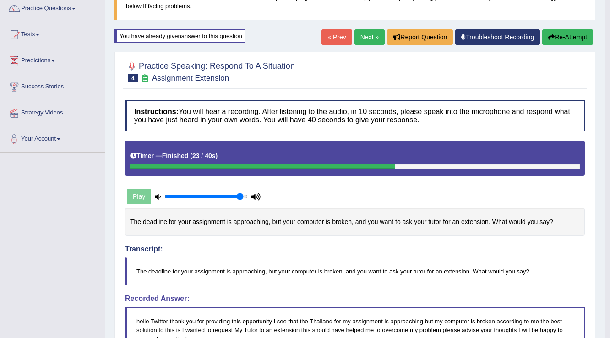
click at [359, 40] on link "Next »" at bounding box center [369, 37] width 30 height 16
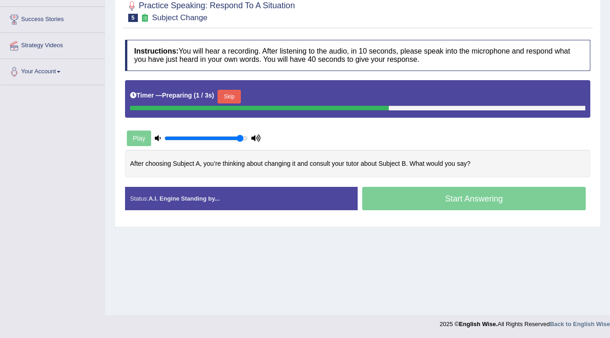
click at [239, 97] on button "Skip" at bounding box center [228, 97] width 23 height 14
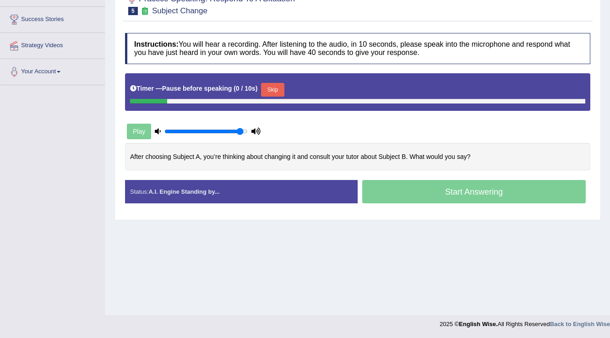
click at [273, 90] on button "Skip" at bounding box center [272, 90] width 23 height 14
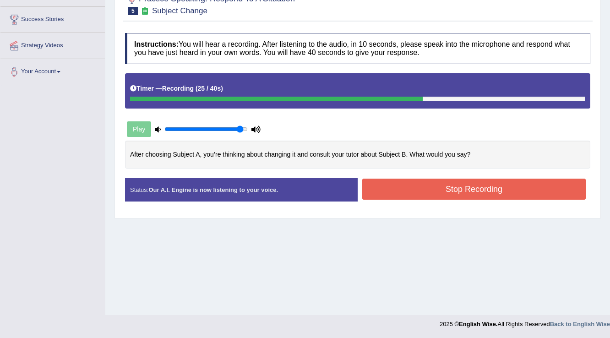
click at [377, 190] on button "Stop Recording" at bounding box center [473, 189] width 223 height 21
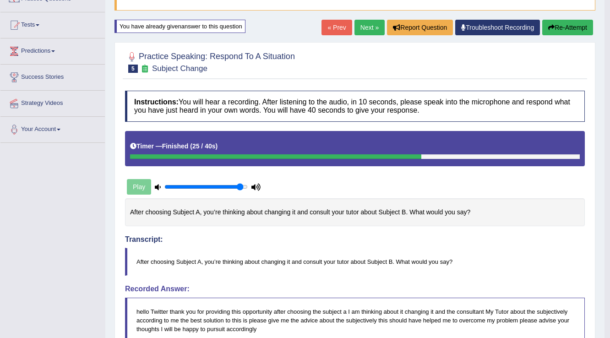
scroll to position [39, 0]
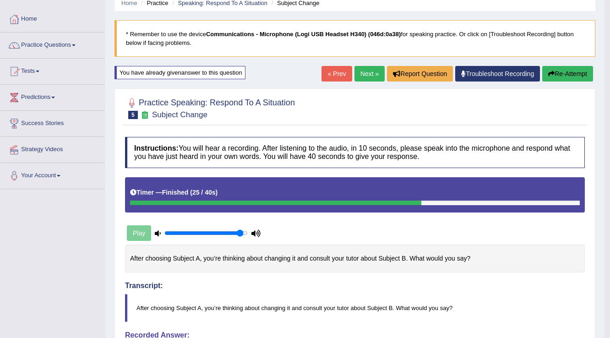
click at [361, 73] on link "Next »" at bounding box center [369, 74] width 30 height 16
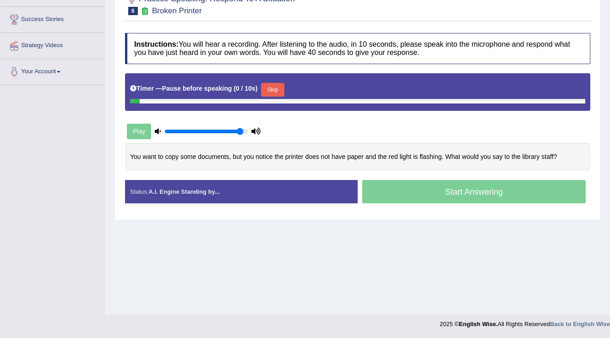
click at [280, 88] on button "Skip" at bounding box center [272, 90] width 23 height 14
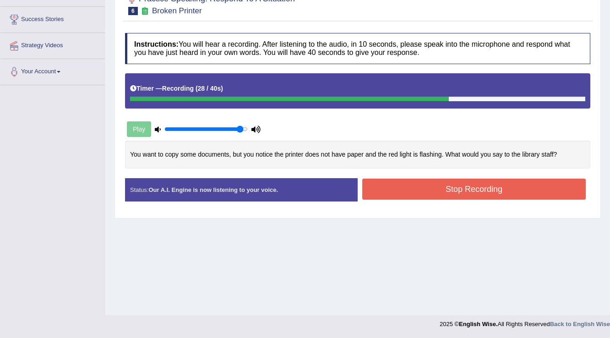
click at [416, 187] on button "Stop Recording" at bounding box center [473, 189] width 223 height 21
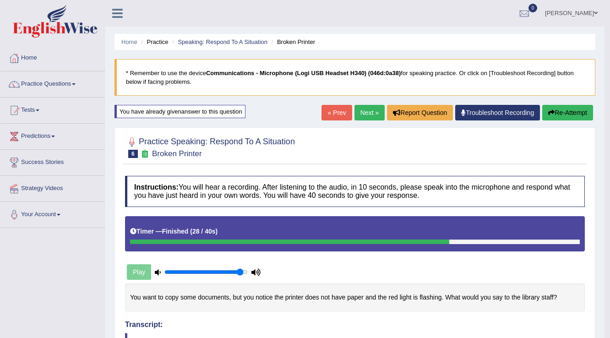
click at [359, 112] on link "Next »" at bounding box center [369, 113] width 30 height 16
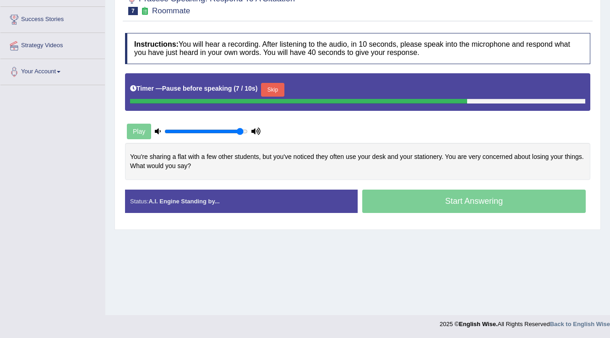
click at [275, 88] on button "Skip" at bounding box center [272, 90] width 23 height 14
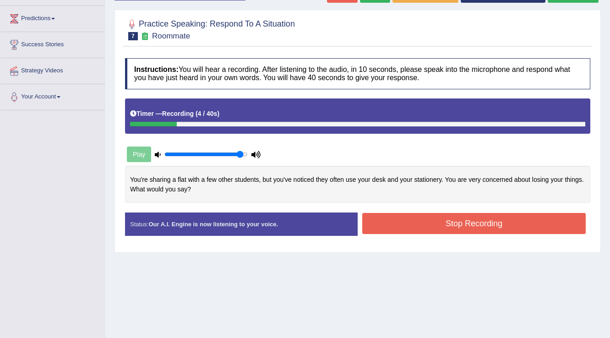
scroll to position [70, 0]
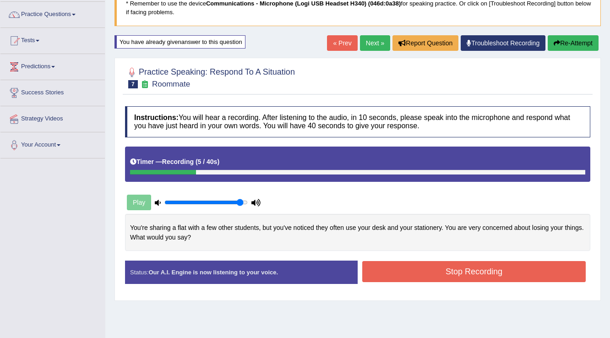
click at [558, 42] on button "Re-Attempt" at bounding box center [572, 43] width 51 height 16
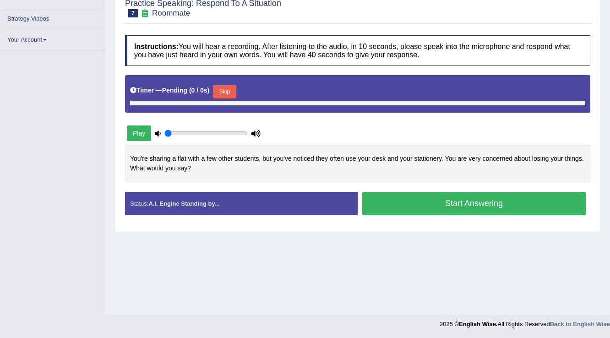
type input "0.95"
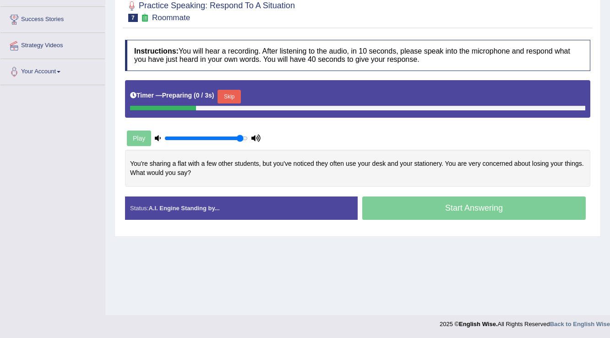
scroll to position [143, 0]
click at [239, 93] on button "Skip" at bounding box center [228, 97] width 23 height 14
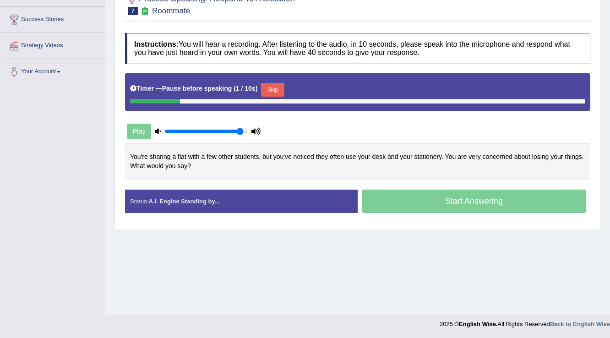
click at [272, 88] on button "Skip" at bounding box center [272, 90] width 23 height 14
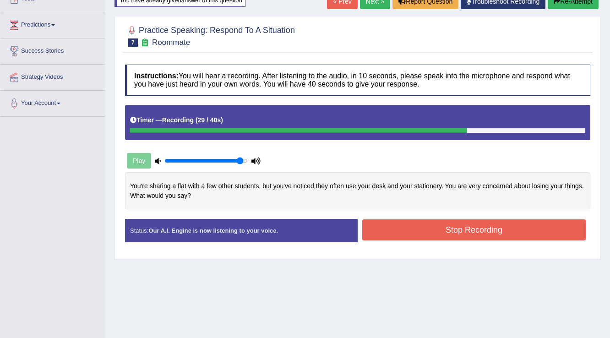
scroll to position [70, 0]
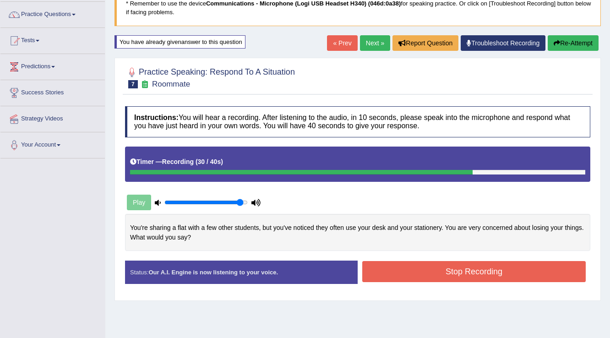
click at [567, 46] on button "Re-Attempt" at bounding box center [572, 43] width 51 height 16
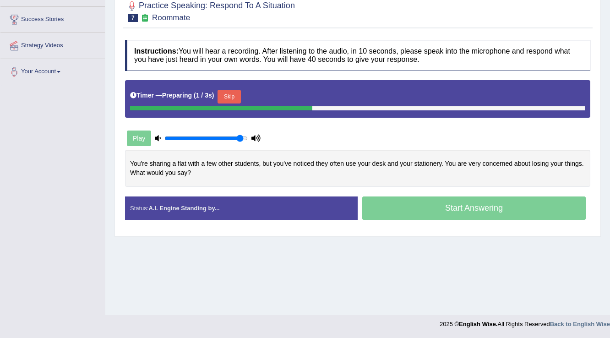
click at [240, 99] on button "Skip" at bounding box center [228, 97] width 23 height 14
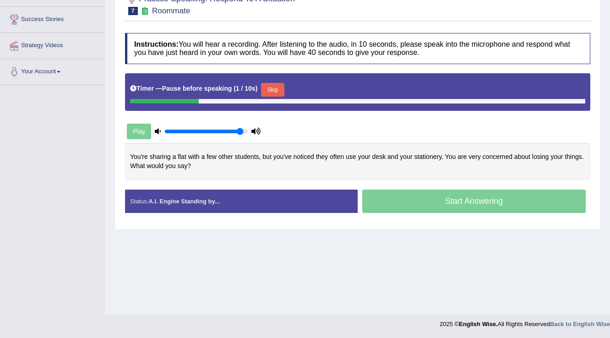
click at [277, 89] on button "Skip" at bounding box center [272, 90] width 23 height 14
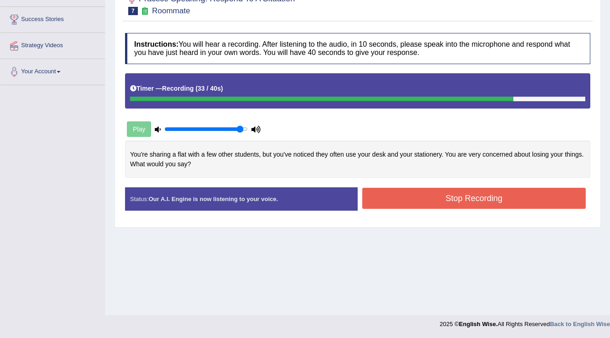
click at [390, 198] on button "Stop Recording" at bounding box center [473, 198] width 223 height 21
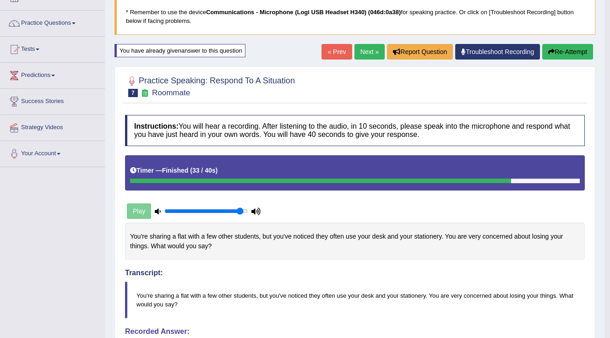
scroll to position [57, 0]
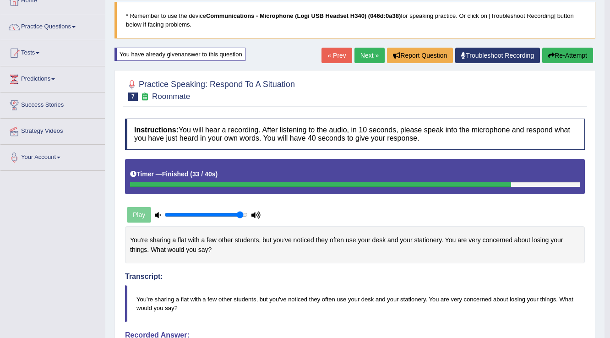
click at [554, 52] on button "Re-Attempt" at bounding box center [567, 56] width 51 height 16
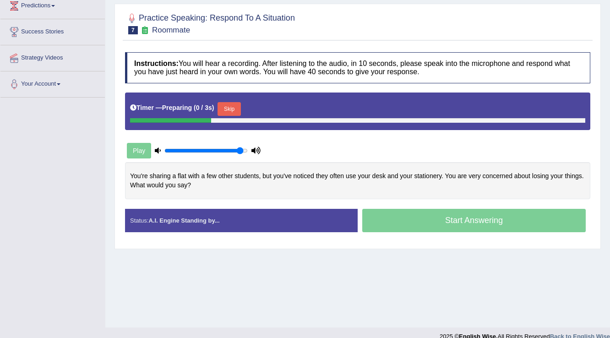
click at [227, 109] on button "Skip" at bounding box center [228, 109] width 23 height 14
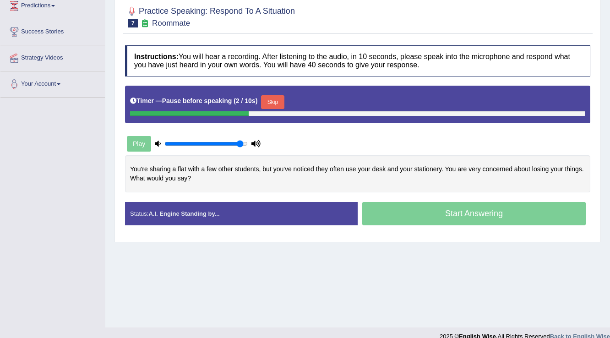
click at [280, 100] on button "Skip" at bounding box center [272, 102] width 23 height 14
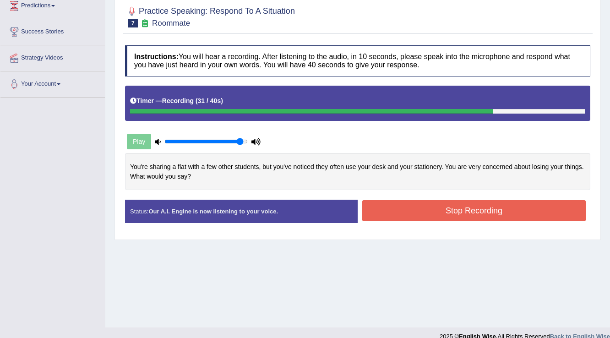
click at [374, 211] on button "Stop Recording" at bounding box center [473, 210] width 223 height 21
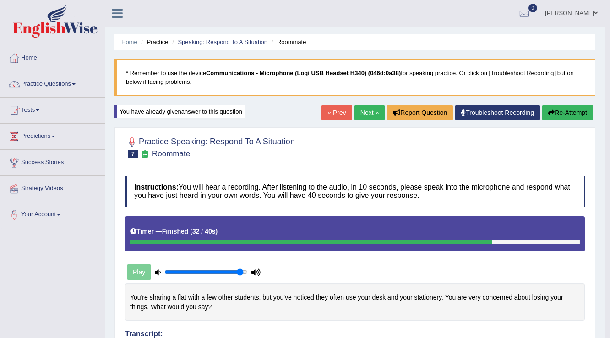
click at [365, 106] on link "Next »" at bounding box center [369, 113] width 30 height 16
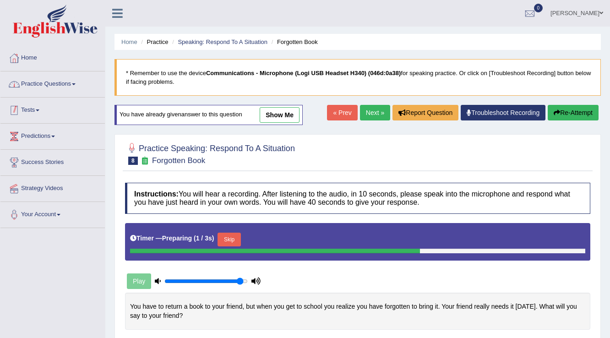
click at [49, 83] on link "Practice Questions" at bounding box center [52, 82] width 104 height 23
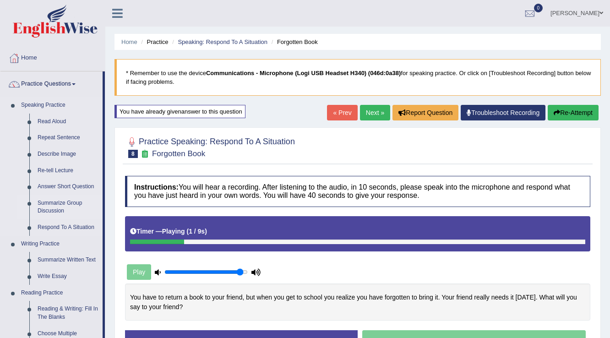
click at [61, 204] on link "Summarize Group Discussion" at bounding box center [67, 207] width 69 height 24
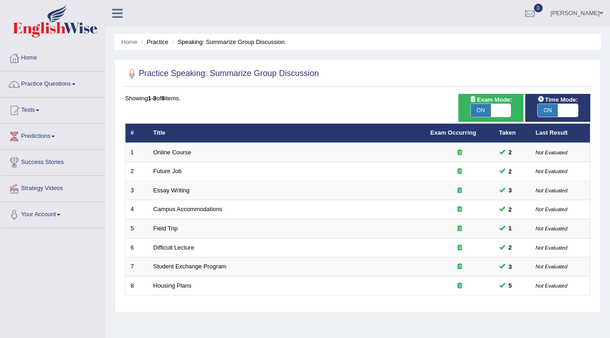
click at [485, 111] on span "ON" at bounding box center [481, 110] width 20 height 13
checkbox input "false"
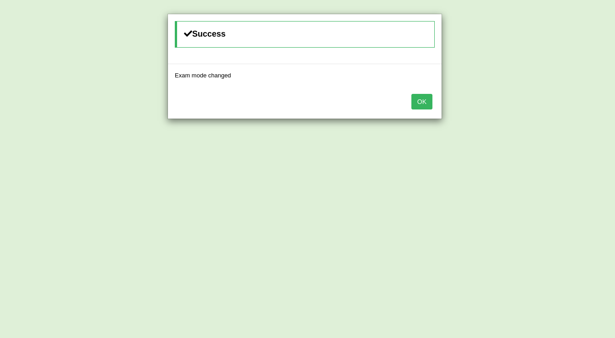
click at [428, 103] on button "OK" at bounding box center [421, 102] width 21 height 16
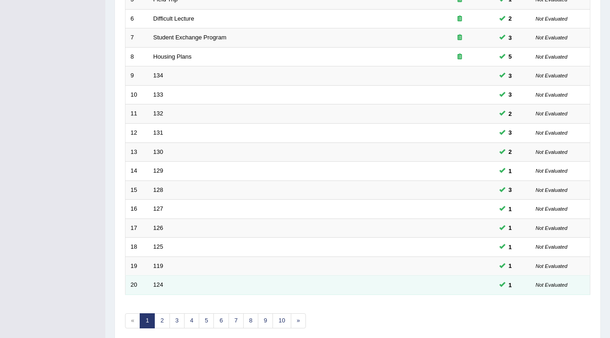
scroll to position [265, 0]
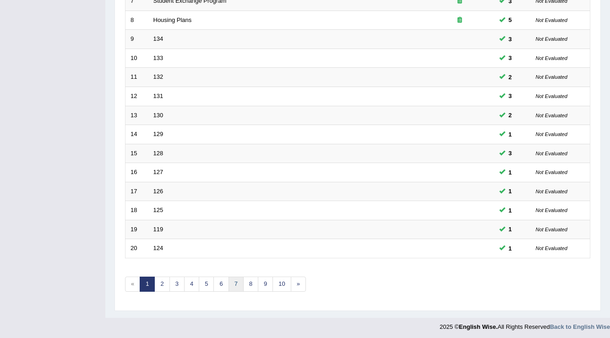
click at [229, 287] on link "7" at bounding box center [235, 283] width 15 height 15
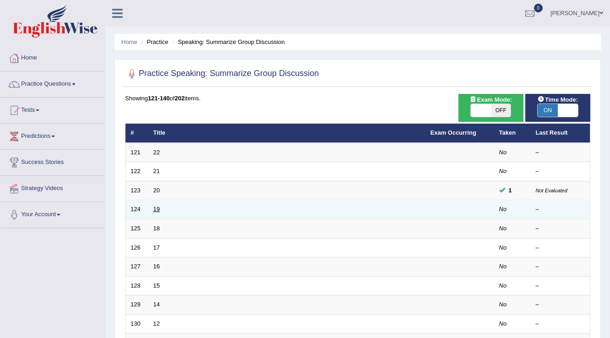
click at [155, 207] on link "19" at bounding box center [156, 209] width 6 height 7
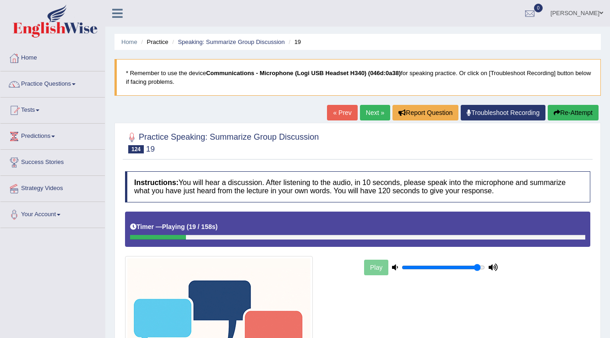
click at [577, 115] on button "Re-Attempt" at bounding box center [572, 113] width 51 height 16
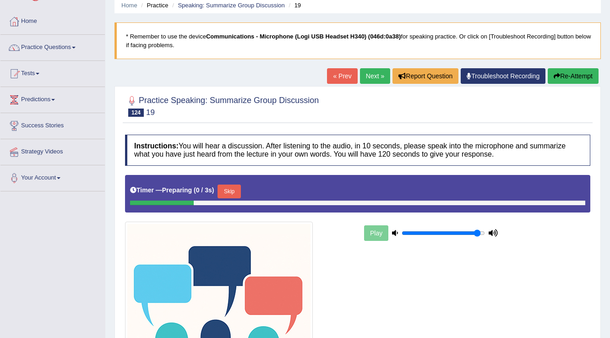
click at [236, 188] on button "Skip" at bounding box center [228, 191] width 23 height 14
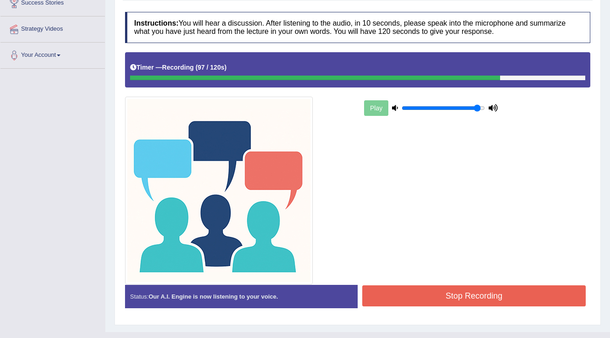
scroll to position [174, 0]
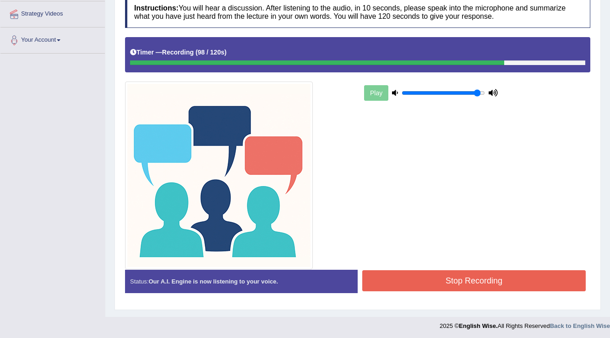
click at [505, 273] on button "Stop Recording" at bounding box center [473, 280] width 223 height 21
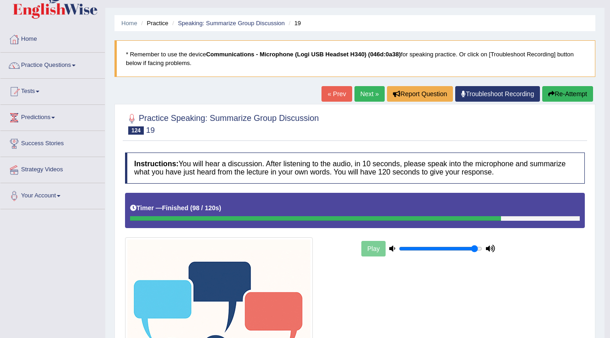
scroll to position [0, 0]
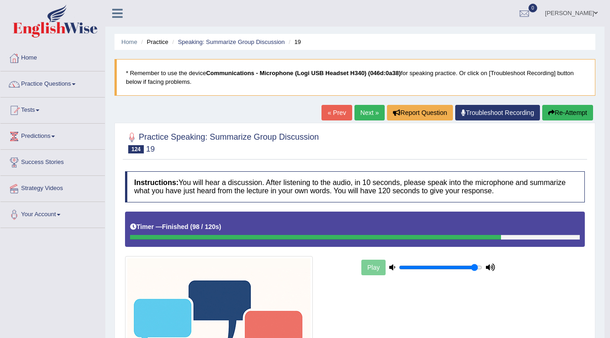
click at [375, 110] on link "Next »" at bounding box center [369, 113] width 30 height 16
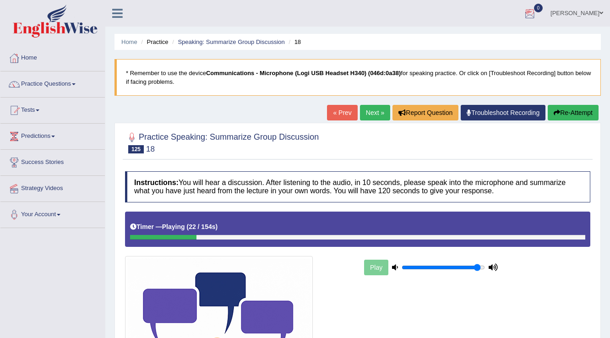
click at [590, 105] on button "Re-Attempt" at bounding box center [572, 113] width 51 height 16
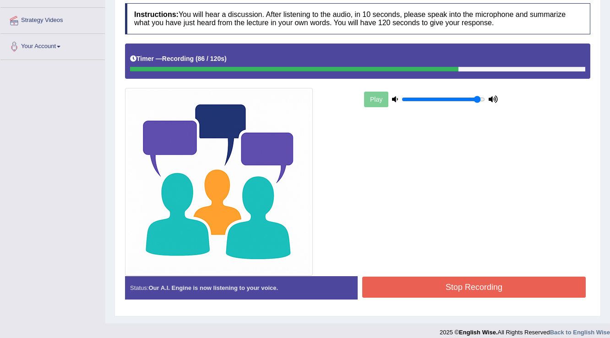
scroll to position [174, 0]
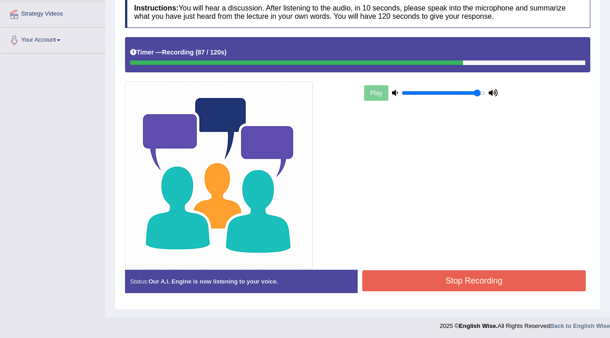
click at [473, 281] on button "Stop Recording" at bounding box center [473, 280] width 223 height 21
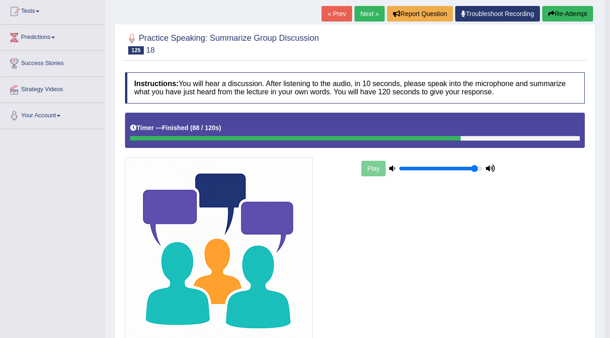
scroll to position [0, 0]
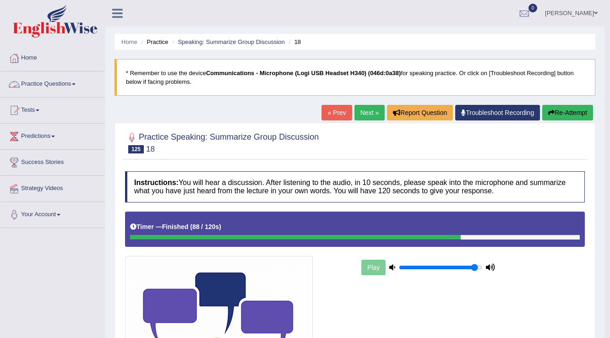
click at [57, 89] on link "Practice Questions" at bounding box center [52, 82] width 104 height 23
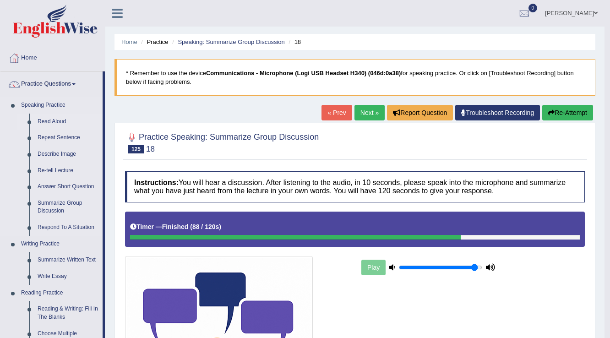
click at [58, 120] on link "Read Aloud" at bounding box center [67, 122] width 69 height 16
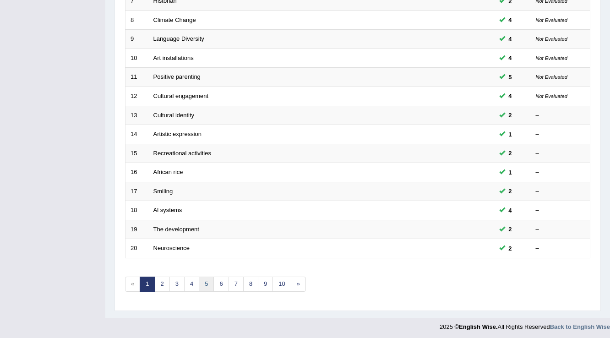
click at [205, 283] on link "5" at bounding box center [206, 283] width 15 height 15
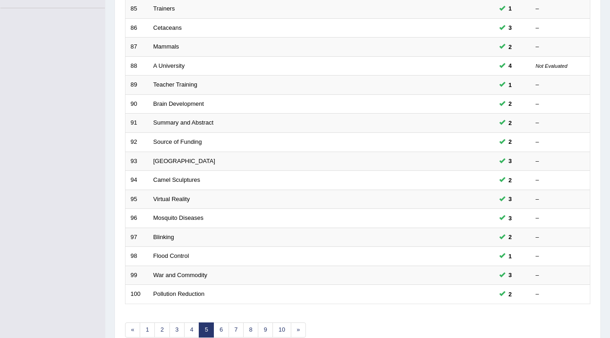
scroll to position [265, 0]
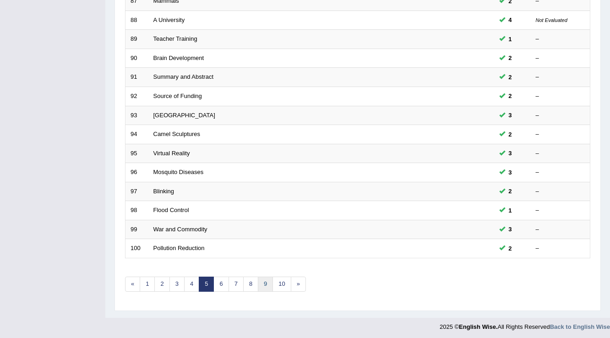
click at [262, 283] on link "9" at bounding box center [265, 283] width 15 height 15
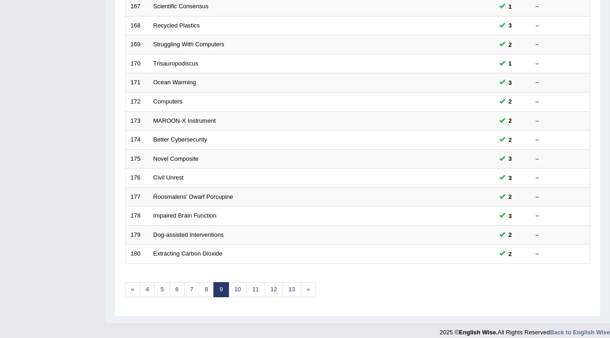
scroll to position [265, 0]
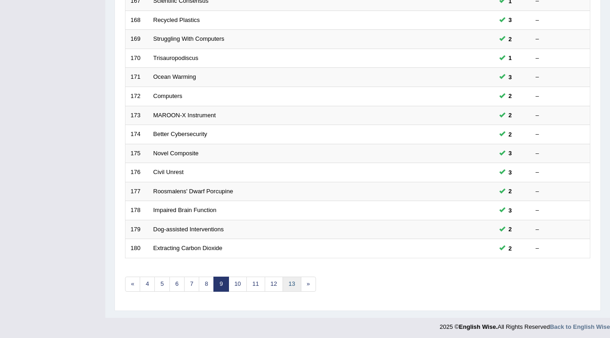
click at [287, 283] on link "13" at bounding box center [291, 283] width 18 height 15
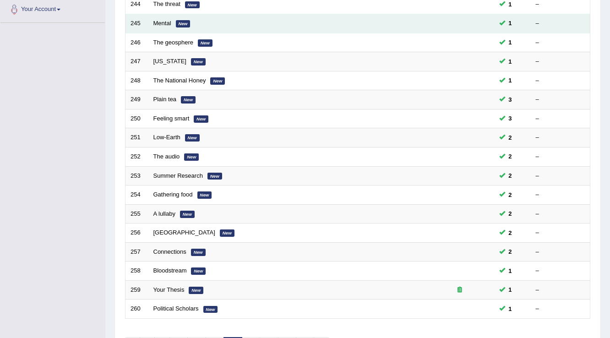
scroll to position [82, 0]
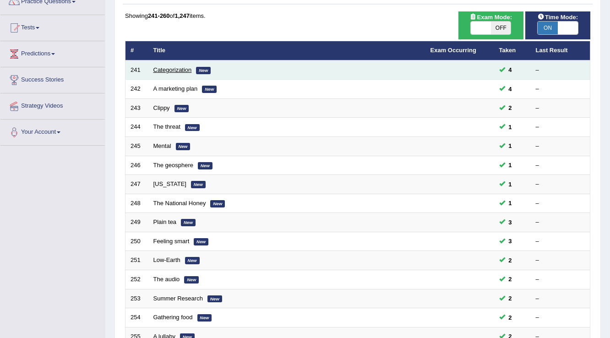
click at [175, 70] on link "Categorization" at bounding box center [172, 69] width 38 height 7
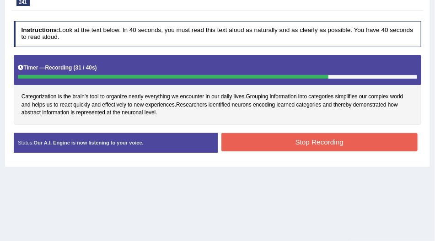
click at [242, 143] on button "Stop Recording" at bounding box center [320, 142] width 196 height 18
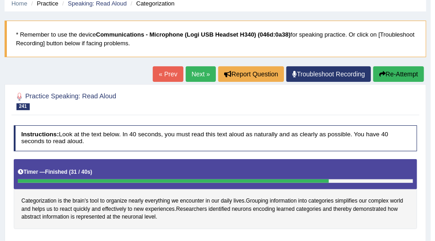
scroll to position [4, 0]
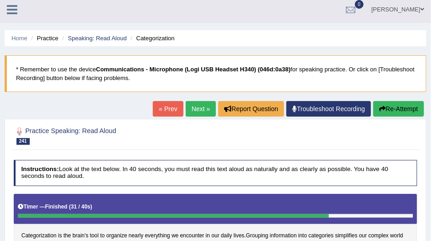
click at [396, 114] on button "Re-Attempt" at bounding box center [399, 109] width 51 height 16
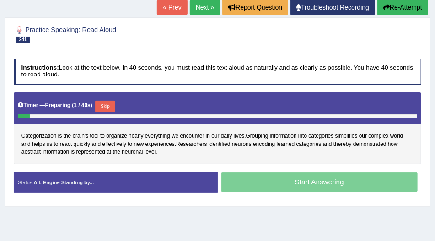
click at [97, 104] on div "Timer — Preparing ( 1 / 40s ) Skip" at bounding box center [218, 107] width 400 height 16
click at [107, 104] on button "Skip" at bounding box center [105, 107] width 20 height 12
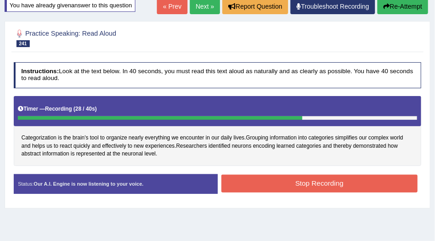
click at [249, 184] on button "Stop Recording" at bounding box center [320, 184] width 196 height 18
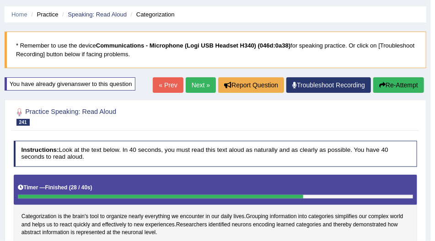
scroll to position [0, 0]
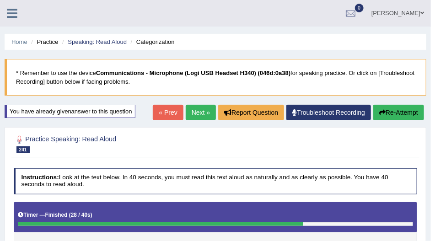
click at [206, 118] on link "Next »" at bounding box center [201, 113] width 30 height 16
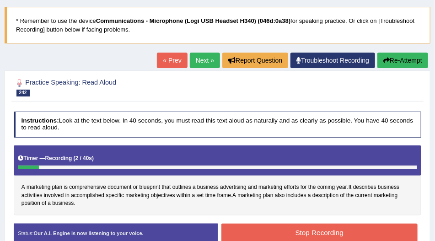
scroll to position [26, 0]
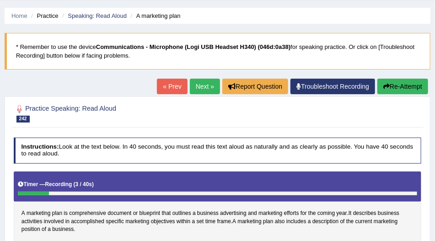
click at [389, 86] on button "Re-Attempt" at bounding box center [403, 87] width 51 height 16
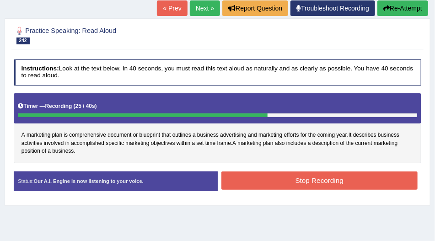
click at [251, 184] on button "Stop Recording" at bounding box center [320, 181] width 196 height 18
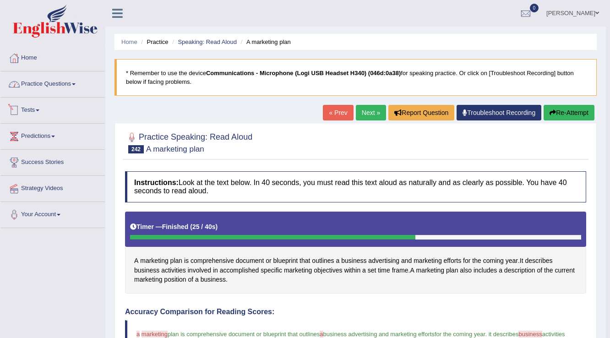
click at [34, 89] on link "Practice Questions" at bounding box center [52, 82] width 104 height 23
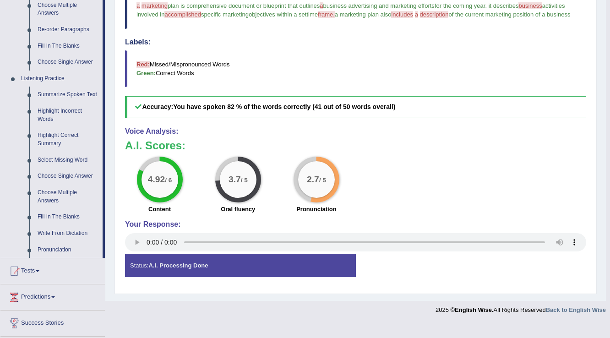
scroll to position [379, 0]
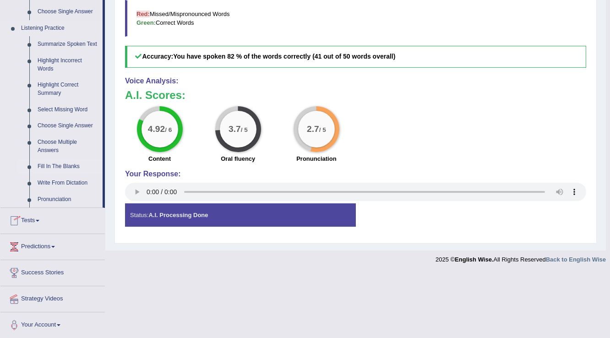
click at [61, 168] on link "Fill In The Blanks" at bounding box center [67, 166] width 69 height 16
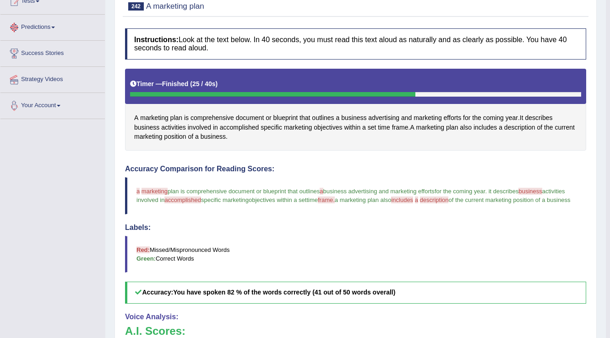
scroll to position [216, 0]
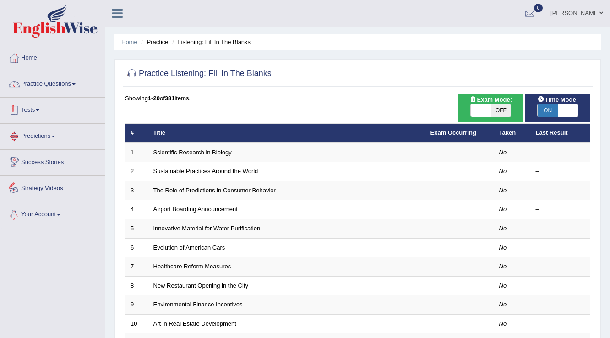
click at [66, 87] on link "Practice Questions" at bounding box center [52, 82] width 104 height 23
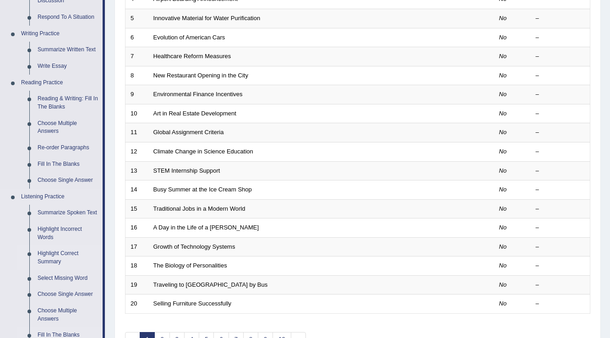
scroll to position [293, 0]
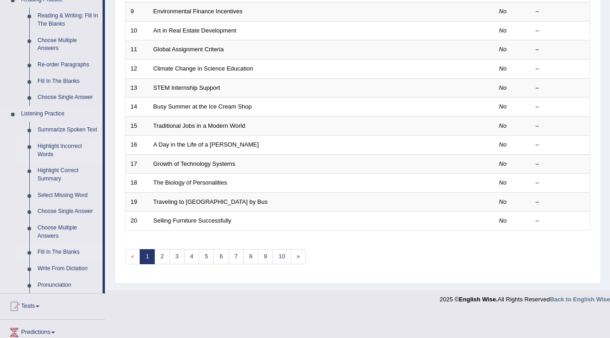
click at [68, 150] on link "Highlight Incorrect Words" at bounding box center [67, 150] width 69 height 24
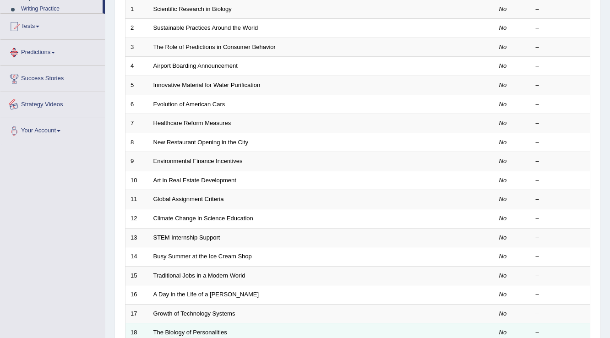
scroll to position [243, 0]
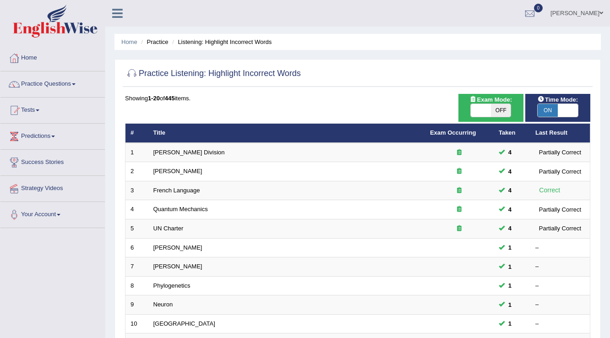
click at [557, 108] on span "ON" at bounding box center [547, 110] width 20 height 13
checkbox input "false"
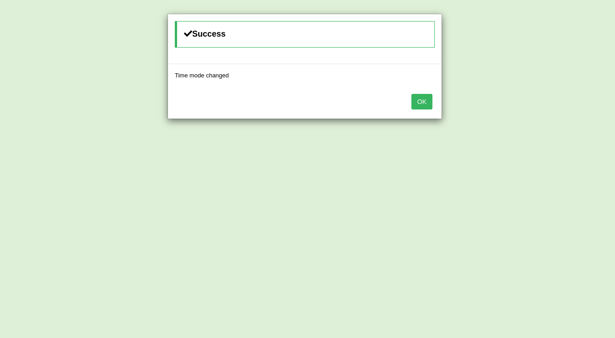
click at [428, 102] on button "OK" at bounding box center [421, 102] width 21 height 16
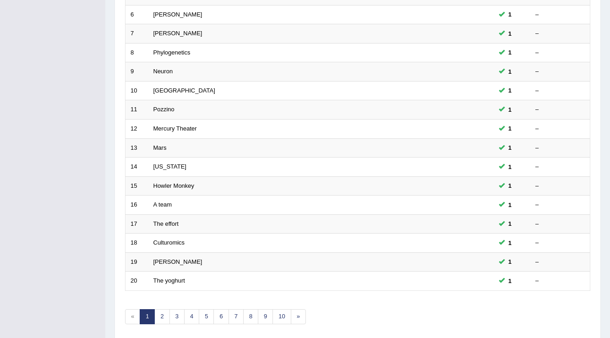
scroll to position [265, 0]
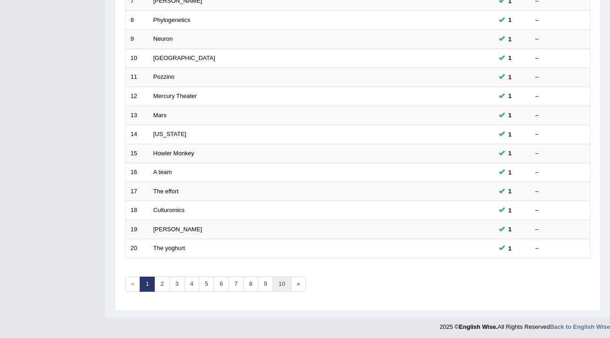
click at [272, 283] on link "10" at bounding box center [281, 283] width 18 height 15
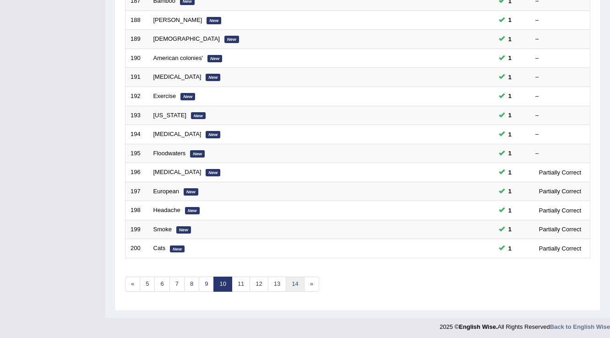
click at [295, 283] on link "14" at bounding box center [295, 283] width 18 height 15
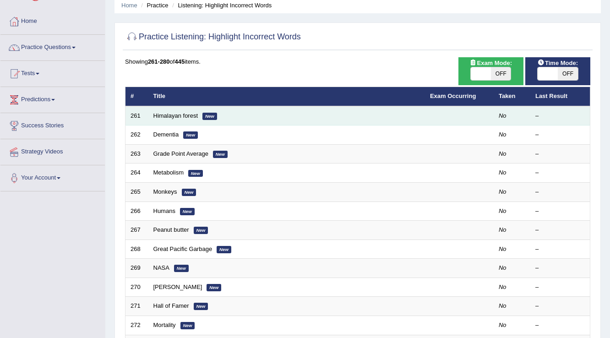
scroll to position [37, 0]
click at [186, 117] on link "Himalayan forest" at bounding box center [175, 115] width 45 height 7
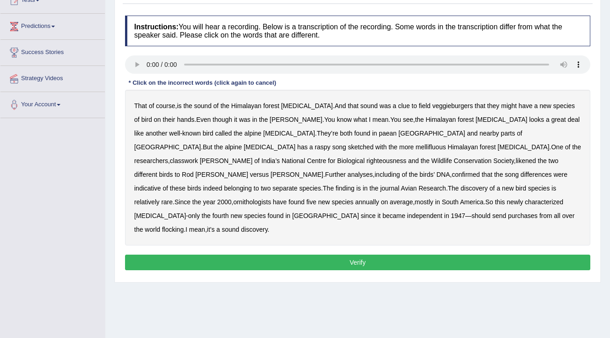
click at [432, 105] on b "veggieburgers" at bounding box center [452, 105] width 41 height 7
click at [379, 131] on b "paean" at bounding box center [388, 133] width 18 height 7
click at [374, 143] on b "sketched" at bounding box center [361, 146] width 26 height 7
click at [198, 157] on b "classwork" at bounding box center [184, 160] width 28 height 7
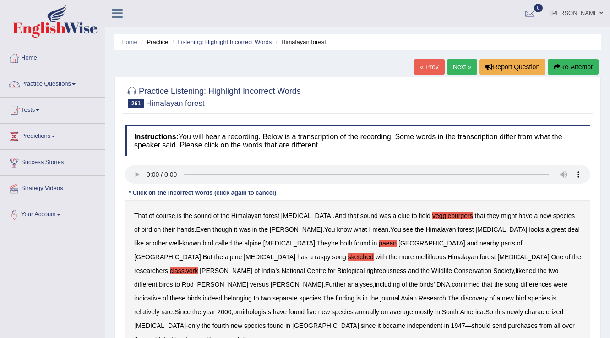
click at [566, 63] on button "Re-Attempt" at bounding box center [572, 67] width 51 height 16
click at [432, 214] on b "veggieburgers" at bounding box center [452, 215] width 41 height 7
click at [379, 244] on b "paean" at bounding box center [388, 242] width 18 height 7
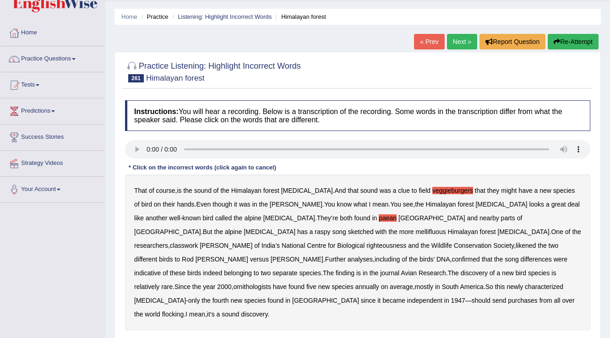
scroll to position [37, 0]
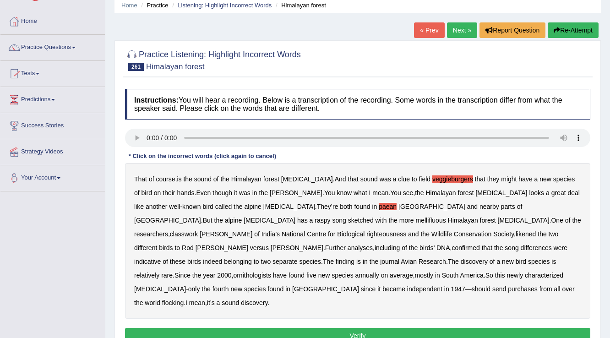
click at [374, 217] on b "sketched" at bounding box center [361, 220] width 26 height 7
click at [198, 230] on b "classwork" at bounding box center [184, 233] width 28 height 7
click at [406, 230] on b "righteousness" at bounding box center [386, 233] width 40 height 7
click at [508, 285] on b "purchases" at bounding box center [523, 288] width 30 height 7
click at [355, 328] on button "Verify" at bounding box center [357, 336] width 465 height 16
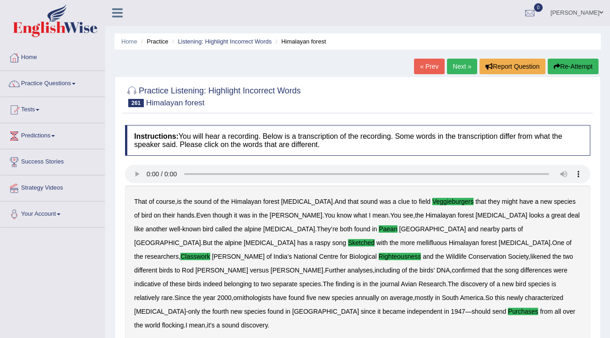
scroll to position [0, 0]
click at [467, 61] on link "Next »" at bounding box center [462, 67] width 30 height 16
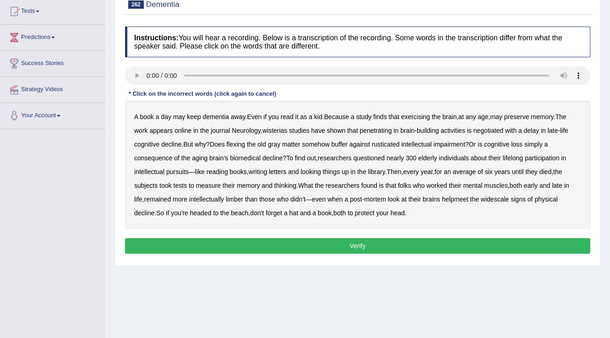
scroll to position [110, 0]
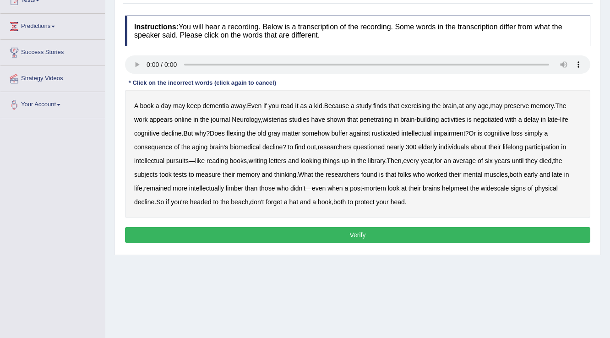
click at [276, 120] on b "wisterias" at bounding box center [274, 119] width 25 height 7
click at [368, 117] on b "penetrating" at bounding box center [375, 119] width 32 height 7
click at [479, 117] on b "negotiated" at bounding box center [488, 119] width 30 height 7
click at [391, 133] on b "rusticated" at bounding box center [386, 133] width 28 height 7
click at [253, 146] on b "biomedical" at bounding box center [245, 146] width 31 height 7
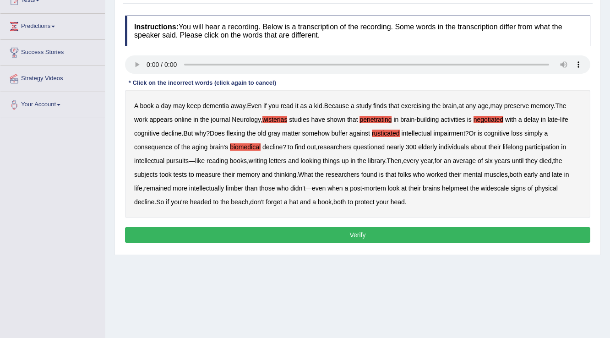
click at [446, 185] on b "helpmeet" at bounding box center [455, 187] width 27 height 7
click at [498, 186] on b "widescale" at bounding box center [495, 187] width 28 height 7
click at [379, 227] on button "Verify" at bounding box center [357, 235] width 465 height 16
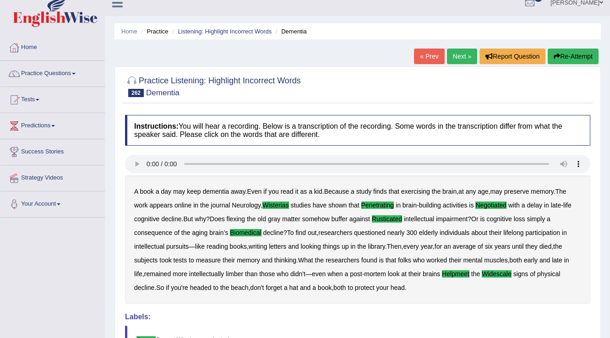
scroll to position [0, 0]
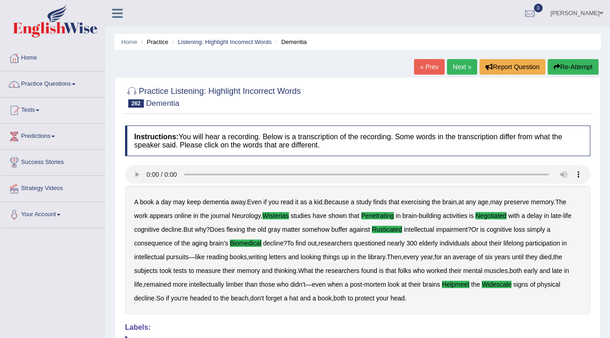
click at [460, 73] on link "Next »" at bounding box center [462, 67] width 30 height 16
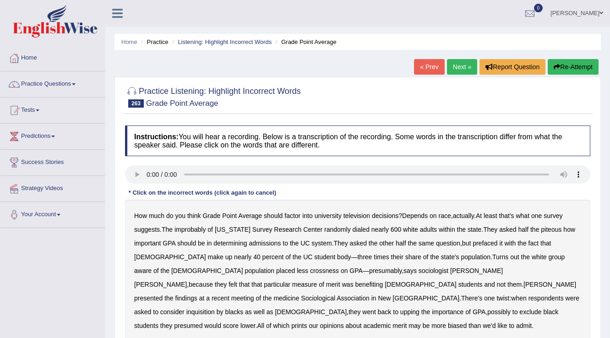
click at [573, 65] on button "Re-Attempt" at bounding box center [572, 67] width 51 height 16
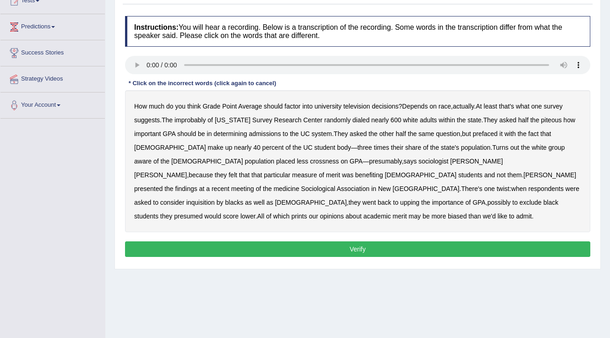
scroll to position [110, 0]
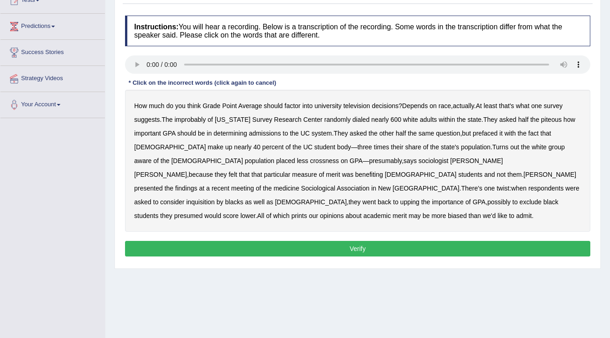
click at [352, 103] on b "television" at bounding box center [356, 105] width 27 height 7
click at [192, 116] on b "improbably" at bounding box center [189, 119] width 31 height 7
click at [545, 118] on b "piteous" at bounding box center [551, 119] width 21 height 7
click at [310, 159] on b "crossness" at bounding box center [324, 160] width 29 height 7
click at [215, 198] on b "inquisition" at bounding box center [200, 201] width 28 height 7
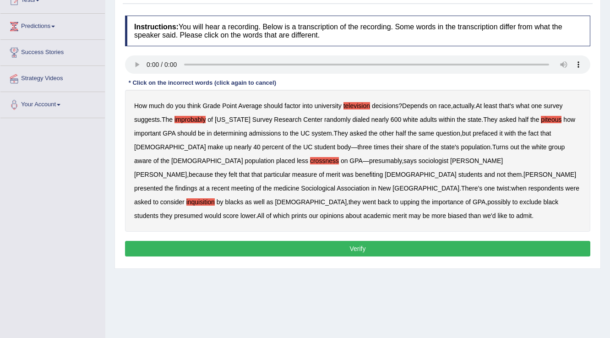
click at [304, 212] on b "prints" at bounding box center [299, 215] width 16 height 7
click at [321, 241] on button "Verify" at bounding box center [357, 249] width 465 height 16
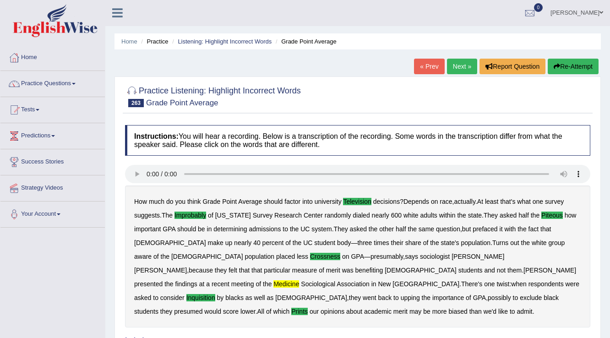
scroll to position [0, 0]
click at [450, 67] on link "Next »" at bounding box center [462, 67] width 30 height 16
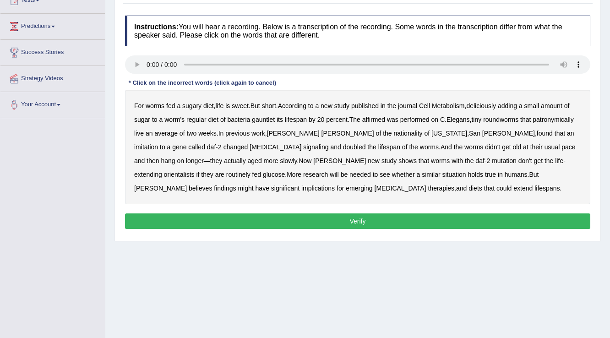
click at [484, 104] on b "deliciously" at bounding box center [481, 105] width 30 height 7
click at [379, 118] on b "affirmed" at bounding box center [373, 119] width 23 height 7
click at [195, 171] on b "orientalists" at bounding box center [179, 174] width 31 height 7
click at [308, 219] on button "Verify" at bounding box center [357, 221] width 465 height 16
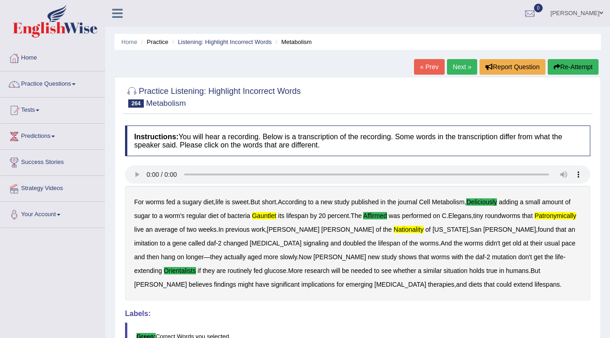
click at [457, 70] on link "Next »" at bounding box center [462, 67] width 30 height 16
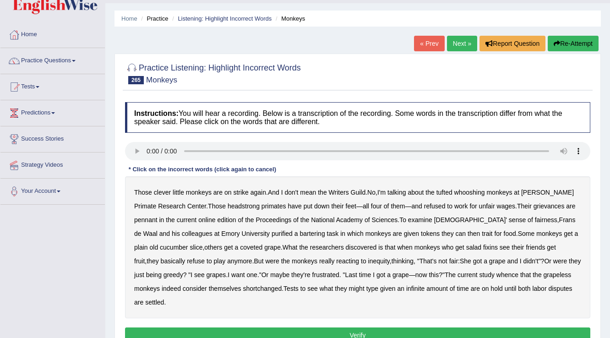
scroll to position [37, 0]
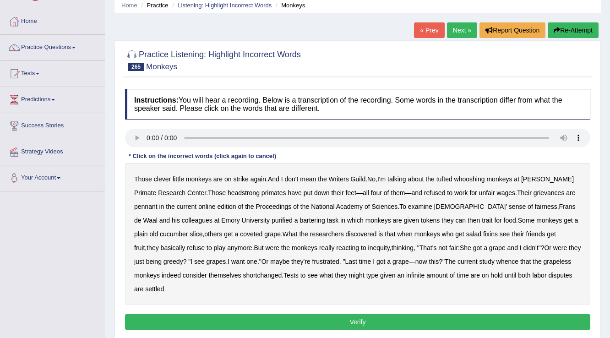
click at [480, 178] on b "whooshing" at bounding box center [469, 178] width 31 height 7
click at [157, 203] on b "pennant" at bounding box center [145, 206] width 23 height 7
click at [560, 29] on button "Re-Attempt" at bounding box center [572, 30] width 51 height 16
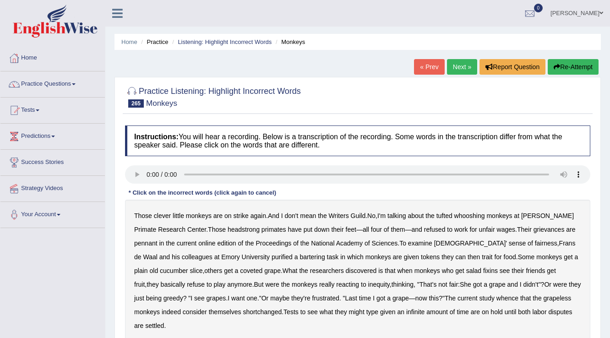
click at [580, 60] on button "Re-Attempt" at bounding box center [572, 67] width 51 height 16
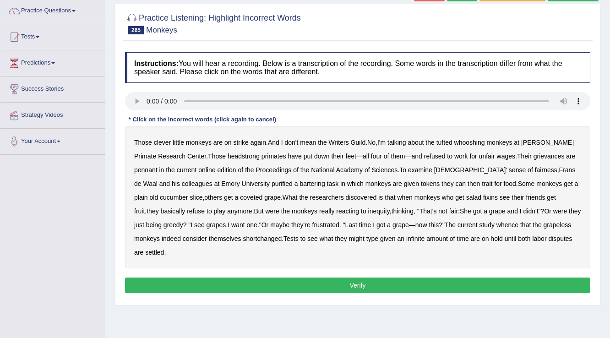
scroll to position [73, 0]
click at [474, 140] on b "whooshing" at bounding box center [469, 142] width 31 height 7
click at [157, 166] on b "pennant" at bounding box center [145, 169] width 23 height 7
click at [271, 182] on b "purified" at bounding box center [281, 183] width 21 height 7
click at [498, 224] on b "whence" at bounding box center [507, 224] width 22 height 7
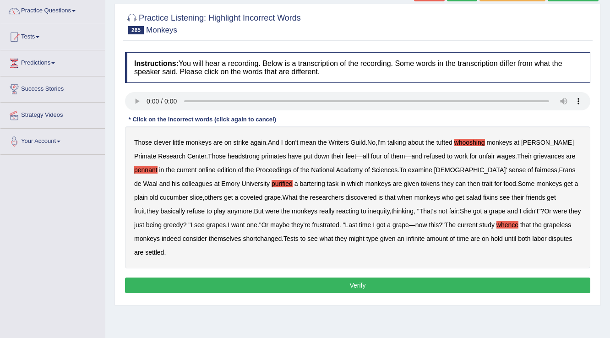
click at [279, 285] on button "Verify" at bounding box center [357, 285] width 465 height 16
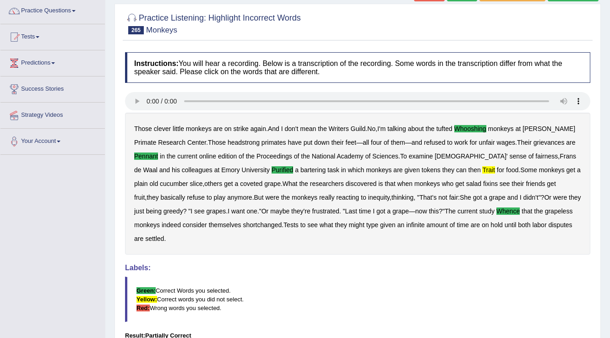
scroll to position [0, 0]
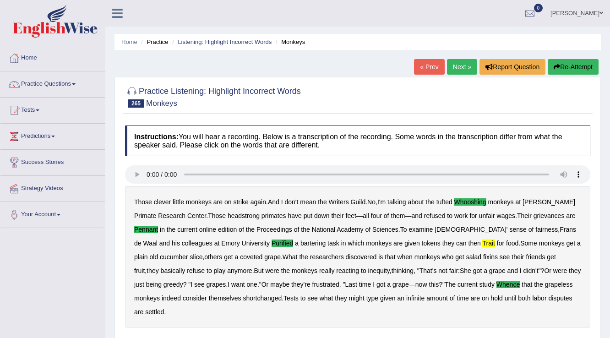
click at [462, 64] on link "Next »" at bounding box center [462, 67] width 30 height 16
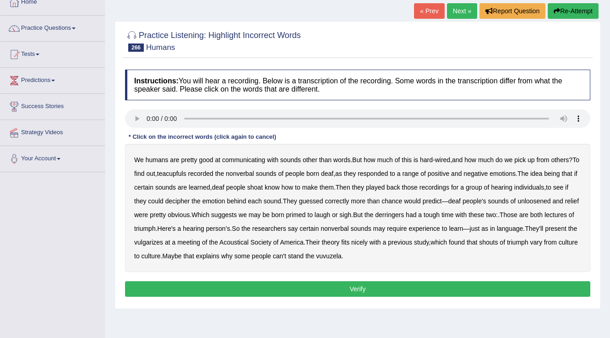
scroll to position [110, 0]
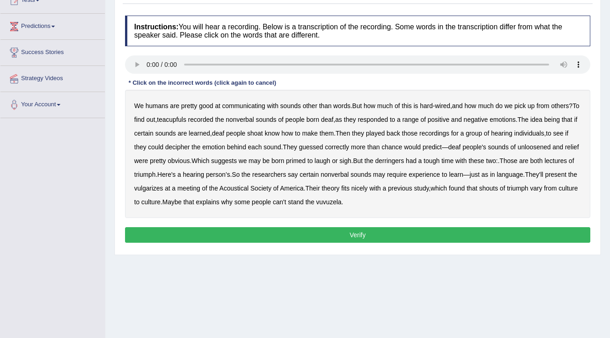
click at [180, 116] on b "teacupfuls" at bounding box center [171, 119] width 29 height 7
click at [548, 145] on b "unloosened" at bounding box center [533, 146] width 33 height 7
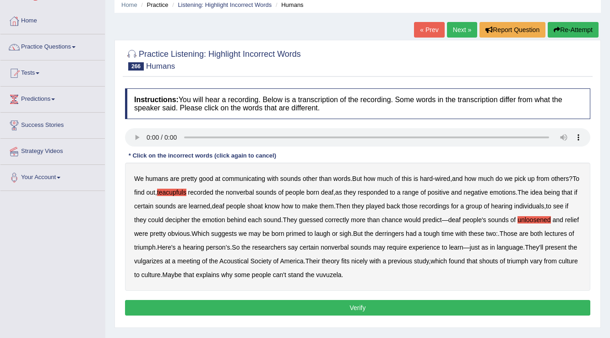
scroll to position [37, 0]
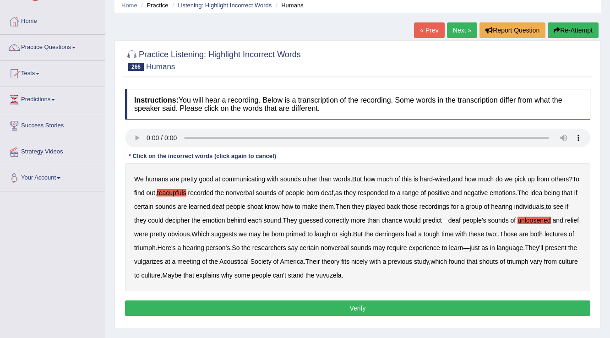
click at [568, 28] on button "Re-Attempt" at bounding box center [572, 30] width 51 height 16
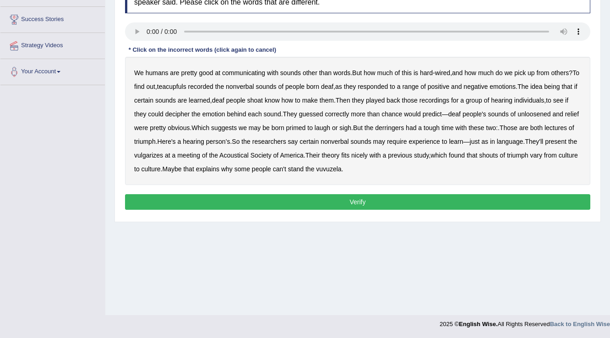
scroll to position [143, 0]
click at [179, 84] on b "teacupfuls" at bounding box center [171, 86] width 29 height 7
click at [550, 114] on b "unloosened" at bounding box center [533, 113] width 33 height 7
click at [404, 126] on b "derringers" at bounding box center [389, 127] width 29 height 7
click at [163, 157] on b "vulgarizes" at bounding box center [148, 155] width 29 height 7
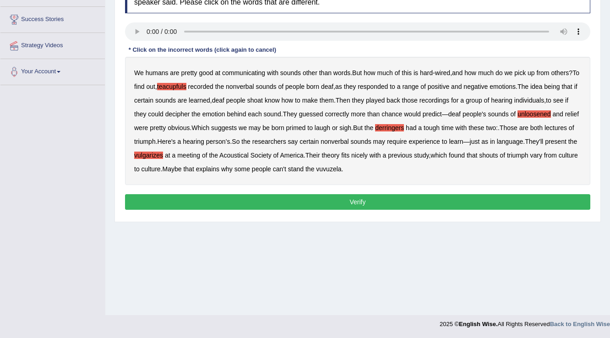
click at [348, 201] on button "Verify" at bounding box center [357, 202] width 465 height 16
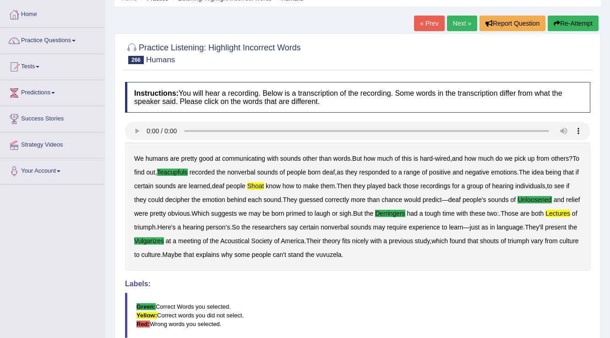
scroll to position [33, 0]
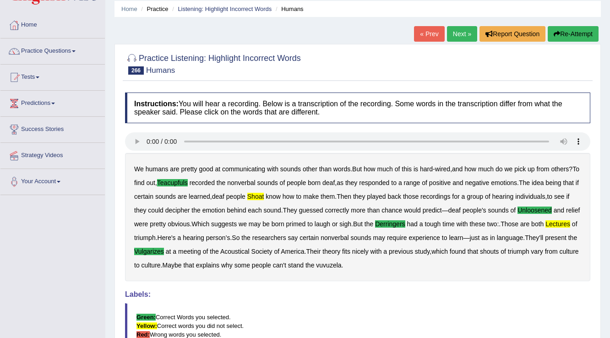
click at [457, 35] on link "Next »" at bounding box center [462, 34] width 30 height 16
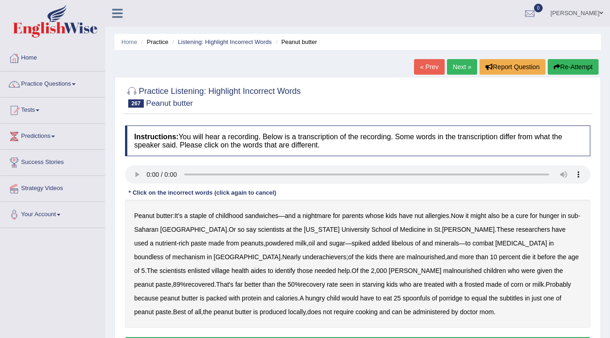
drag, startPoint x: 574, startPoint y: 68, endPoint x: 574, endPoint y: 62, distance: 6.4
click at [574, 62] on button "Re-Attempt" at bounding box center [572, 67] width 51 height 16
click at [64, 78] on link "Practice Questions" at bounding box center [52, 82] width 104 height 23
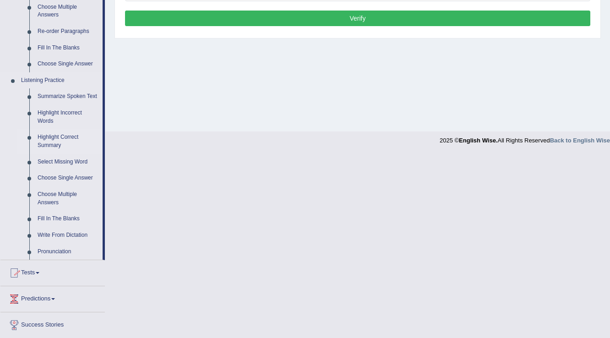
scroll to position [330, 0]
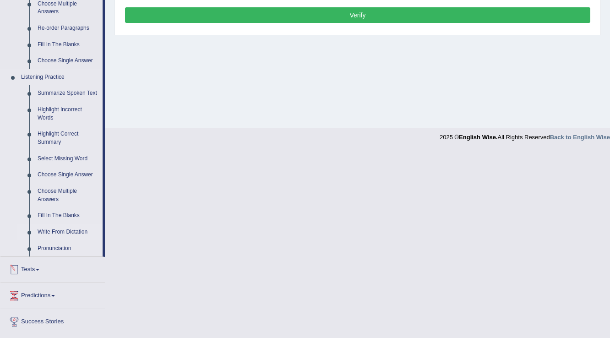
click at [71, 233] on link "Write From Dictation" at bounding box center [67, 232] width 69 height 16
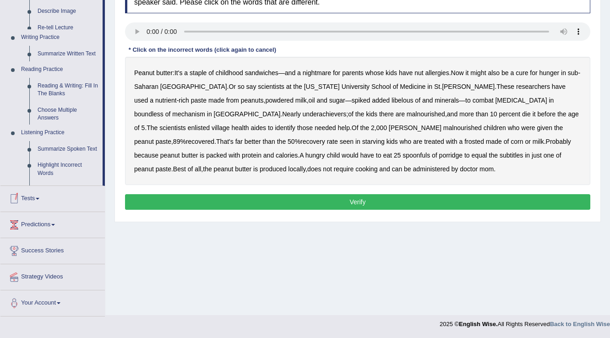
scroll to position [143, 0]
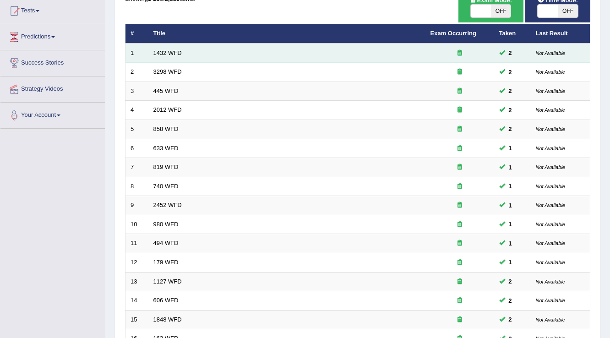
scroll to position [110, 0]
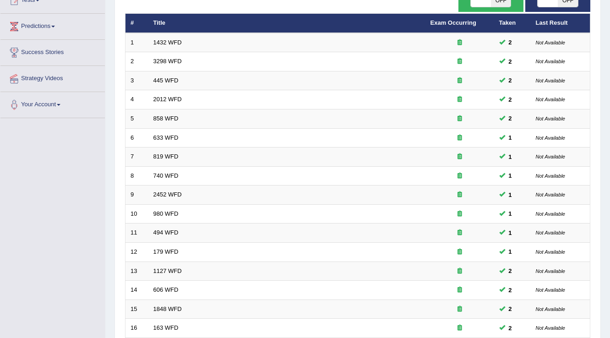
click at [498, 5] on span "OFF" at bounding box center [501, 0] width 20 height 13
checkbox input "true"
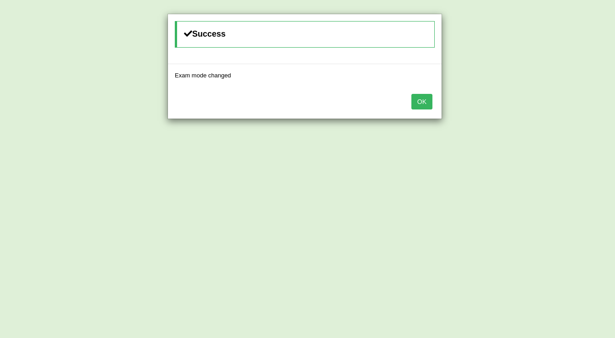
click at [425, 100] on button "OK" at bounding box center [421, 102] width 21 height 16
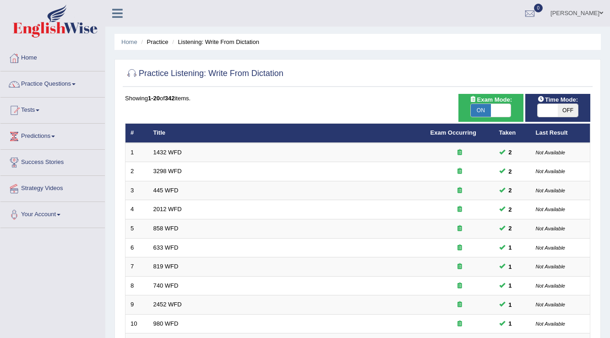
click at [568, 109] on span "OFF" at bounding box center [568, 110] width 20 height 13
checkbox input "true"
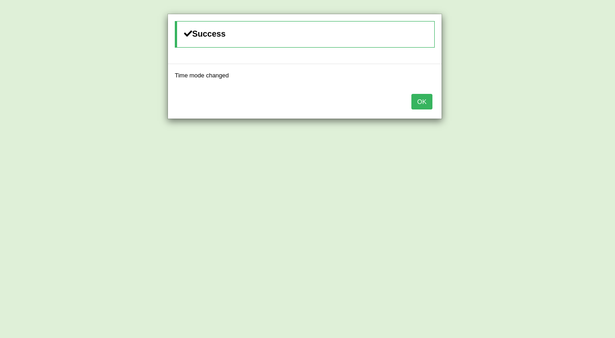
click at [425, 100] on button "OK" at bounding box center [421, 102] width 21 height 16
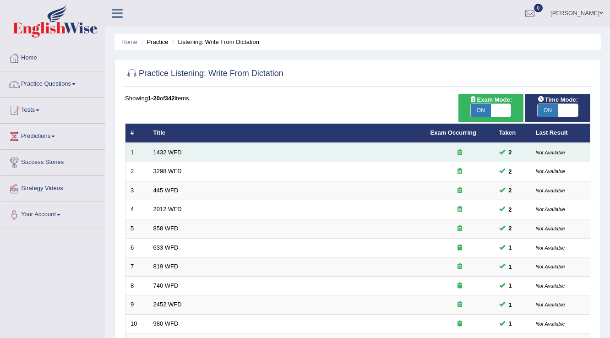
click at [169, 152] on link "1432 WFD" at bounding box center [167, 152] width 28 height 7
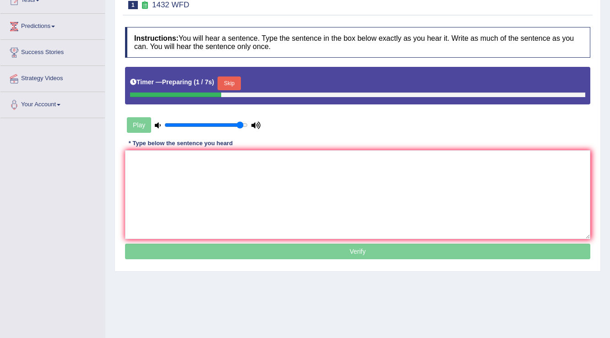
click at [236, 88] on button "Skip" at bounding box center [228, 83] width 23 height 14
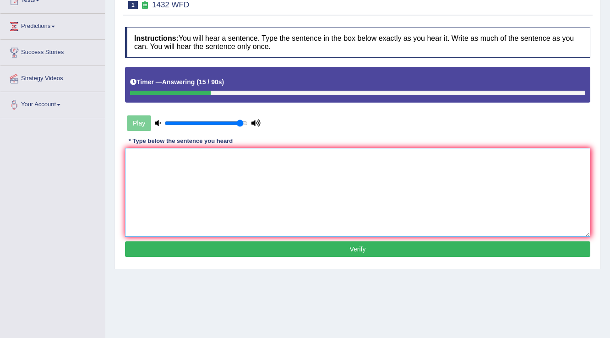
click at [362, 171] on textarea at bounding box center [357, 192] width 465 height 89
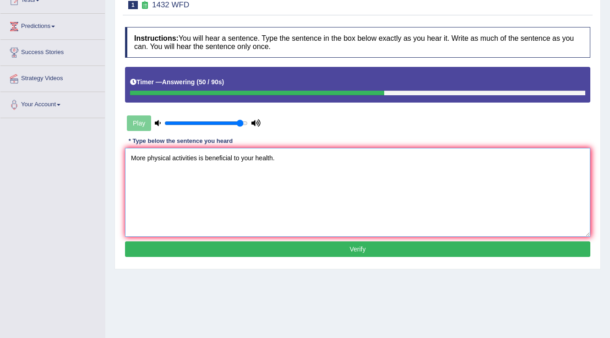
type textarea "More physical activities is beneficial to your health."
click at [271, 244] on button "Verify" at bounding box center [357, 249] width 465 height 16
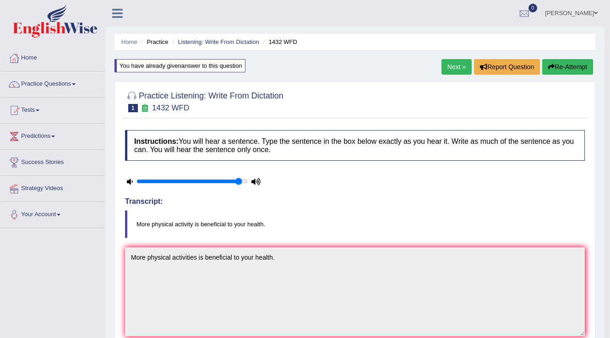
click at [458, 67] on link "Next »" at bounding box center [456, 67] width 30 height 16
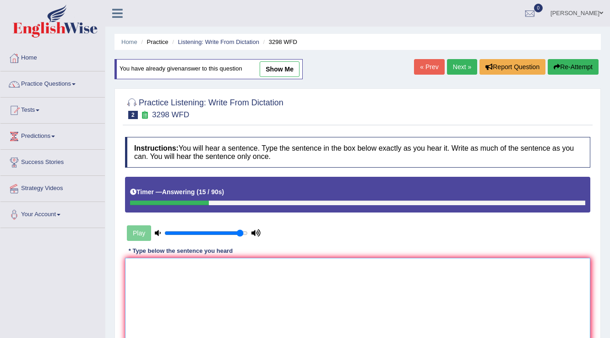
click at [381, 289] on textarea at bounding box center [357, 302] width 465 height 89
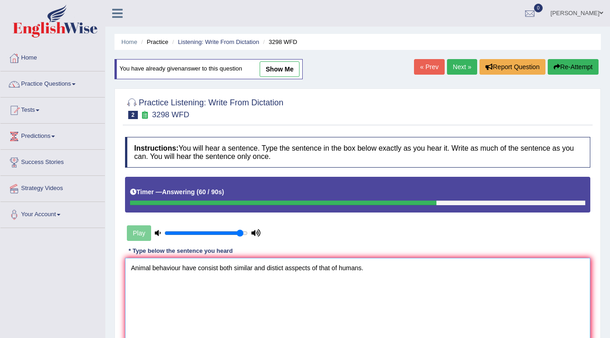
click at [289, 268] on textarea "Animal behaviour have consist both similar and distict asspects of that of huma…" at bounding box center [357, 302] width 465 height 89
click at [216, 265] on textarea "Animal behaviour have consist both similar and distict aspects of that of human…" at bounding box center [357, 302] width 465 height 89
click at [217, 266] on textarea "Animal behaviour have consist both similar and distict aspects of that of human…" at bounding box center [357, 302] width 465 height 89
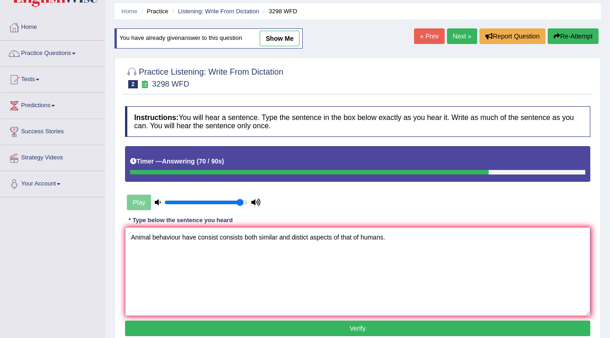
scroll to position [73, 0]
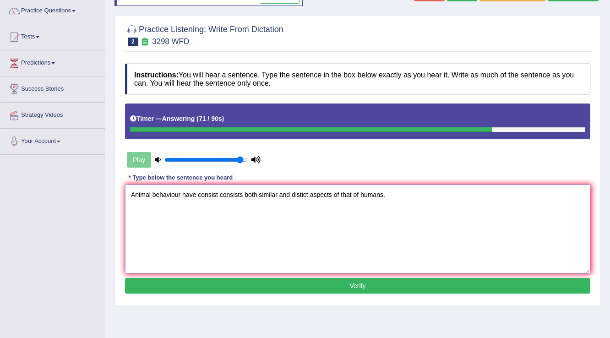
type textarea "Animal behaviour have consist consists both similar and distict aspects of that…"
click at [242, 282] on button "Verify" at bounding box center [357, 286] width 465 height 16
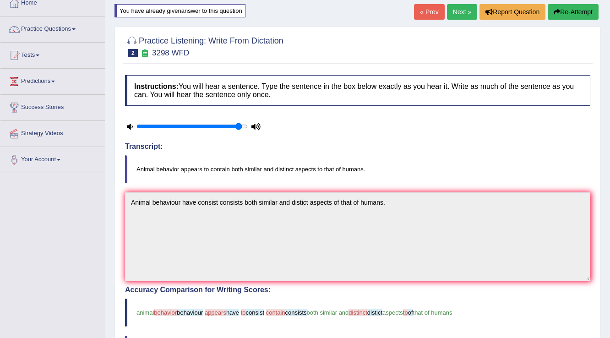
scroll to position [0, 0]
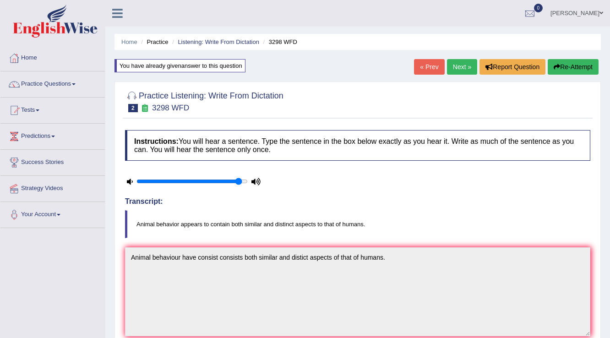
click at [461, 71] on link "Next »" at bounding box center [462, 67] width 30 height 16
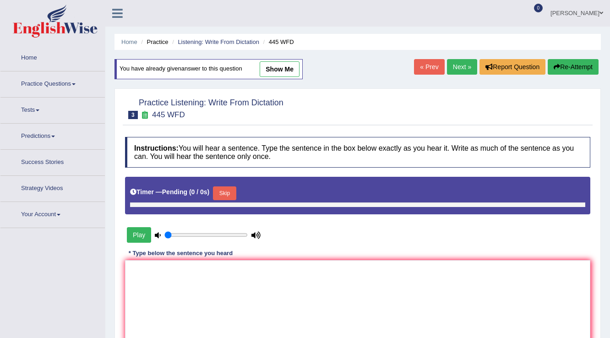
type input "0.95"
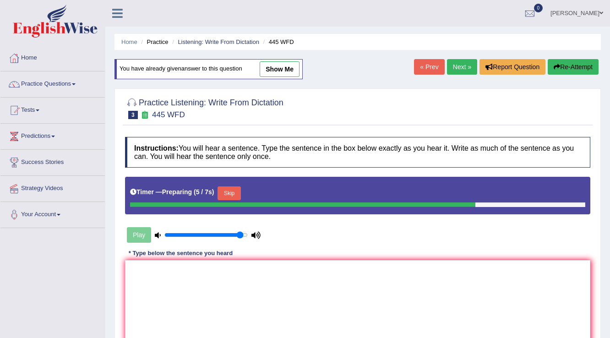
click at [225, 190] on button "Skip" at bounding box center [228, 193] width 23 height 14
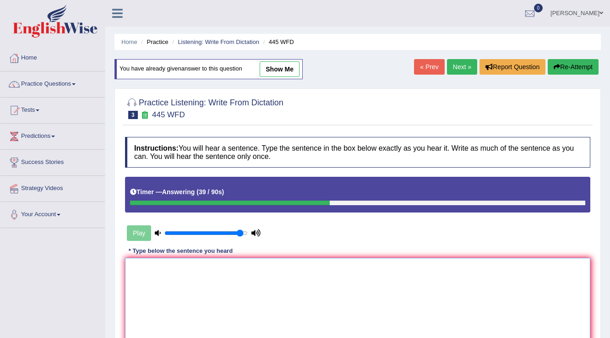
click at [453, 271] on textarea at bounding box center [357, 302] width 465 height 89
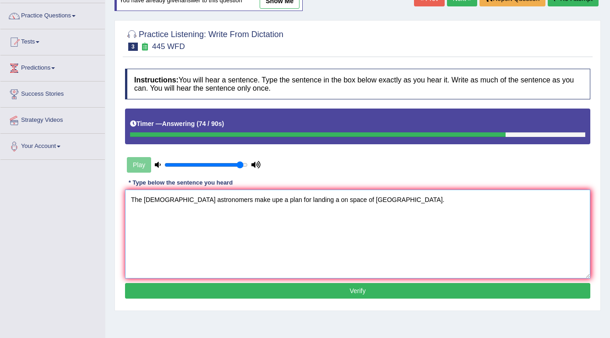
scroll to position [110, 0]
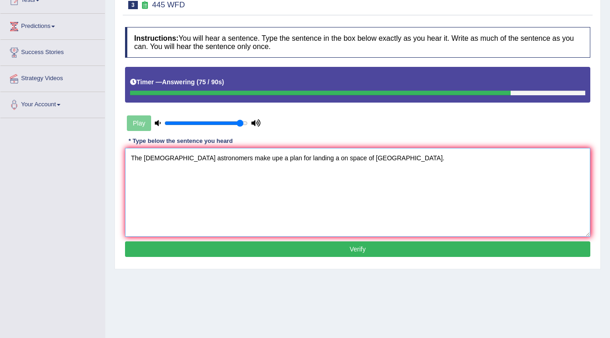
type textarea "The [DEMOGRAPHIC_DATA] astronomers make upe a plan for landing a on space of [G…"
click at [397, 242] on button "Verify" at bounding box center [357, 249] width 465 height 16
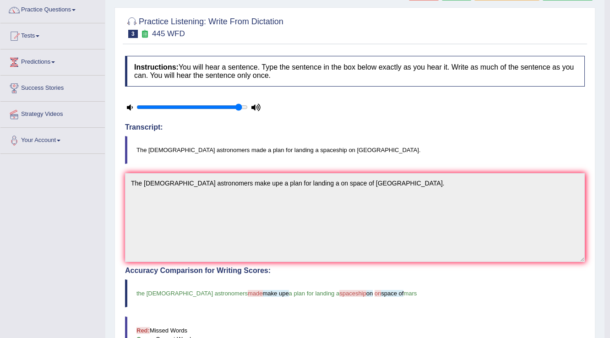
scroll to position [0, 0]
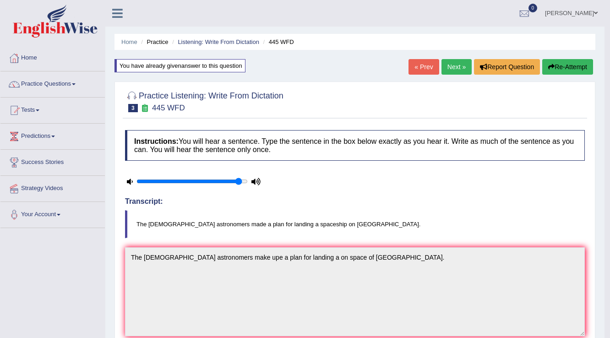
click at [460, 64] on link "Next »" at bounding box center [456, 67] width 30 height 16
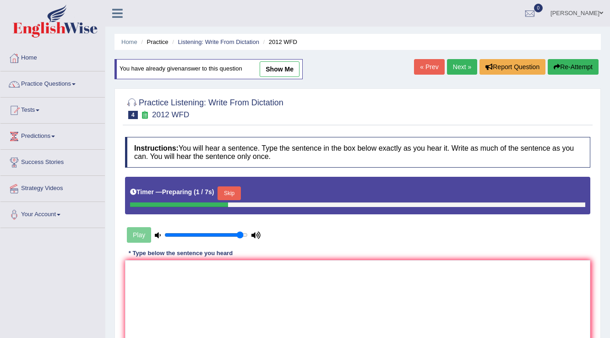
click at [234, 191] on button "Skip" at bounding box center [228, 193] width 23 height 14
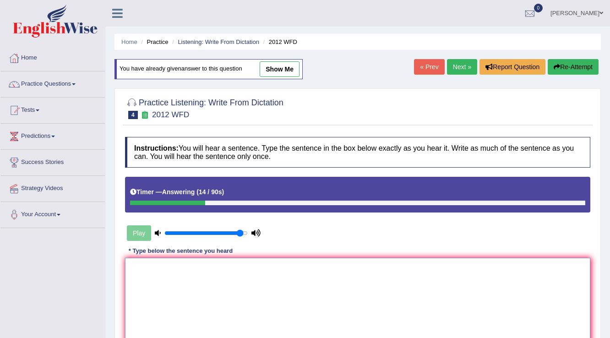
click at [452, 265] on textarea at bounding box center [357, 302] width 465 height 89
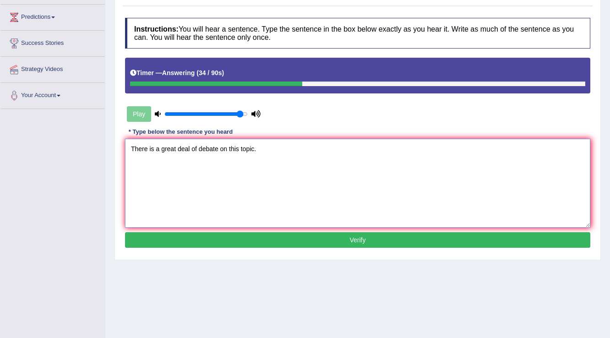
scroll to position [143, 0]
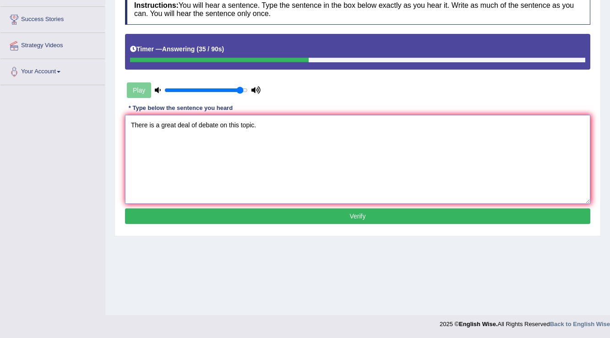
type textarea "There is a great deal of debate on this topic."
click at [319, 210] on button "Verify" at bounding box center [357, 216] width 465 height 16
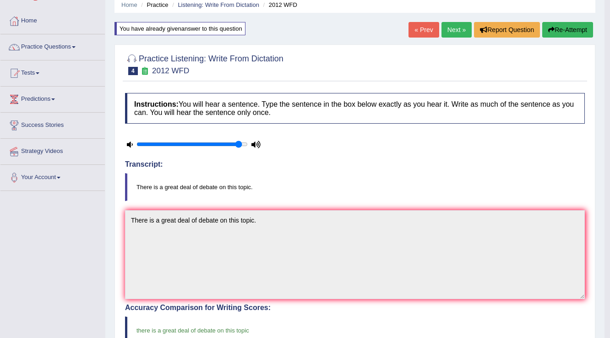
scroll to position [0, 0]
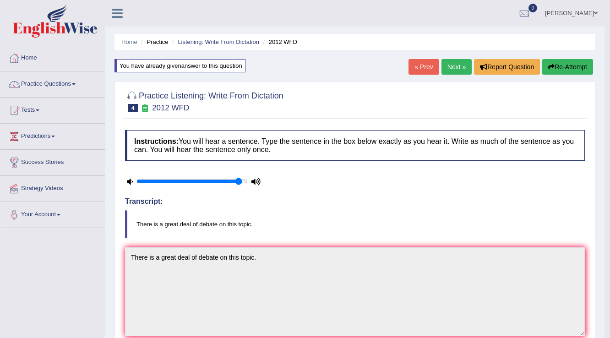
click at [454, 66] on link "Next »" at bounding box center [456, 67] width 30 height 16
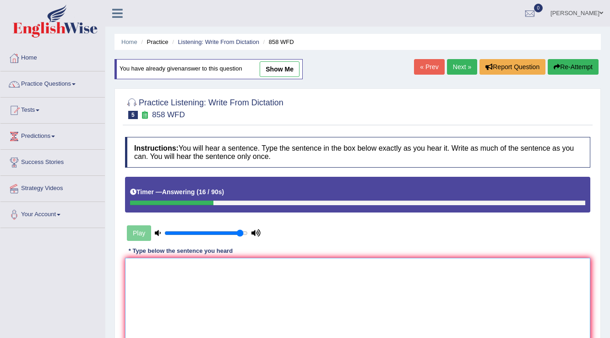
click at [264, 268] on textarea at bounding box center [357, 302] width 465 height 89
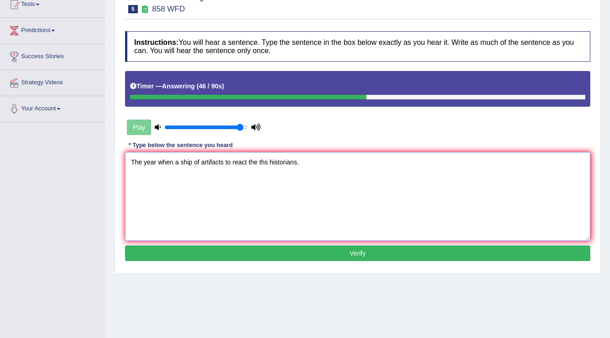
scroll to position [110, 0]
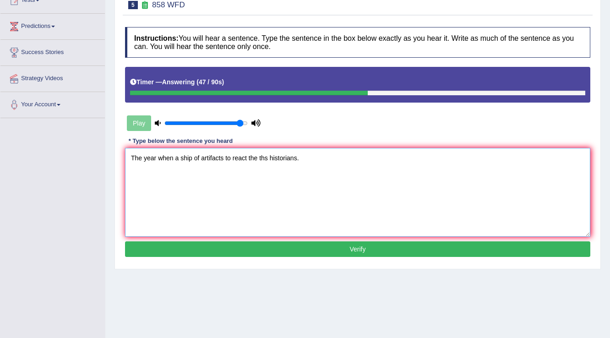
type textarea "The year when a ship of artifacts to react the ths historians."
click at [289, 247] on button "Verify" at bounding box center [357, 249] width 465 height 16
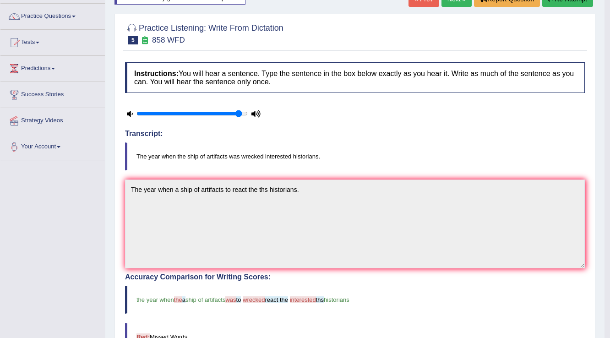
scroll to position [0, 0]
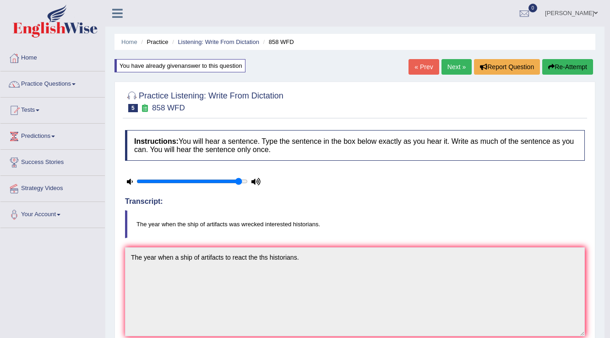
click at [593, 14] on link "Amanjot Kaur" at bounding box center [571, 12] width 66 height 24
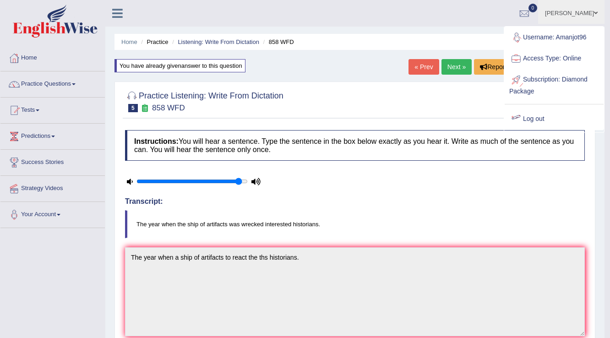
click at [546, 115] on link "Log out" at bounding box center [553, 118] width 99 height 21
